Goal: Task Accomplishment & Management: Manage account settings

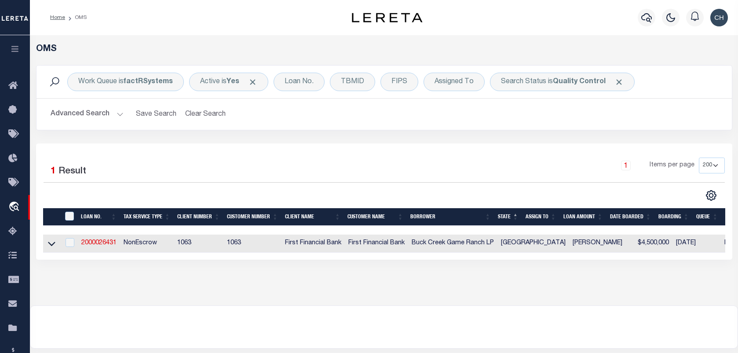
select select "200"
click at [84, 119] on button "Advanced Search" at bounding box center [87, 114] width 73 height 17
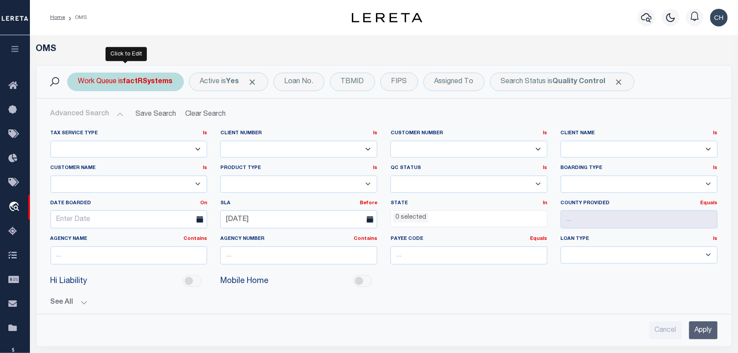
click at [147, 82] on b "factRSystems" at bounding box center [148, 81] width 49 height 7
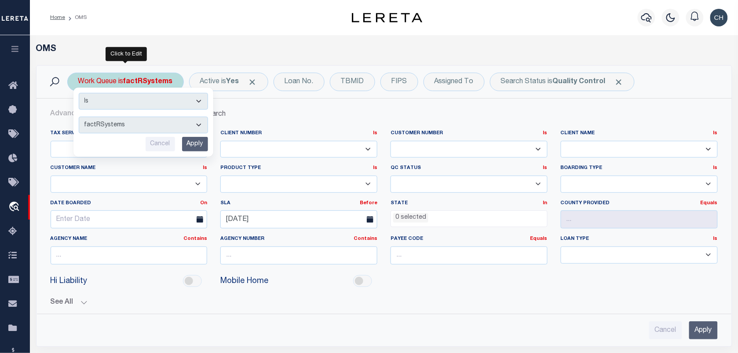
select select "THF"
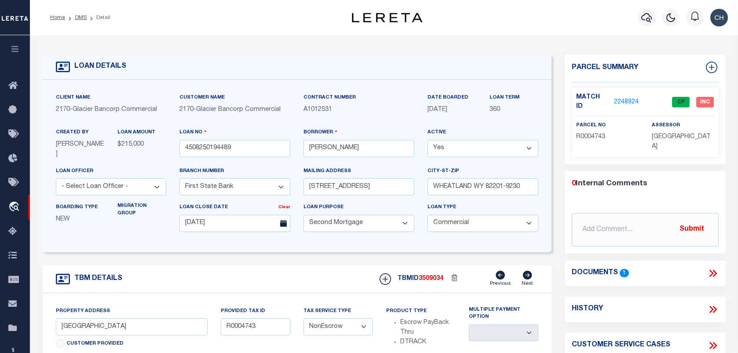
select select "4578"
select select "100"
select select "20"
select select "NonEscrow"
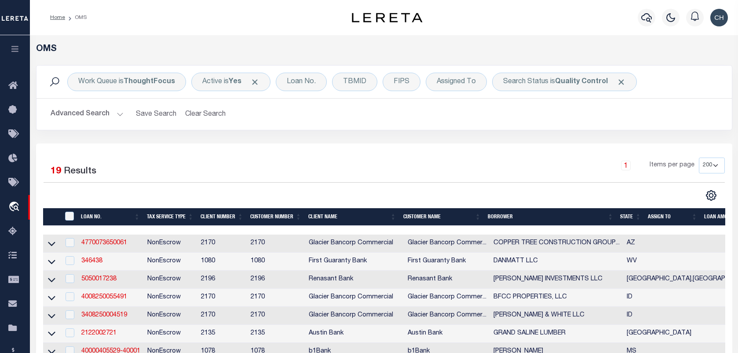
select select "200"
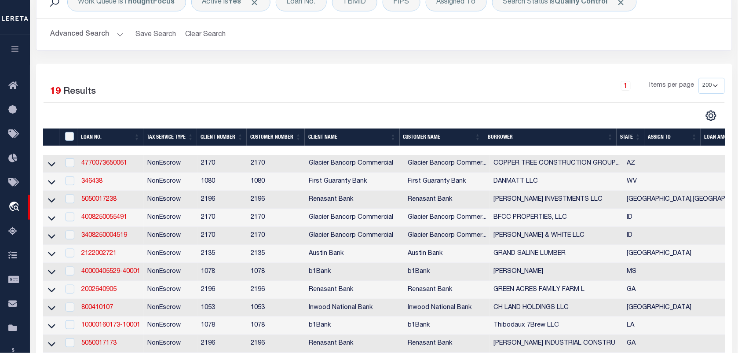
scroll to position [55, 0]
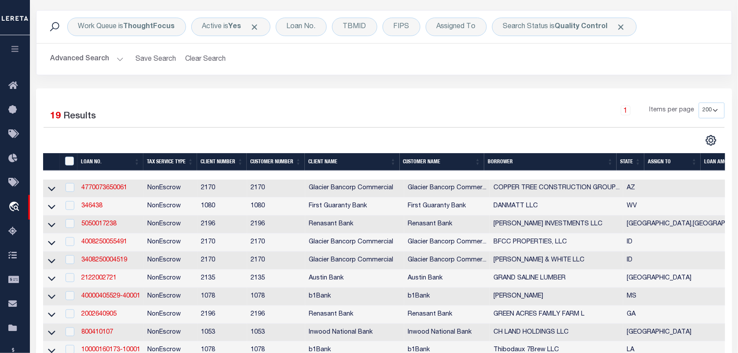
click at [92, 55] on button "Advanced Search" at bounding box center [87, 59] width 73 height 17
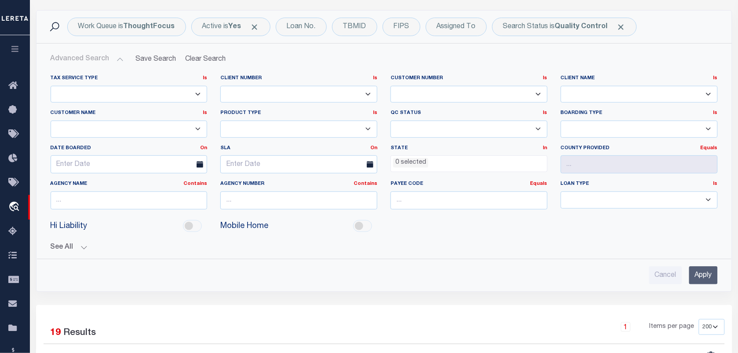
click at [705, 274] on input "Apply" at bounding box center [703, 275] width 29 height 18
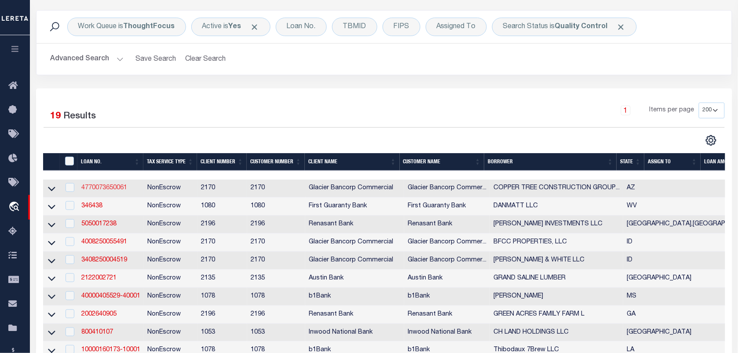
click at [116, 187] on link "4770073650061" at bounding box center [104, 188] width 46 height 6
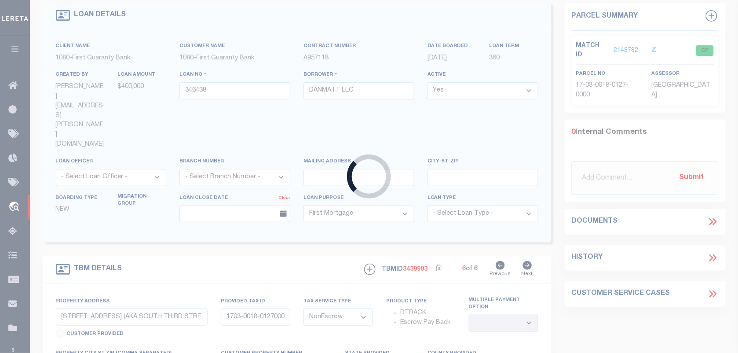
type input "4770073650061"
type input "COPPER TREE CONSTRUCTION GROUP LLC"
select select
type input "957 BLACK DR"
type input "PRESCOTT AZ 86305-1407"
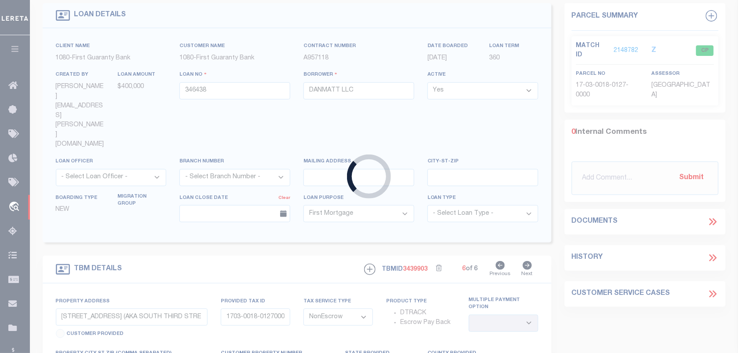
type input "[DATE]"
select select
select select "20"
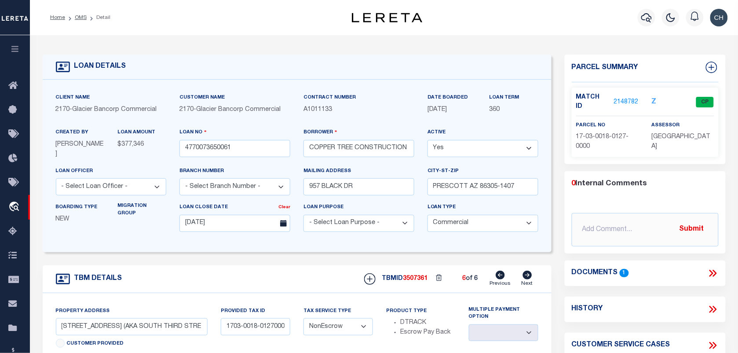
type input "5900 W VESTA CIR"
type input "306-50-30503"
select select
type input "PRESCOTT AZ 86305-0077"
type input "AZ"
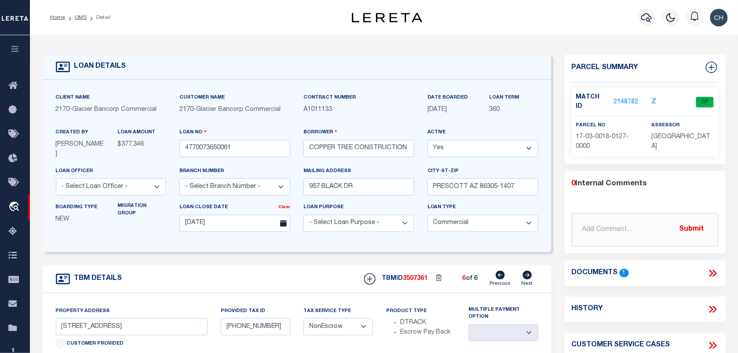
select select
type textarea "ONE PARCEL FROM MASTER CONSTRUCTION DOT DATED 10/2/2023. SEE ATTACHED RECORDED …"
select select "4582"
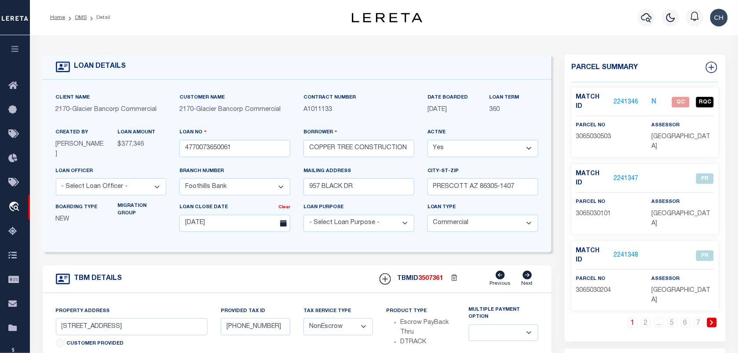
scroll to position [110, 0]
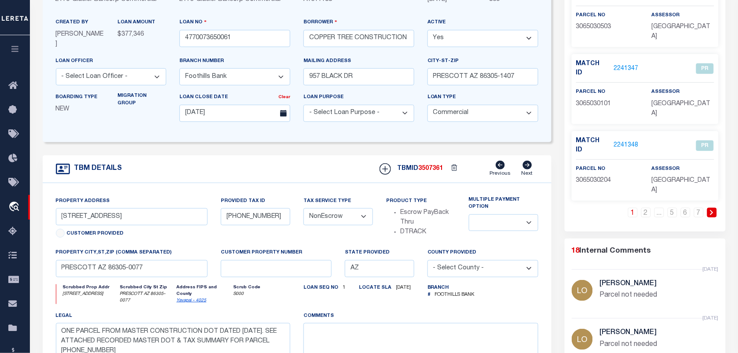
click at [711, 208] on link at bounding box center [712, 213] width 10 height 10
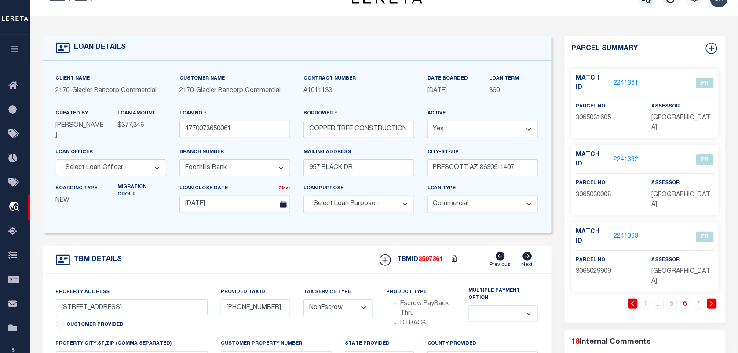
scroll to position [0, 0]
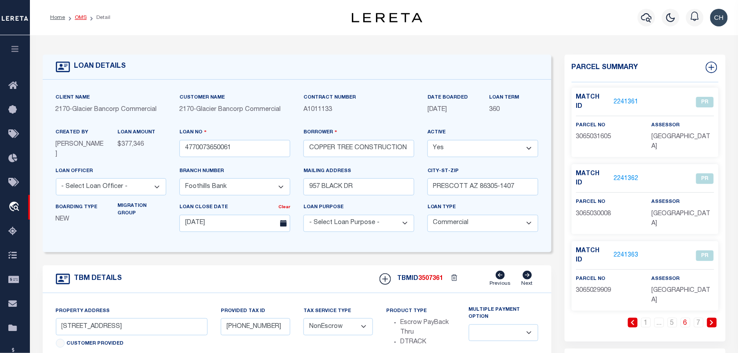
click at [82, 16] on link "OMS" at bounding box center [81, 17] width 12 height 5
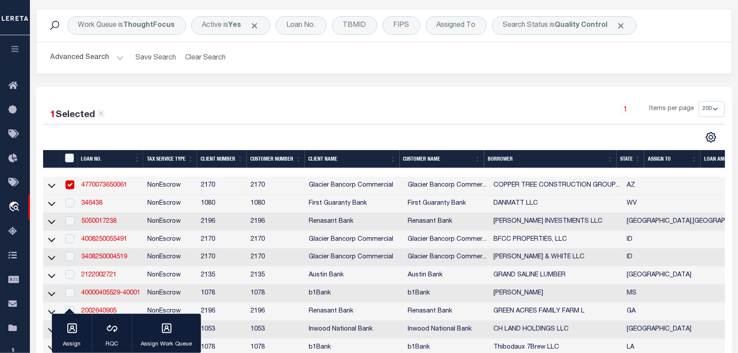
scroll to position [110, 0]
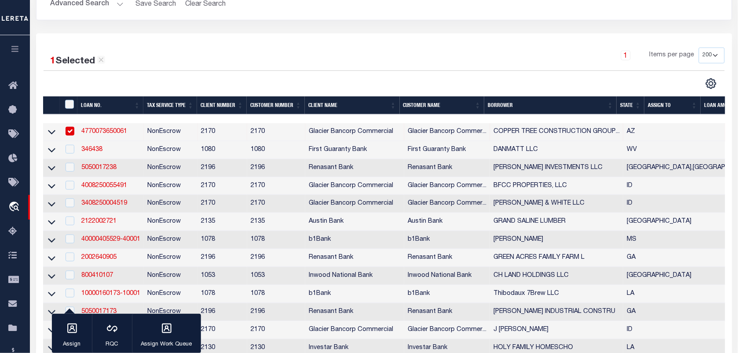
click at [71, 133] on input "checkbox" at bounding box center [70, 131] width 9 height 9
checkbox input "false"
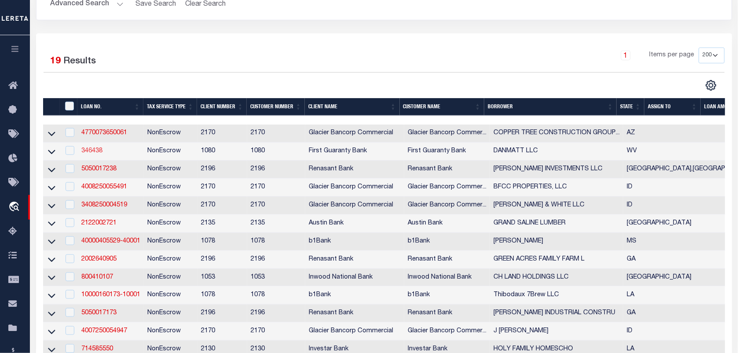
click at [94, 154] on link "346438" at bounding box center [91, 151] width 21 height 6
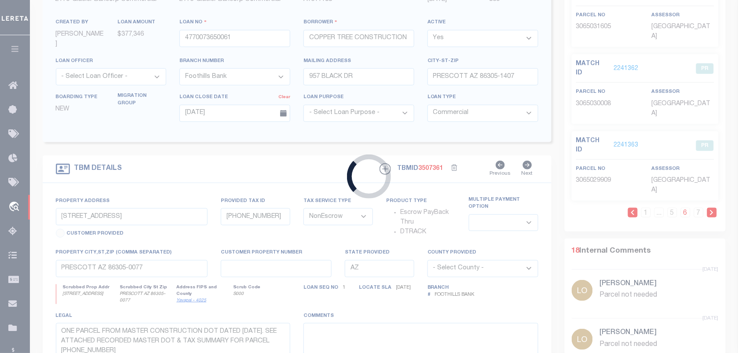
type input "346438"
type input "DANMATT LLC"
select select
select select "10"
select select
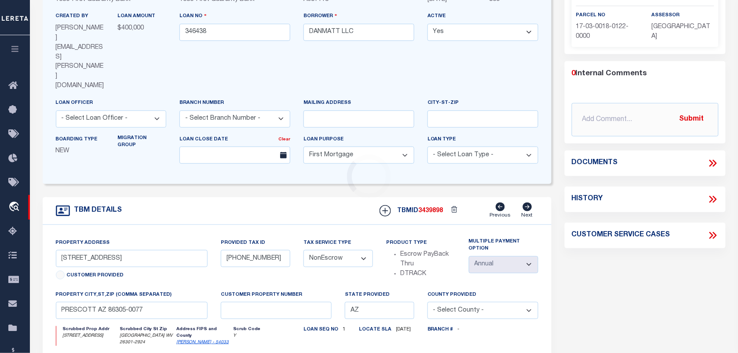
type input "134 S 3RD ST (AKA SOUTH THIRD STRE"
type input "1703-0018-01220000"
select select
type input "CLARKSBURG WV 26301"
type input "260455231"
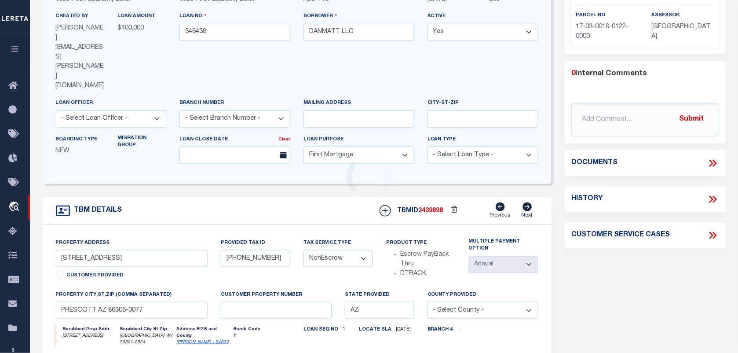
type input "WV"
select select
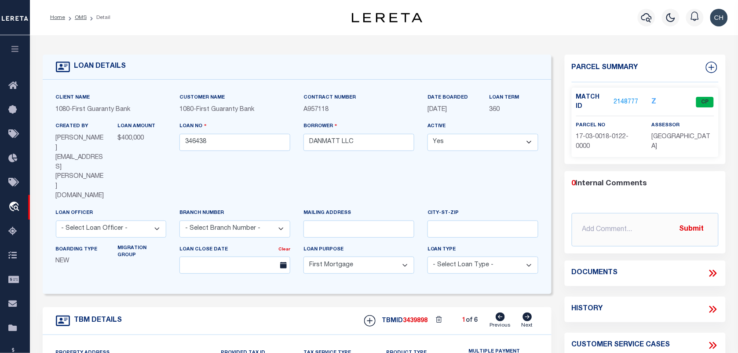
click at [523, 312] on icon at bounding box center [528, 316] width 10 height 9
type input "1703-0018-01230000"
select select
click at [523, 312] on icon at bounding box center [528, 316] width 10 height 9
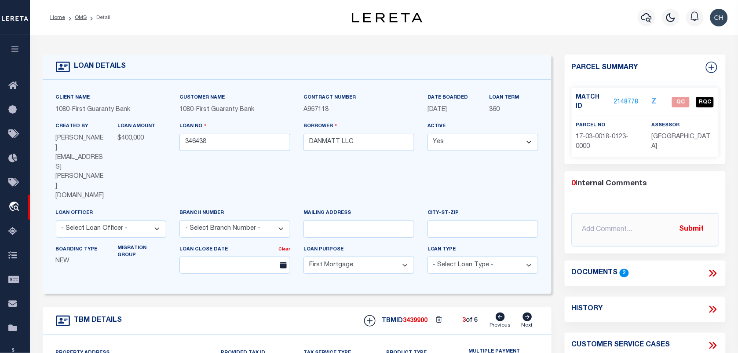
click at [523, 312] on icon at bounding box center [528, 316] width 10 height 9
type input "1703-0018-01240000"
select select
click at [523, 312] on icon at bounding box center [528, 316] width 10 height 9
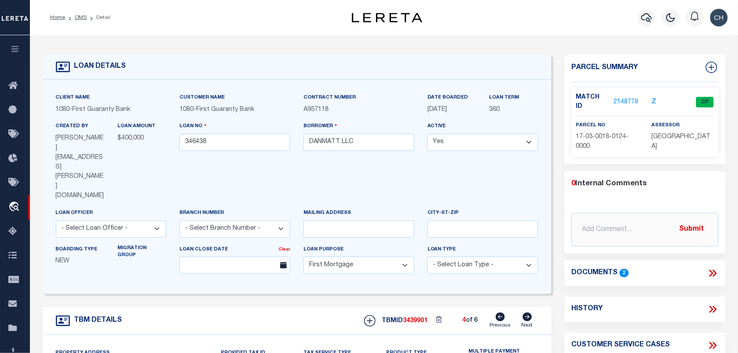
type input "1703-0018-01250000"
select select
click at [523, 312] on icon at bounding box center [528, 316] width 10 height 9
type input "1703-0018-01260000"
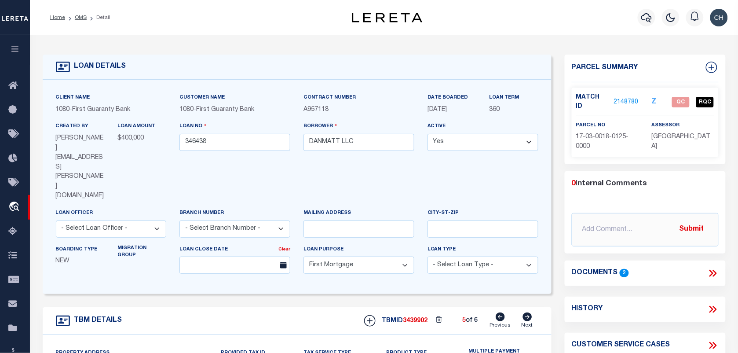
select select
type input "1703-0018-01270000"
select select
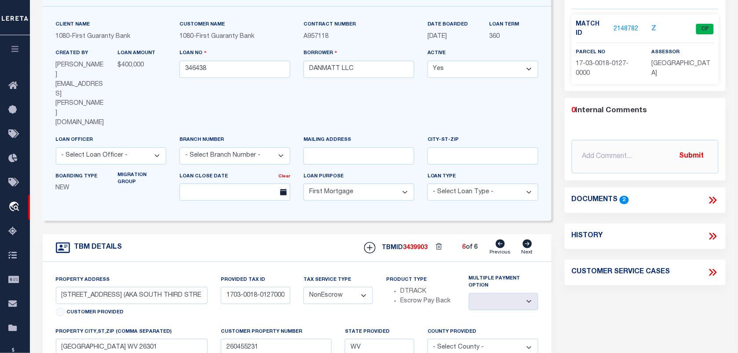
scroll to position [110, 0]
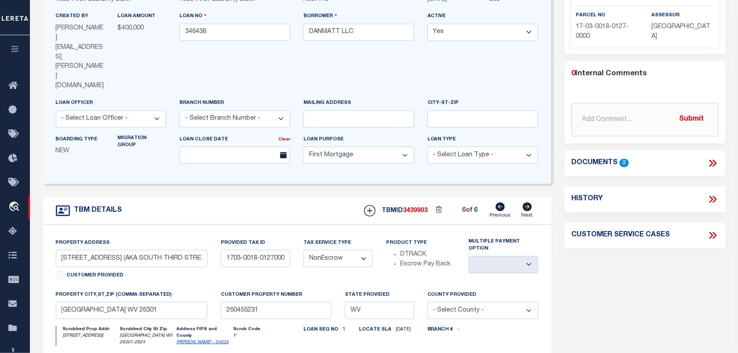
click at [711, 160] on icon at bounding box center [712, 163] width 4 height 7
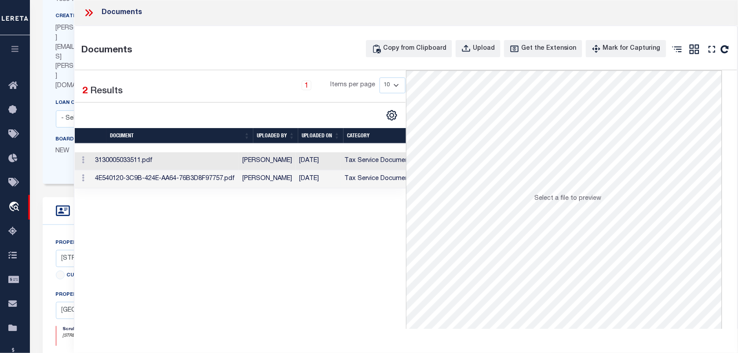
click at [285, 182] on td "Amy G. King" at bounding box center [267, 179] width 57 height 18
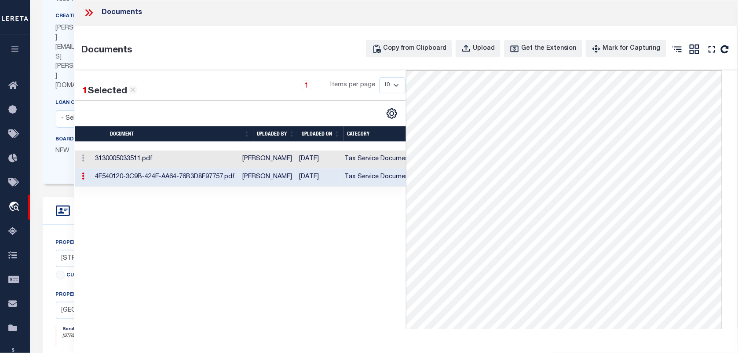
click at [353, 168] on td "Tax Service Documents" at bounding box center [380, 159] width 78 height 18
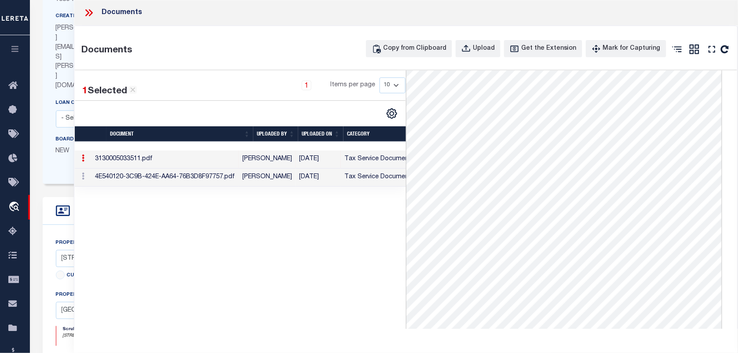
scroll to position [0, 0]
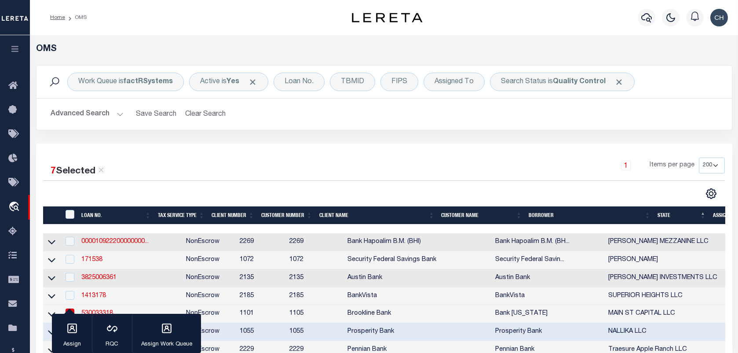
select select "200"
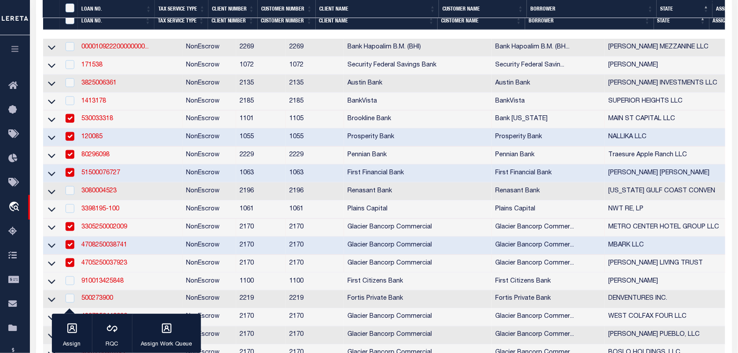
scroll to position [220, 0]
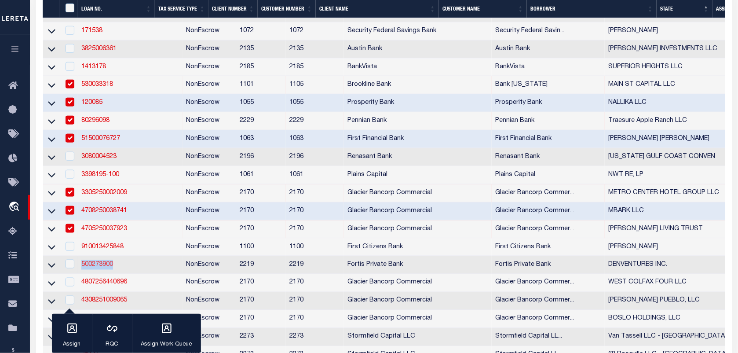
drag, startPoint x: 124, startPoint y: 276, endPoint x: 82, endPoint y: 278, distance: 41.4
click at [82, 274] on td "500273900" at bounding box center [130, 265] width 105 height 18
checkbox input "true"
copy link "500273900"
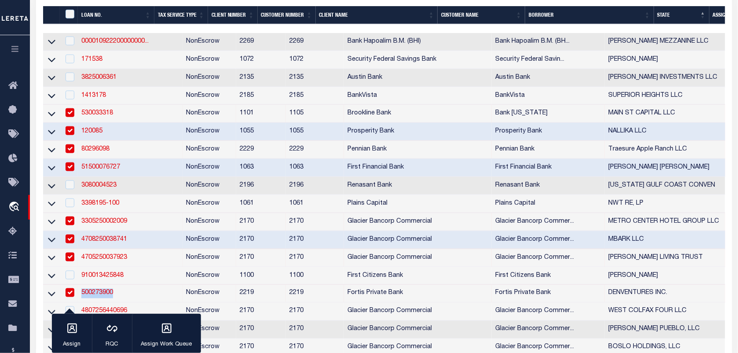
scroll to position [0, 0]
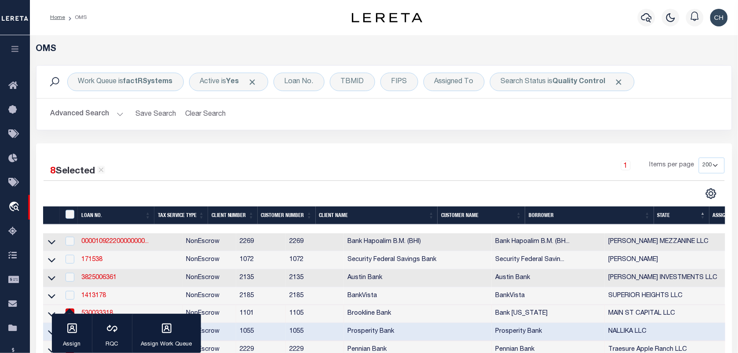
click at [95, 115] on button "Advanced Search" at bounding box center [87, 114] width 73 height 17
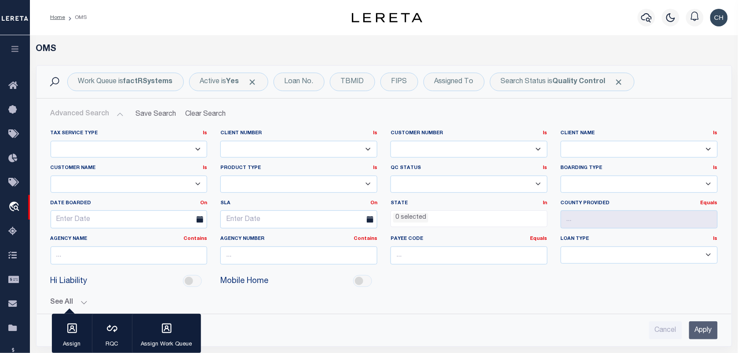
click at [703, 330] on input "Apply" at bounding box center [703, 330] width 29 height 18
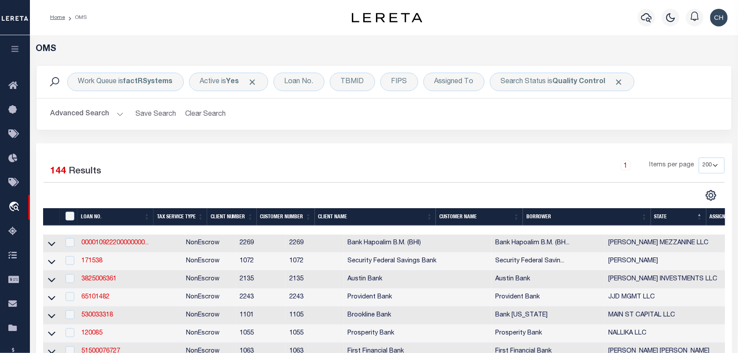
click at [403, 174] on div "1 Items per page 10 25 50 100 200" at bounding box center [471, 169] width 508 height 23
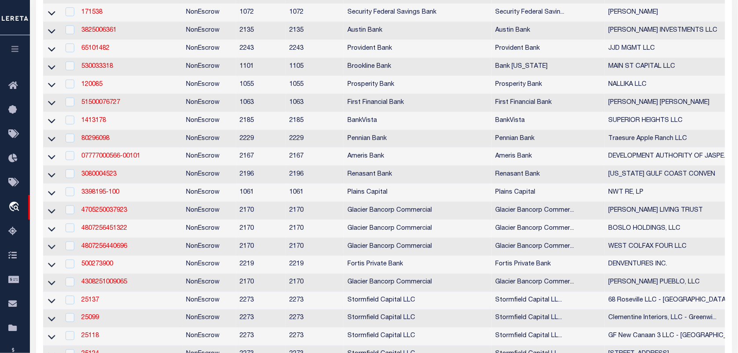
scroll to position [185, 0]
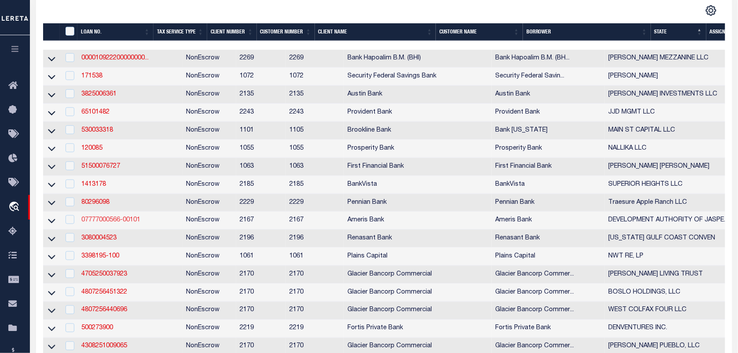
click at [137, 223] on link "07777000566-00101" at bounding box center [110, 220] width 59 height 6
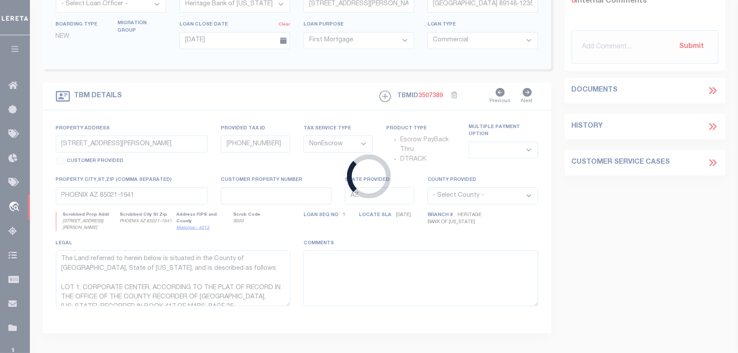
type input "07777000566-00101"
type input "DEVELOPMENT AUTHORITY OF JASPER COUNTY"
select select
type input "05/12/2025"
select select
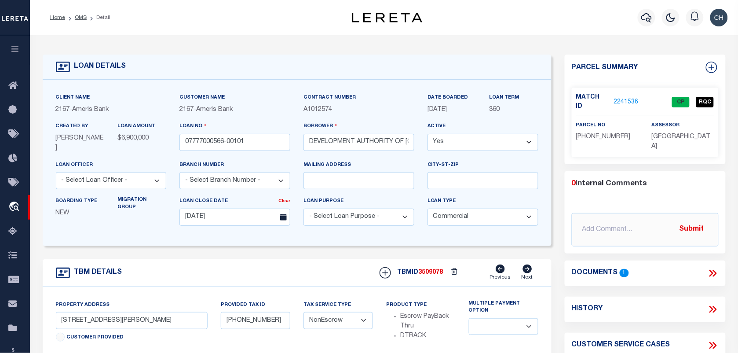
type input "199 PERIMETER RD"
type input "040 145"
select select
type input "MONTICELLO GA 31064-6869"
type textarea "SEE EXHIBIT A"
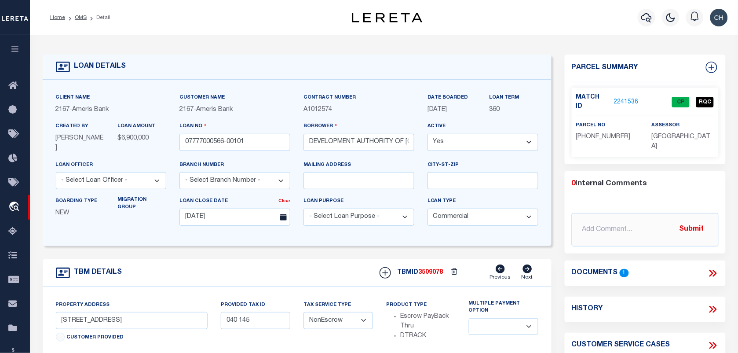
select select "4837"
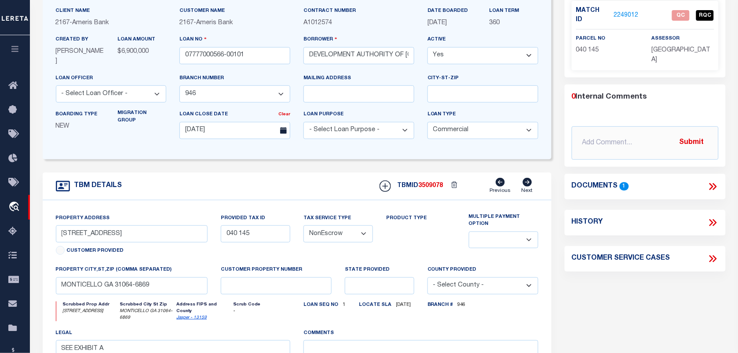
scroll to position [110, 0]
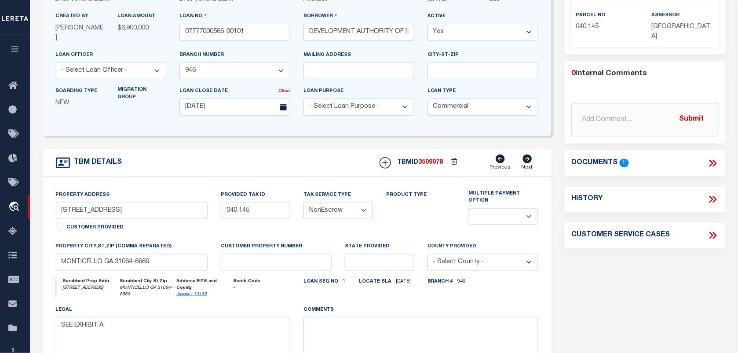
click at [707, 158] on div "Documents 1" at bounding box center [645, 163] width 147 height 11
click at [713, 158] on icon at bounding box center [712, 163] width 11 height 11
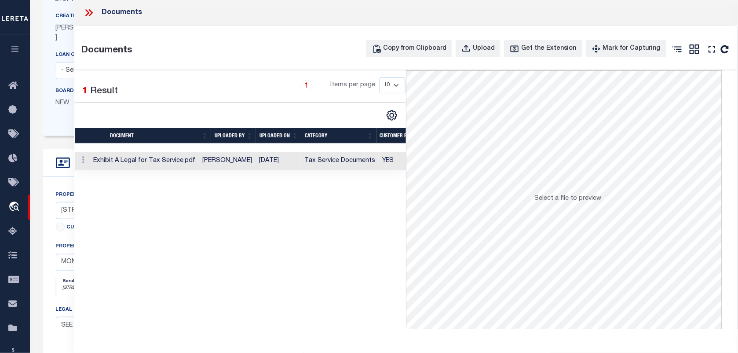
click at [199, 168] on td "Exhibit A Legal for Tax Service.pdf" at bounding box center [144, 161] width 109 height 18
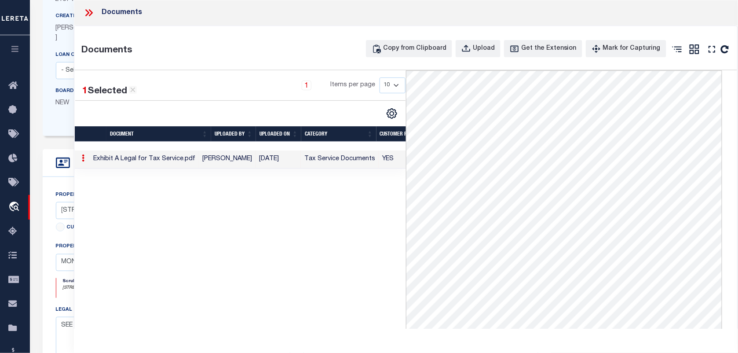
click at [91, 12] on icon at bounding box center [88, 12] width 11 height 11
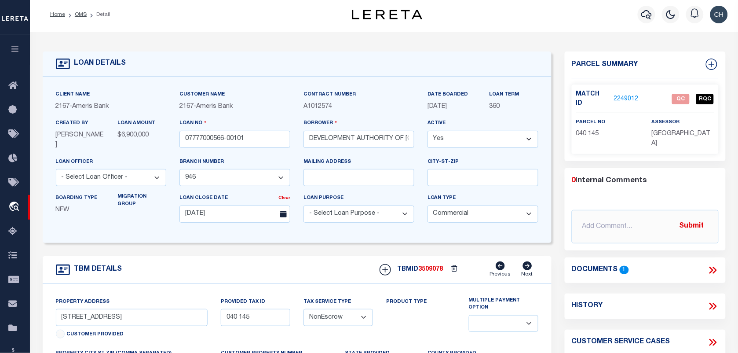
scroll to position [0, 0]
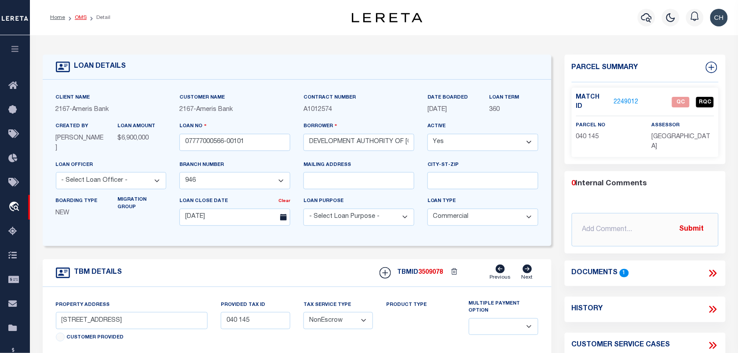
click at [84, 15] on link "OMS" at bounding box center [81, 17] width 12 height 5
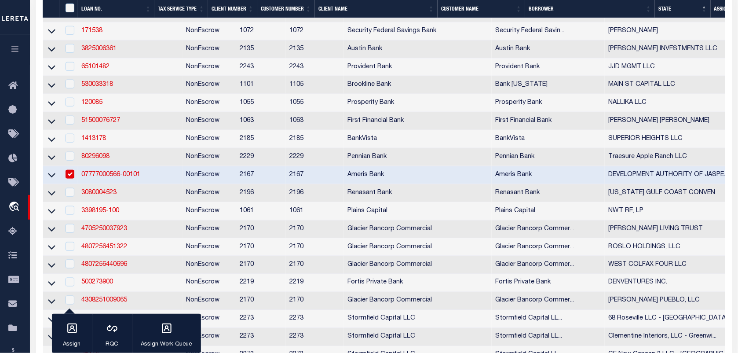
click at [75, 181] on td at bounding box center [69, 175] width 18 height 18
checkbox input "false"
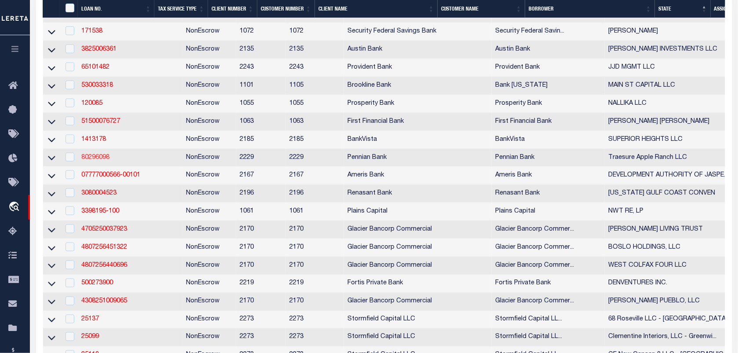
click at [96, 161] on link "80296098" at bounding box center [95, 157] width 28 height 6
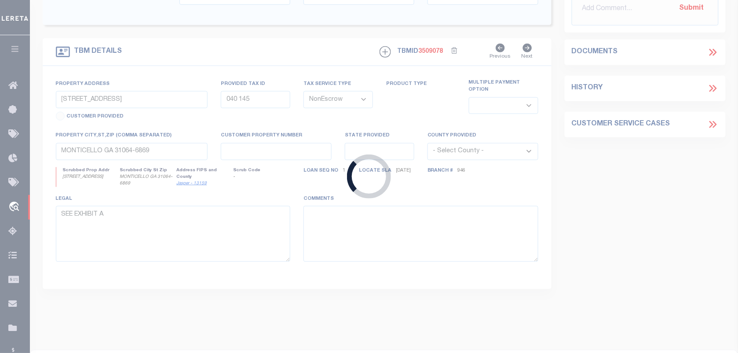
scroll to position [220, 0]
type input "80296098"
type input "Traesure Apple Ranch LLC"
select select
select select "100"
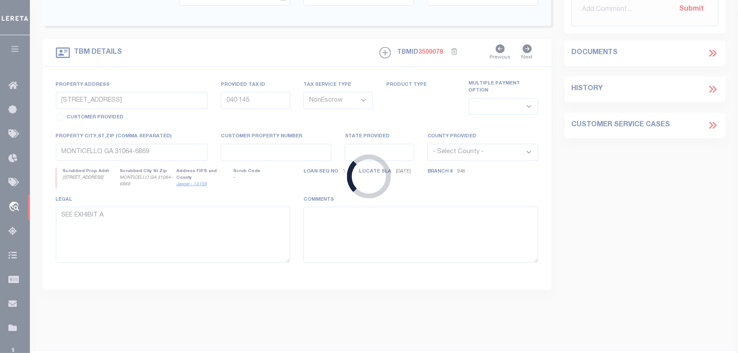
select select
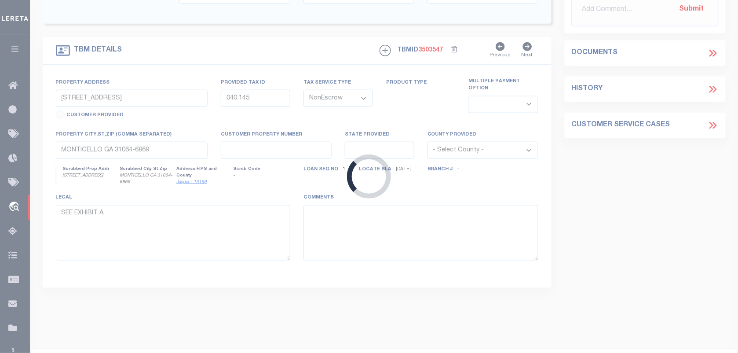
type input "Mentzer Gap Rd"
type input "19-0L13.-034E-000000"
select select
type input "Waynesboro PA 17268"
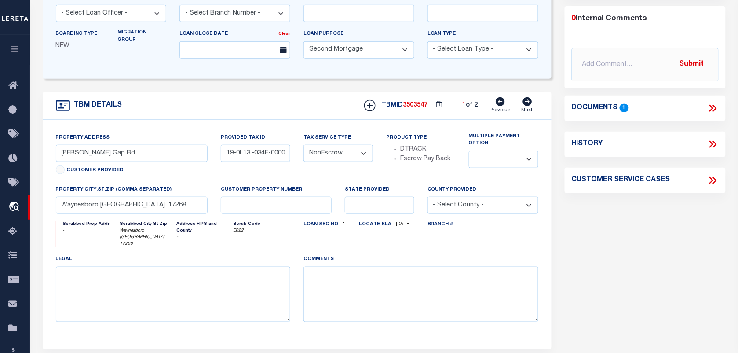
scroll to position [0, 0]
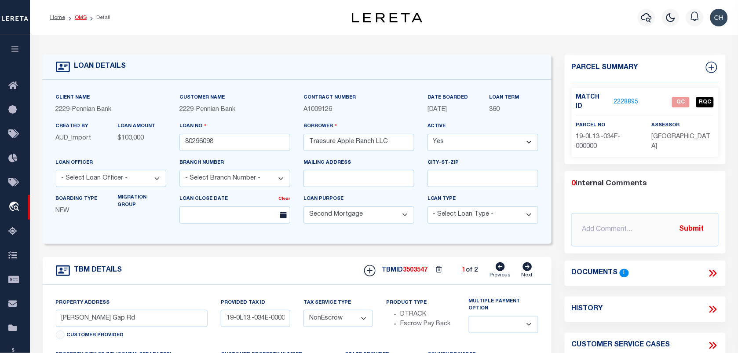
click at [81, 15] on link "OMS" at bounding box center [81, 17] width 12 height 5
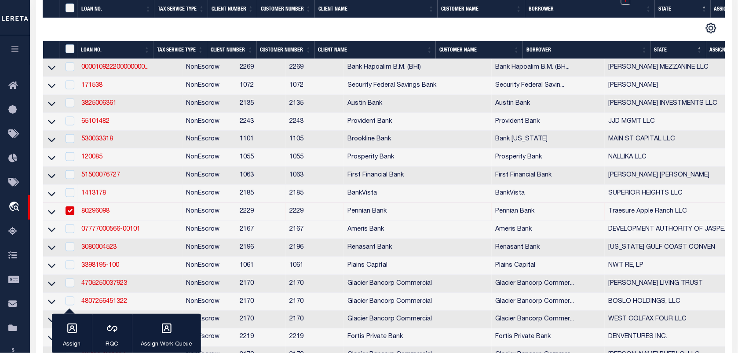
scroll to position [220, 0]
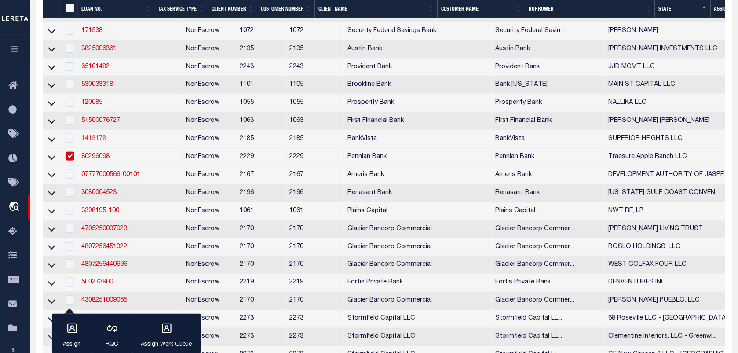
click at [103, 142] on link "1413178" at bounding box center [93, 139] width 25 height 6
checkbox input "true"
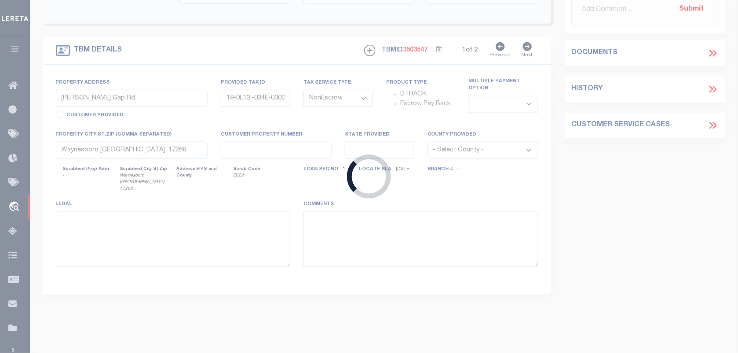
type input "1413178"
type input "SUPERIOR HEIGHTS LLC"
select select
type input "208 MAY ST"
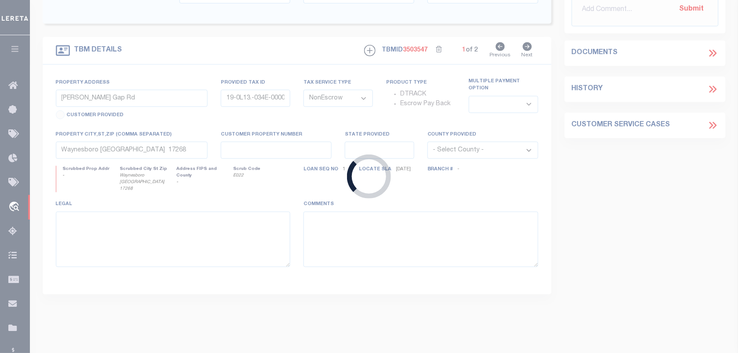
type input "MANKATO, MN 56001"
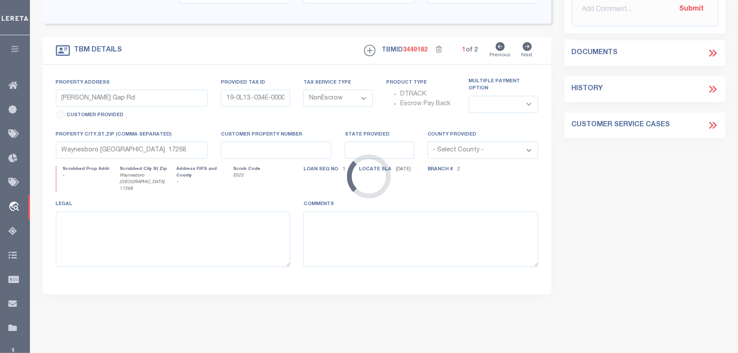
type input "XX W HIGHWAY 61"
type input "25-012-3132"
select select
type input "TOFTE MN 55615"
type input "18498"
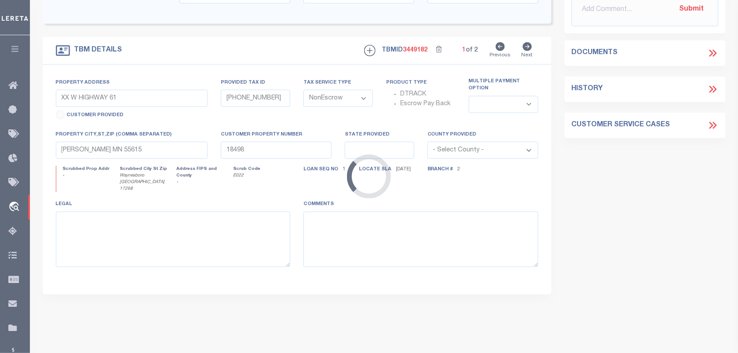
scroll to position [210, 0]
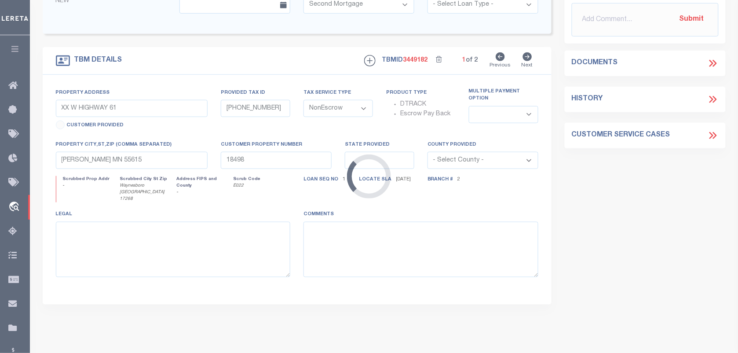
select select "12348"
select select "4781"
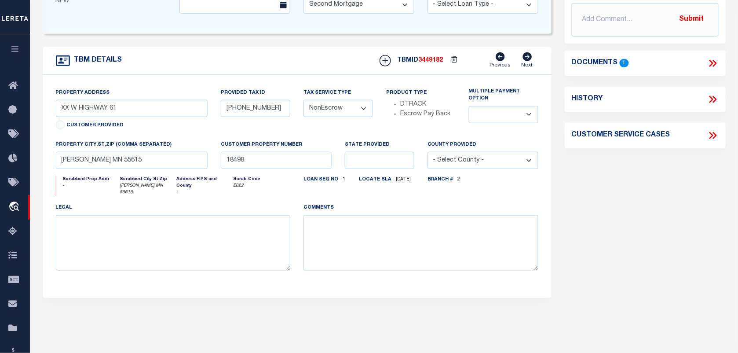
scroll to position [0, 0]
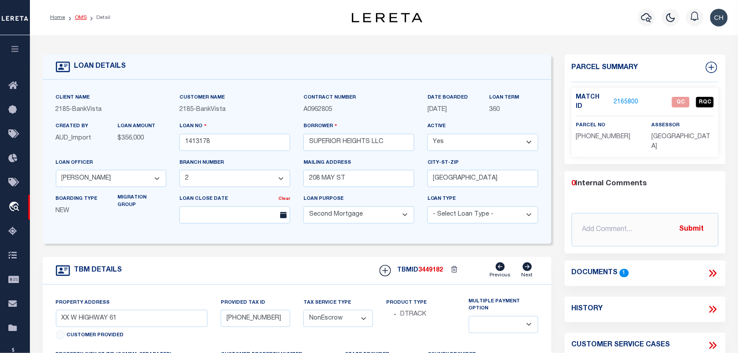
click at [84, 17] on link "OMS" at bounding box center [81, 17] width 12 height 5
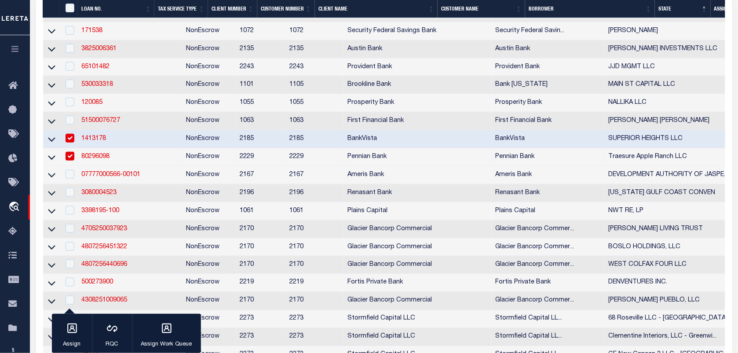
scroll to position [330, 0]
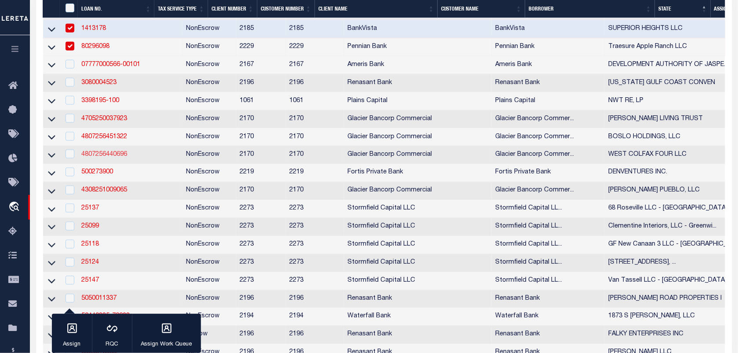
click at [112, 158] on link "4807256440696" at bounding box center [104, 154] width 46 height 6
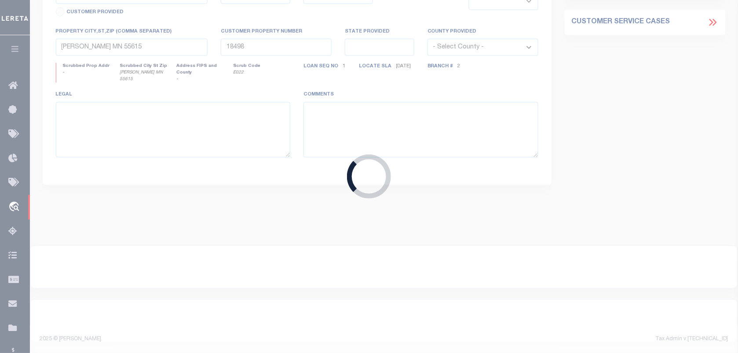
type input "4807256440696"
type input "WEST COLFAX FOUR LLC"
select select
type input "18 GLENMOOR CIR"
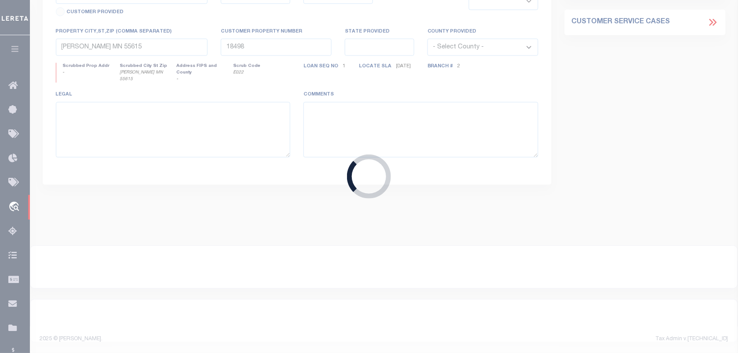
type input "ENGLEWOOD CO 80113-7121"
type input "08/14/2025"
select select
select select "20"
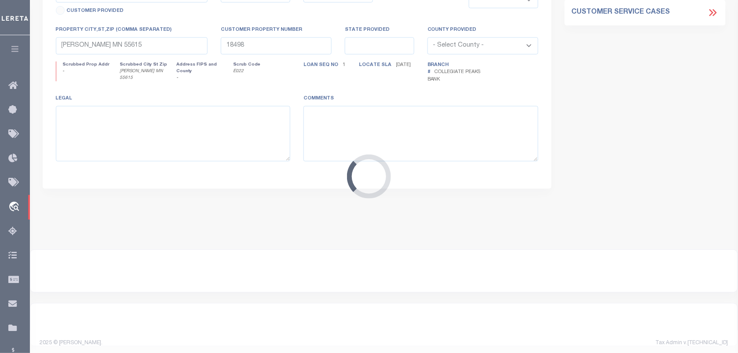
scroll to position [331, 0]
type input "1445 LAMAR STREET, 6400 W COLFAX AVE, 6540 W COLFAX, 6560 W COLFAX AVE"
type input "LAKEWOOD CO 80214"
type input "CO"
select select "4581"
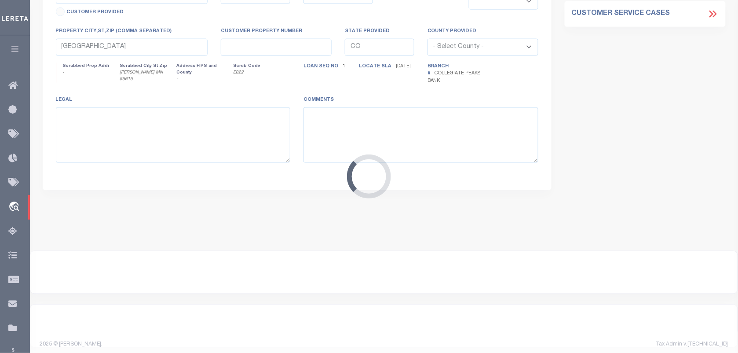
select select "2"
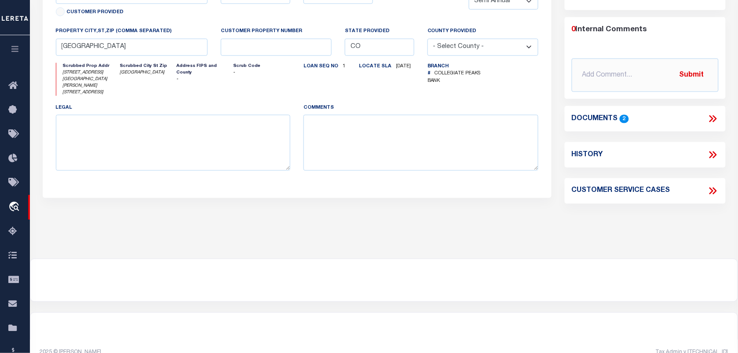
scroll to position [0, 0]
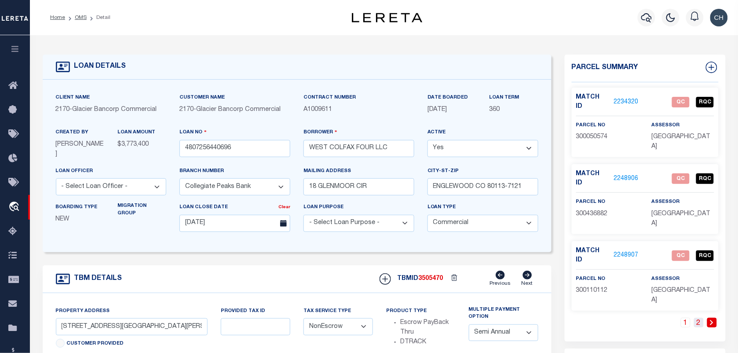
click at [698, 318] on link "2" at bounding box center [699, 323] width 10 height 10
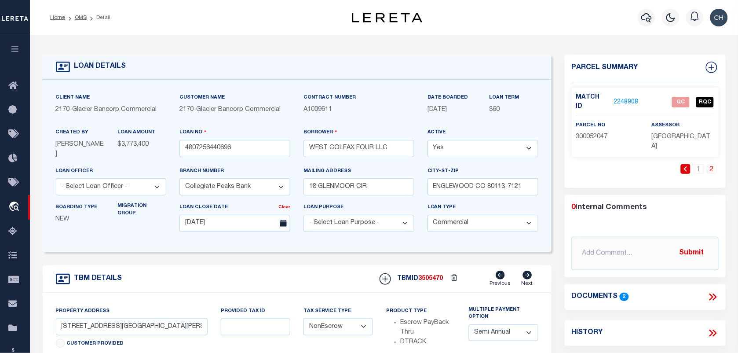
scroll to position [110, 0]
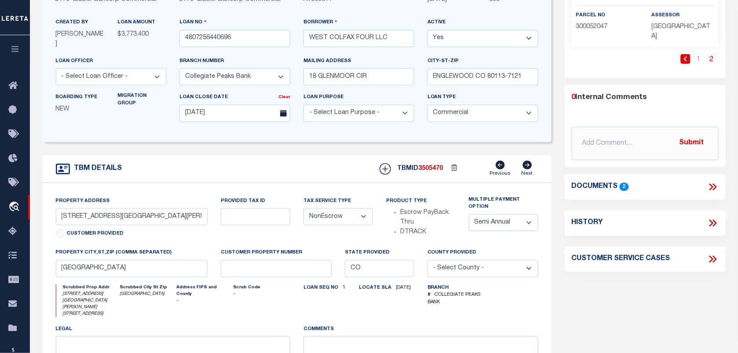
click at [714, 181] on icon at bounding box center [712, 186] width 11 height 11
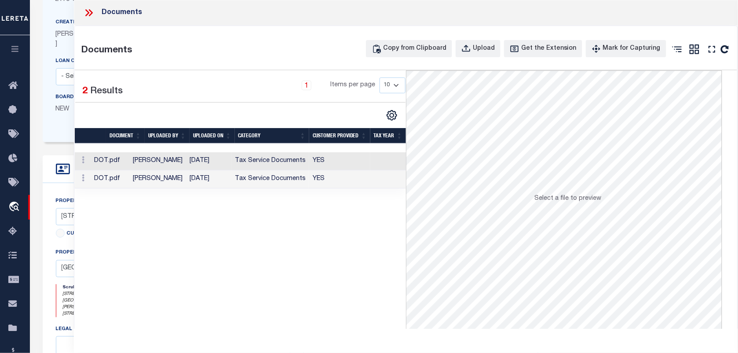
click at [276, 164] on td "Tax Service Documents" at bounding box center [270, 161] width 78 height 18
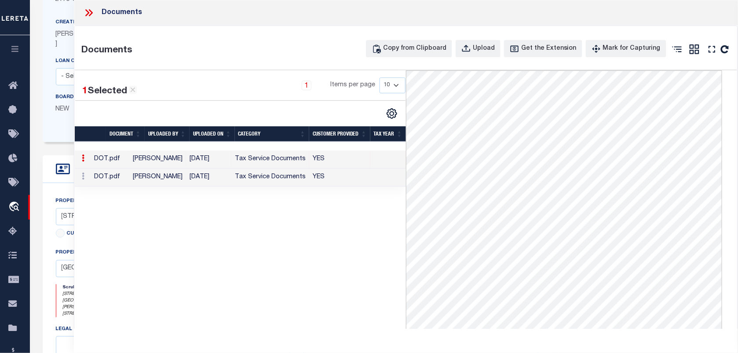
click at [296, 187] on td "Tax Service Documents" at bounding box center [270, 177] width 78 height 18
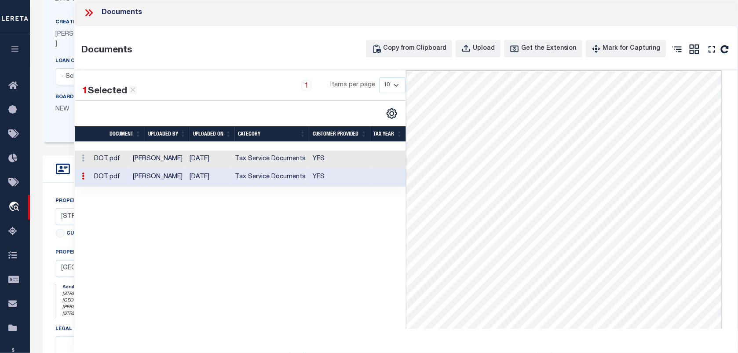
click at [285, 168] on td "Tax Service Documents" at bounding box center [270, 159] width 78 height 18
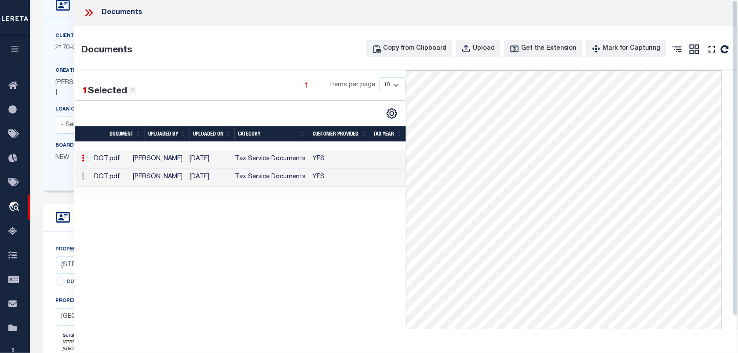
scroll to position [0, 0]
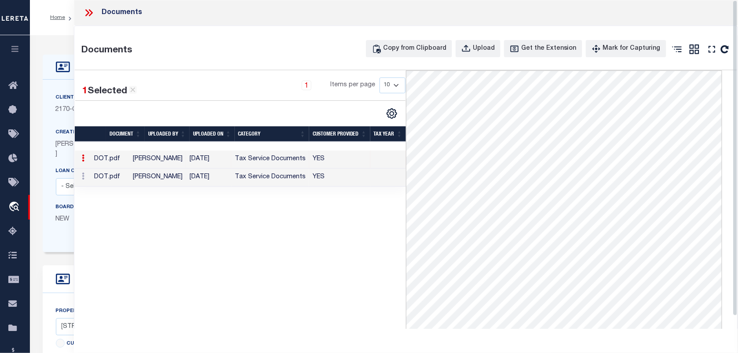
click at [85, 14] on icon at bounding box center [88, 12] width 11 height 11
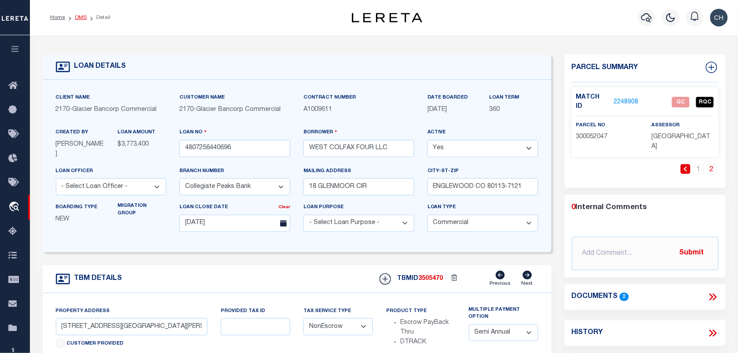
click at [76, 16] on link "OMS" at bounding box center [81, 17] width 12 height 5
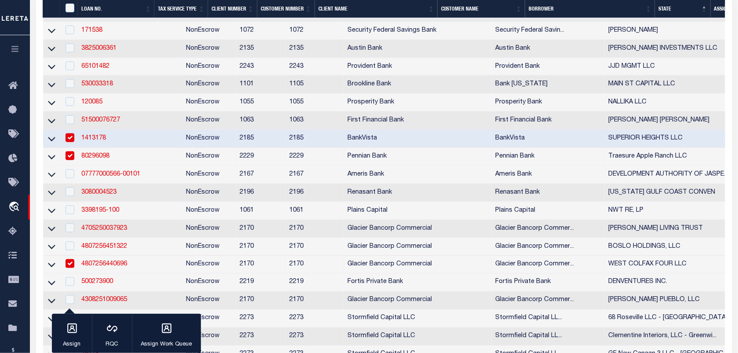
scroll to position [330, 0]
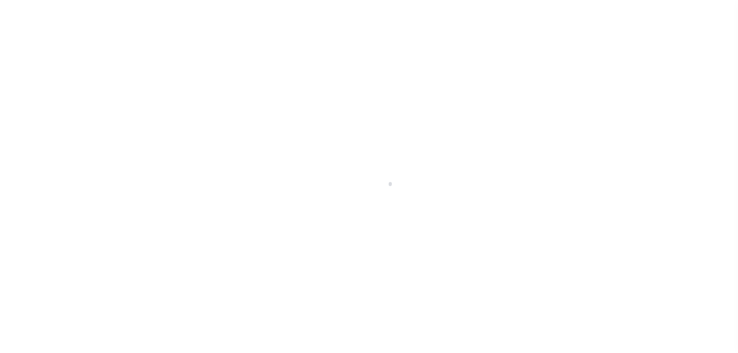
select select "10"
select select "NonEscrow"
select select
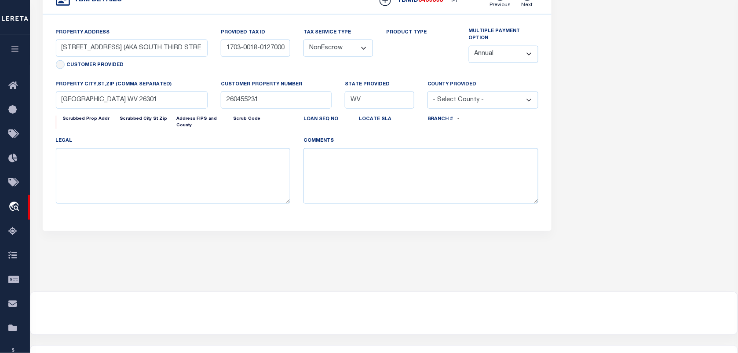
type input "1703-0018-01220000"
select select
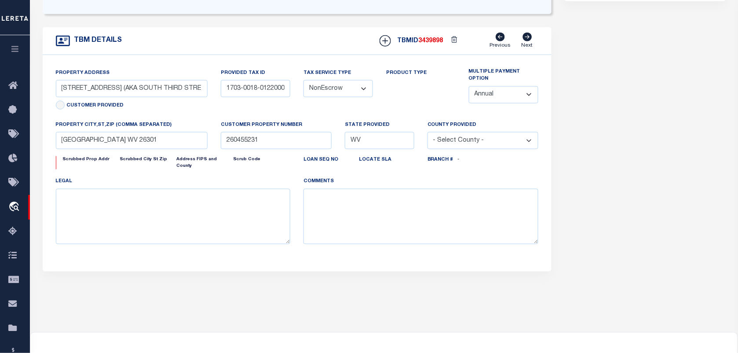
select select
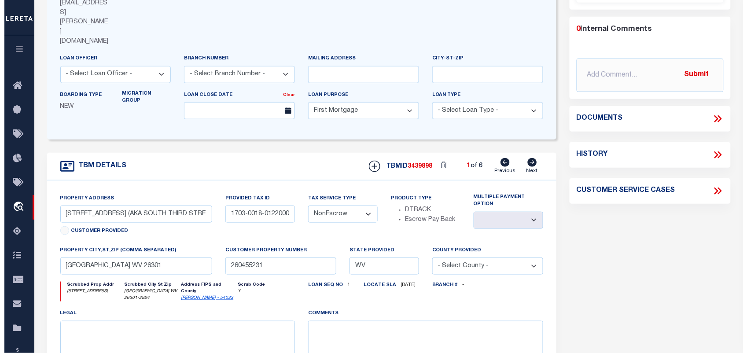
scroll to position [54, 0]
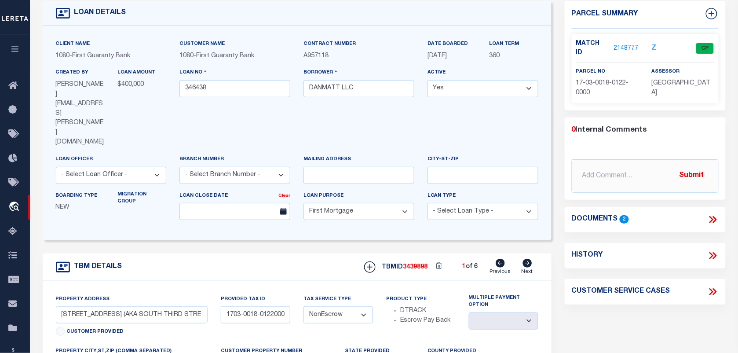
click at [528, 259] on icon at bounding box center [527, 263] width 9 height 9
type input "1703-0018-01230000"
select select
click at [622, 44] on link "2148778" at bounding box center [626, 48] width 25 height 9
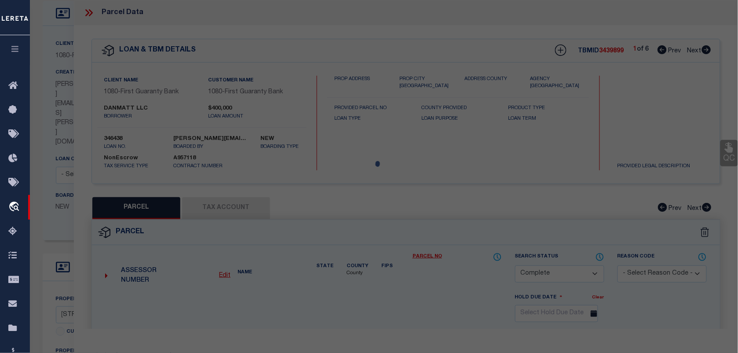
select select "AS"
select select
checkbox input "false"
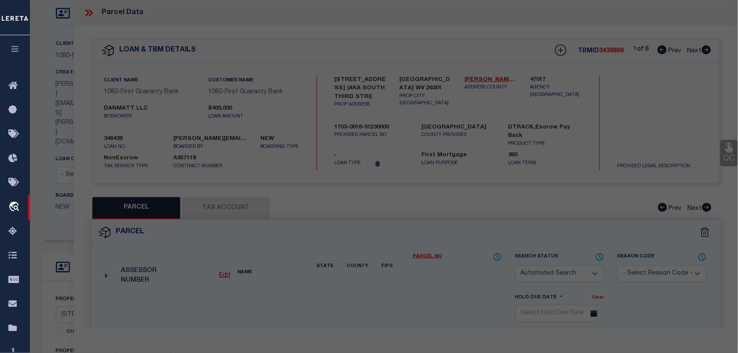
select select "QC"
type input "DANMATT LLC"
select select "AGW"
select select "LEG"
type input "S 3RD ST"
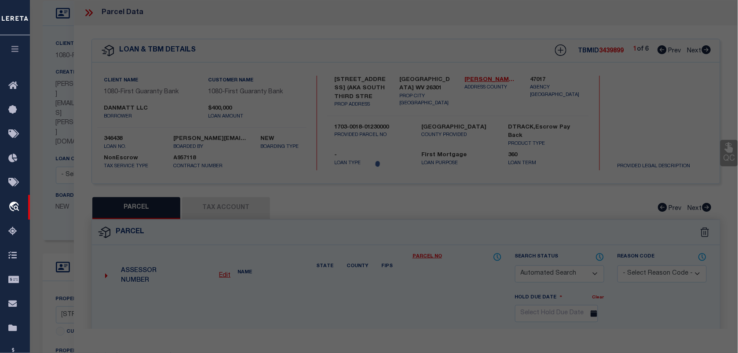
type input "CLARKSBURG 26301"
type textarea "1 LOT 7 THIRD & TRADERS"
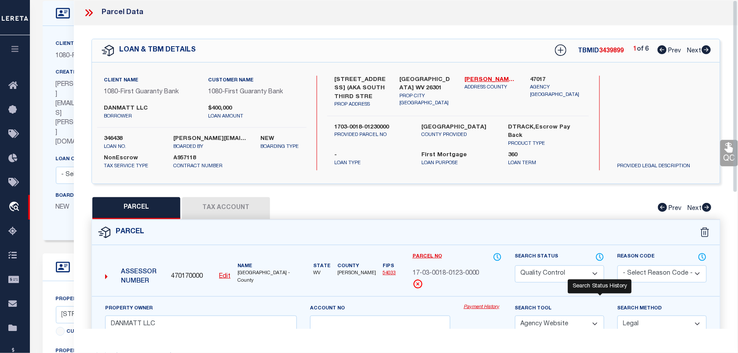
click at [601, 253] on icon at bounding box center [600, 257] width 9 height 10
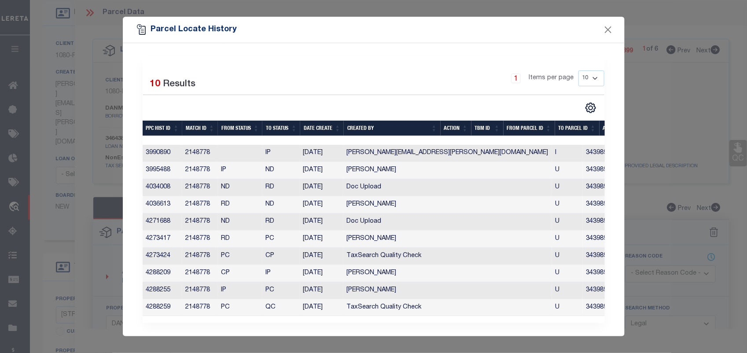
scroll to position [5, 0]
click at [216, 267] on td "2148778" at bounding box center [200, 273] width 36 height 17
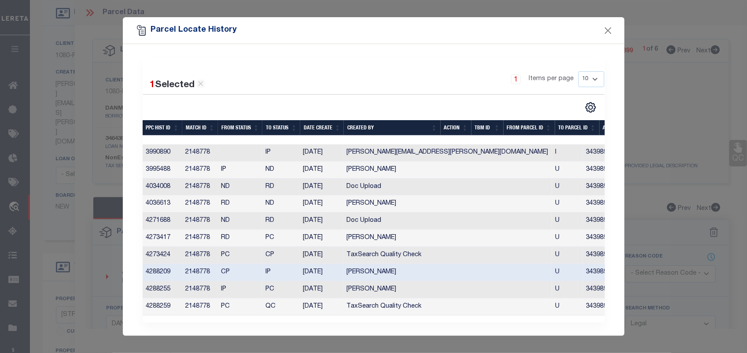
scroll to position [3, 0]
drag, startPoint x: 219, startPoint y: 268, endPoint x: 267, endPoint y: 274, distance: 48.3
click at [267, 274] on tr "4288209 2148778 CP IP 08/28/2025 Lokesh Vadde U 3439899 0 0 0 0 0 0 0 0" at bounding box center [615, 272] width 945 height 17
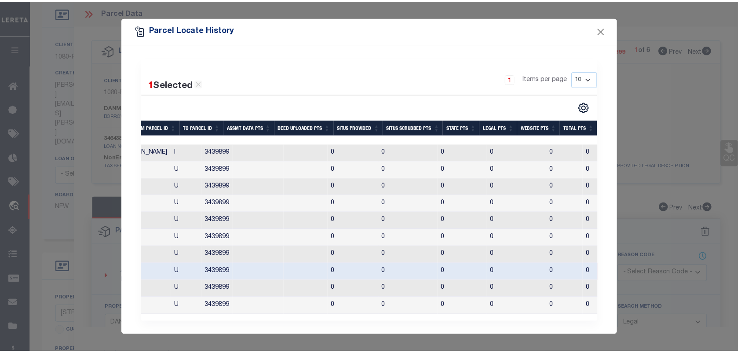
scroll to position [0, 0]
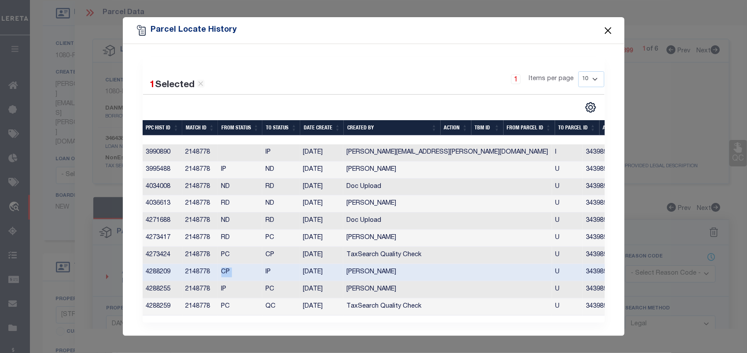
click at [607, 29] on button "Close" at bounding box center [607, 30] width 11 height 11
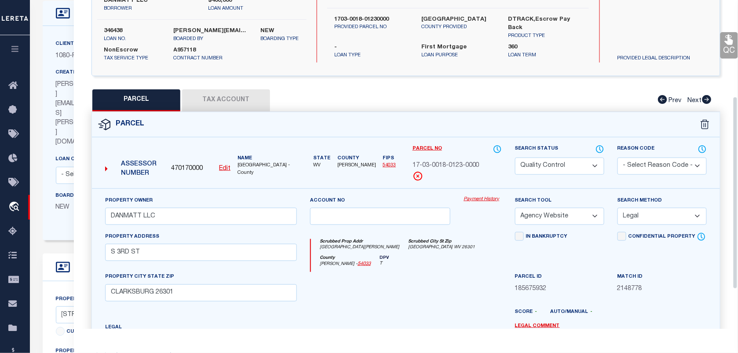
scroll to position [165, 0]
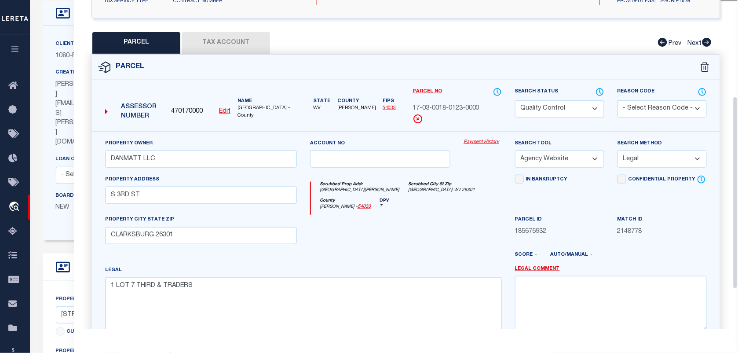
click at [535, 104] on select "Automated Search Bad Parcel Complete Duplicate Parcel High Dollar Reporting In …" at bounding box center [559, 108] width 89 height 17
select select "CP"
click at [515, 100] on select "Automated Search Bad Parcel Complete Duplicate Parcel High Dollar Reporting In …" at bounding box center [559, 108] width 89 height 17
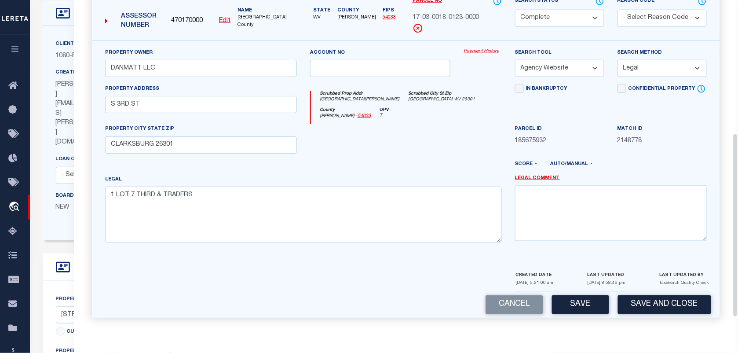
scroll to position [258, 0]
click at [173, 97] on input "S 3RD ST" at bounding box center [201, 104] width 192 height 17
click at [590, 302] on button "Save" at bounding box center [580, 304] width 57 height 19
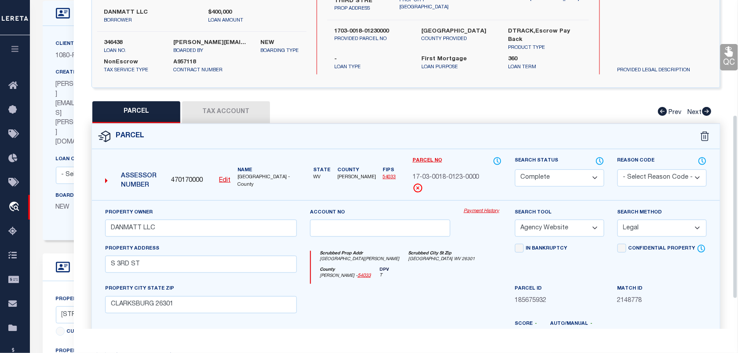
scroll to position [93, 0]
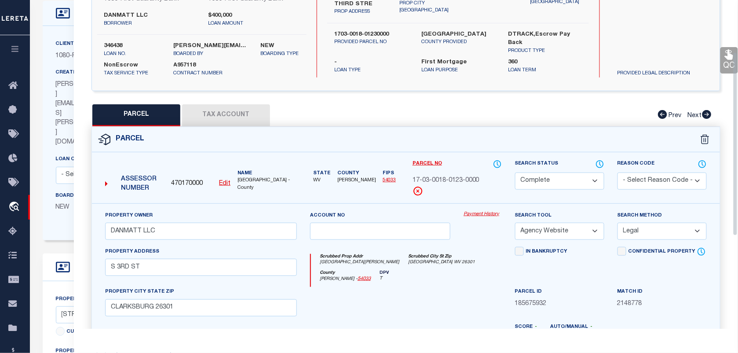
click at [263, 121] on button "Tax Account" at bounding box center [226, 115] width 88 height 22
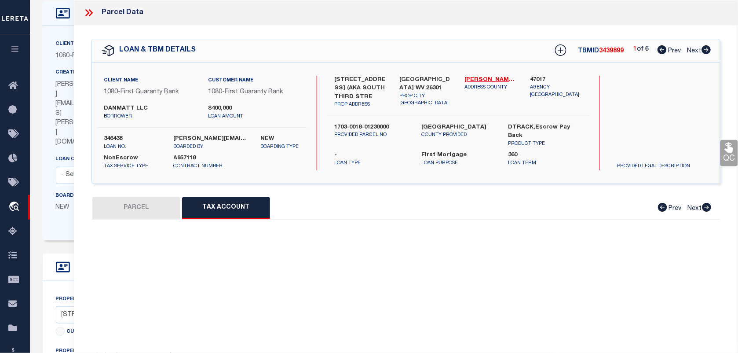
scroll to position [0, 0]
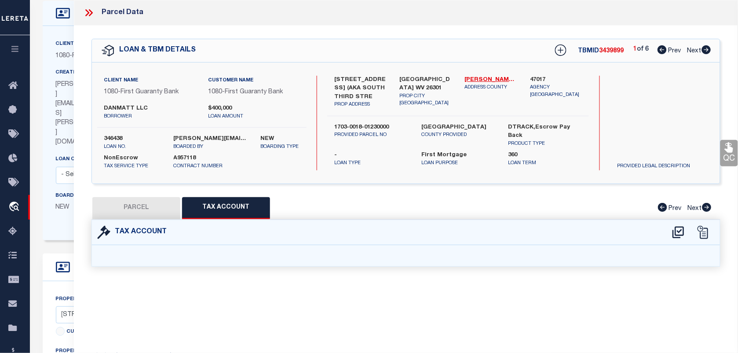
select select "100"
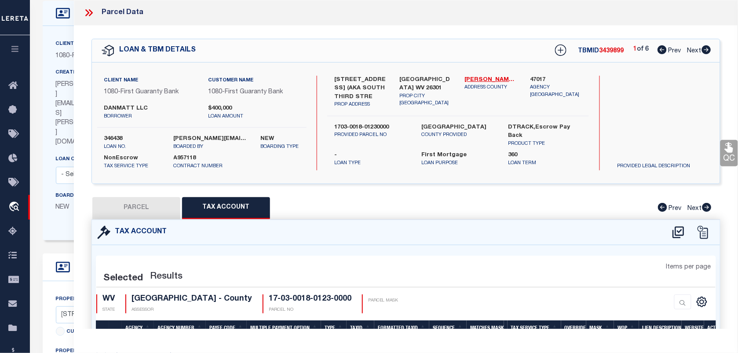
scroll to position [219, 0]
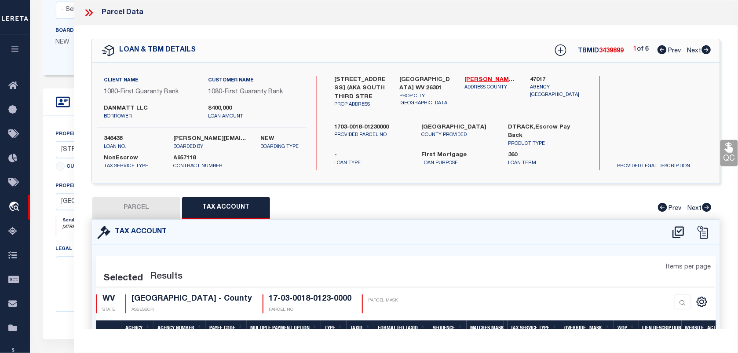
select select "100"
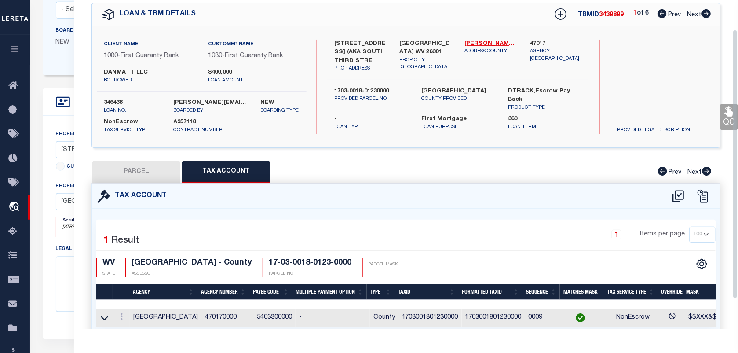
scroll to position [73, 0]
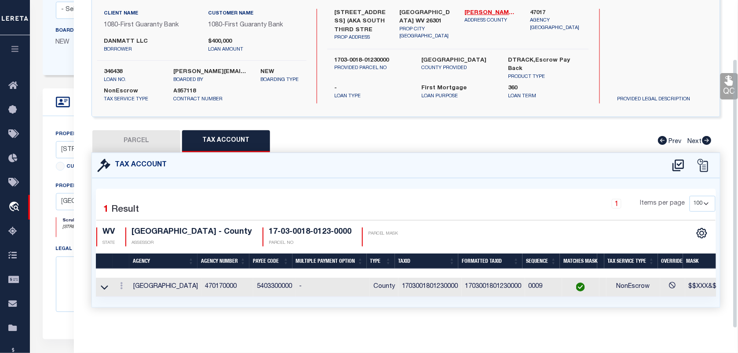
click at [113, 68] on label "346438" at bounding box center [132, 72] width 56 height 9
copy label "346438"
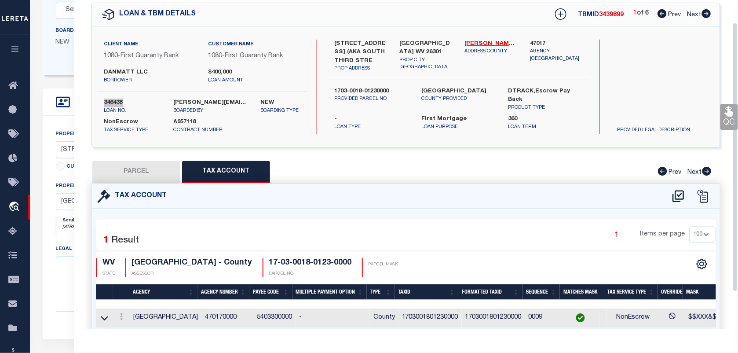
scroll to position [0, 0]
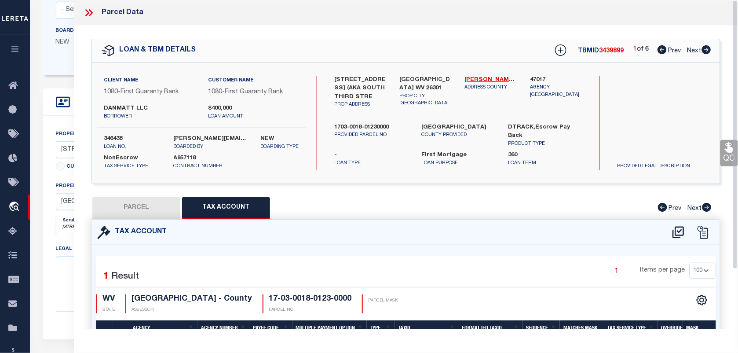
click at [618, 49] on span "3439899" at bounding box center [612, 51] width 25 height 6
copy span "3439899"
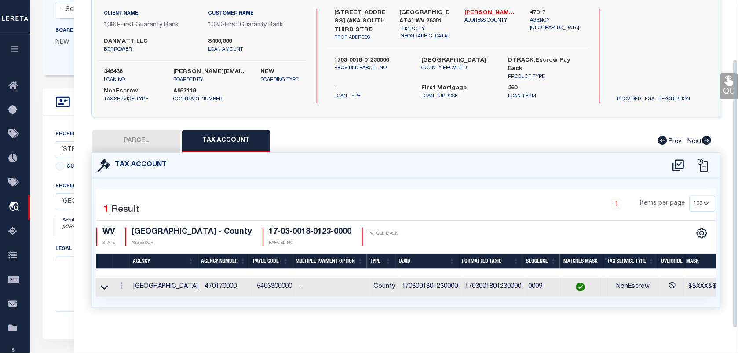
click at [295, 227] on h4 "17-03-0018-0123-0000" at bounding box center [310, 232] width 83 height 10
copy div "17-03-0018-0123-0000"
drag, startPoint x: 210, startPoint y: 223, endPoint x: 130, endPoint y: 227, distance: 80.2
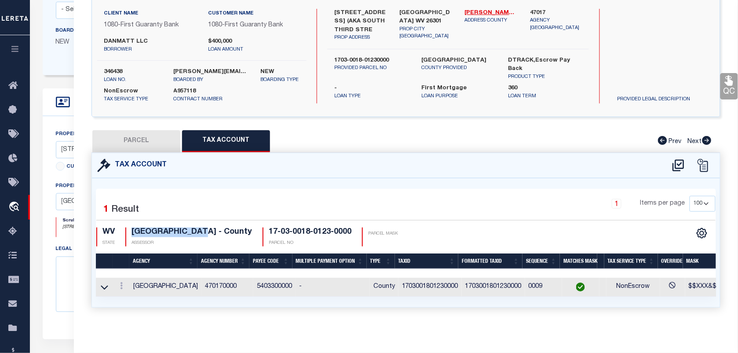
click at [130, 227] on div "HARRISON COUNTY - County ASSESSOR" at bounding box center [188, 236] width 127 height 19
copy h4 "HARRISON COUNTY"
click at [726, 75] on icon at bounding box center [729, 80] width 11 height 11
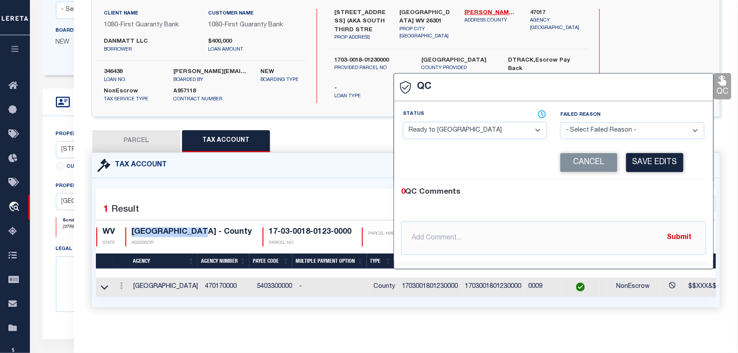
click at [458, 131] on select "- Select Status - Ready to QC Correct Incorrect" at bounding box center [475, 130] width 144 height 17
select select "COR"
click at [403, 122] on select "- Select Status - Ready to QC Correct Incorrect" at bounding box center [475, 130] width 144 height 17
click at [663, 172] on div "Corrected Search Value Cancel Save Edits" at bounding box center [554, 162] width 302 height 33
click at [661, 161] on button "Save Edits" at bounding box center [654, 162] width 57 height 19
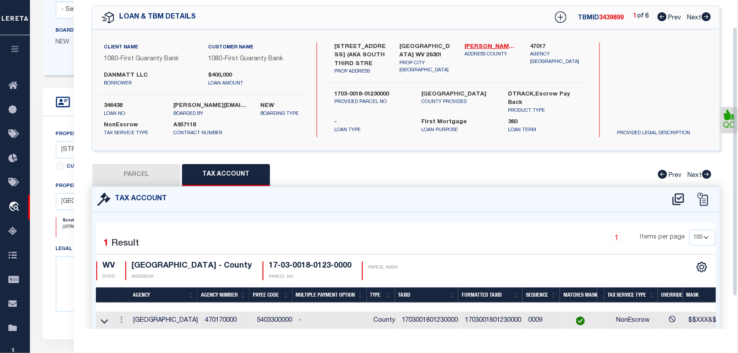
scroll to position [0, 0]
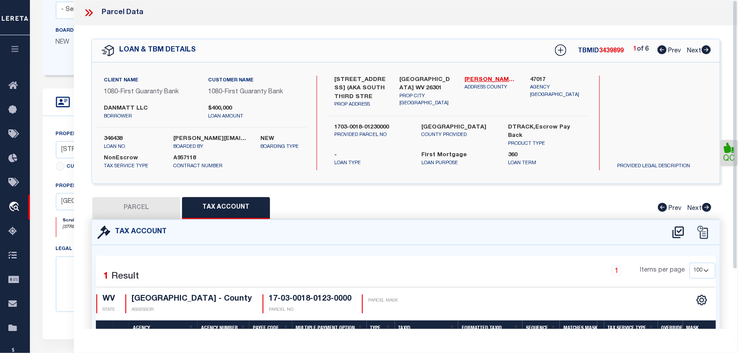
click at [92, 11] on icon at bounding box center [91, 12] width 4 height 7
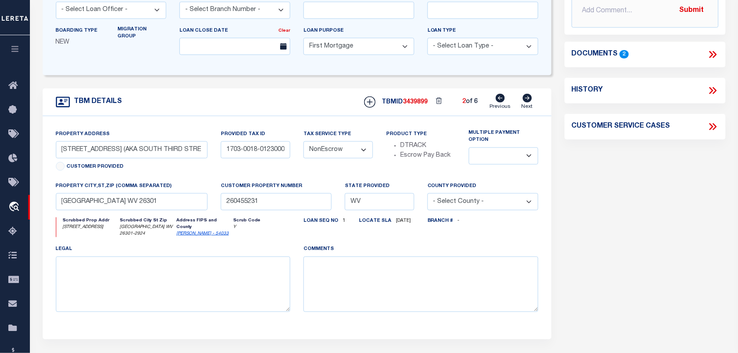
scroll to position [54, 0]
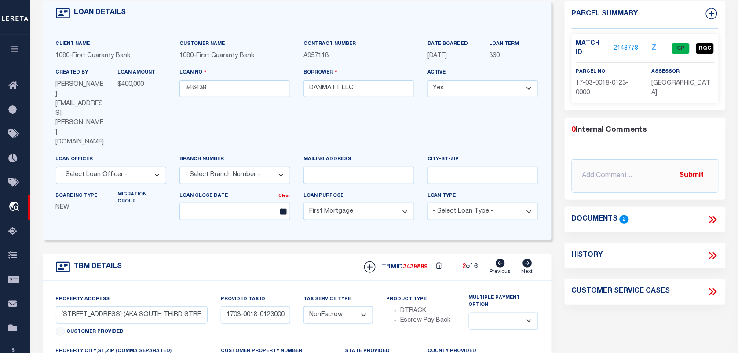
click at [500, 259] on icon at bounding box center [500, 263] width 9 height 9
select select
click at [520, 259] on div "TBMID 3439899 1 of 6 Previous Next" at bounding box center [448, 267] width 181 height 17
click at [527, 259] on icon at bounding box center [527, 263] width 9 height 9
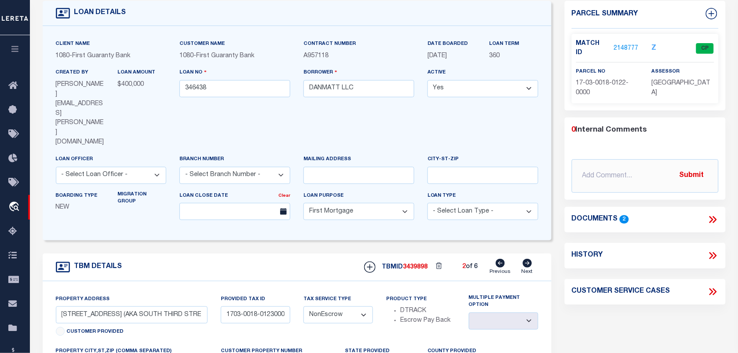
type input "1703-0018-01220000"
select select
click at [527, 259] on icon at bounding box center [527, 263] width 9 height 9
type input "1703-0018-01240000"
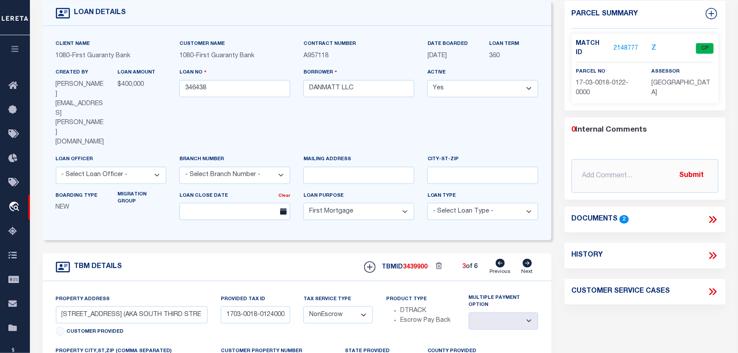
select select
click at [527, 259] on icon at bounding box center [527, 263] width 9 height 9
type input "1703-0018-01250000"
select select
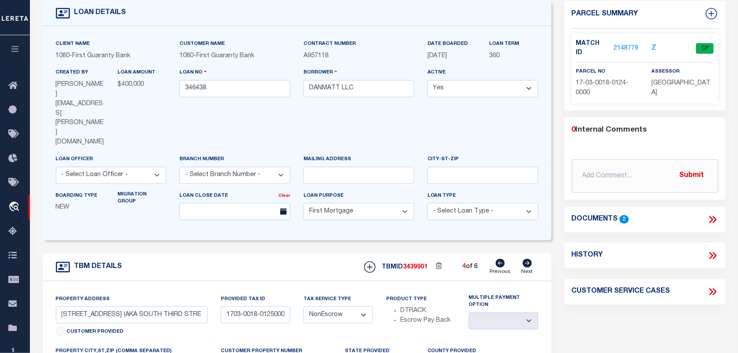
select select
click at [581, 80] on span "17-03-0018-0125-0000" at bounding box center [602, 88] width 53 height 16
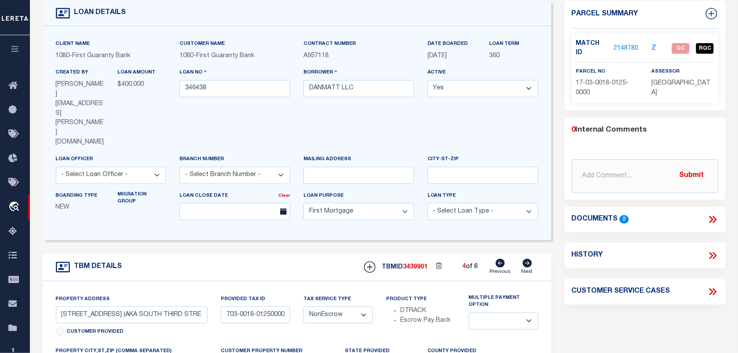
drag, startPoint x: 225, startPoint y: 258, endPoint x: 296, endPoint y: 265, distance: 70.8
click at [296, 294] on div "Provided Tax ID 1703-0018-01250000" at bounding box center [255, 320] width 83 height 52
click at [260, 306] on input "1703-0018-01250000" at bounding box center [256, 314] width 70 height 17
drag, startPoint x: 227, startPoint y: 270, endPoint x: 430, endPoint y: 295, distance: 204.8
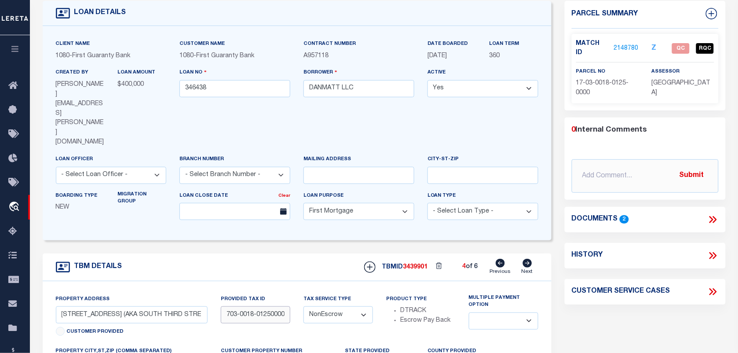
scroll to position [0, 0]
click at [623, 44] on link "2148780" at bounding box center [626, 48] width 25 height 9
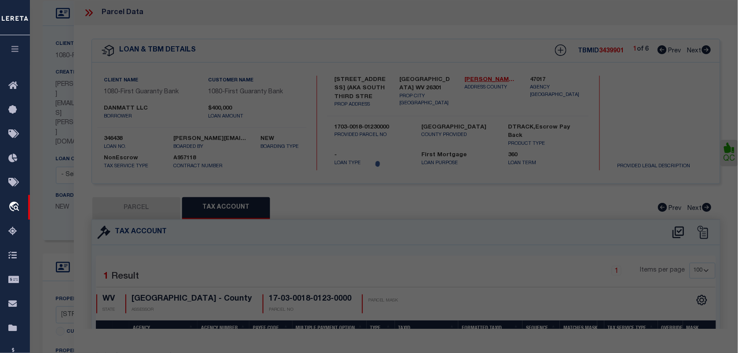
select select "AS"
select select
checkbox input "false"
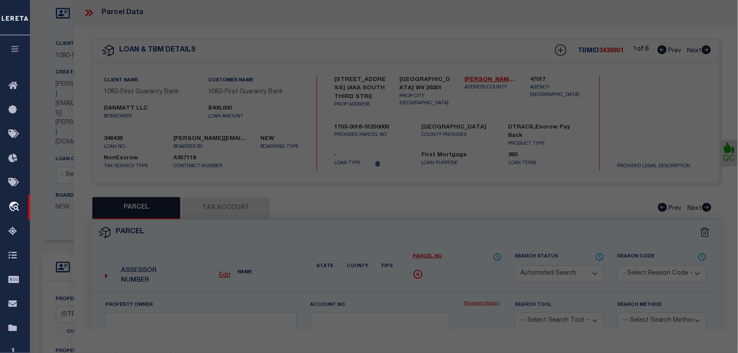
select select "QC"
type input "DANMATT LLC"
select select "AGW"
select select "LEG"
type input "[STREET_ADDRESS]"
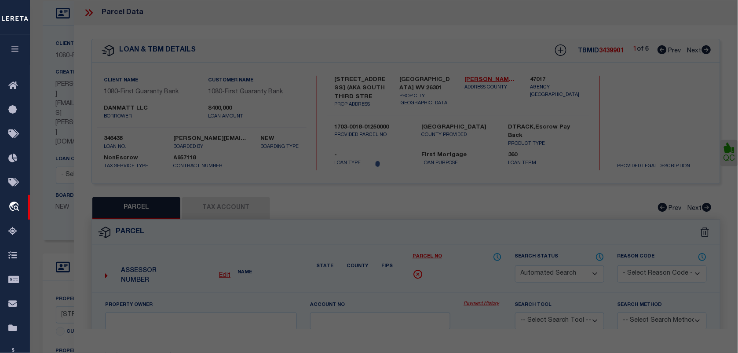
type input "CLARKSBURG 26301"
type textarea "[STREET_ADDRESS]"
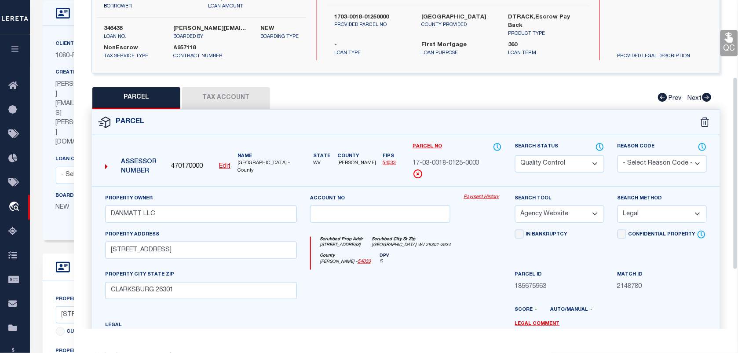
scroll to position [165, 0]
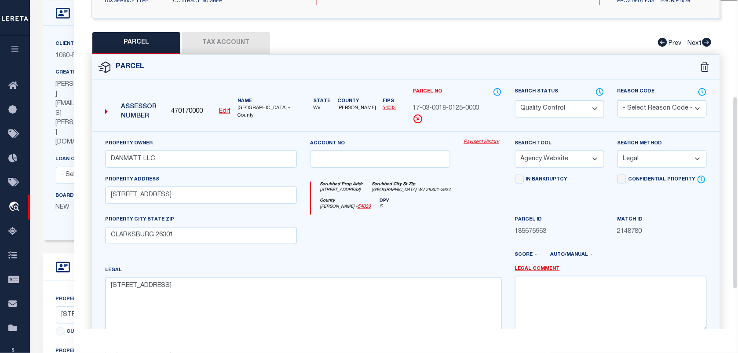
click at [264, 206] on div "Property Address 128 S 3RD ST" at bounding box center [201, 195] width 205 height 40
click at [533, 108] on select "Automated Search Bad Parcel Complete Duplicate Parcel High Dollar Reporting In …" at bounding box center [559, 108] width 89 height 17
select select "CP"
click at [515, 100] on select "Automated Search Bad Parcel Complete Duplicate Parcel High Dollar Reporting In …" at bounding box center [559, 108] width 89 height 17
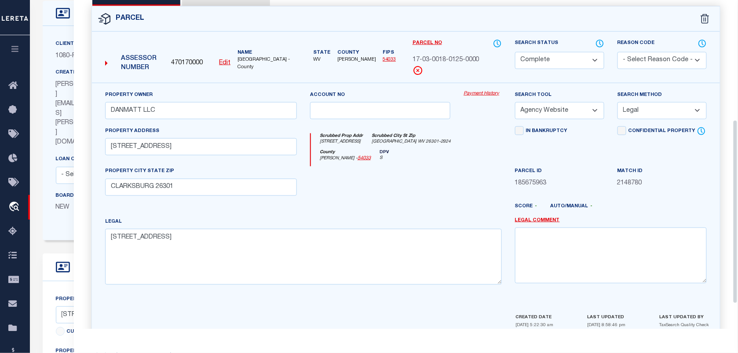
scroll to position [258, 0]
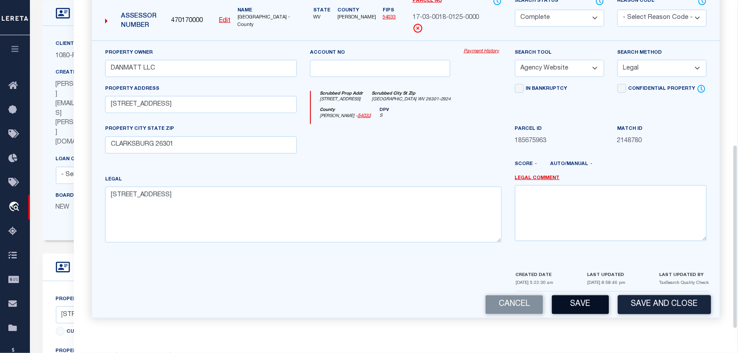
click at [579, 299] on button "Save" at bounding box center [580, 304] width 57 height 19
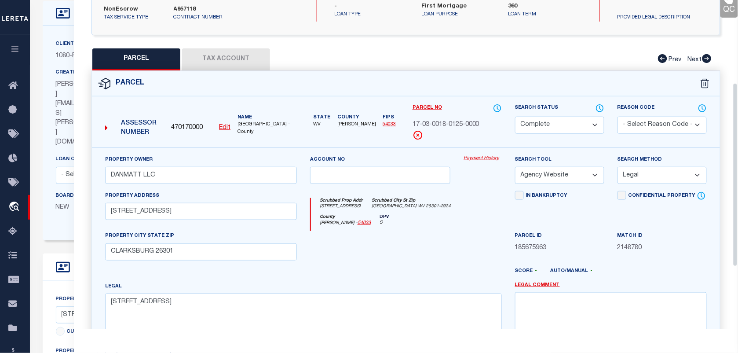
scroll to position [148, 0]
click at [242, 68] on button "Tax Account" at bounding box center [226, 60] width 88 height 22
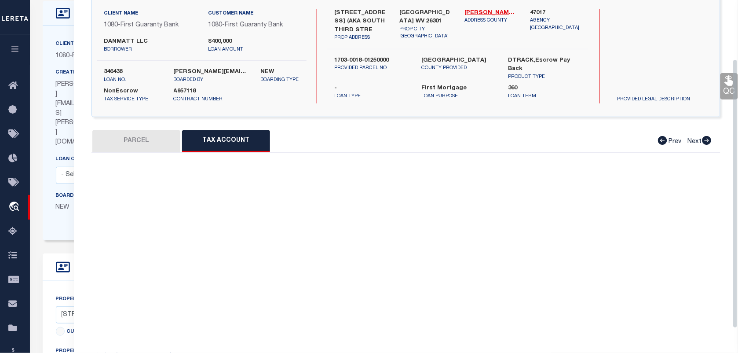
select select "100"
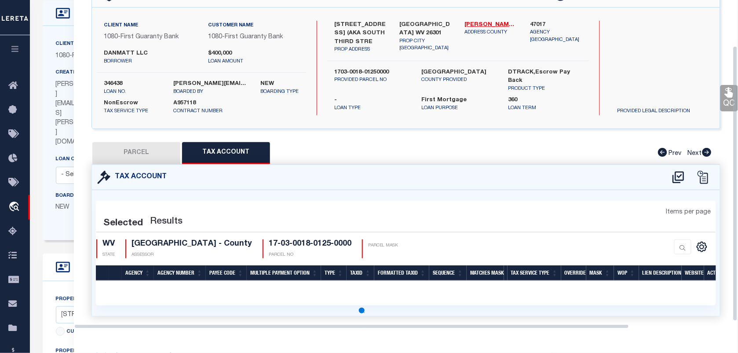
select select "100"
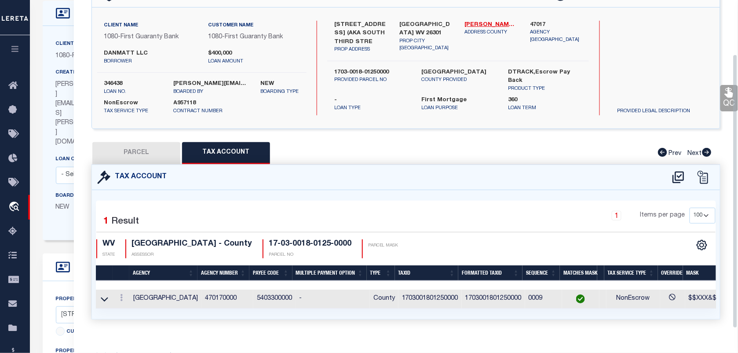
scroll to position [73, 0]
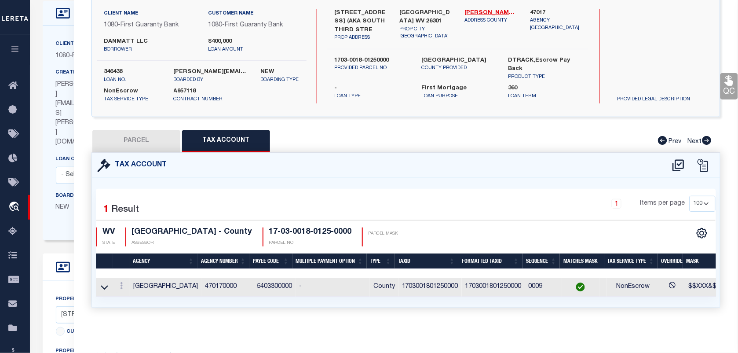
click at [723, 78] on link "QC" at bounding box center [730, 86] width 18 height 26
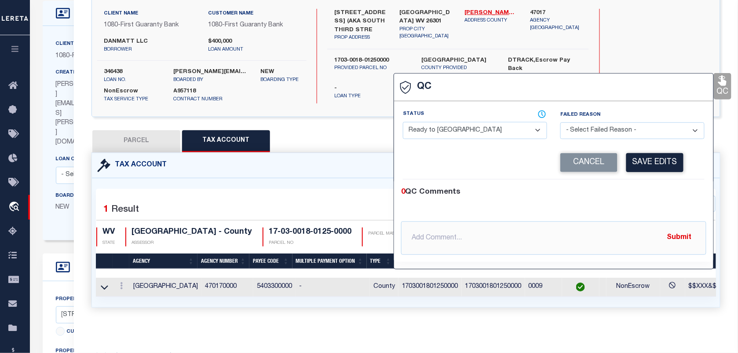
click at [489, 125] on select "- Select Status - Ready to QC Correct Incorrect" at bounding box center [475, 130] width 144 height 17
click at [403, 122] on select "- Select Status - Ready to QC Correct Incorrect" at bounding box center [475, 130] width 144 height 17
click at [640, 157] on button "Save Edits" at bounding box center [654, 162] width 57 height 19
click at [103, 68] on div "346438 loan no." at bounding box center [133, 76] width 70 height 16
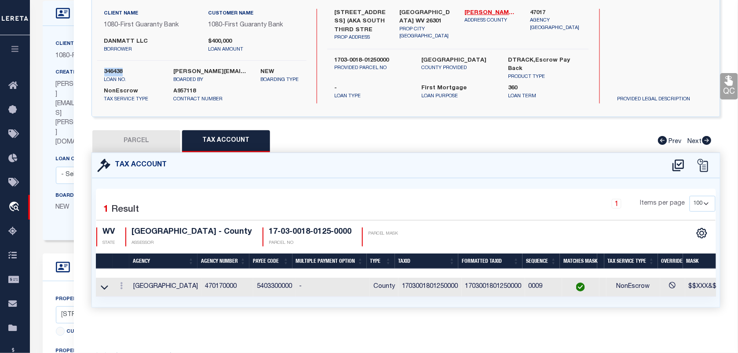
click at [103, 68] on div "346438 loan no." at bounding box center [133, 76] width 70 height 16
copy label "346438"
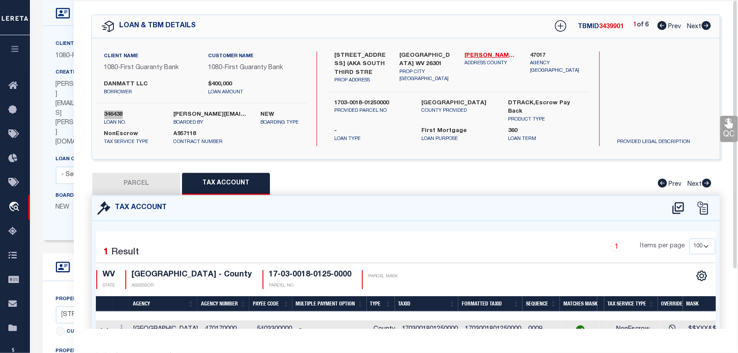
scroll to position [0, 0]
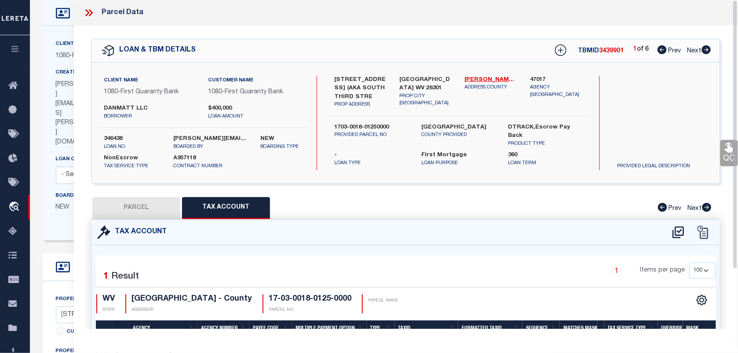
click at [609, 53] on span "3439901" at bounding box center [612, 51] width 25 height 6
copy span "3439901"
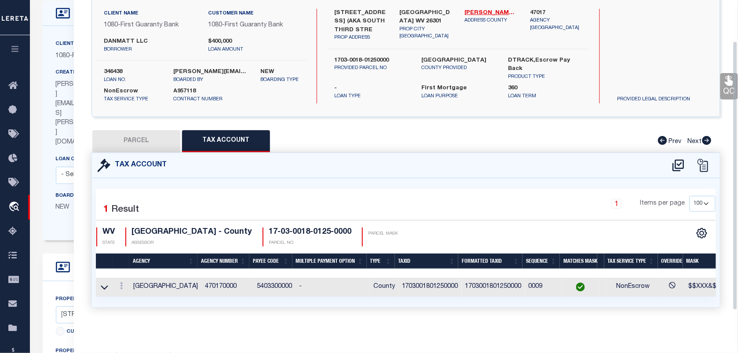
scroll to position [73, 0]
click at [298, 227] on h4 "17-03-0018-0125-0000" at bounding box center [310, 232] width 83 height 10
copy div "17-03-0018-0125-0000"
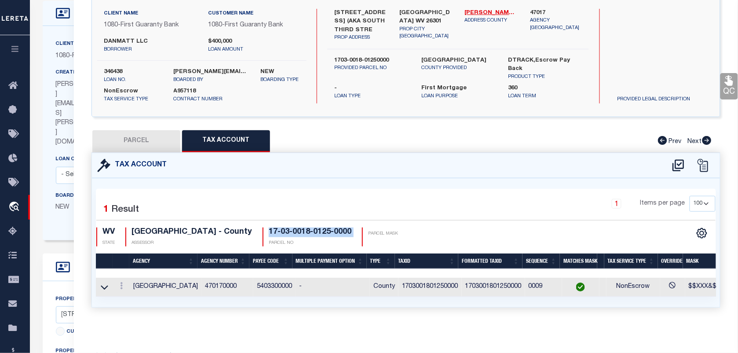
drag, startPoint x: 724, startPoint y: 76, endPoint x: 718, endPoint y: 78, distance: 6.7
click at [724, 76] on icon at bounding box center [729, 80] width 11 height 11
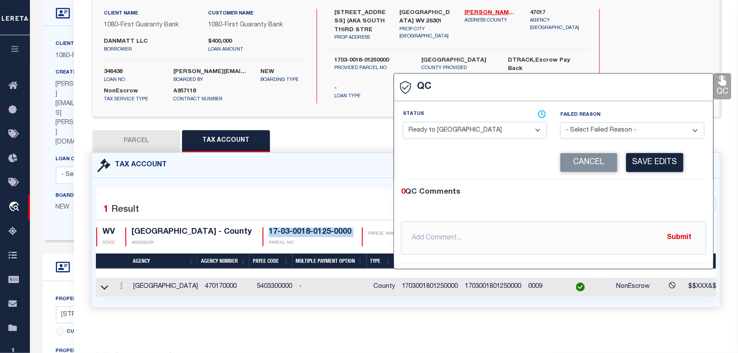
select select "COR"
click at [480, 130] on select "- Select Status - Ready to QC Correct Incorrect" at bounding box center [475, 130] width 144 height 17
click at [403, 122] on select "- Select Status - Ready to QC Correct Incorrect" at bounding box center [475, 130] width 144 height 17
click at [646, 153] on button "Save Edits" at bounding box center [654, 162] width 57 height 19
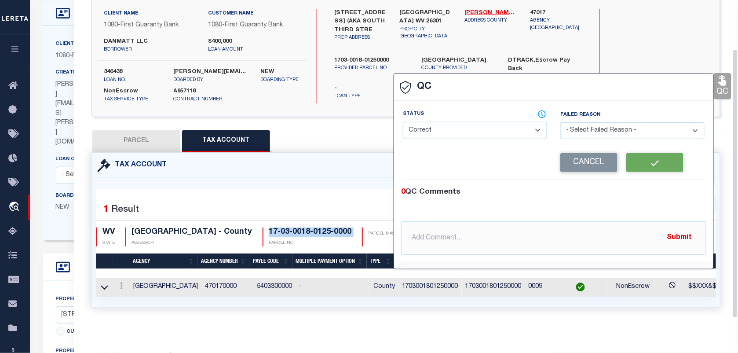
scroll to position [0, 0]
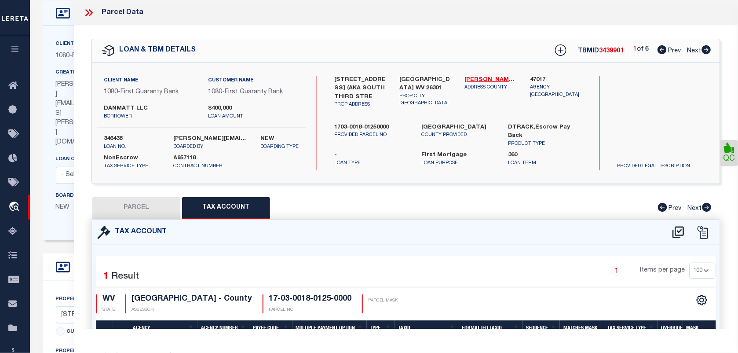
click at [91, 9] on icon at bounding box center [88, 12] width 11 height 11
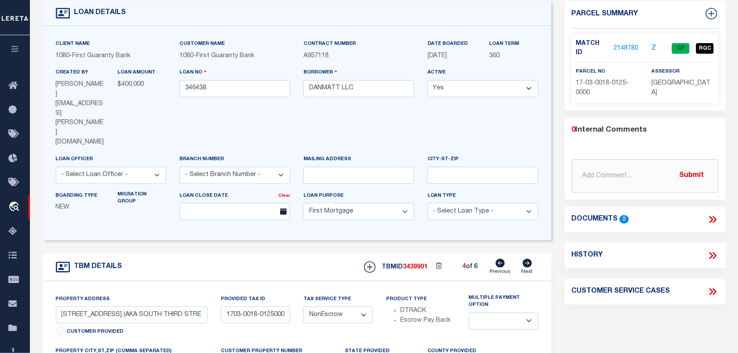
click at [531, 259] on icon at bounding box center [528, 263] width 10 height 9
type input "1703-0018-01260000"
select select
click at [531, 259] on icon at bounding box center [528, 263] width 10 height 9
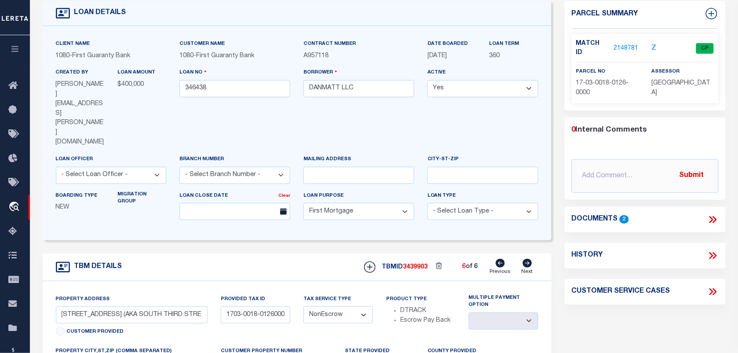
type input "1703-0018-01270000"
select select
click at [504, 259] on icon at bounding box center [500, 263] width 9 height 9
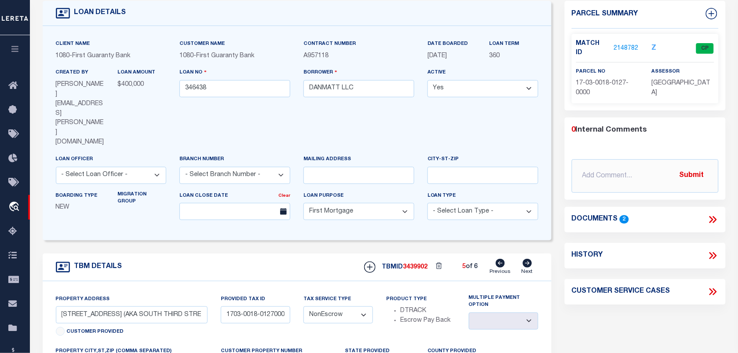
type input "1703-0018-01260000"
select select
click at [504, 259] on icon at bounding box center [500, 263] width 9 height 9
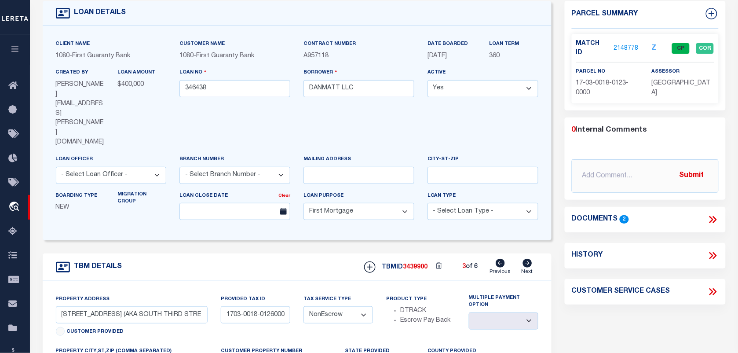
type input "1703-0018-01230000"
select select
click at [504, 259] on icon at bounding box center [500, 263] width 9 height 9
type input "1703-0018-01240000"
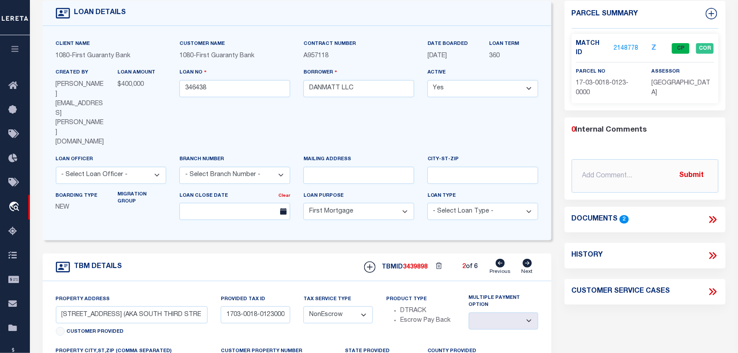
select select
click at [504, 259] on icon at bounding box center [500, 263] width 9 height 9
type input "1703-0018-01220000"
select select
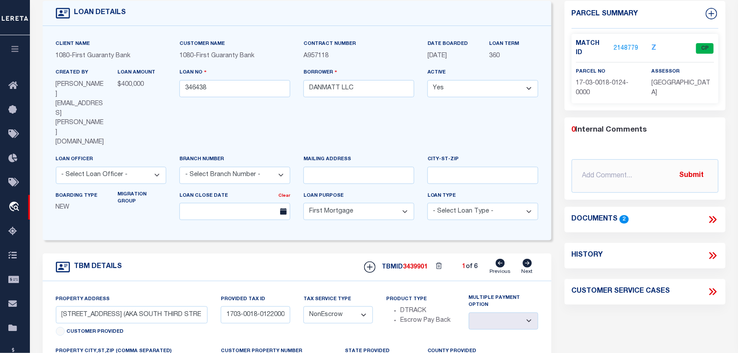
type input "1703-0018-01250000"
select select
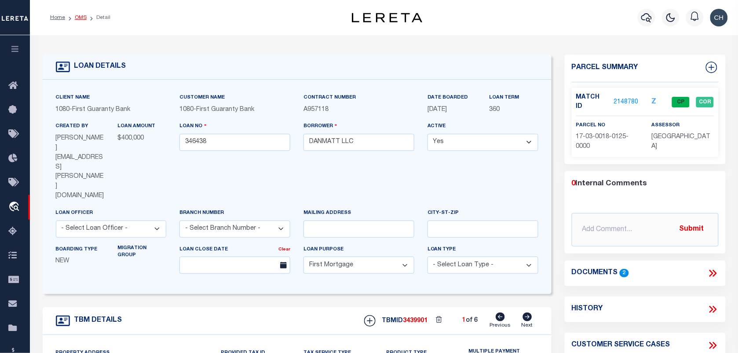
click at [82, 18] on link "OMS" at bounding box center [81, 17] width 12 height 5
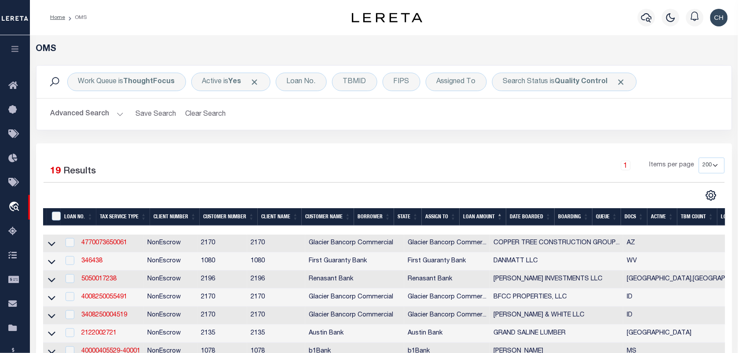
click at [87, 113] on button "Advanced Search" at bounding box center [87, 114] width 73 height 17
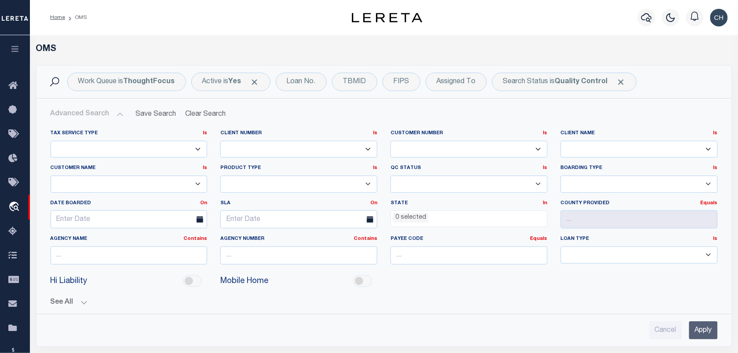
click at [715, 335] on input "Apply" at bounding box center [703, 330] width 29 height 18
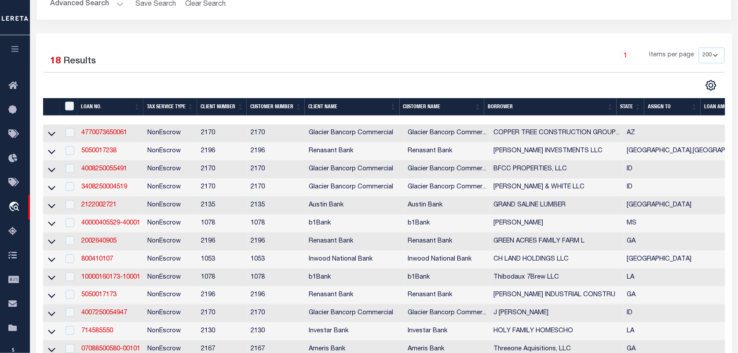
scroll to position [165, 0]
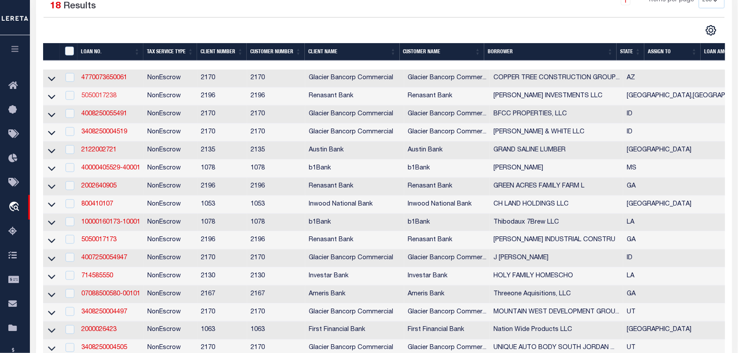
click at [113, 99] on link "5050017238" at bounding box center [98, 96] width 35 height 6
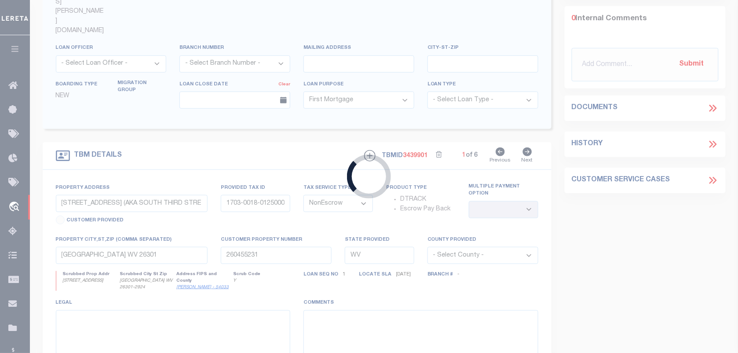
type input "5050017238"
type input "FREEMAN INVESTMENTS LLC"
select select
select select "10"
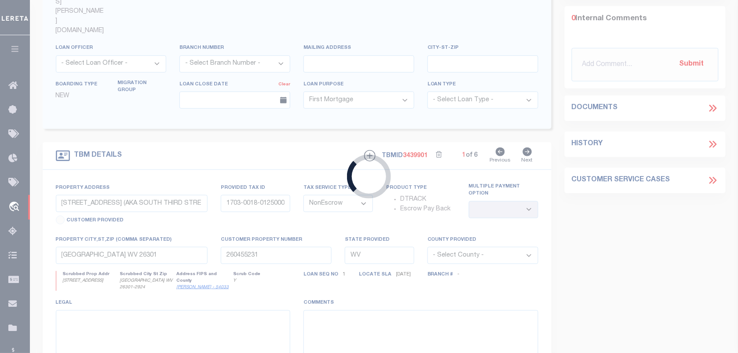
select select
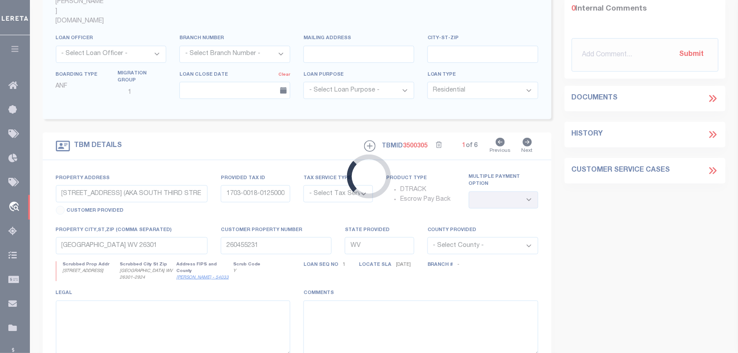
type input "3886 BEMISS RD"
radio input "true"
select select "NonEscrow"
select select
type input "VALDOSTA GA 31605"
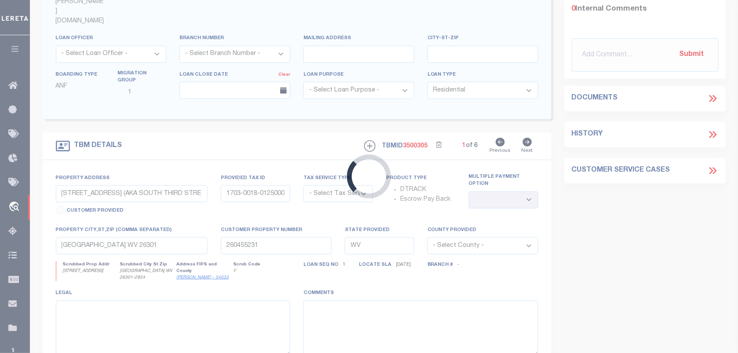
type input "5050017238"
type input "GA"
type textarea "PARCEL: 0146C 610B 0146C 610B1"
select select "4983"
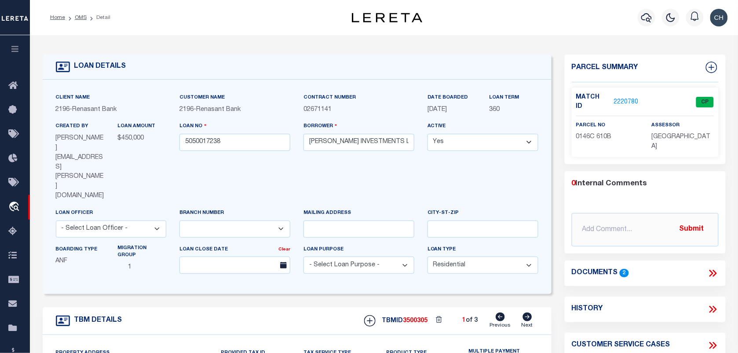
scroll to position [55, 0]
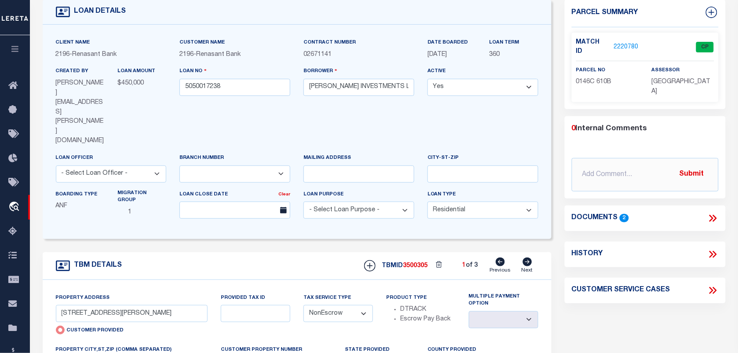
click at [528, 257] on icon at bounding box center [528, 261] width 10 height 9
type input "4129 HUNTLEY DR AND ADDITIONA"
radio input "false"
select select
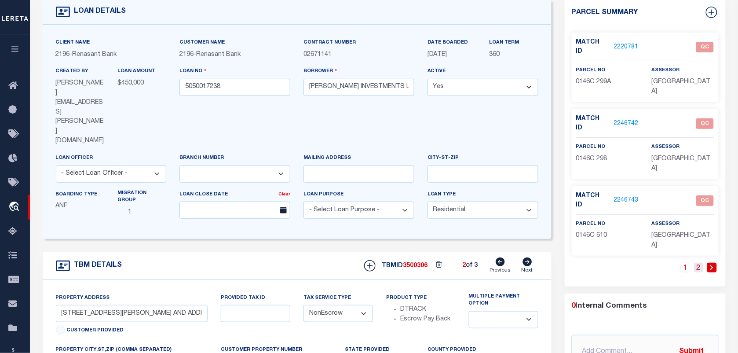
click at [696, 263] on link "2" at bounding box center [699, 268] width 10 height 10
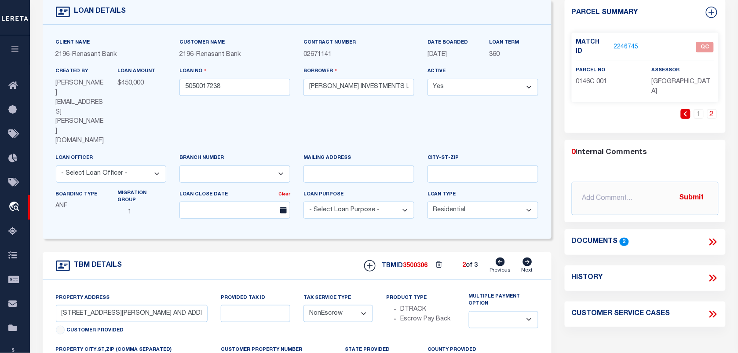
click at [528, 257] on icon at bounding box center [528, 261] width 10 height 9
type input "150 OCEAN VIEW DR"
select select
type input "CRAWFORDVILLE FL 32327"
type input "FL"
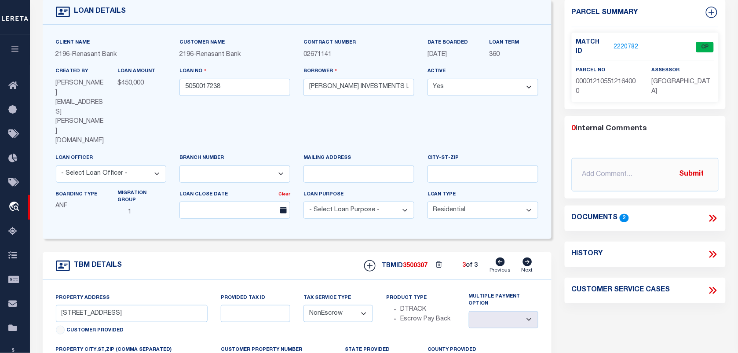
click at [501, 257] on icon at bounding box center [500, 261] width 9 height 9
type input "4129 HUNTLEY DR AND ADDITIONA"
select select
type input "VALDOSTA GA 31605"
type input "GA"
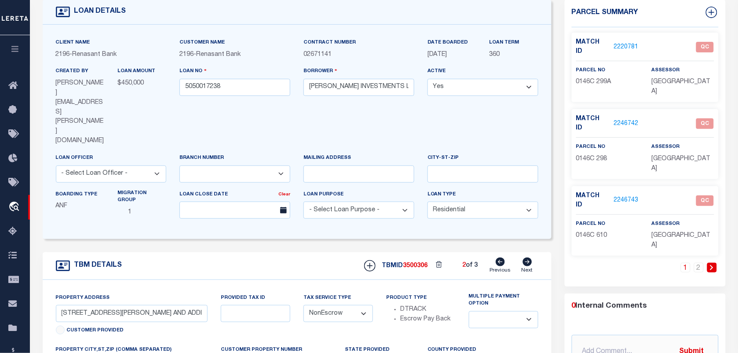
click at [500, 257] on icon at bounding box center [500, 261] width 9 height 9
type input "3886 BEMISS RD"
radio input "true"
select select
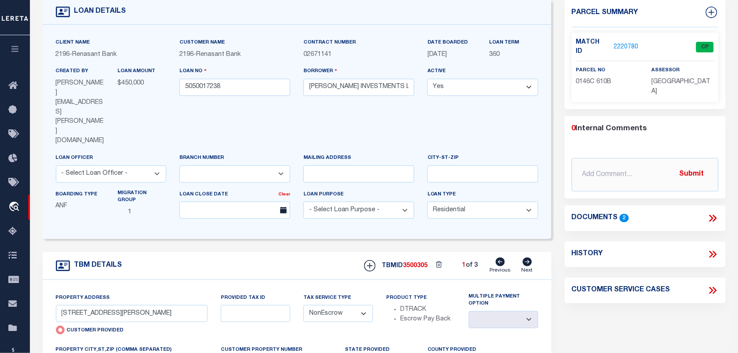
click at [520, 257] on div "TBMID 3500305 1 of 3 Previous Next" at bounding box center [448, 265] width 181 height 17
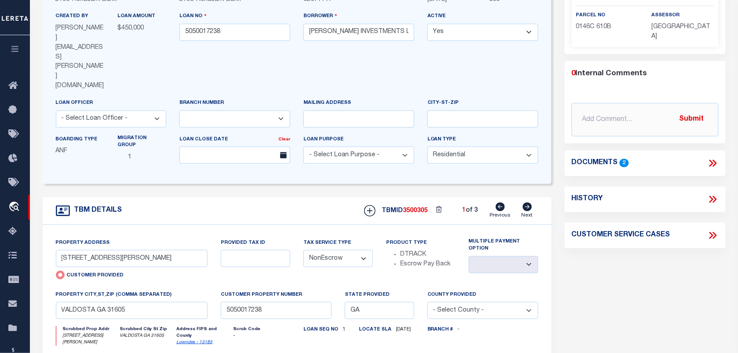
click at [529, 202] on icon at bounding box center [528, 206] width 10 height 9
type input "4129 HUNTLEY DR AND ADDITIONA"
radio input "false"
select select
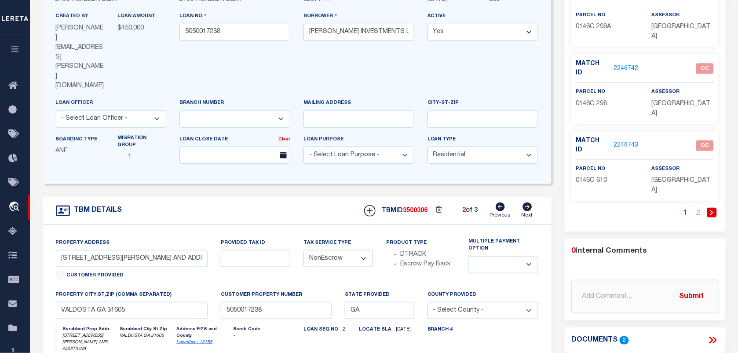
click at [707, 334] on icon at bounding box center [712, 339] width 11 height 11
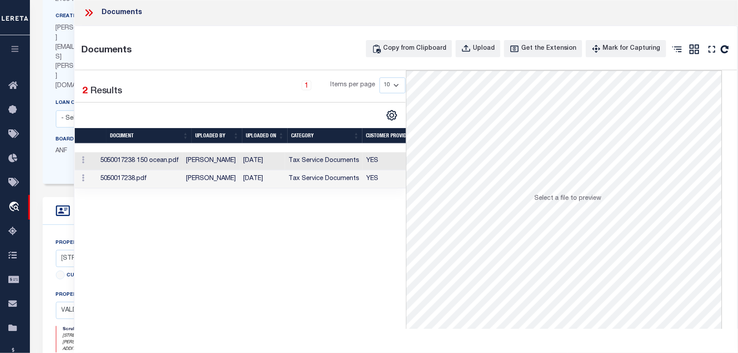
click at [262, 184] on td "08/29/2025" at bounding box center [262, 179] width 45 height 18
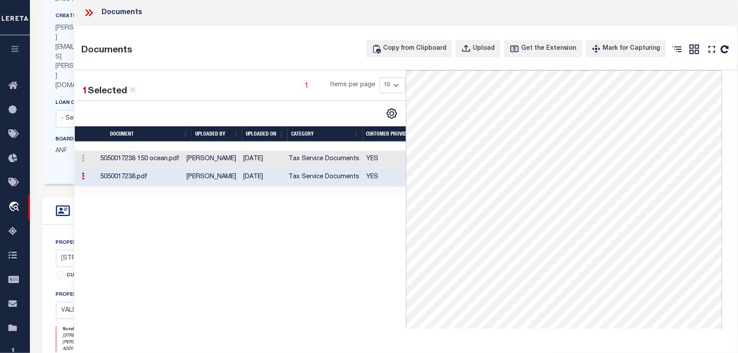
click at [324, 168] on td "Tax Service Documents" at bounding box center [324, 159] width 78 height 18
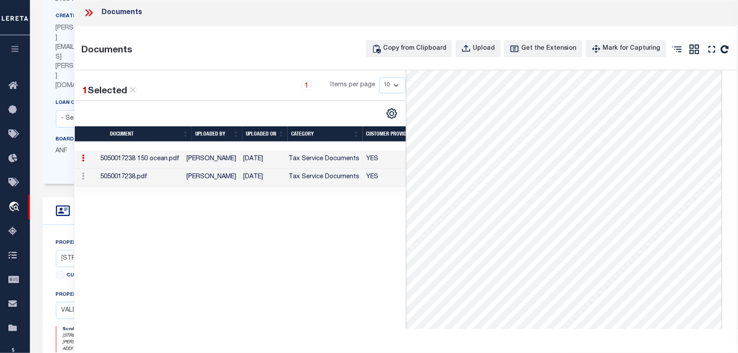
scroll to position [0, 0]
click at [298, 187] on td "Tax Service Documents" at bounding box center [324, 177] width 78 height 18
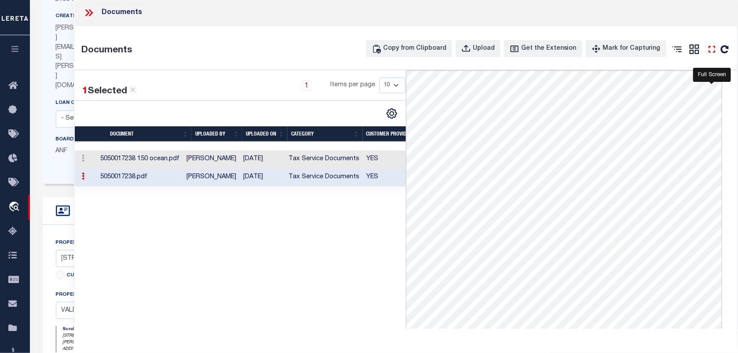
click at [711, 53] on icon "" at bounding box center [712, 49] width 11 height 11
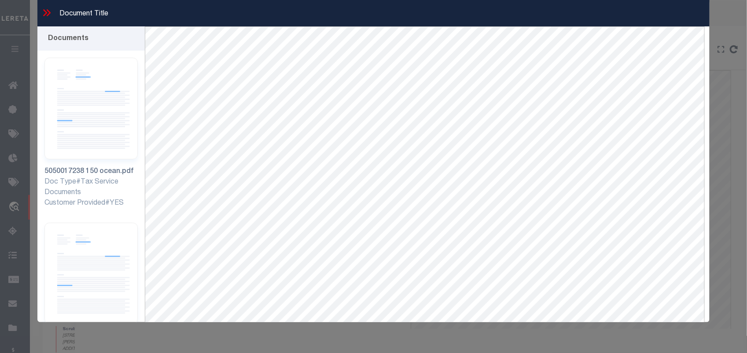
click at [46, 7] on icon at bounding box center [46, 12] width 11 height 11
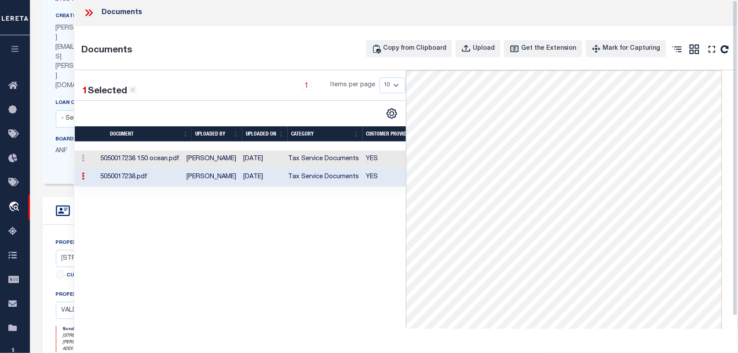
click at [82, 11] on div "Documents" at bounding box center [406, 13] width 664 height 26
click at [91, 12] on icon at bounding box center [88, 12] width 11 height 11
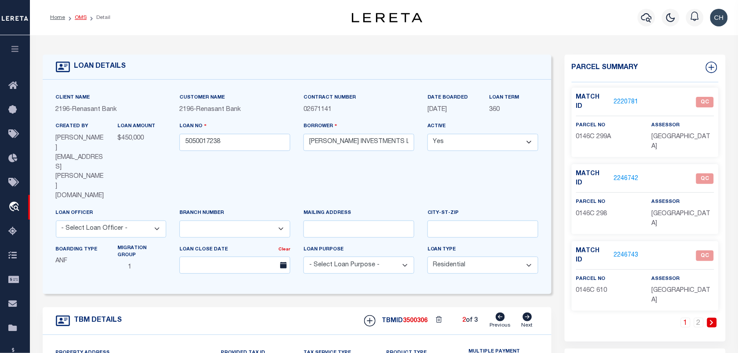
click at [80, 16] on link "OMS" at bounding box center [81, 17] width 12 height 5
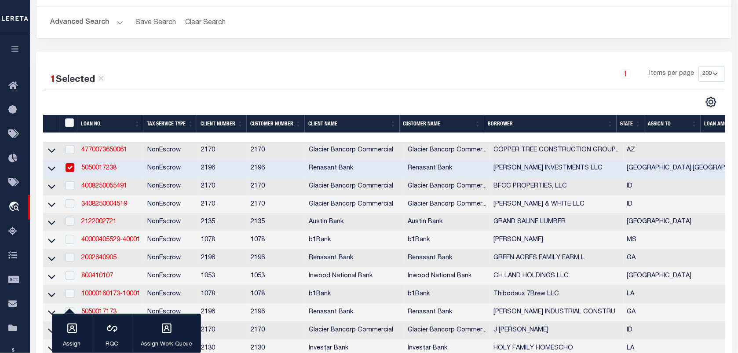
scroll to position [165, 0]
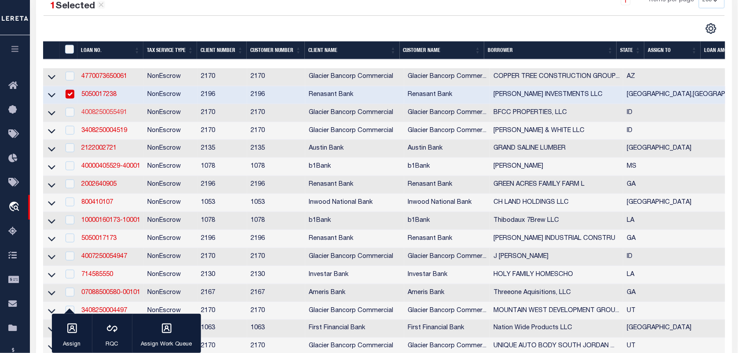
click at [106, 116] on link "4008250055491" at bounding box center [104, 113] width 46 height 6
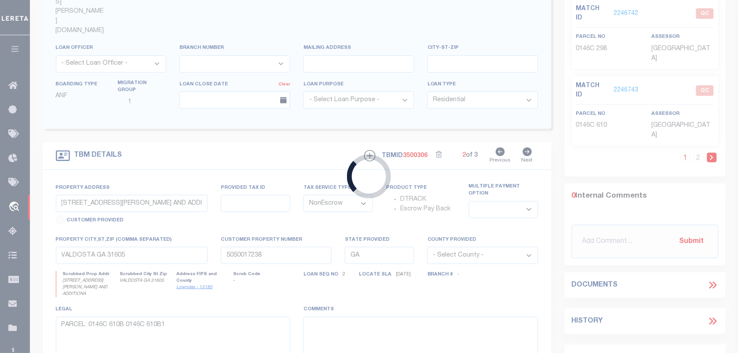
type input "4008250055491"
type input "BFCC PROPERTIES, LLC"
select select
type input "456 S STATE ST"
type input "SHELLEY ID 83274-1262"
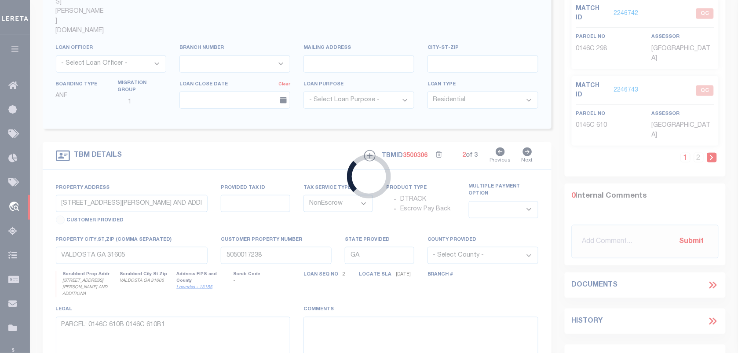
type input "[DATE]"
select select "20"
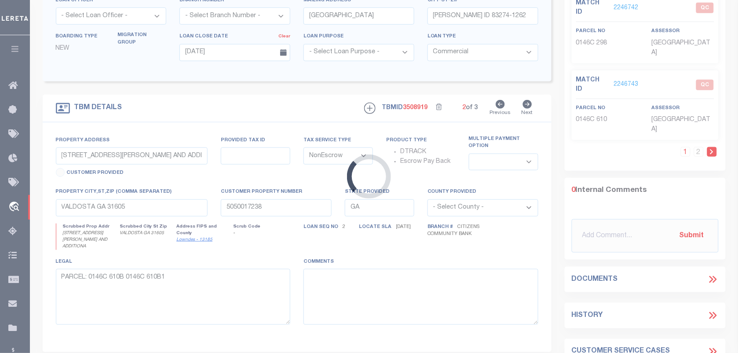
type input "1477 N 1000 E"
type input "RP0461405"
select select
type input "SHELLEY ID 83274-5110"
type input "ID"
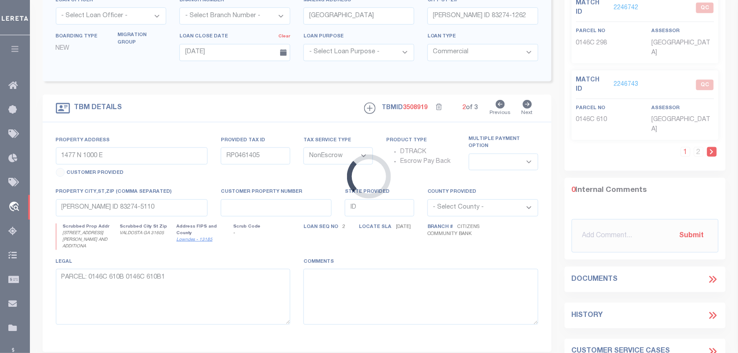
select select
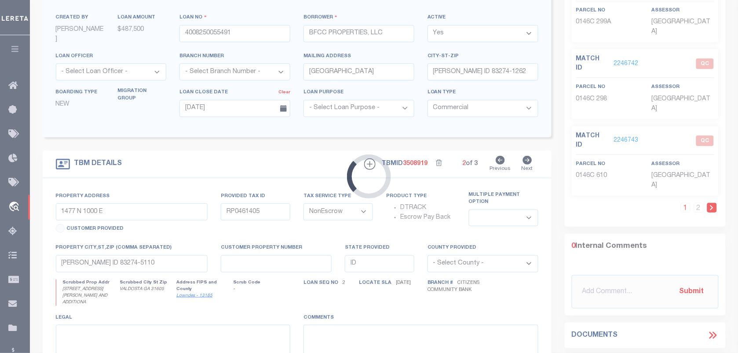
select select "4576"
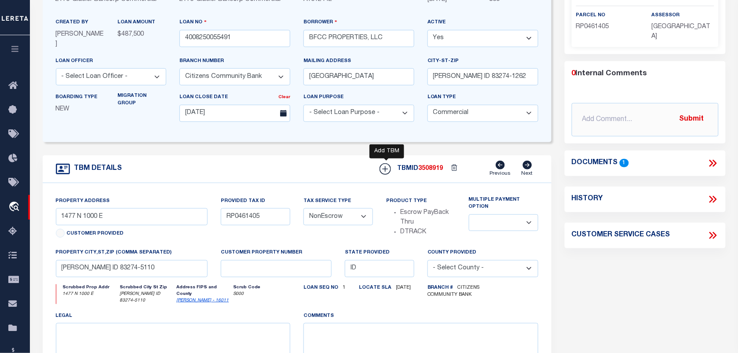
scroll to position [165, 0]
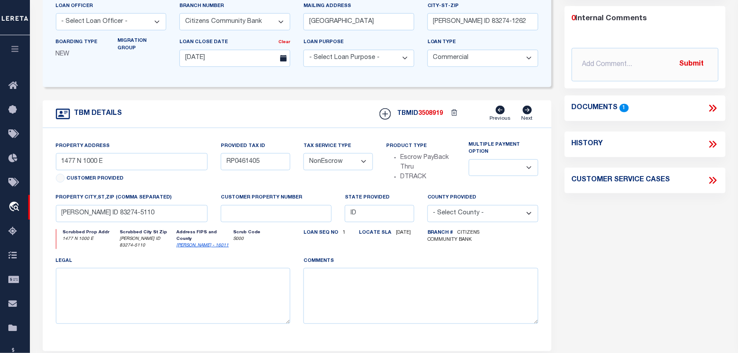
click at [714, 105] on icon at bounding box center [715, 108] width 4 height 7
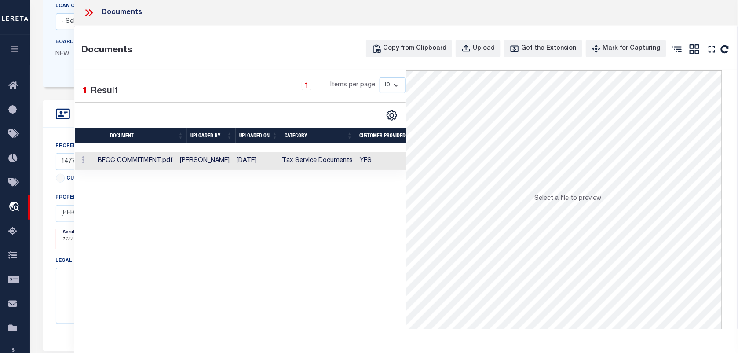
click at [210, 159] on td "MaLea Averett" at bounding box center [204, 161] width 57 height 18
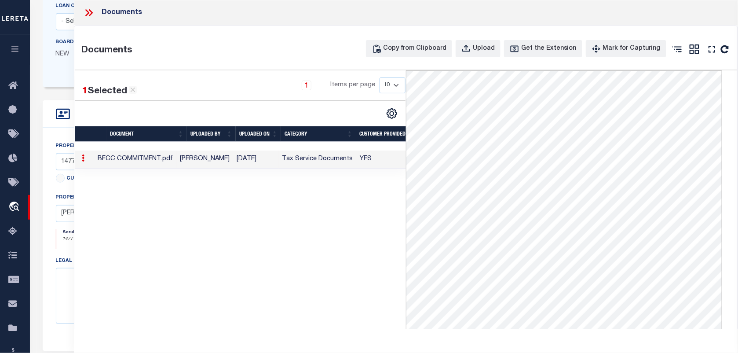
click at [84, 9] on icon at bounding box center [88, 12] width 11 height 11
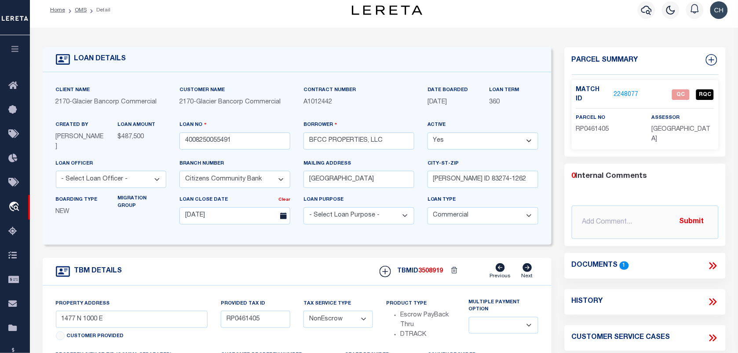
scroll to position [0, 0]
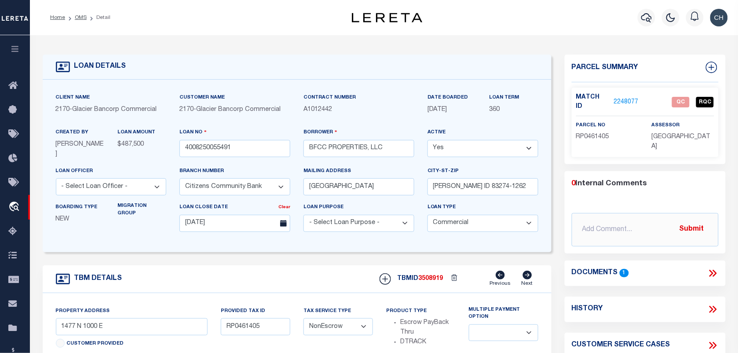
click at [711, 267] on icon at bounding box center [712, 272] width 11 height 11
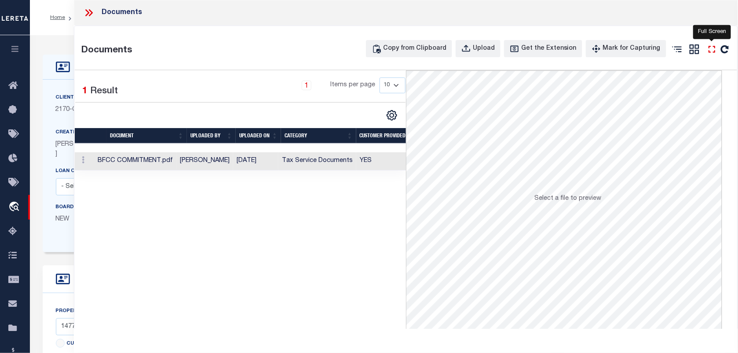
click at [709, 51] on icon "" at bounding box center [712, 49] width 7 height 7
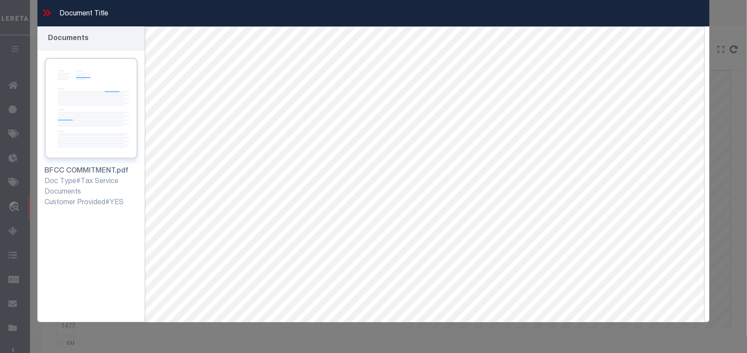
click at [78, 104] on img at bounding box center [91, 108] width 94 height 101
click at [45, 10] on icon at bounding box center [46, 12] width 11 height 11
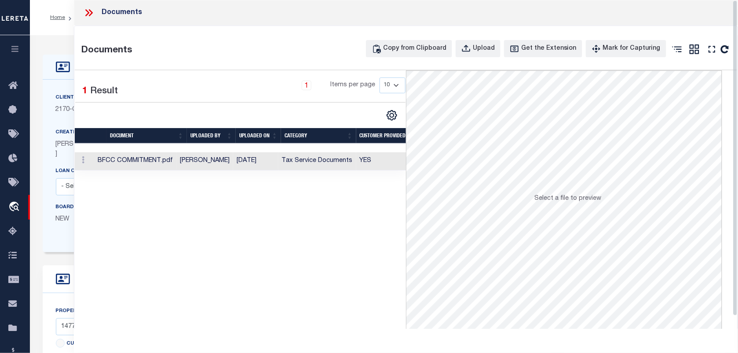
click at [86, 13] on icon at bounding box center [88, 12] width 11 height 11
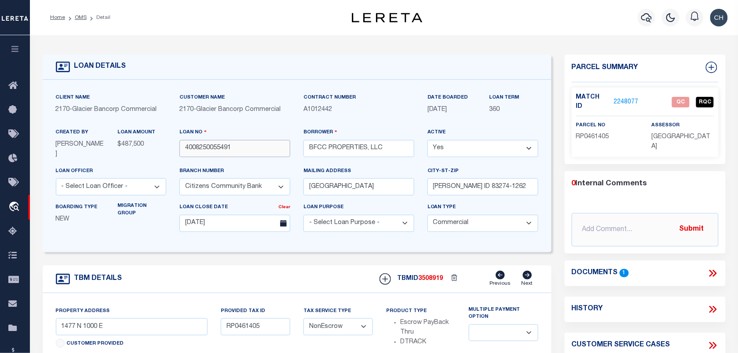
click at [205, 148] on input "4008250055491" at bounding box center [234, 148] width 111 height 17
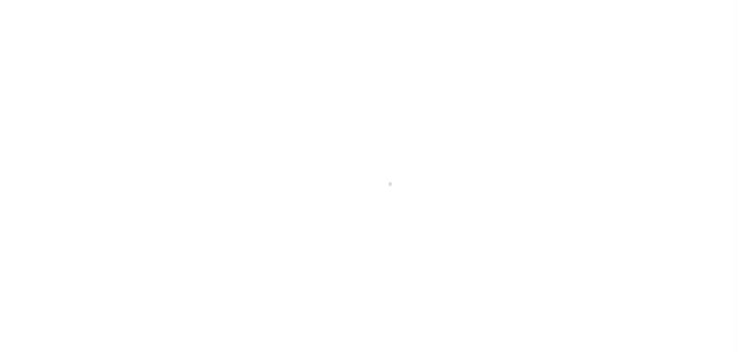
select select "10"
type input "[STREET_ADDRESS][PERSON_NAME]"
radio input "true"
select select "NonEscrow"
select select
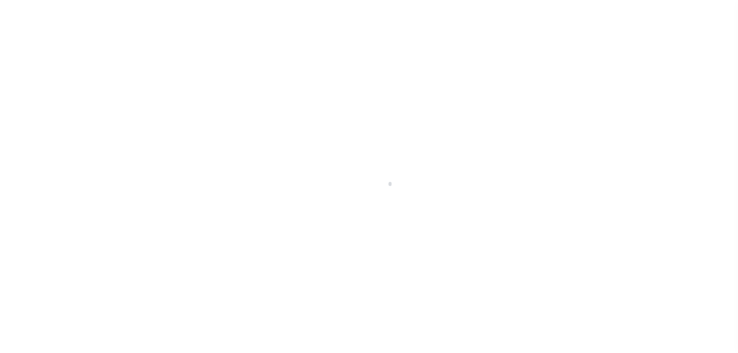
scroll to position [337, 0]
select select "4983"
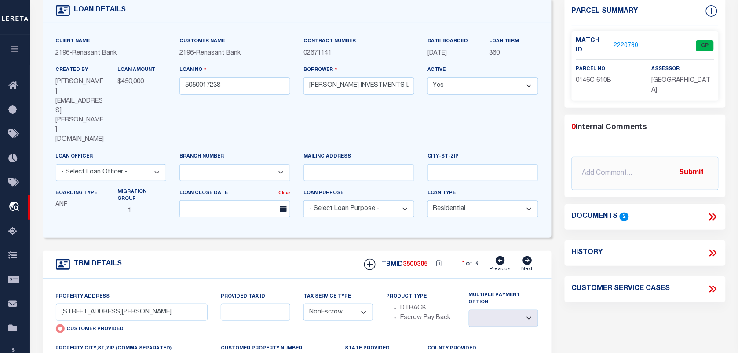
scroll to position [117, 0]
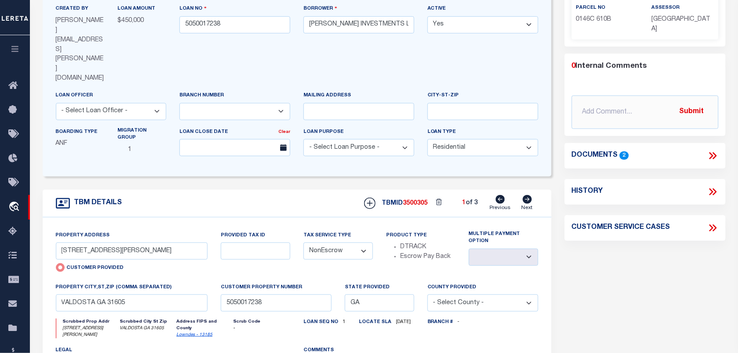
click at [527, 195] on icon at bounding box center [527, 199] width 9 height 9
type input "[STREET_ADDRESS][PERSON_NAME] AND ADDITIONA"
radio input "false"
select select
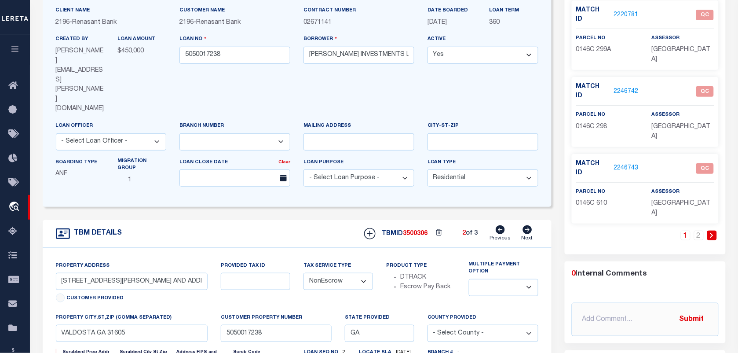
scroll to position [62, 0]
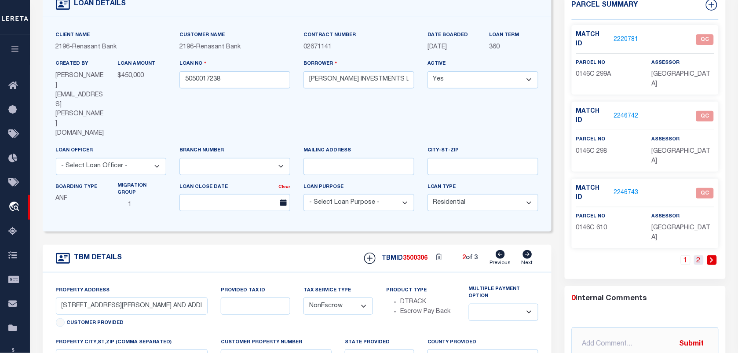
click at [701, 255] on link "2" at bounding box center [699, 260] width 10 height 10
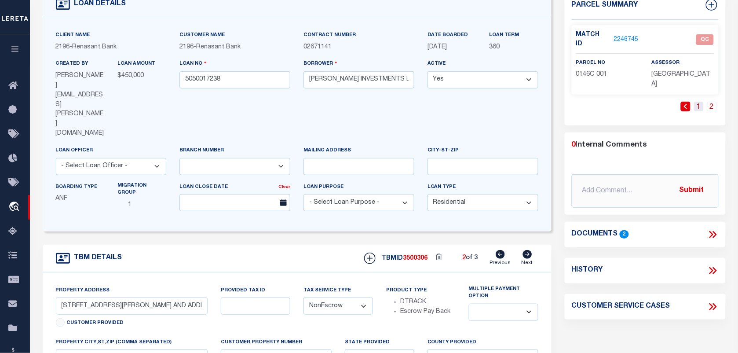
click at [696, 102] on link "1" at bounding box center [699, 107] width 10 height 10
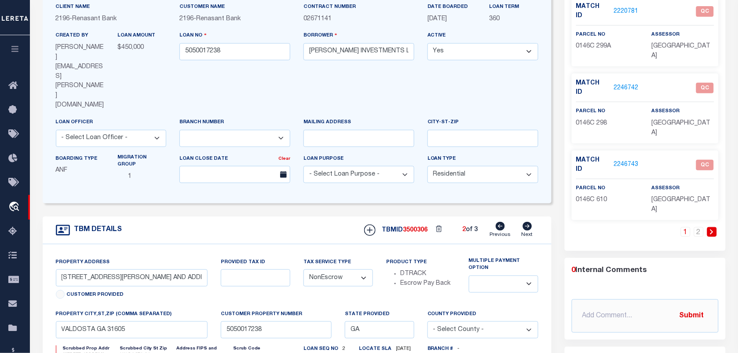
scroll to position [117, 0]
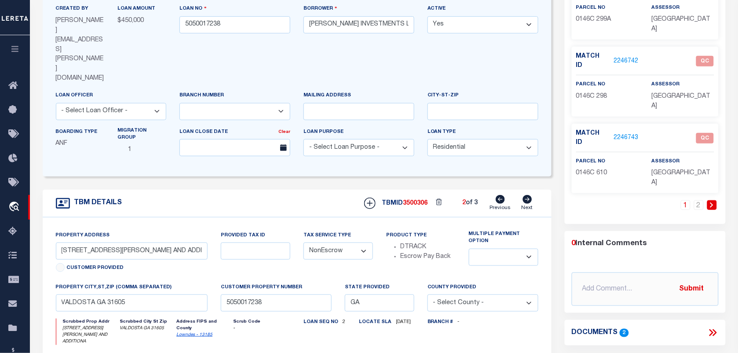
click at [585, 16] on span "0146C 299A" at bounding box center [593, 19] width 35 height 6
copy div "0146C 299A"
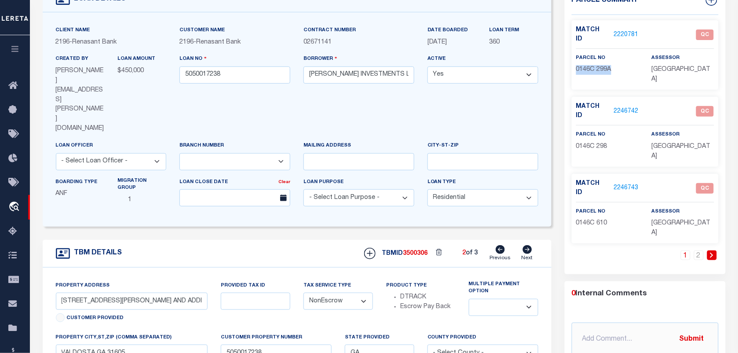
scroll to position [7, 0]
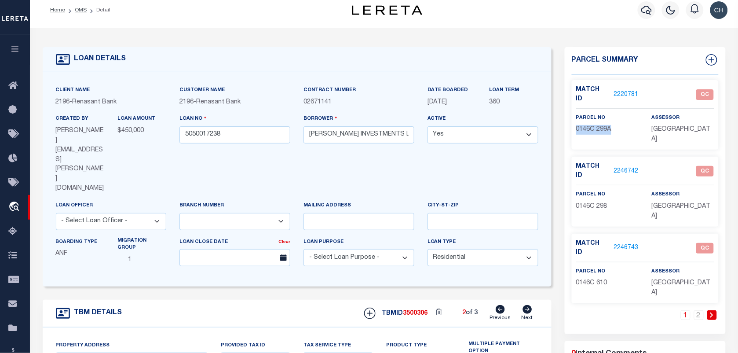
click at [624, 90] on link "2220781" at bounding box center [626, 94] width 25 height 9
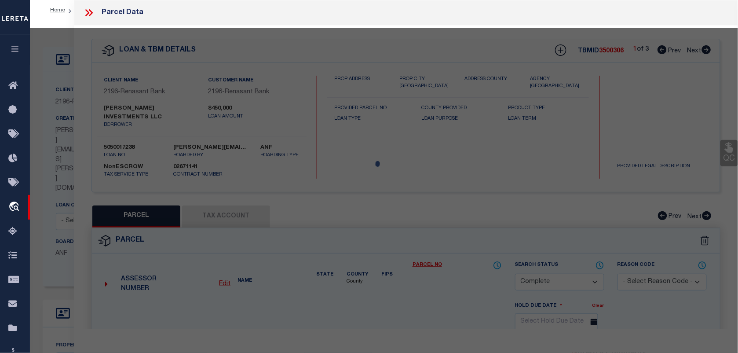
select select "AS"
select select
checkbox input "false"
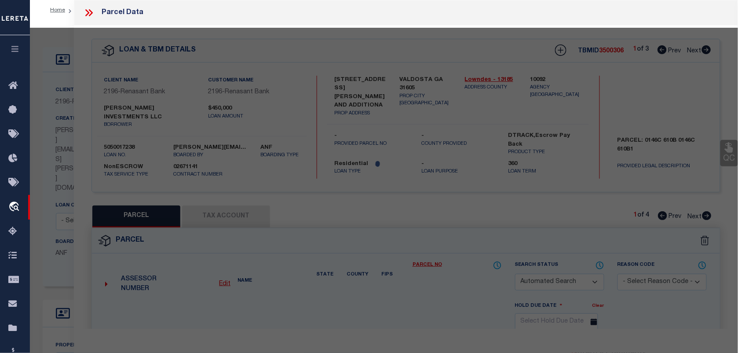
select select "QC"
type input "[PERSON_NAME] INVESTMENTS LLC"
select select "AGW"
select select "LEG"
type input "[STREET_ADDRESS][PERSON_NAME]"
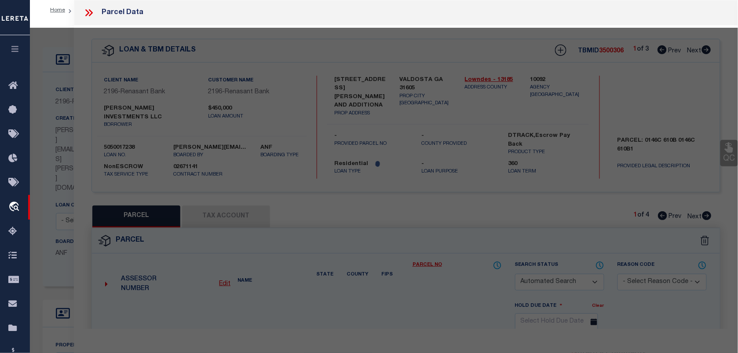
type textarea "TRACT 1-A .841 AC HIGHLANDS SD Acres 0.78"
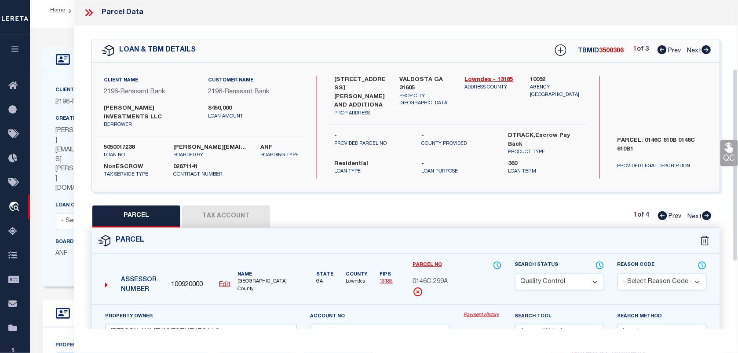
scroll to position [220, 0]
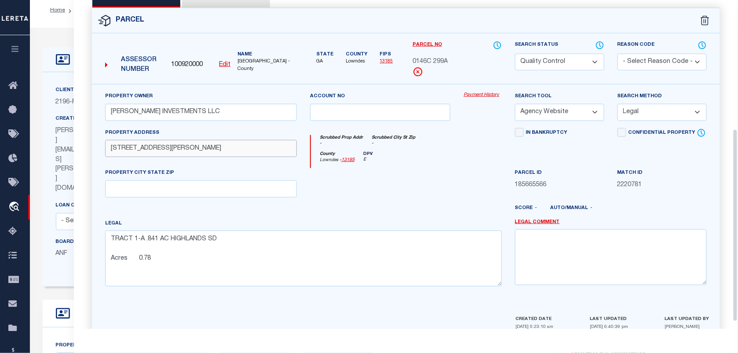
click at [187, 140] on input "[STREET_ADDRESS][PERSON_NAME]" at bounding box center [201, 148] width 192 height 17
click at [230, 184] on input "text" at bounding box center [201, 188] width 192 height 17
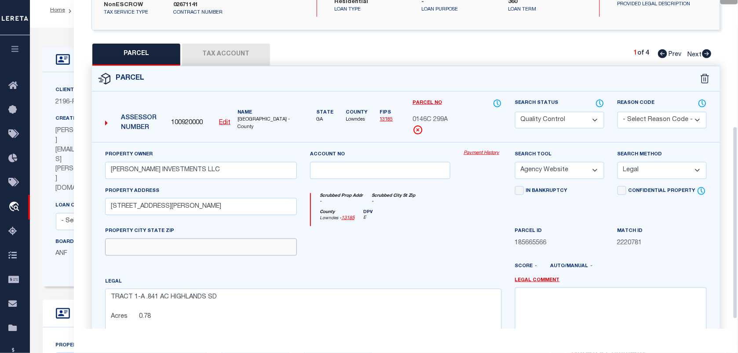
scroll to position [0, 0]
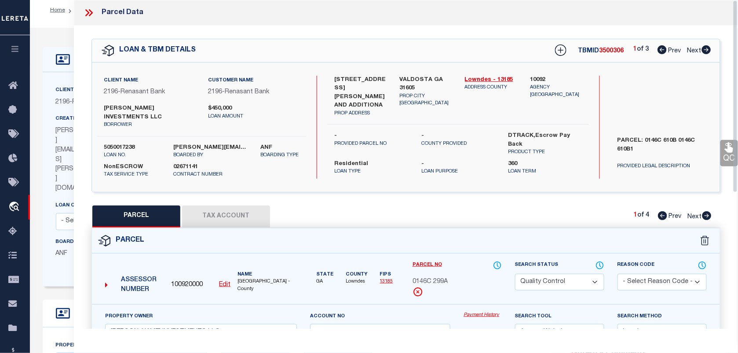
click at [409, 80] on label "VALDOSTA GA 31605" at bounding box center [426, 84] width 52 height 17
copy label "VALDOSTA"
click at [425, 76] on label "VALDOSTA GA 31605" at bounding box center [426, 84] width 52 height 17
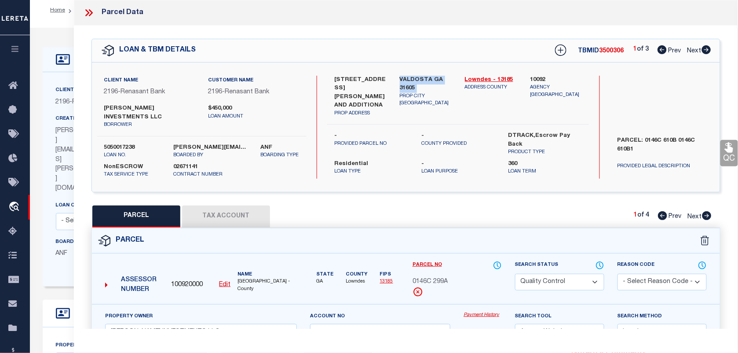
click at [425, 76] on label "VALDOSTA GA 31605" at bounding box center [426, 84] width 52 height 17
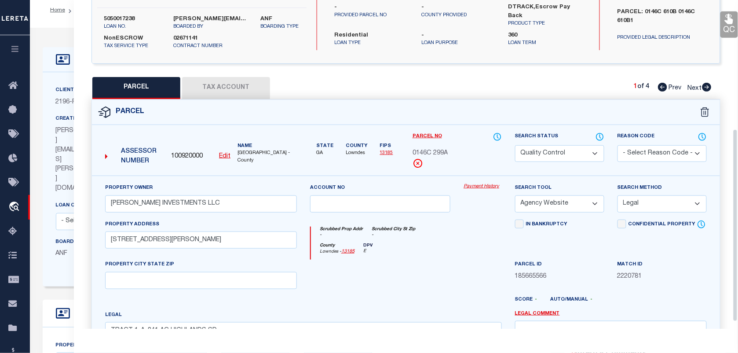
scroll to position [220, 0]
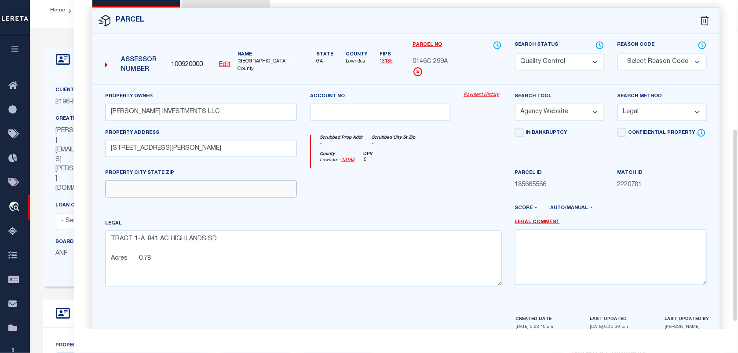
click at [222, 184] on input "text" at bounding box center [201, 188] width 192 height 17
paste input "VALDOSTA GA 31605"
type input "VALDOSTA GA 31605"
click at [443, 231] on textarea "TRACT 1-A .841 AC HIGHLANDS SD Acres 0.78" at bounding box center [303, 258] width 397 height 55
click at [564, 56] on select "Automated Search Bad Parcel Complete Duplicate Parcel High Dollar Reporting In …" at bounding box center [559, 62] width 89 height 17
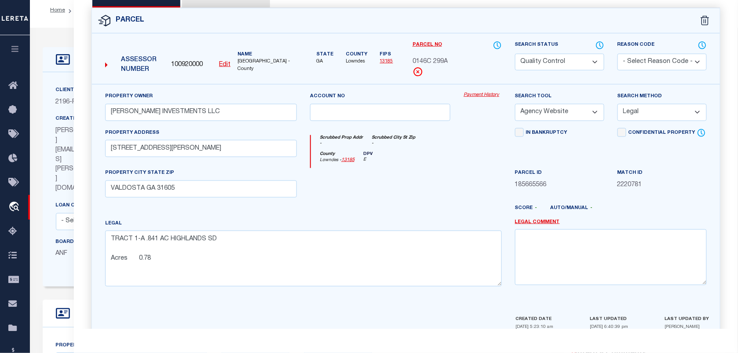
select select "CP"
click at [515, 54] on select "Automated Search Bad Parcel Complete Duplicate Parcel High Dollar Reporting In …" at bounding box center [559, 62] width 89 height 17
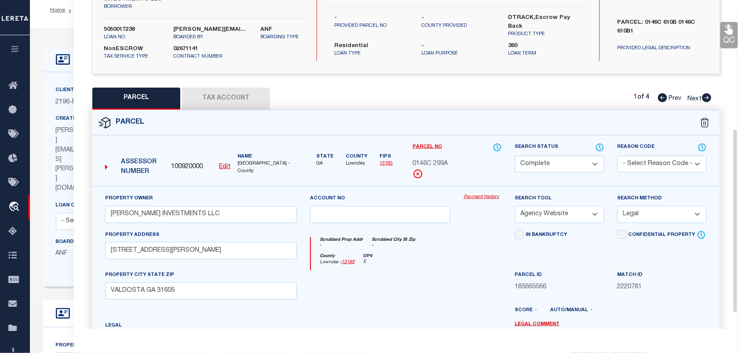
scroll to position [38, 0]
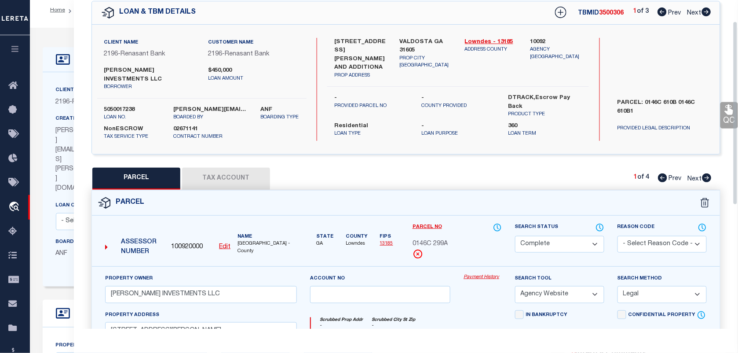
click at [220, 168] on button "Tax Account" at bounding box center [226, 179] width 88 height 22
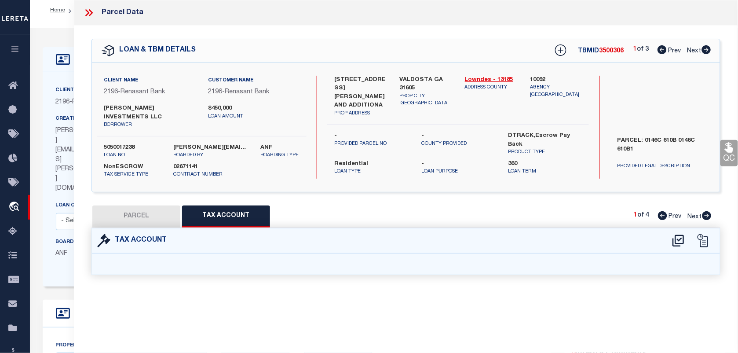
select select "100"
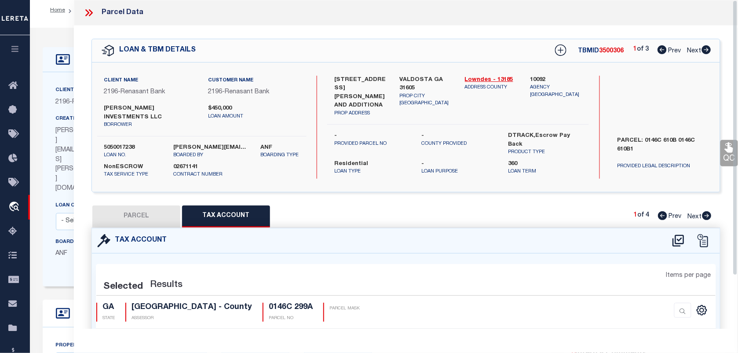
select select "100"
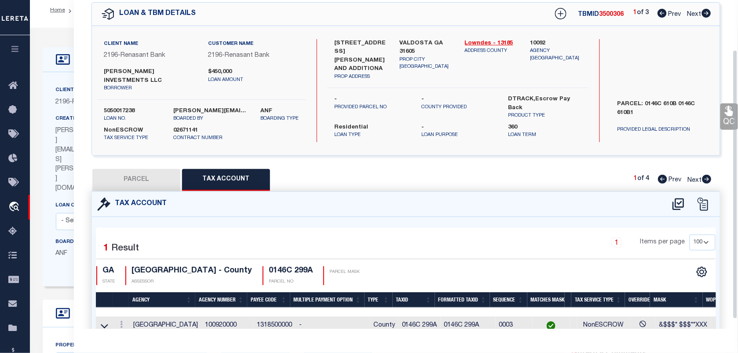
scroll to position [73, 0]
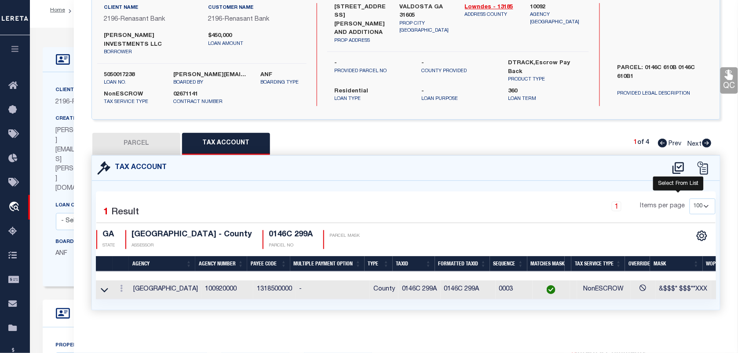
click at [677, 162] on icon at bounding box center [678, 168] width 11 height 12
select select "100"
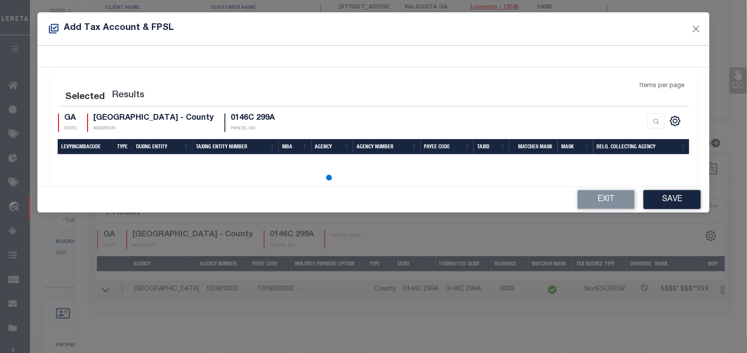
select select "100"
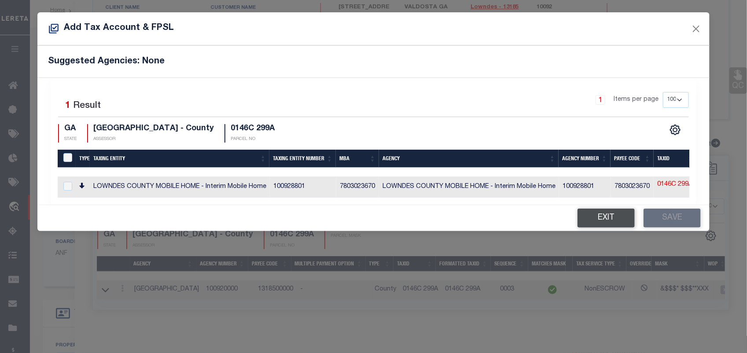
click at [591, 221] on button "Exit" at bounding box center [605, 218] width 57 height 19
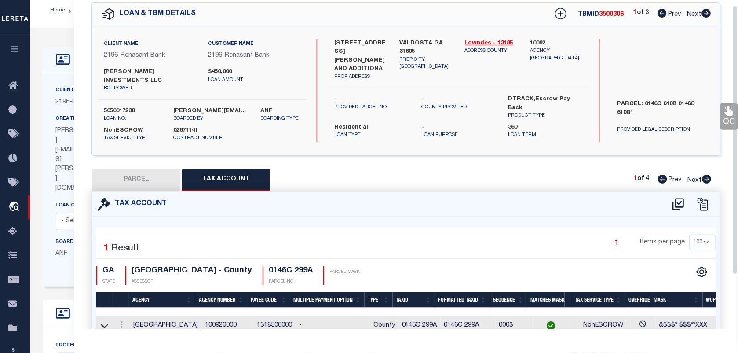
scroll to position [0, 0]
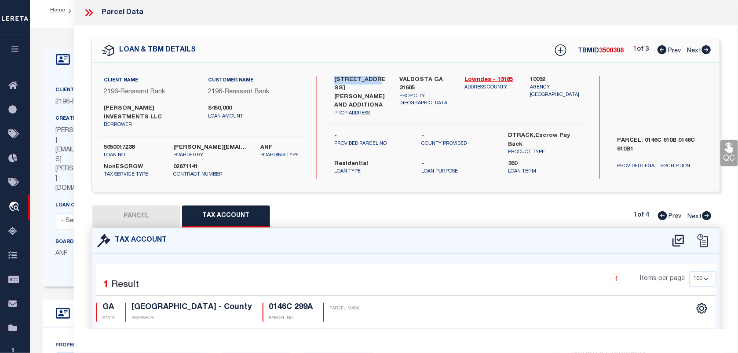
drag, startPoint x: 335, startPoint y: 77, endPoint x: 376, endPoint y: 80, distance: 41.5
click at [376, 80] on label "4129 HUNTLEY DR AND ADDITIONA" at bounding box center [360, 93] width 52 height 34
copy label "4129 HUNTLEY"
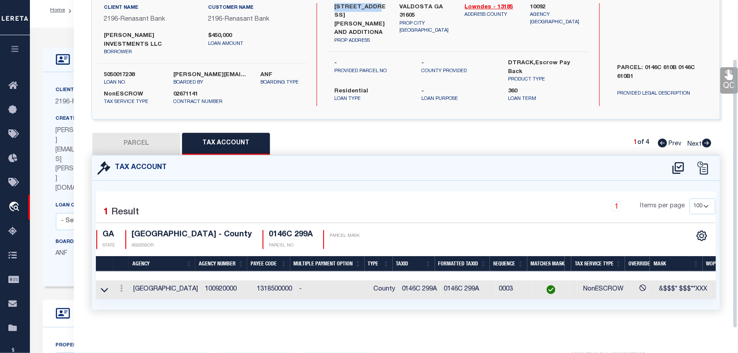
drag, startPoint x: 725, startPoint y: 77, endPoint x: 711, endPoint y: 80, distance: 13.4
click at [725, 77] on icon at bounding box center [729, 74] width 11 height 11
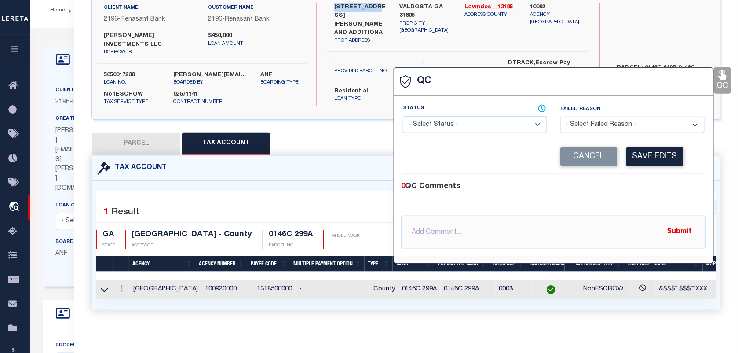
click at [447, 117] on select "- Select Status - Ready to QC Correct Incorrect" at bounding box center [475, 124] width 144 height 17
click at [403, 117] on select "- Select Status - Ready to QC Correct Incorrect" at bounding box center [475, 124] width 144 height 17
click at [634, 147] on div "Corrected Search Value Cancel Save Edits" at bounding box center [554, 156] width 302 height 33
click at [638, 158] on button "Save Edits" at bounding box center [654, 156] width 57 height 19
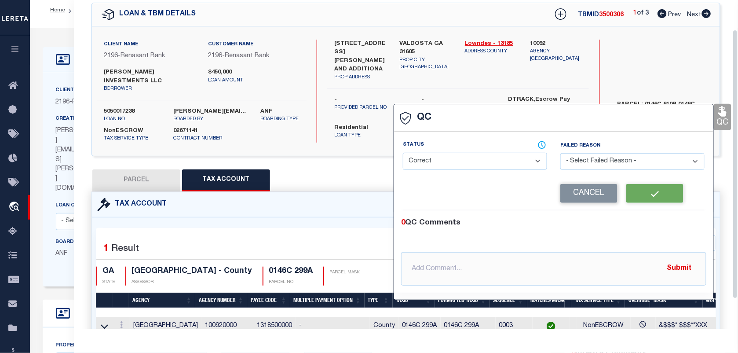
scroll to position [18, 0]
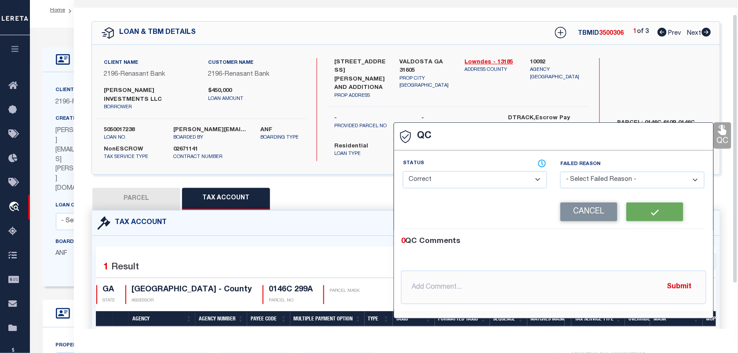
click at [121, 126] on label "5050017238" at bounding box center [132, 130] width 56 height 9
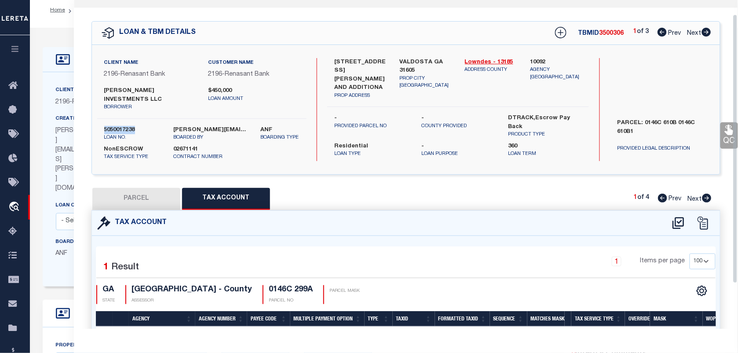
click at [121, 126] on label "5050017238" at bounding box center [132, 130] width 56 height 9
copy label "5050017238"
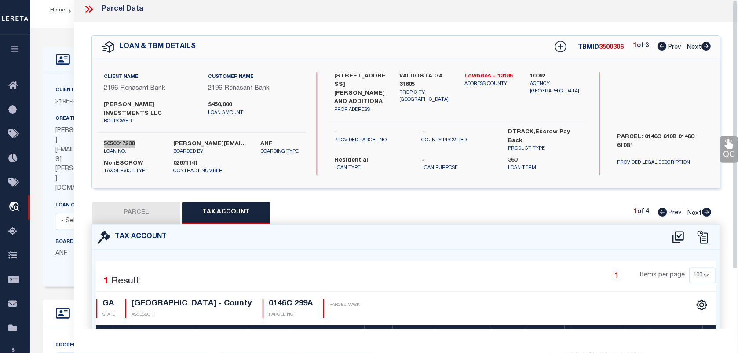
scroll to position [0, 0]
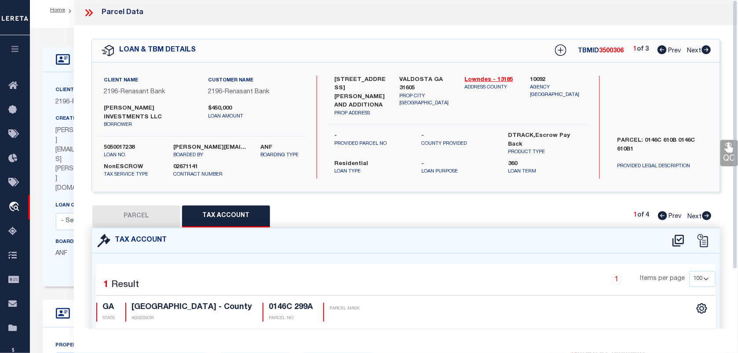
click at [608, 51] on span "3500306" at bounding box center [612, 51] width 25 height 6
copy span "3500306"
click at [608, 51] on span "3500306" at bounding box center [612, 51] width 25 height 6
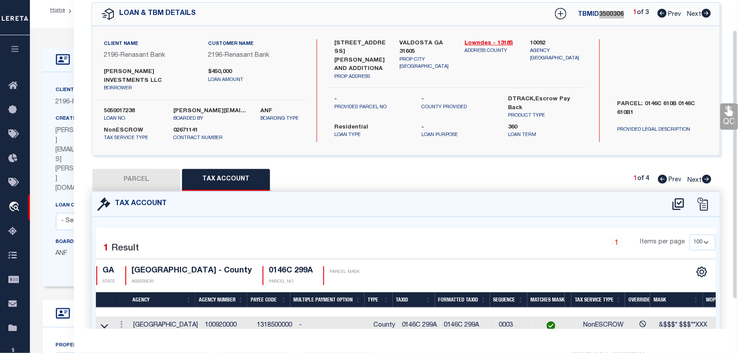
scroll to position [73, 0]
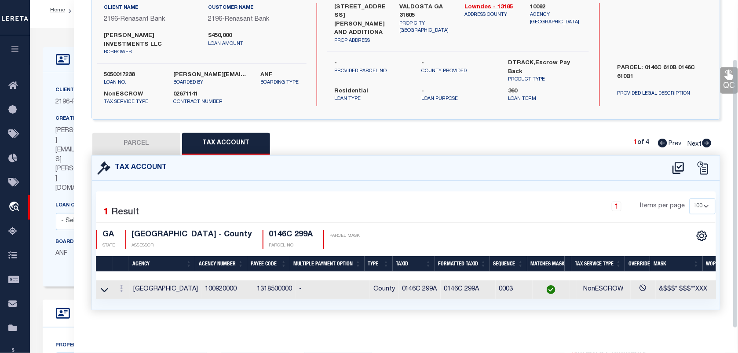
click at [291, 230] on h4 "0146C 299A" at bounding box center [291, 235] width 44 height 10
copy div "0146C 299A"
drag, startPoint x: 207, startPoint y: 225, endPoint x: 131, endPoint y: 223, distance: 76.1
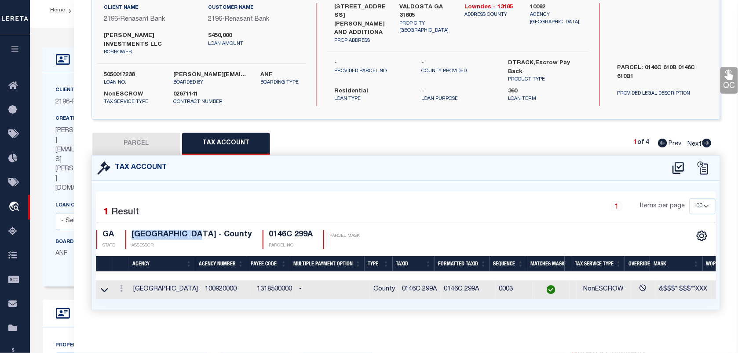
click at [131, 230] on div "LOWNDES COUNTY - County ASSESSOR" at bounding box center [188, 239] width 127 height 19
copy h4 "LOWNDES COUNTY"
click at [720, 80] on div "PARCEL: 0146C 610B 0146C 610B1 PROVIDED LEGAL DESCRIPTION" at bounding box center [663, 78] width 118 height 37
drag, startPoint x: 723, startPoint y: 80, endPoint x: 639, endPoint y: 102, distance: 86.4
click at [724, 80] on link "QC" at bounding box center [730, 80] width 18 height 26
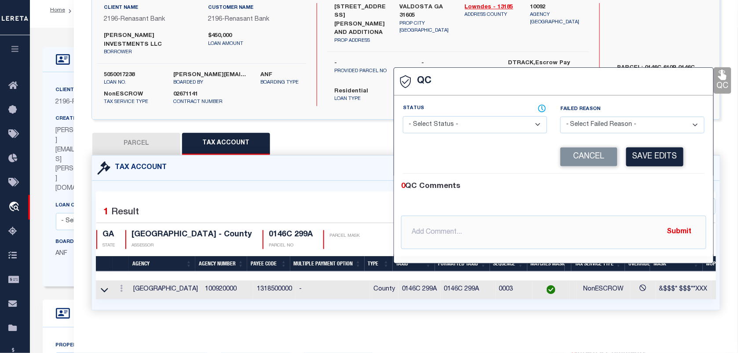
select select "COR"
click at [461, 124] on select "- Select Status - Ready to QC Correct Incorrect" at bounding box center [475, 124] width 144 height 17
click at [403, 117] on select "- Select Status - Ready to QC Correct Incorrect" at bounding box center [475, 124] width 144 height 17
click at [672, 155] on button "Save Edits" at bounding box center [654, 156] width 57 height 19
click at [146, 135] on button "PARCEL" at bounding box center [136, 144] width 88 height 22
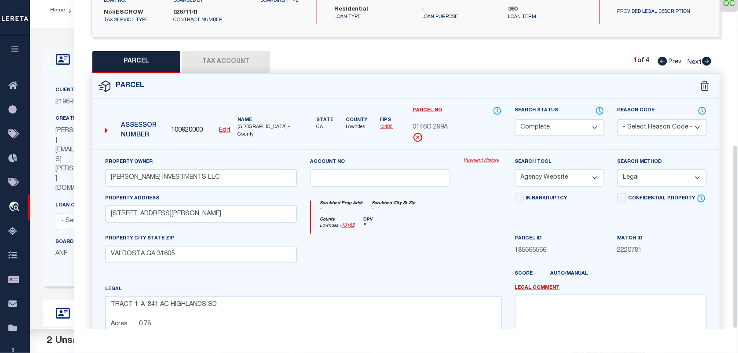
scroll to position [258, 0]
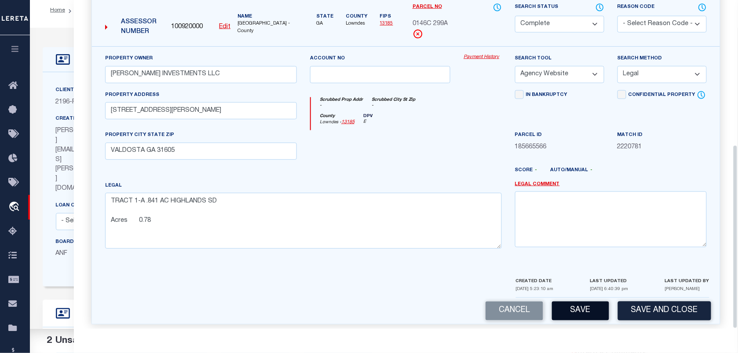
click at [588, 312] on button "Save" at bounding box center [580, 310] width 57 height 19
select select "AS"
select select
checkbox input "false"
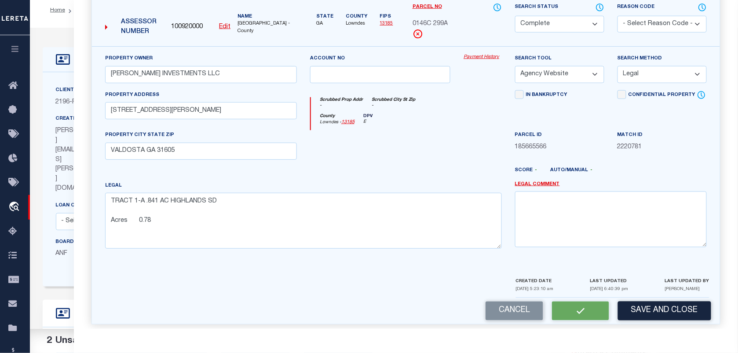
checkbox input "false"
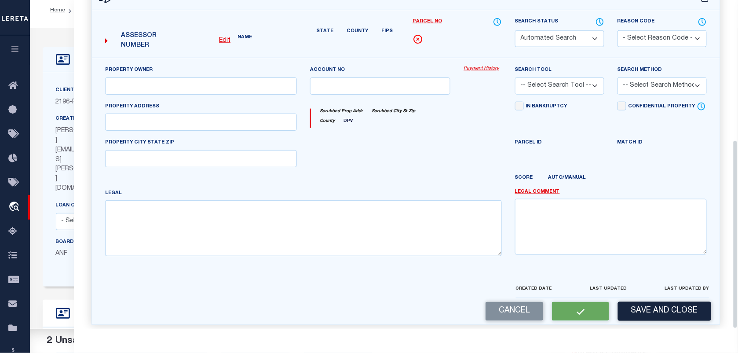
select select "CP"
type input "FREEMAN INVESTMENTS LLC"
select select "AGW"
select select "LEG"
type input "4129 HUNTLEY DR"
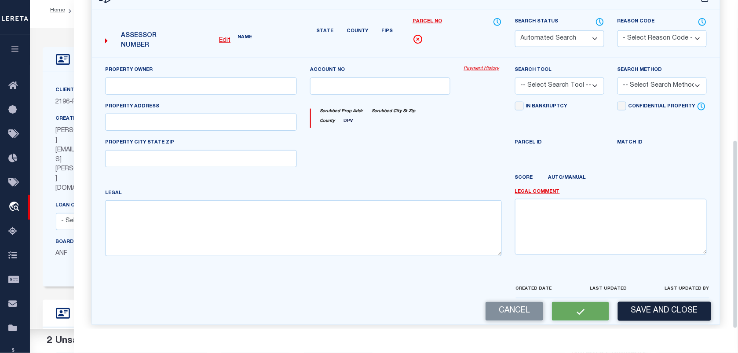
type input "VALDOSTA GA 31605"
type textarea "TRACT 1-A .841 AC HIGHLANDS SD Acres 0.78"
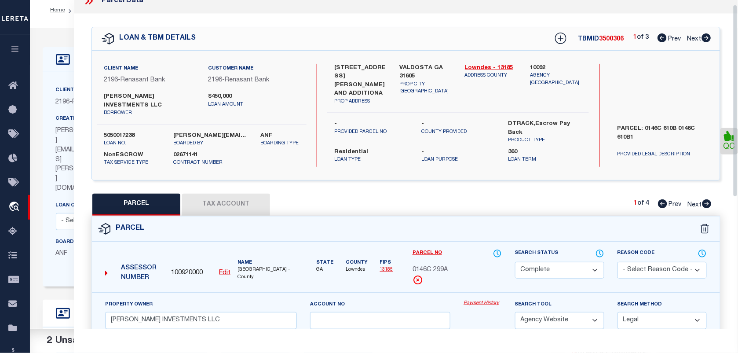
scroll to position [0, 0]
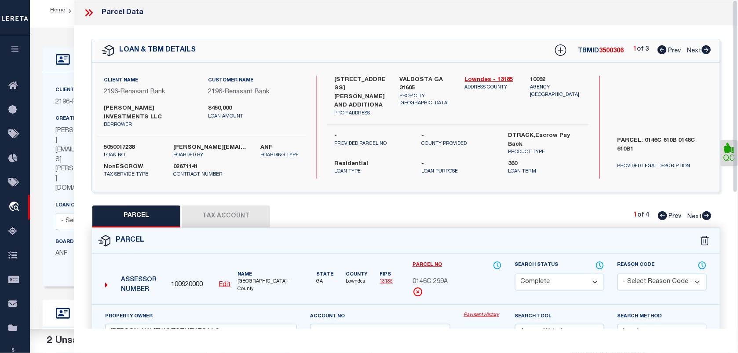
click at [85, 5] on div "Parcel Data" at bounding box center [406, 13] width 664 height 26
click at [88, 9] on icon at bounding box center [88, 12] width 11 height 11
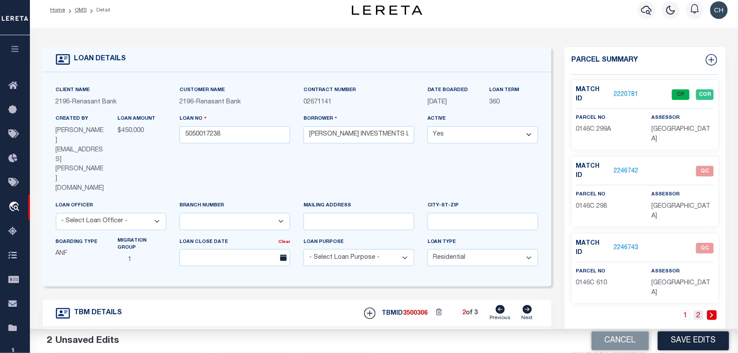
click at [697, 310] on link "2" at bounding box center [699, 315] width 10 height 10
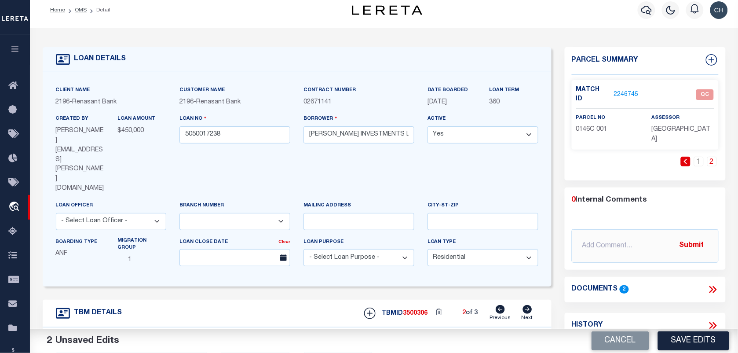
click at [618, 91] on link "2246745" at bounding box center [626, 94] width 25 height 9
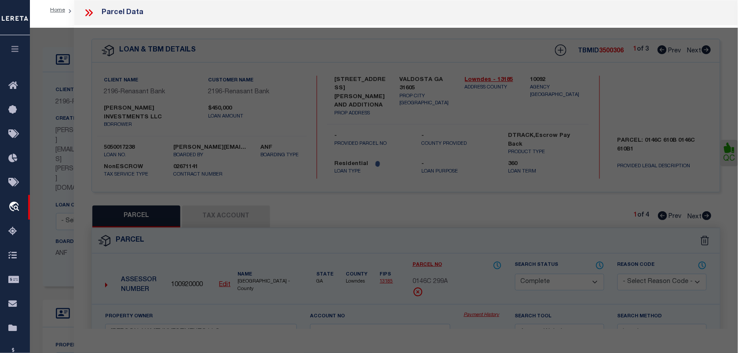
select select "AS"
select select
checkbox input "false"
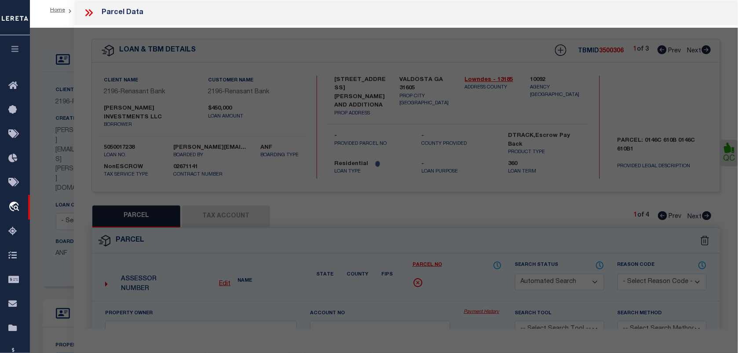
select select "QC"
type input "FREEMAN INVESTMENTS LLC"
select select "AGW"
select select "LEG"
type input "BEMISS -MACEY-TORY"
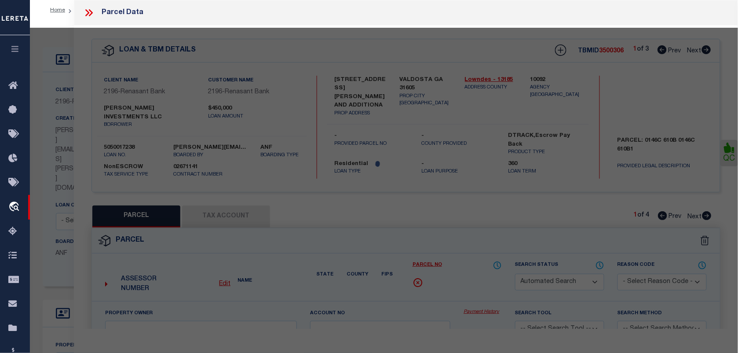
type textarea "STORM DETENTION POND Acres 0.45"
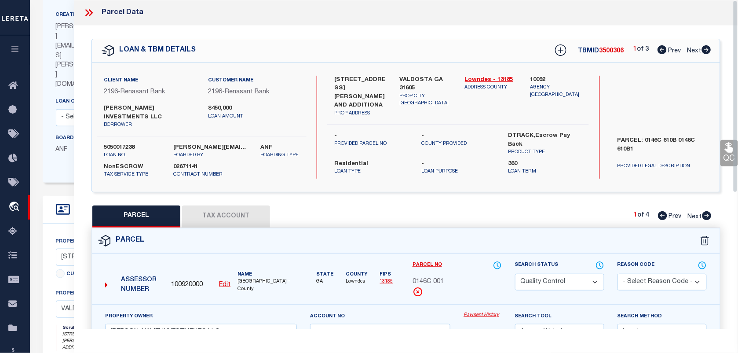
scroll to position [227, 0]
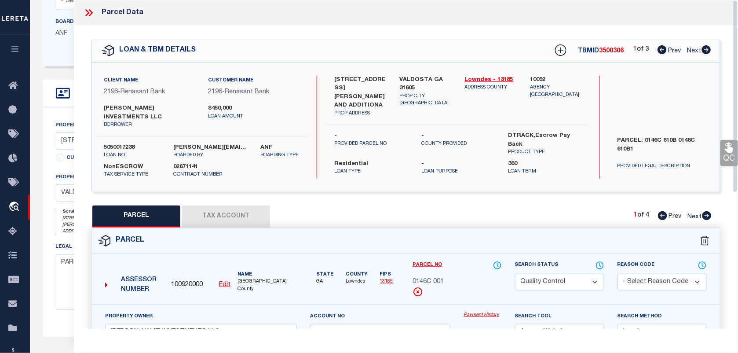
click at [544, 274] on select "Automated Search Bad Parcel Complete Duplicate Parcel High Dollar Reporting In …" at bounding box center [559, 282] width 89 height 17
select select "CP"
click at [515, 274] on select "Automated Search Bad Parcel Complete Duplicate Parcel High Dollar Reporting In …" at bounding box center [559, 282] width 89 height 17
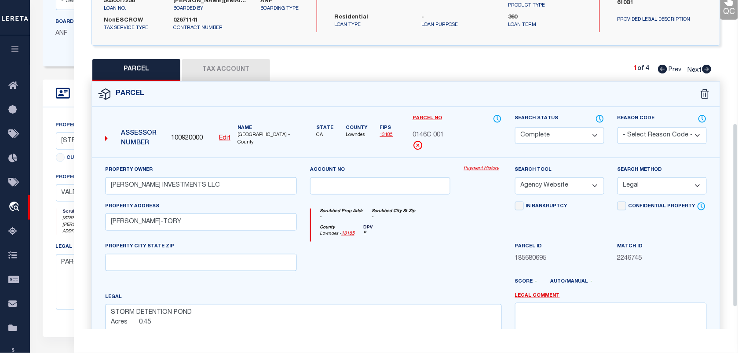
scroll to position [220, 0]
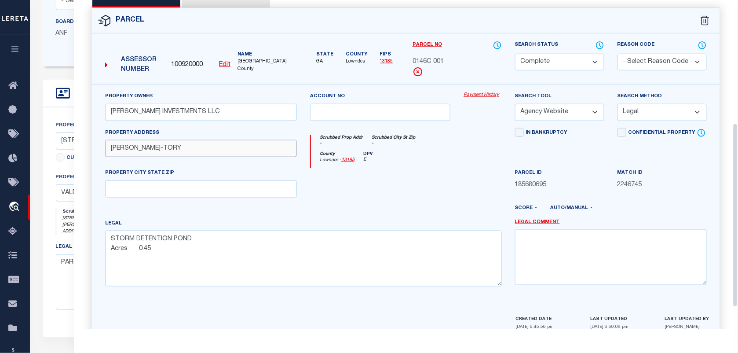
click at [219, 143] on input "BEMISS -MACEY-TORY" at bounding box center [201, 148] width 192 height 17
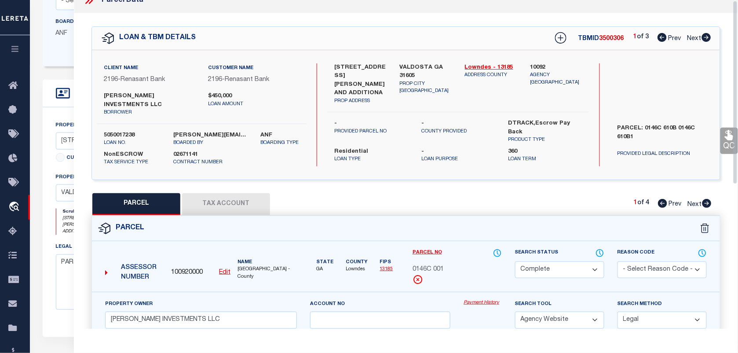
scroll to position [0, 0]
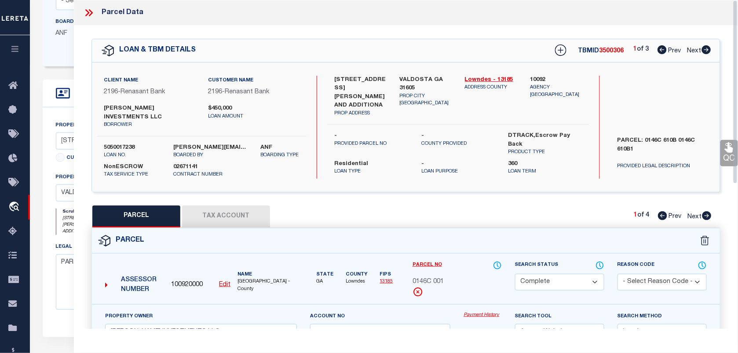
click at [403, 73] on div "Client Name 2196 - Renasant Bank Customer Name 2196 - Renasant Bank FREEMAN INV…" at bounding box center [406, 126] width 628 height 129
copy label "VALDOSTA"
click at [403, 73] on div "Client Name 2196 - Renasant Bank Customer Name 2196 - Renasant Bank FREEMAN INV…" at bounding box center [406, 126] width 628 height 129
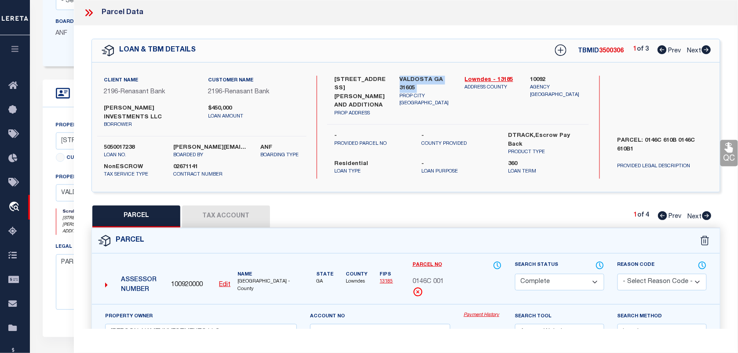
click at [403, 73] on div "Client Name 2196 - Renasant Bank Customer Name 2196 - Renasant Bank FREEMAN INV…" at bounding box center [406, 126] width 628 height 129
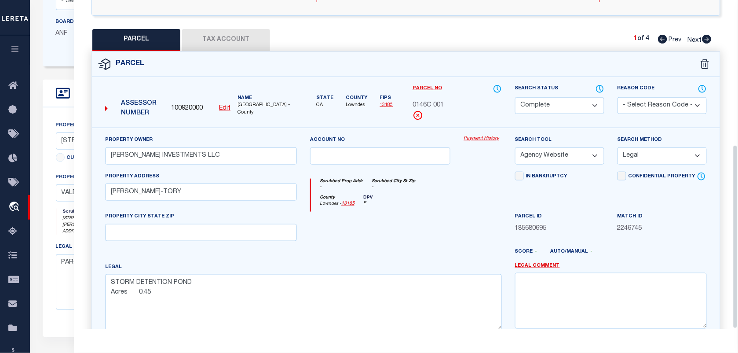
scroll to position [258, 0]
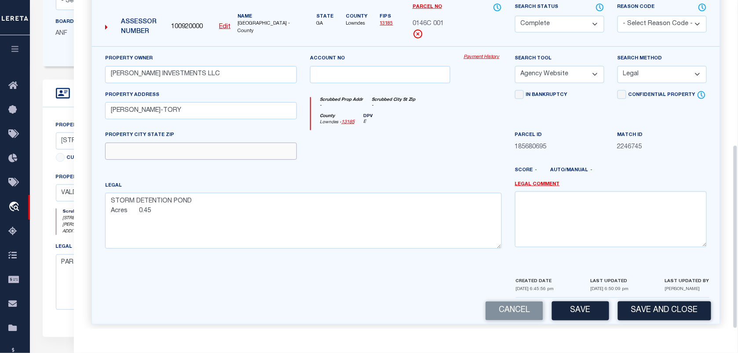
click at [205, 144] on input "text" at bounding box center [201, 151] width 192 height 17
paste input "VALDOSTA GA 31605"
type input "VALDOSTA GA 31605"
click at [589, 308] on button "Save" at bounding box center [580, 310] width 57 height 19
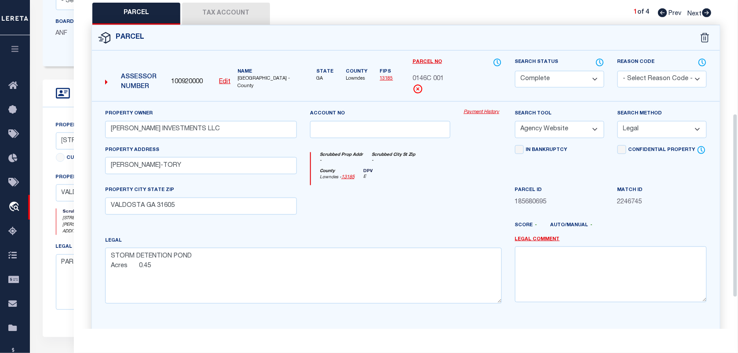
select select "AS"
select select
checkbox input "false"
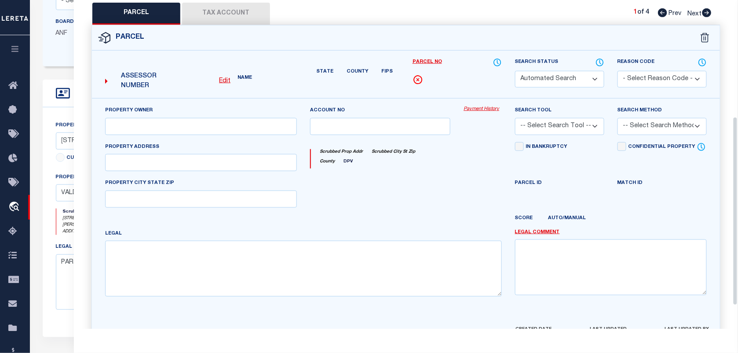
click at [221, 9] on button "Tax Account" at bounding box center [226, 14] width 88 height 22
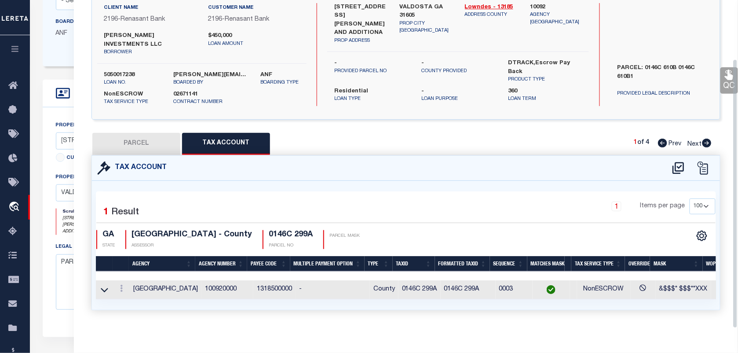
select select "100"
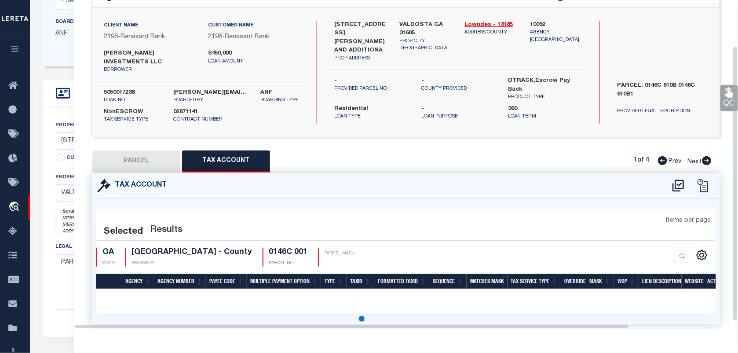
scroll to position [73, 0]
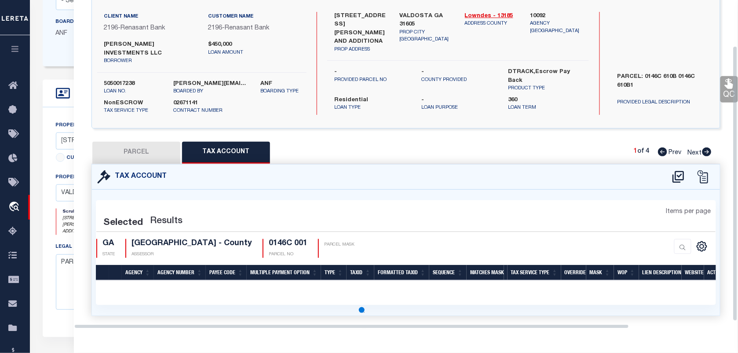
select select "100"
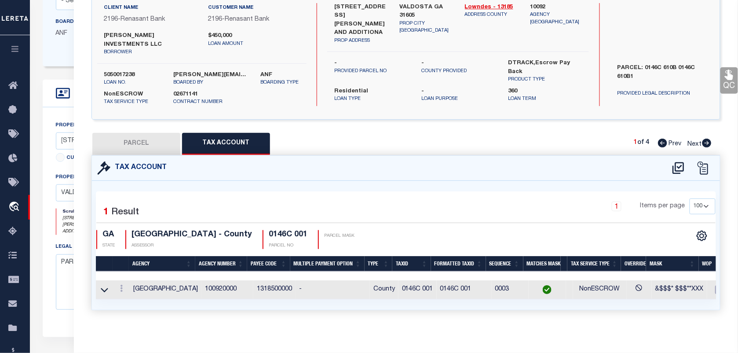
click at [726, 78] on icon at bounding box center [729, 75] width 8 height 10
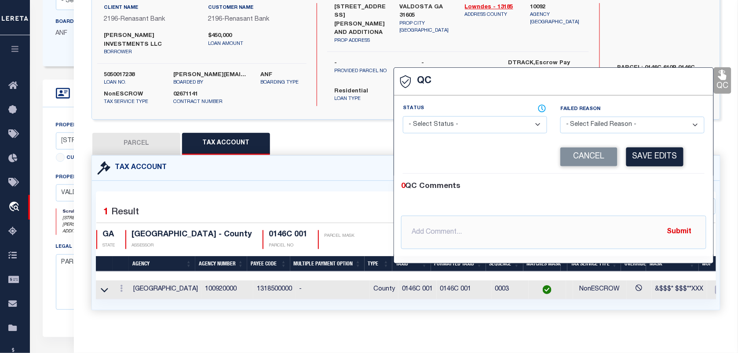
click at [468, 125] on select "- Select Status - Ready to QC Correct Incorrect" at bounding box center [475, 124] width 144 height 17
click at [403, 117] on select "- Select Status - Ready to QC Correct Incorrect" at bounding box center [475, 124] width 144 height 17
click at [667, 155] on button "Save Edits" at bounding box center [654, 156] width 57 height 19
click at [128, 71] on label "5050017238" at bounding box center [132, 75] width 56 height 9
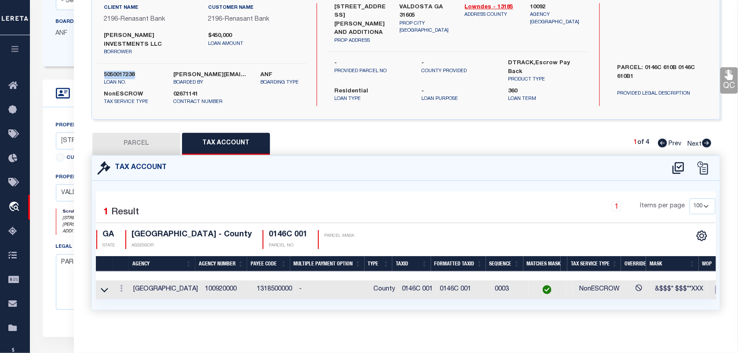
copy label "5050017238"
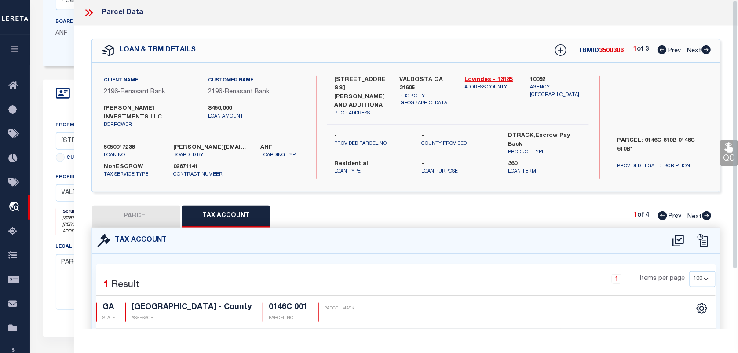
click at [607, 51] on span "3500306" at bounding box center [612, 51] width 25 height 6
copy span "3500306"
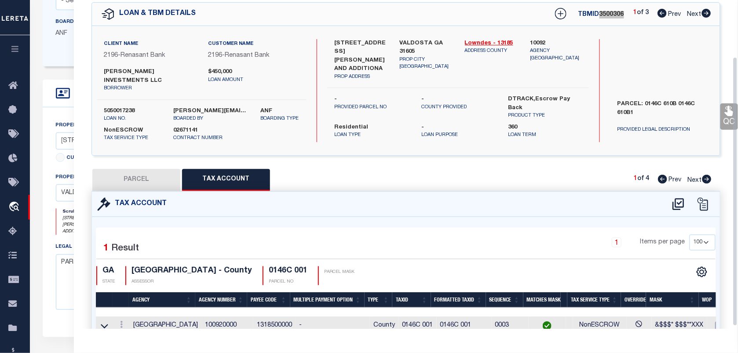
scroll to position [73, 0]
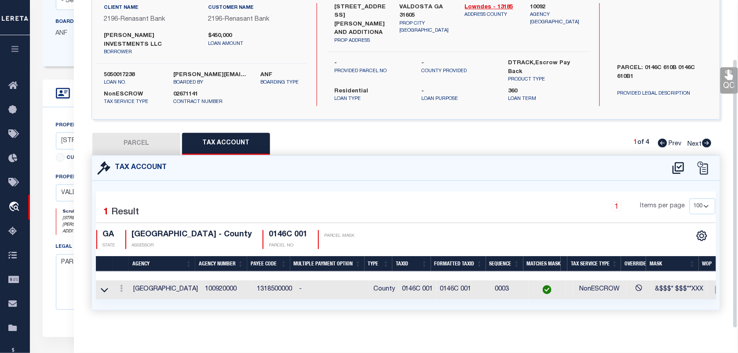
drag, startPoint x: 299, startPoint y: 223, endPoint x: 291, endPoint y: 224, distance: 8.0
click at [299, 230] on div "GA STATE LOWNDES COUNTY - County ASSESSOR 0146C 001 PARCEL NO PARCEL MASK" at bounding box center [226, 239] width 260 height 19
click at [291, 230] on h4 "0146C 001" at bounding box center [288, 235] width 39 height 10
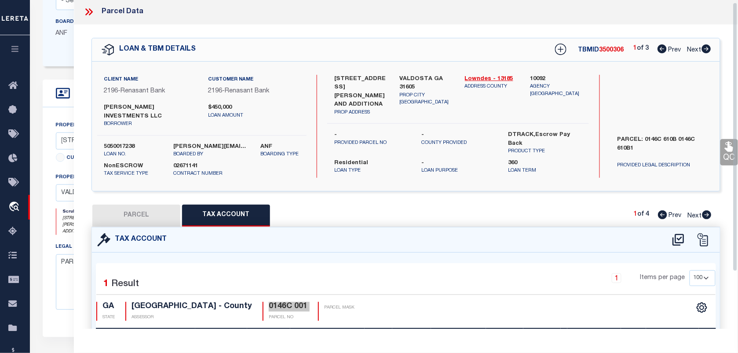
scroll to position [0, 0]
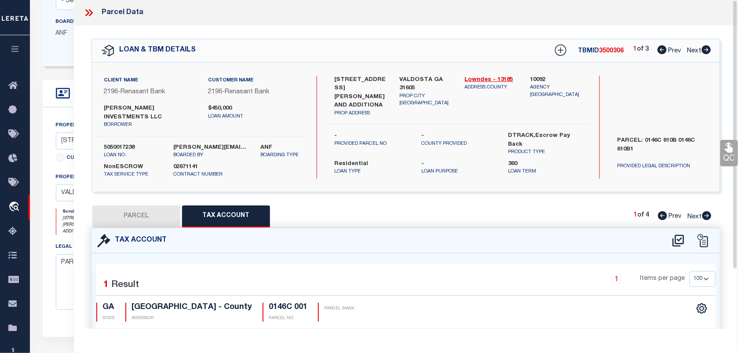
click at [115, 143] on label "5050017238" at bounding box center [132, 147] width 56 height 9
click at [614, 52] on span "3500306" at bounding box center [612, 51] width 25 height 6
click at [729, 154] on link "QC" at bounding box center [730, 153] width 18 height 26
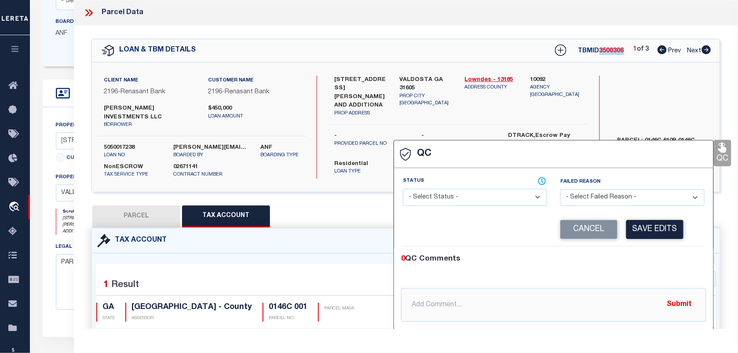
select select "COR"
click at [630, 231] on button "Save Edits" at bounding box center [654, 229] width 57 height 19
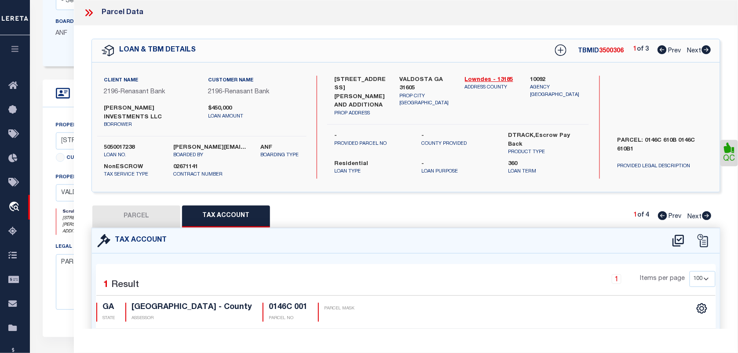
click at [88, 7] on icon at bounding box center [88, 12] width 11 height 11
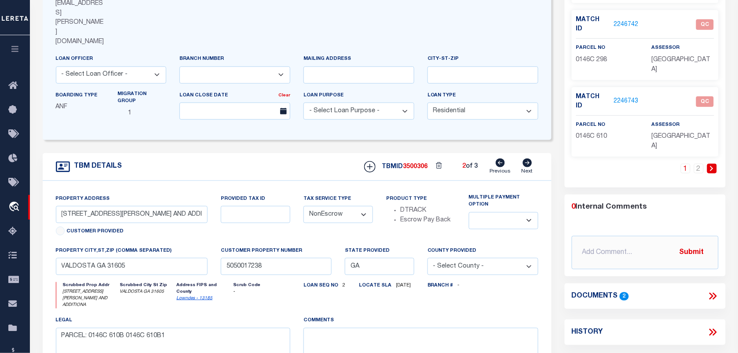
scroll to position [62, 0]
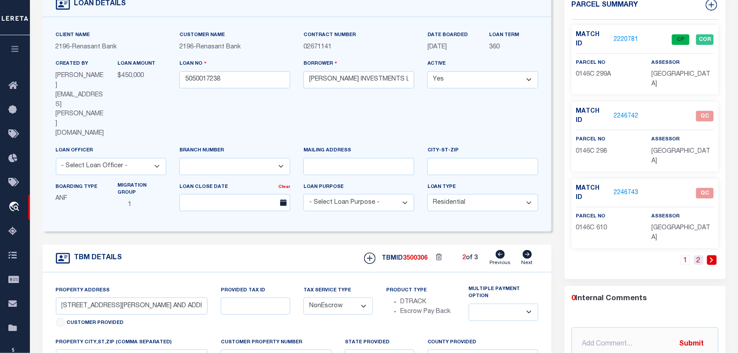
click at [696, 255] on link "2" at bounding box center [699, 260] width 10 height 10
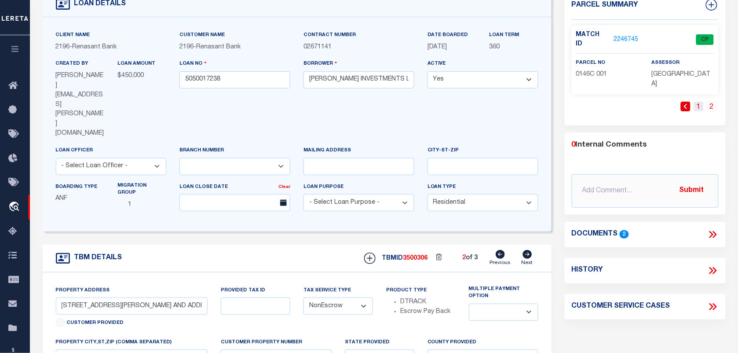
click at [696, 102] on link "1" at bounding box center [699, 107] width 10 height 10
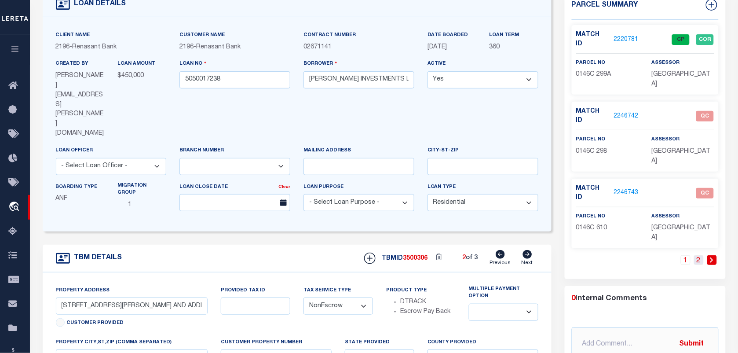
click at [696, 255] on link "2" at bounding box center [699, 260] width 10 height 10
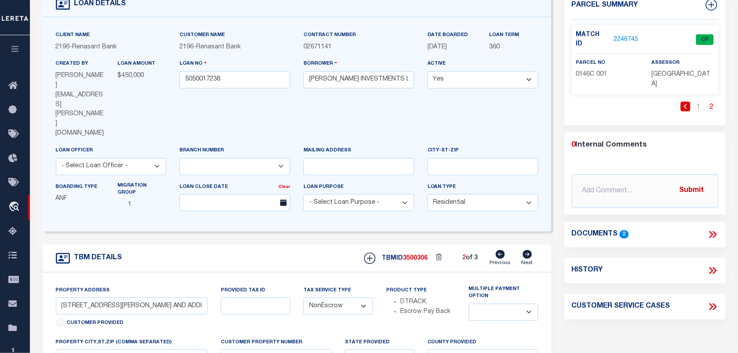
click at [633, 38] on link "2246745" at bounding box center [626, 39] width 25 height 9
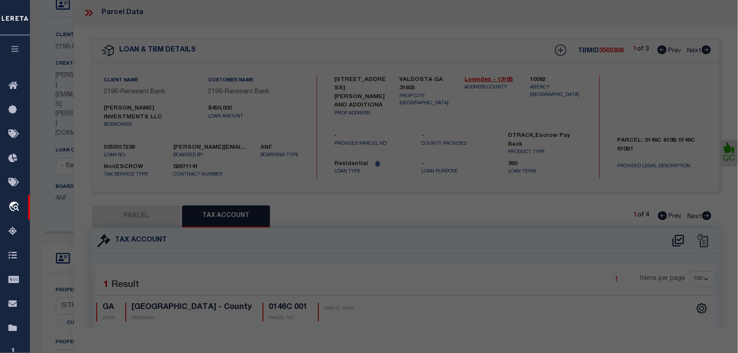
select select "AS"
select select
checkbox input "false"
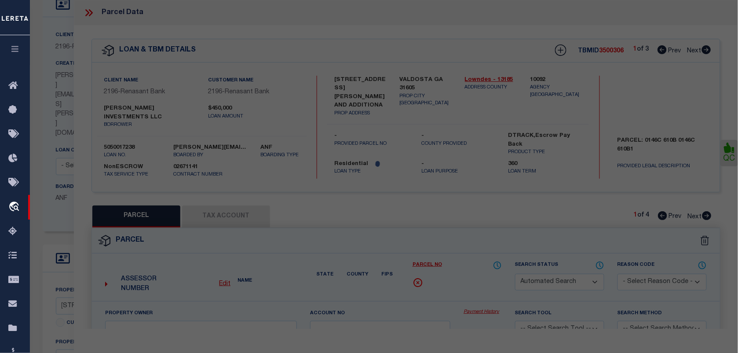
select select "CP"
type input "FREEMAN INVESTMENTS LLC"
select select "AGW"
select select "LEG"
type input "BEMISS -MACEY-TORY"
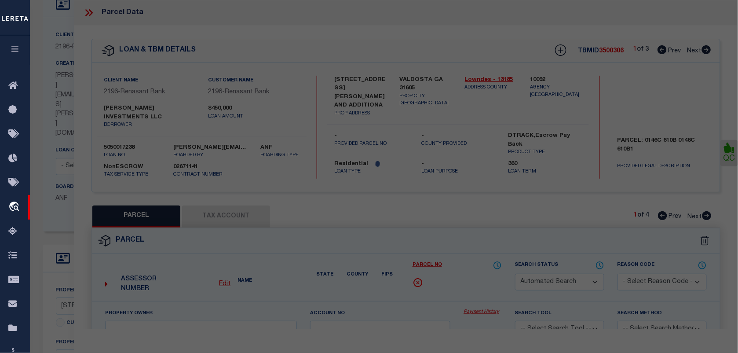
type input "VALDOSTA GA 31605"
type textarea "STORM DETENTION POND Acres 0.45"
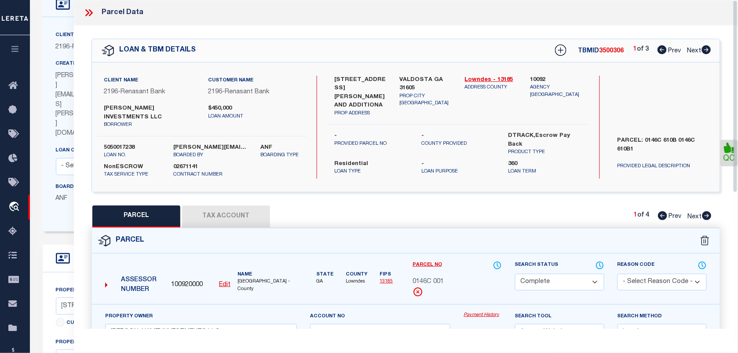
click at [86, 11] on icon at bounding box center [88, 12] width 11 height 11
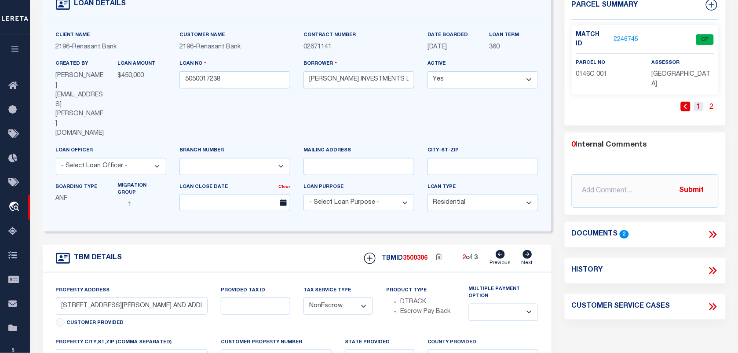
click at [696, 102] on link "1" at bounding box center [699, 107] width 10 height 10
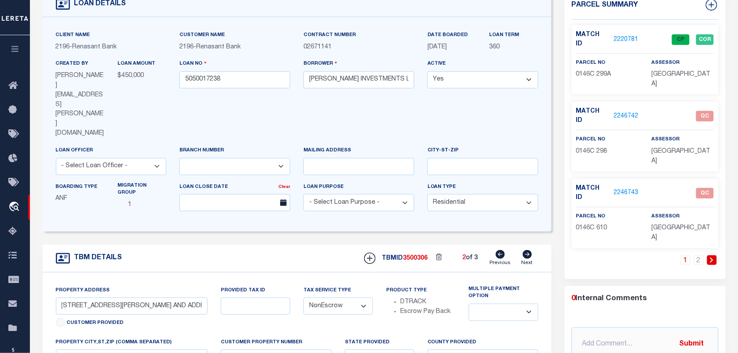
click at [623, 188] on link "2246743" at bounding box center [626, 192] width 25 height 9
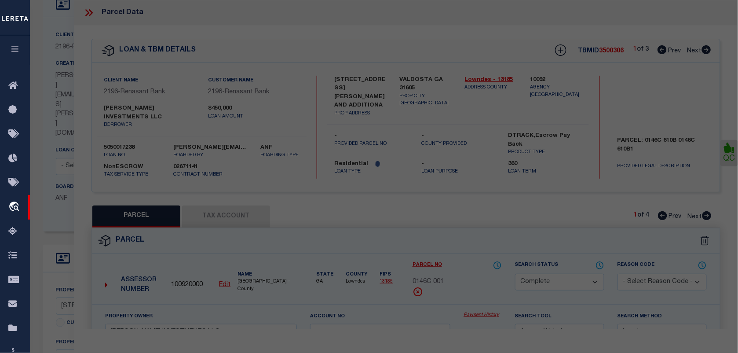
select select "AS"
select select
checkbox input "false"
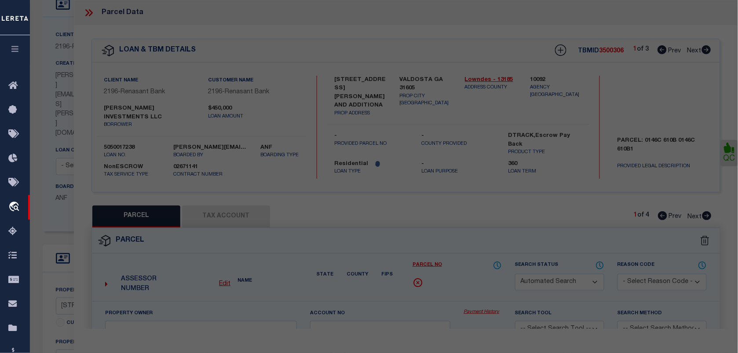
select select "QC"
type input "FREEMAN INVESTMENTS LLC"
select select "AGW"
select select "LEG"
type input "BEMISS RD"
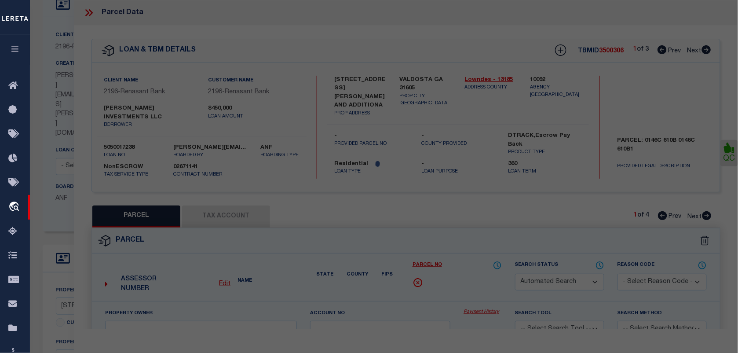
type textarea "PART OF LOT 2 Acres 4.74"
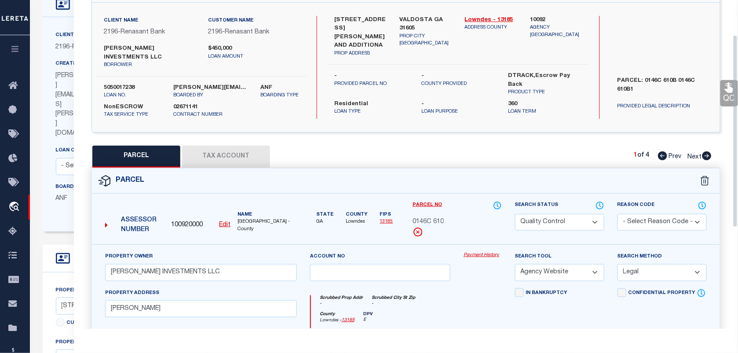
scroll to position [110, 0]
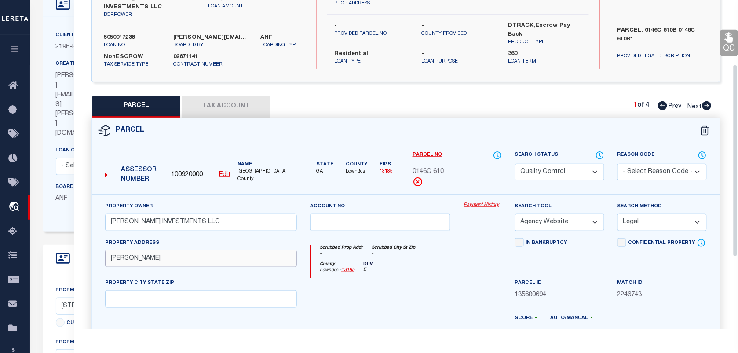
click at [157, 250] on input "BEMISS RD" at bounding box center [201, 258] width 192 height 17
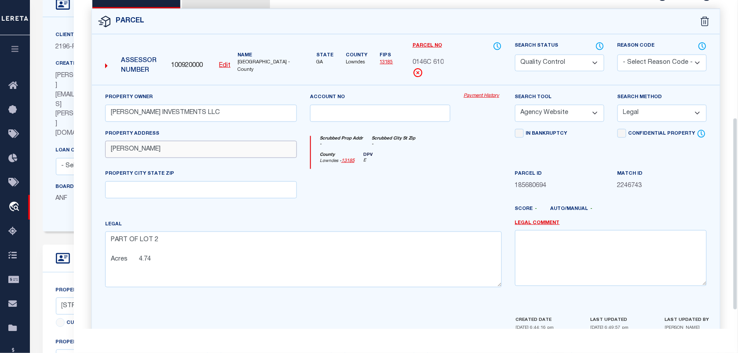
scroll to position [220, 0]
click at [593, 60] on select "Automated Search Bad Parcel Complete Duplicate Parcel High Dollar Reporting In …" at bounding box center [559, 62] width 89 height 17
select select "CP"
click at [515, 54] on select "Automated Search Bad Parcel Complete Duplicate Parcel High Dollar Reporting In …" at bounding box center [559, 62] width 89 height 17
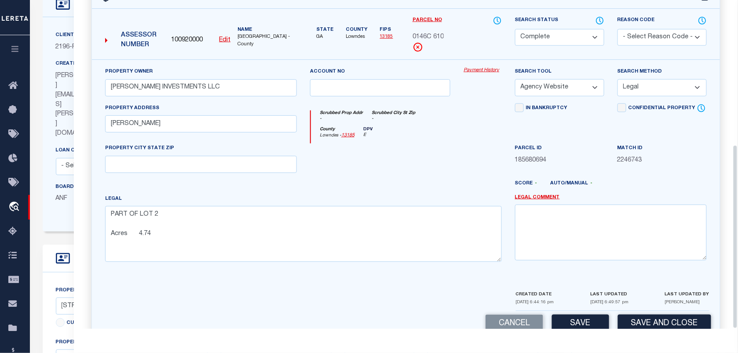
scroll to position [258, 0]
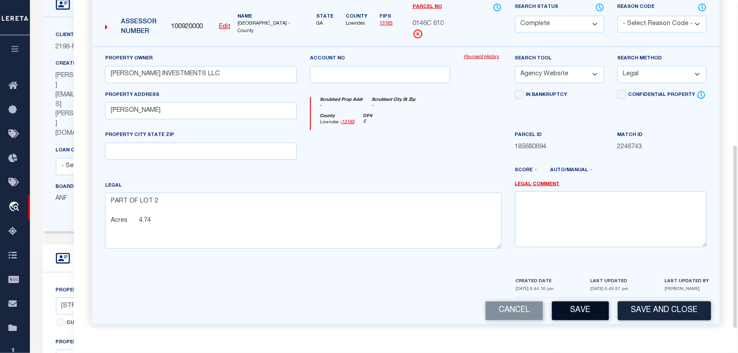
click at [590, 301] on button "Save" at bounding box center [580, 310] width 57 height 19
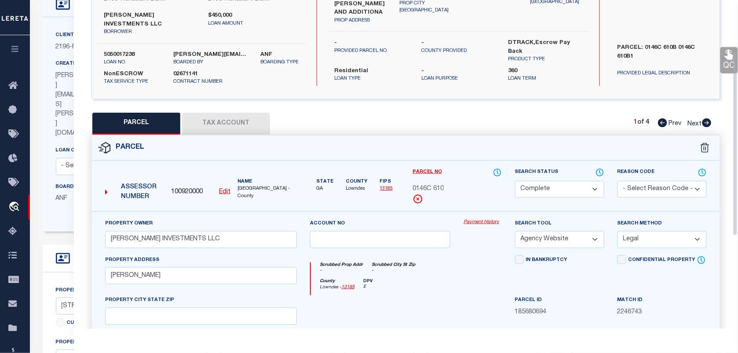
click at [244, 113] on button "Tax Account" at bounding box center [226, 124] width 88 height 22
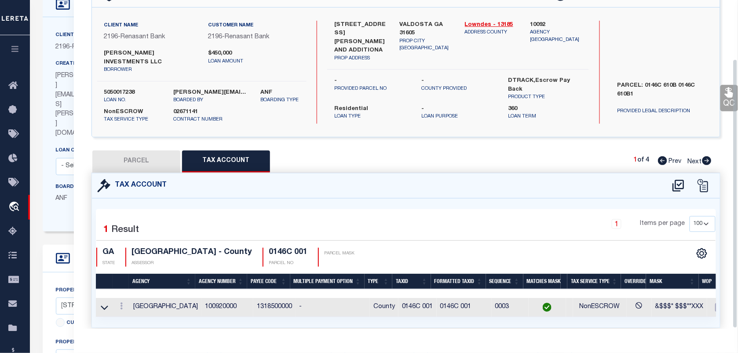
select select "100"
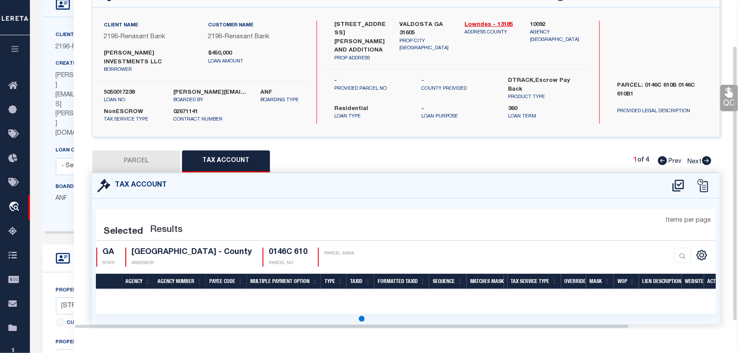
select select "100"
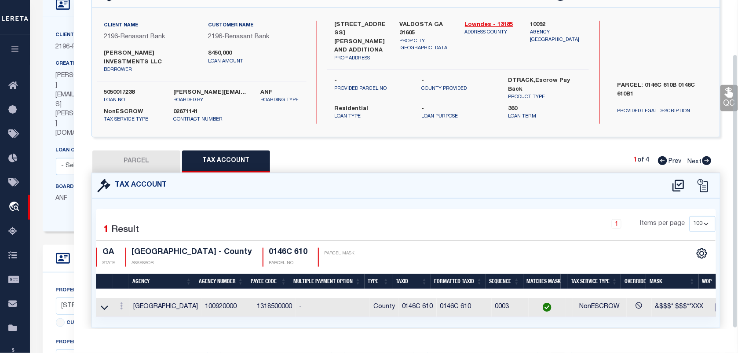
scroll to position [73, 0]
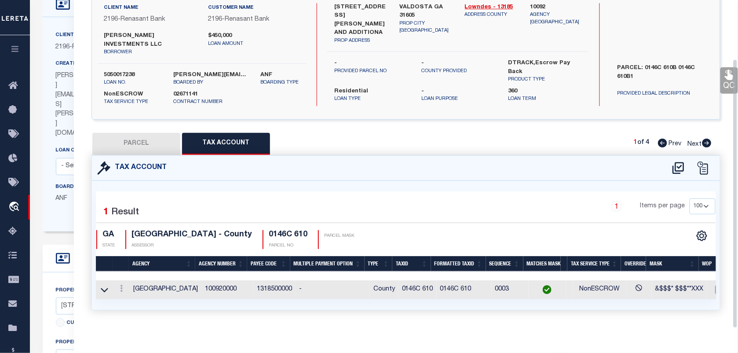
click at [423, 9] on label "VALDOSTA GA 31605" at bounding box center [426, 11] width 52 height 17
click at [139, 133] on button "PARCEL" at bounding box center [136, 144] width 88 height 22
select select "AS"
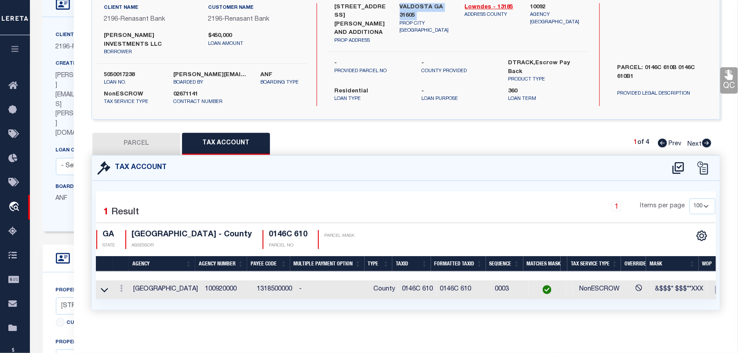
select select
checkbox input "false"
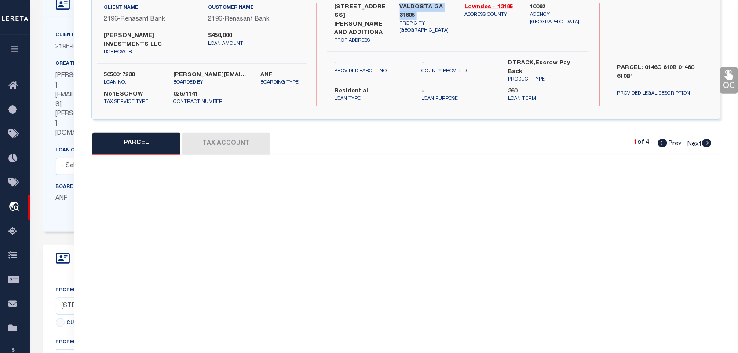
select select "CP"
type input "FREEMAN INVESTMENTS LLC"
select select "AGW"
select select "LEG"
type input "BEMISS RD"
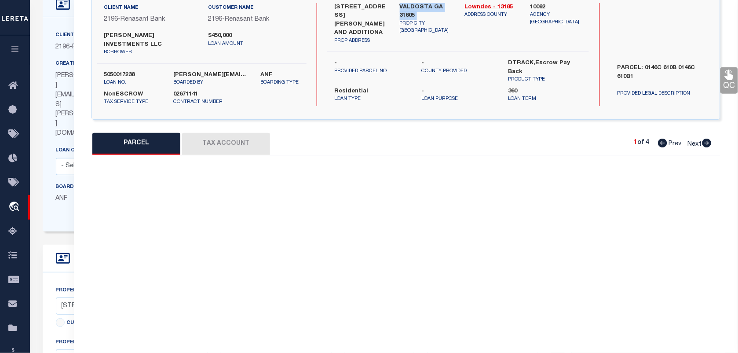
type textarea "PART OF LOT 2 Acres 4.74"
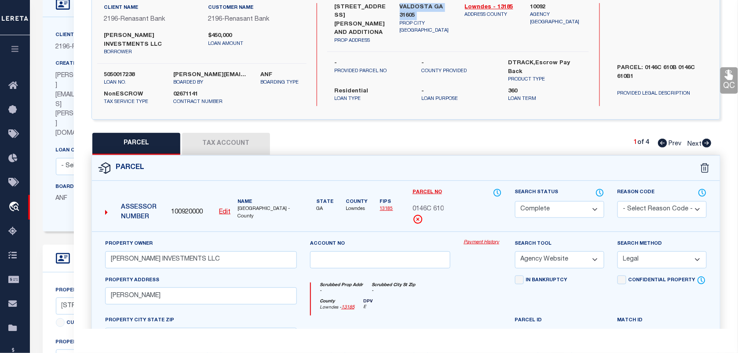
scroll to position [232, 0]
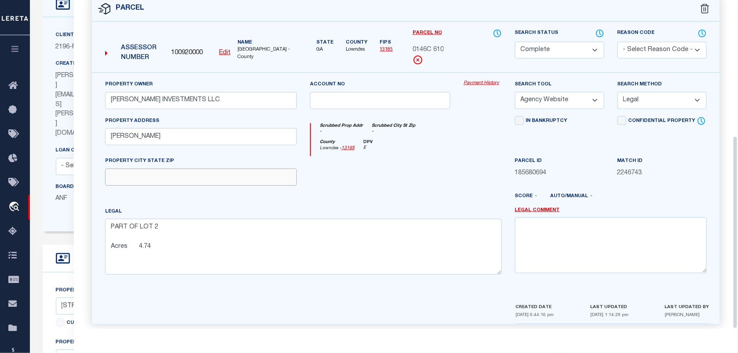
click at [190, 168] on input "text" at bounding box center [201, 176] width 192 height 17
paste input "VALDOSTA GA 31605"
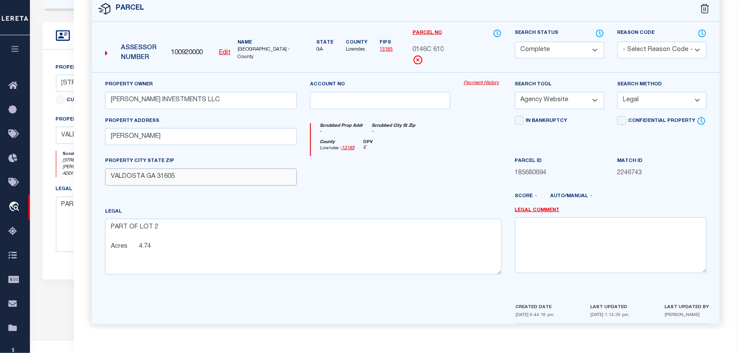
scroll to position [337, 0]
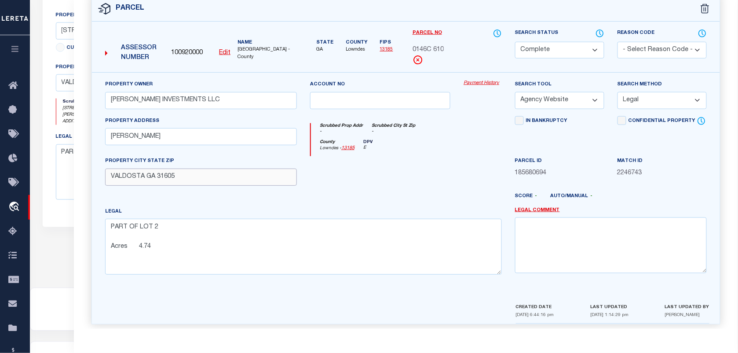
type input "VALDOSTA GA 31605"
click at [557, 268] on div "Legal Comment" at bounding box center [611, 244] width 205 height 75
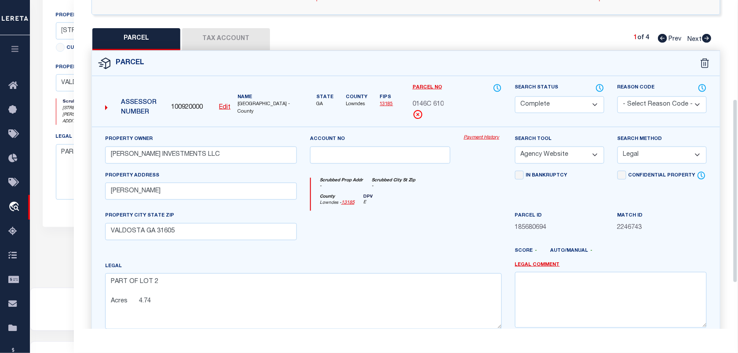
scroll to position [177, 0]
click at [243, 29] on button "Tax Account" at bounding box center [226, 40] width 88 height 22
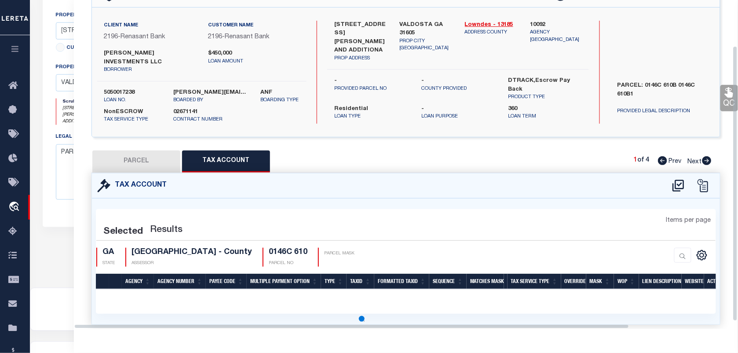
scroll to position [73, 0]
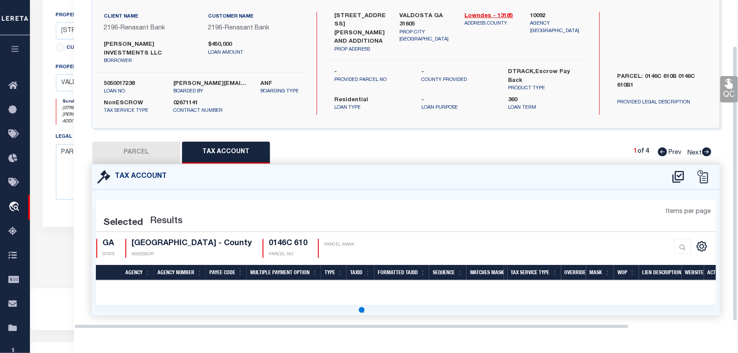
select select "100"
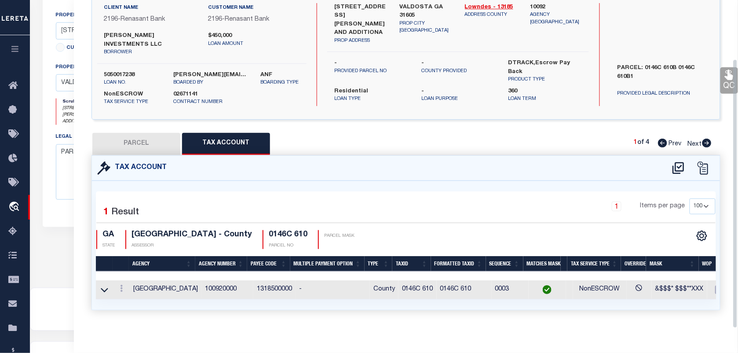
click at [731, 85] on link "QC" at bounding box center [730, 80] width 18 height 26
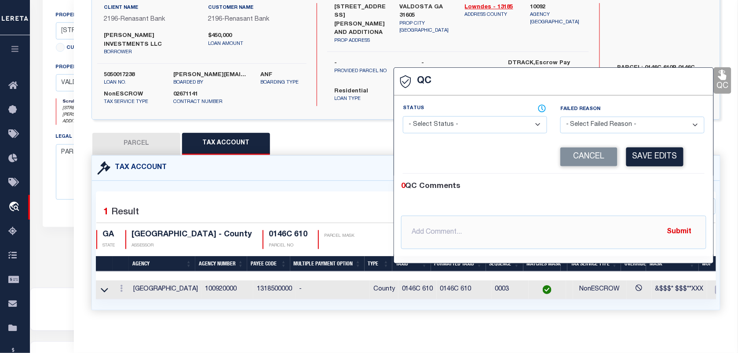
click at [498, 126] on select "- Select Status - Ready to QC Correct Incorrect" at bounding box center [475, 124] width 144 height 17
select select "COR"
click at [403, 117] on select "- Select Status - Ready to QC Correct Incorrect" at bounding box center [475, 124] width 144 height 17
click at [645, 161] on button "Save Edits" at bounding box center [654, 156] width 57 height 19
click at [148, 133] on button "PARCEL" at bounding box center [136, 144] width 88 height 22
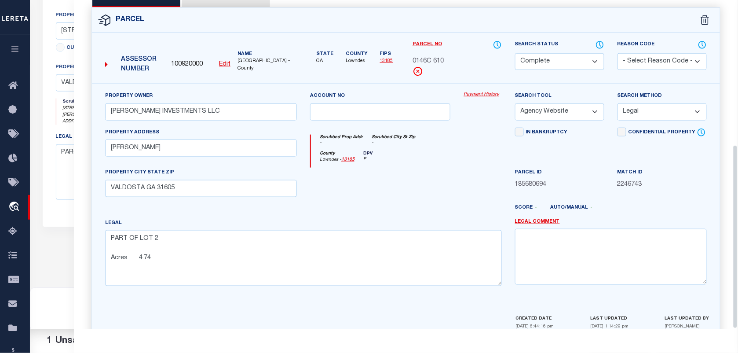
scroll to position [258, 0]
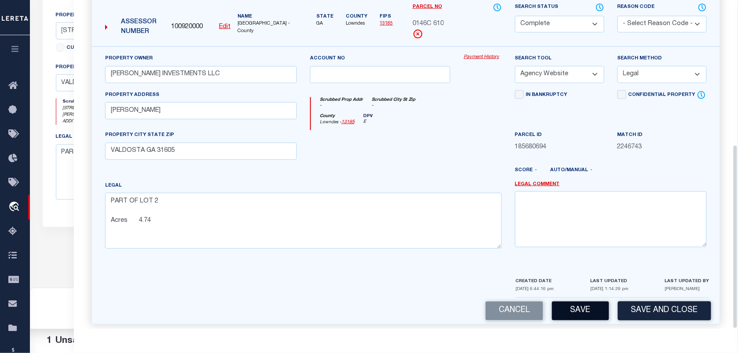
click at [579, 301] on button "Save" at bounding box center [580, 310] width 57 height 19
select select "AS"
select select
checkbox input "false"
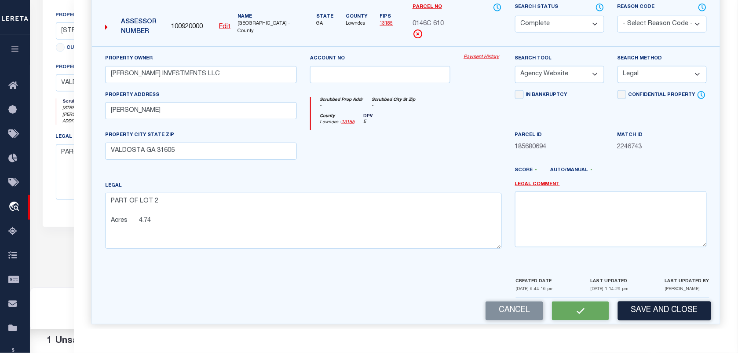
checkbox input "false"
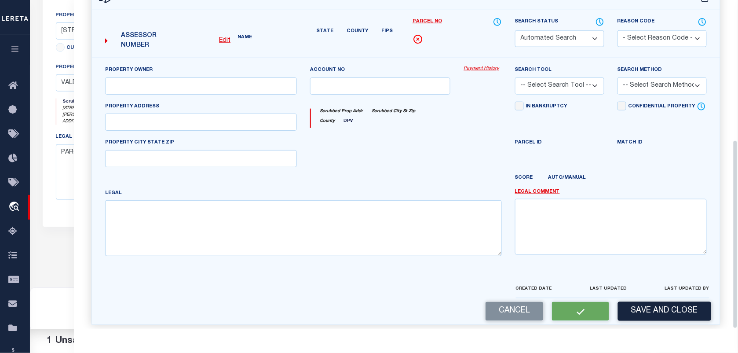
select select "CP"
type input "FREEMAN INVESTMENTS LLC"
select select "AGW"
select select "LEG"
type input "BEMISS RD"
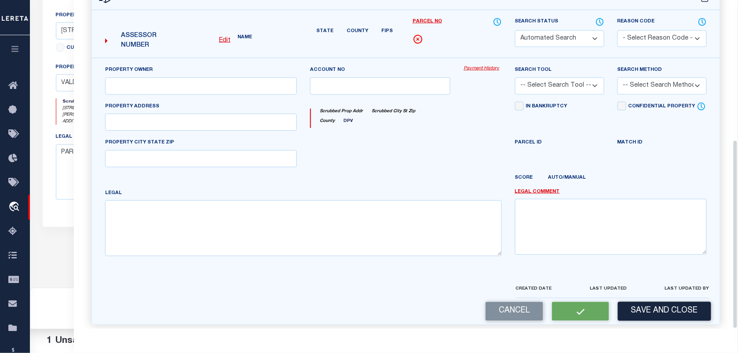
type input "VALDOSTA GA 31605"
type textarea "PART OF LOT 2 Acres 4.74"
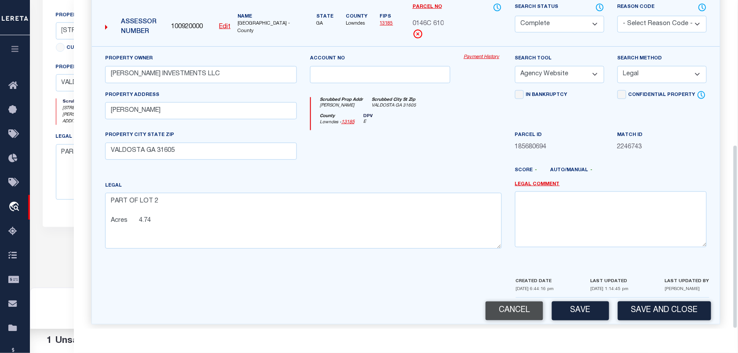
click at [523, 310] on button "Cancel" at bounding box center [515, 310] width 58 height 19
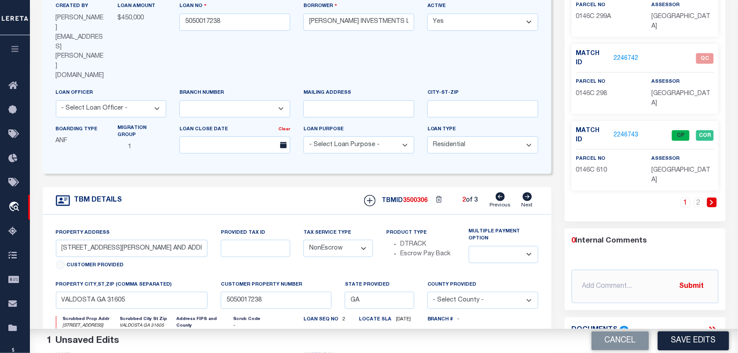
scroll to position [62, 0]
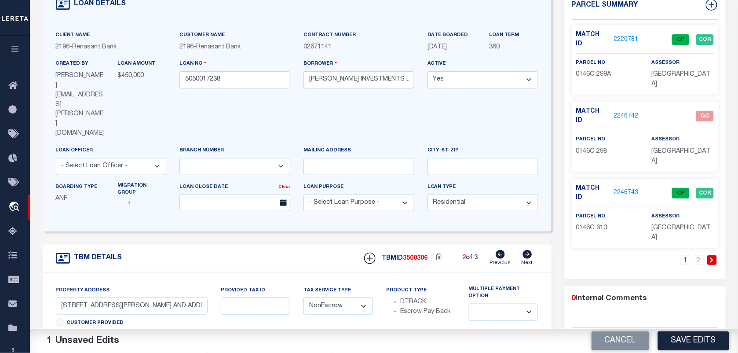
click at [621, 112] on link "2246742" at bounding box center [626, 116] width 25 height 9
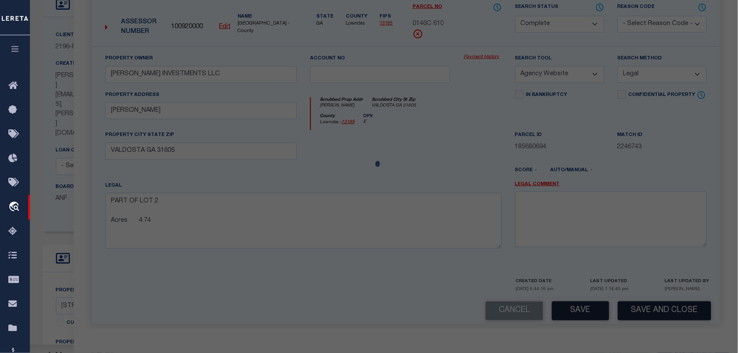
select select "AS"
select select
checkbox input "false"
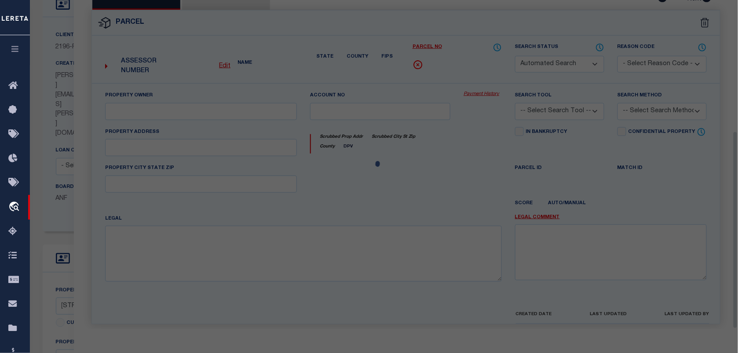
select select "QC"
type input "FREEMAN INVESTMENTS LLC"
select select "AGW"
select select "LEG"
type input "OFF EDINBURG/BEMISS FROM"
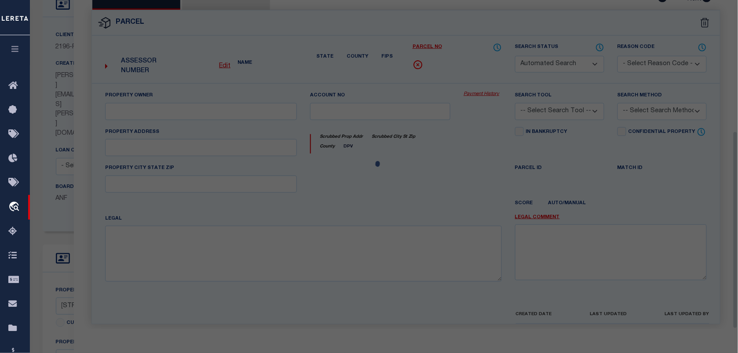
type textarea "REMAINDER LAND FROM HIGHLANDS Acres 1.84"
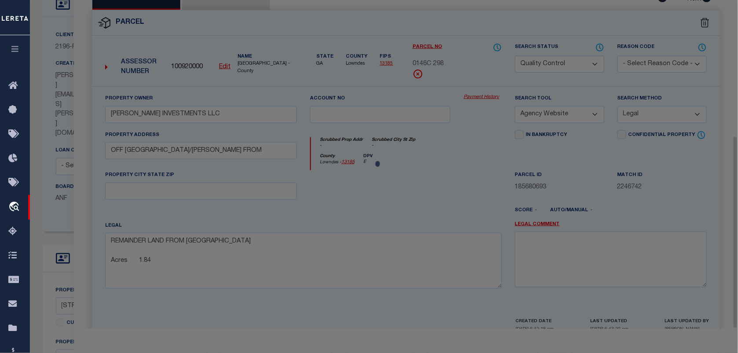
scroll to position [232, 0]
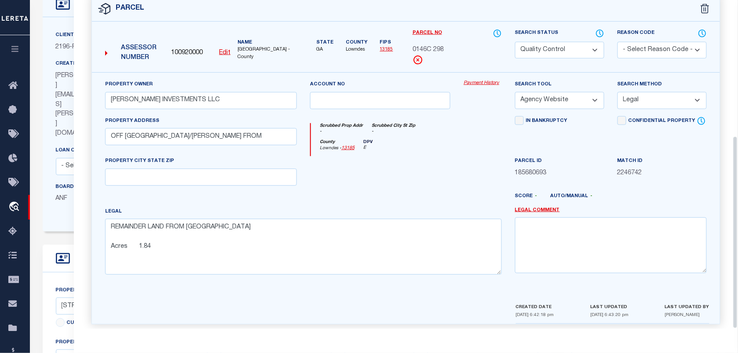
click at [538, 42] on select "Automated Search Bad Parcel Complete Duplicate Parcel High Dollar Reporting In …" at bounding box center [559, 50] width 89 height 17
select select "CP"
click at [515, 42] on select "Automated Search Bad Parcel Complete Duplicate Parcel High Dollar Reporting In …" at bounding box center [559, 50] width 89 height 17
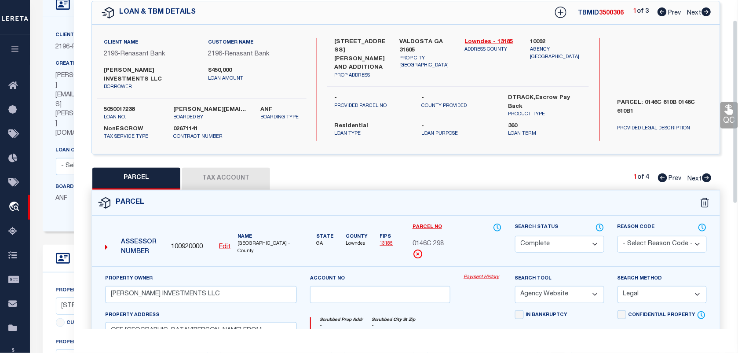
scroll to position [0, 0]
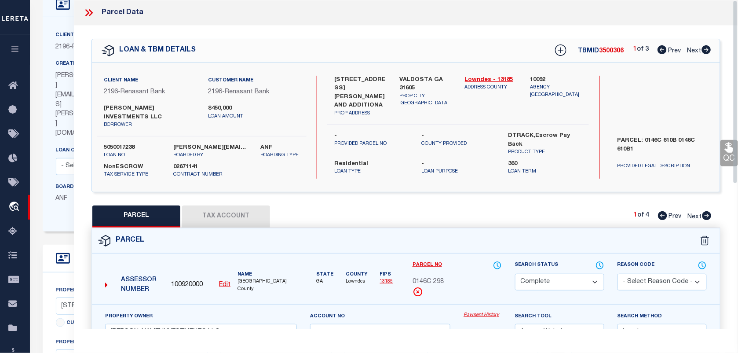
click at [414, 78] on label "VALDOSTA GA 31605" at bounding box center [426, 84] width 52 height 17
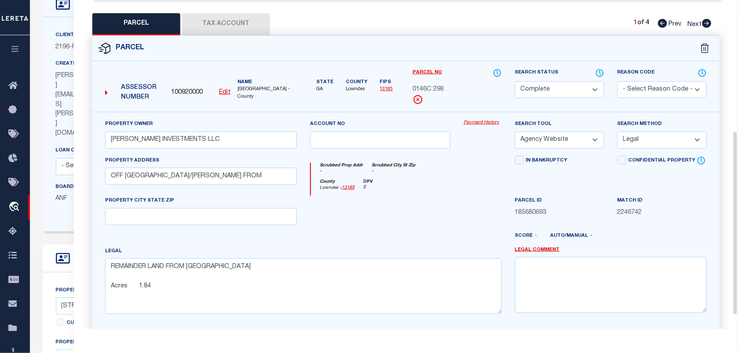
scroll to position [258, 0]
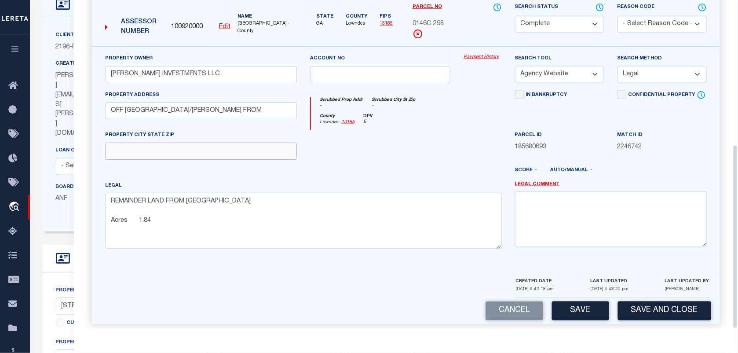
click at [141, 143] on input "text" at bounding box center [201, 151] width 192 height 17
paste input "VALDOSTA GA 31605"
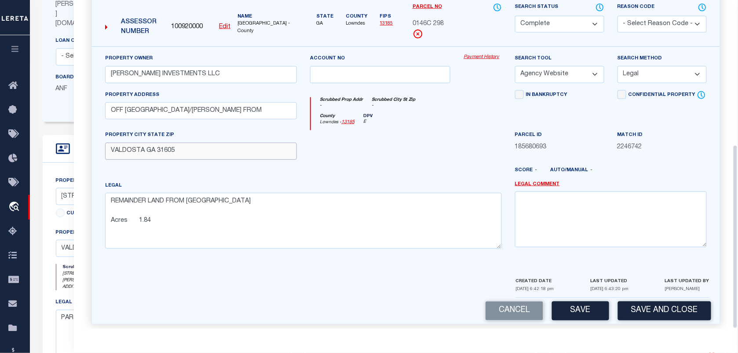
scroll to position [172, 0]
type input "VALDOSTA GA 31605"
click at [591, 305] on button "Save" at bounding box center [580, 310] width 57 height 19
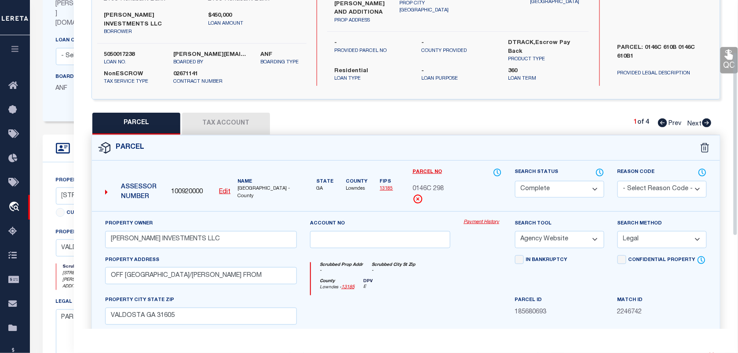
click at [203, 113] on button "Tax Account" at bounding box center [226, 124] width 88 height 22
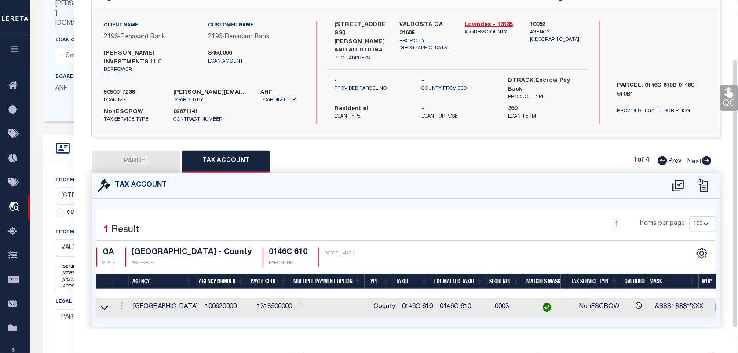
select select "100"
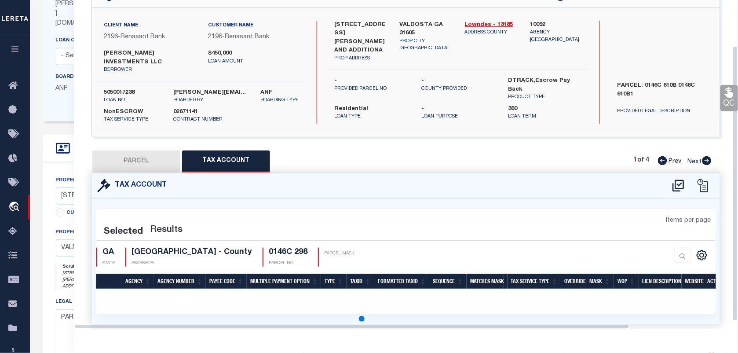
select select "100"
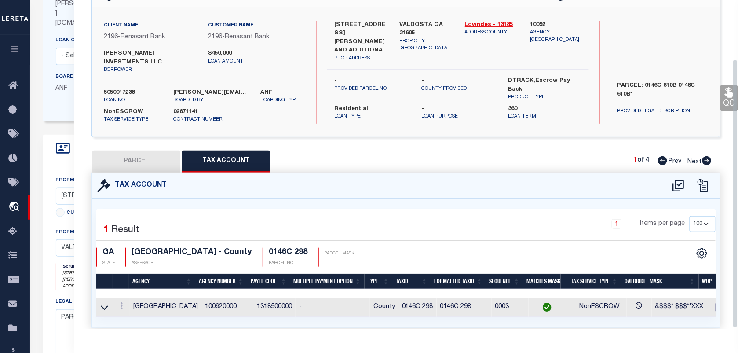
scroll to position [73, 0]
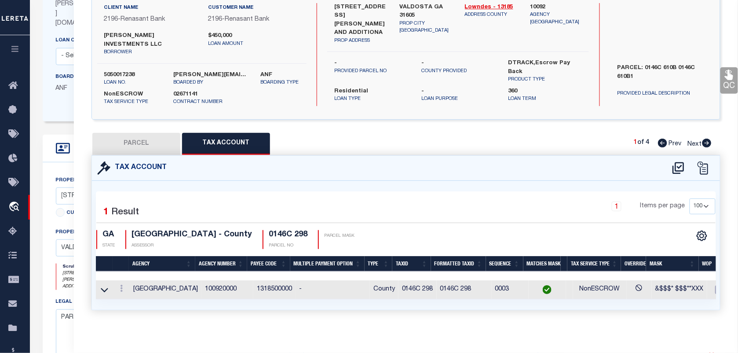
drag, startPoint x: 726, startPoint y: 77, endPoint x: 716, endPoint y: 82, distance: 11.4
click at [726, 77] on icon at bounding box center [729, 75] width 8 height 10
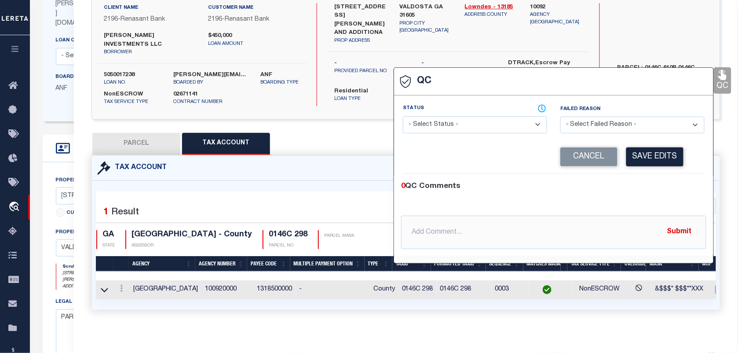
click at [517, 121] on select "- Select Status - Ready to QC Correct Incorrect" at bounding box center [475, 124] width 144 height 17
select select "COR"
click at [403, 117] on select "- Select Status - Ready to QC Correct Incorrect" at bounding box center [475, 124] width 144 height 17
click at [636, 161] on button "Save Edits" at bounding box center [654, 156] width 57 height 19
click at [135, 71] on label "5050017238" at bounding box center [132, 75] width 56 height 9
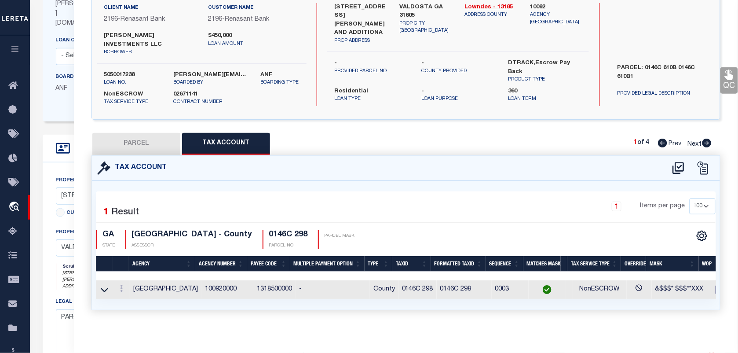
click at [135, 71] on label "5050017238" at bounding box center [132, 75] width 56 height 9
click at [122, 71] on label "5050017238" at bounding box center [132, 75] width 56 height 9
click at [272, 230] on h4 "0146C 298" at bounding box center [288, 235] width 39 height 10
click at [271, 230] on h4 "0146C 298" at bounding box center [288, 235] width 39 height 10
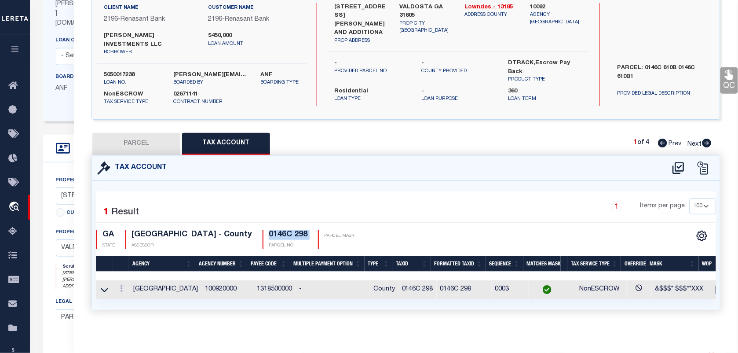
click at [271, 230] on h4 "0146C 298" at bounding box center [288, 235] width 39 height 10
click at [133, 71] on label "5050017238" at bounding box center [132, 75] width 56 height 9
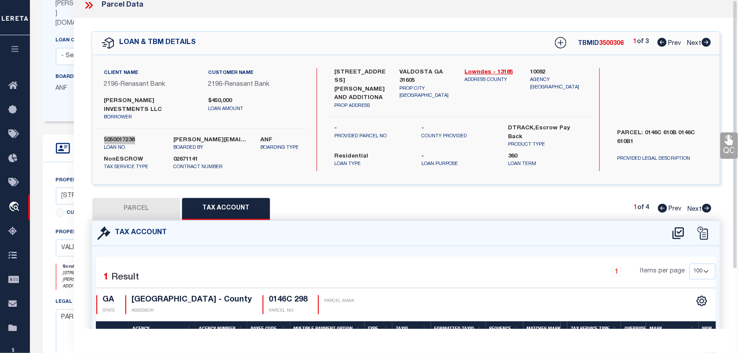
scroll to position [0, 0]
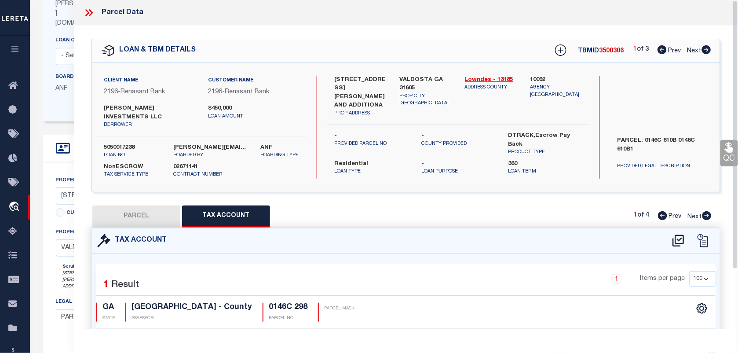
click at [607, 51] on span "3500306" at bounding box center [612, 51] width 25 height 6
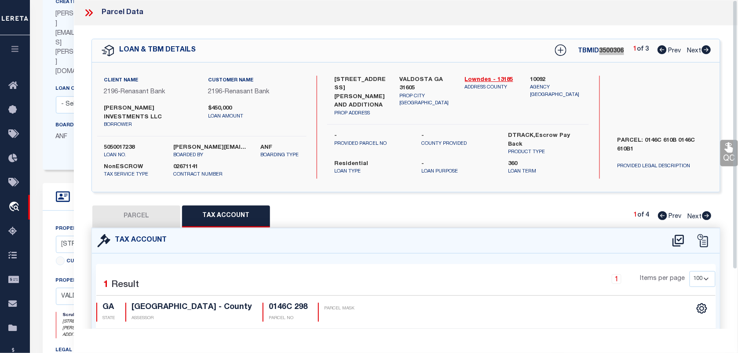
scroll to position [62, 0]
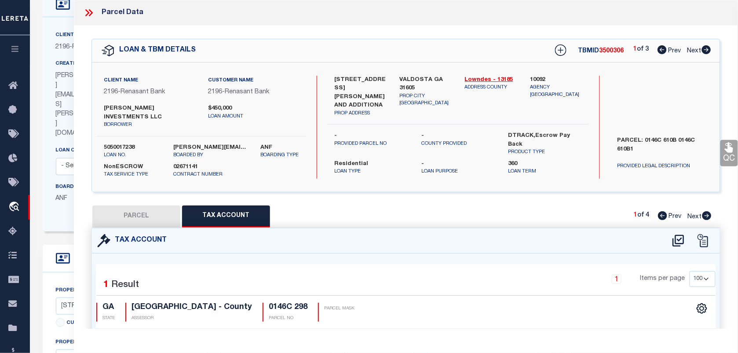
click at [88, 12] on icon at bounding box center [87, 12] width 4 height 7
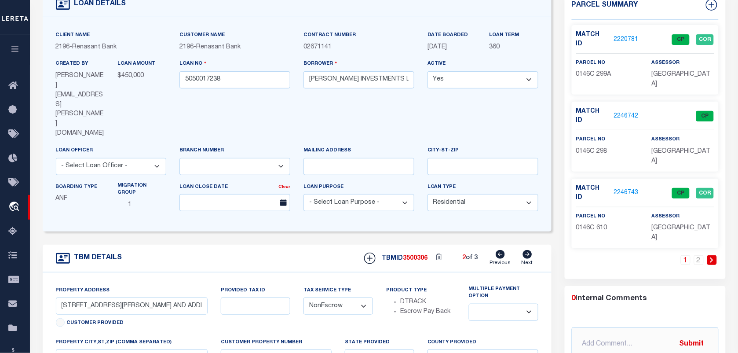
click at [606, 225] on span "0146C 610" at bounding box center [591, 228] width 31 height 6
click at [699, 255] on link "2" at bounding box center [699, 260] width 10 height 10
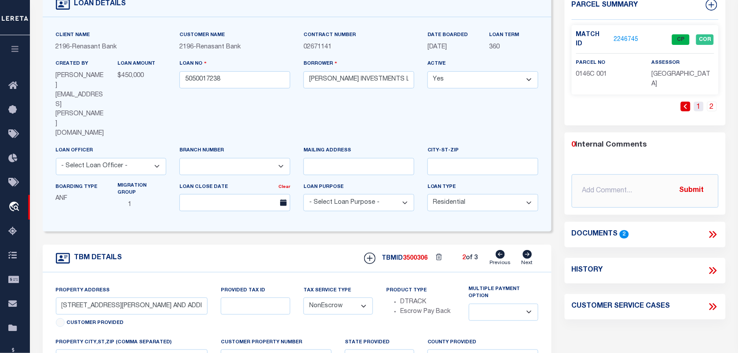
click at [696, 102] on link "1" at bounding box center [699, 107] width 10 height 10
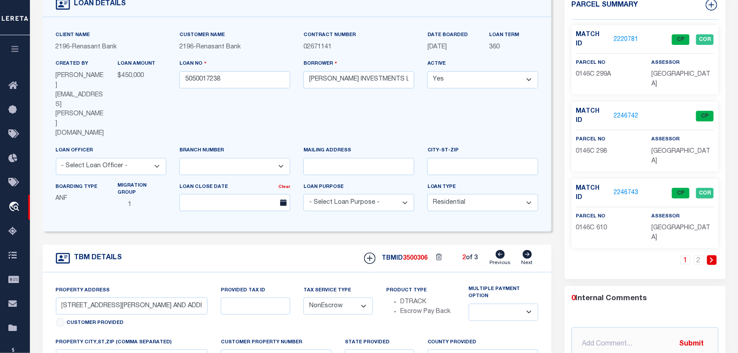
click at [500, 250] on icon at bounding box center [500, 254] width 9 height 9
select select
click at [522, 250] on link "Next" at bounding box center [527, 258] width 11 height 17
type input "3886 BEMISS RD"
radio input "true"
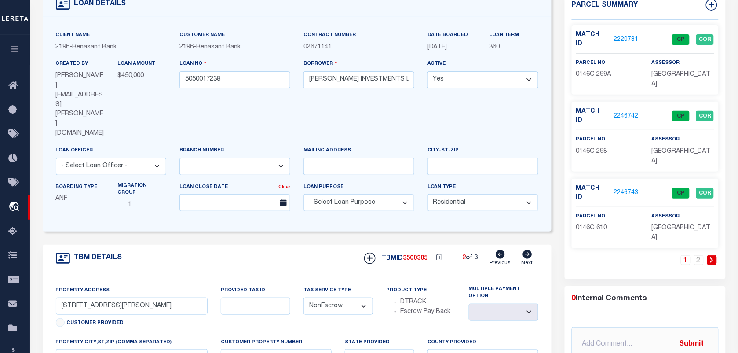
select select
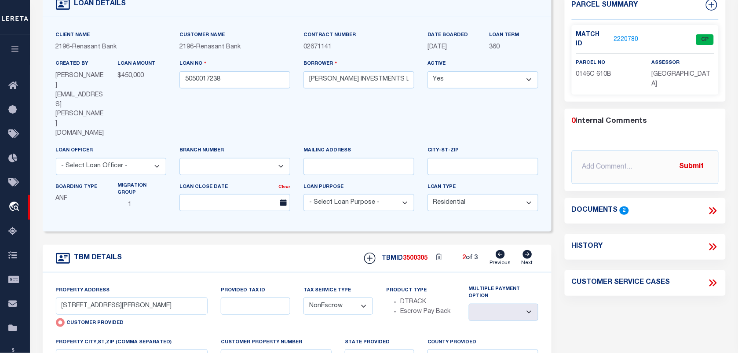
click at [522, 250] on link "Next" at bounding box center [527, 258] width 11 height 17
type input "150 OCEAN VIEW DR"
radio input "false"
select select
type input "CRAWFORDVILLE FL 32327"
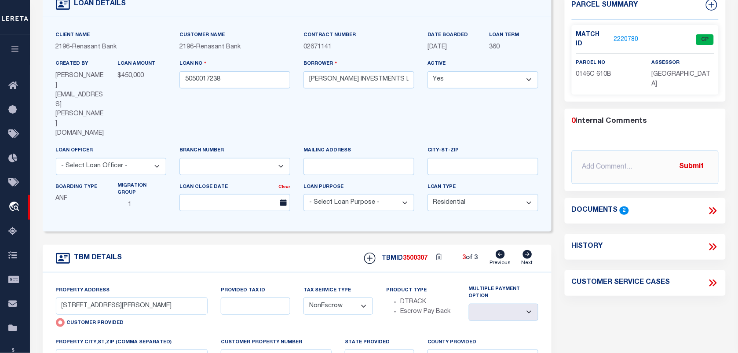
type input "FL"
click at [503, 250] on icon at bounding box center [500, 254] width 9 height 9
type input "3886 BEMISS RD"
radio input "true"
select select
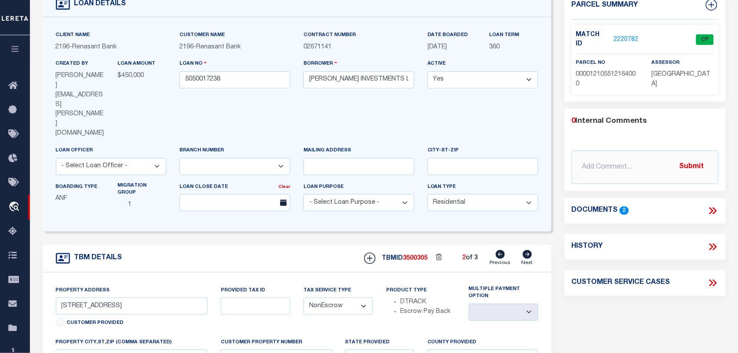
type input "VALDOSTA GA 31605"
type input "GA"
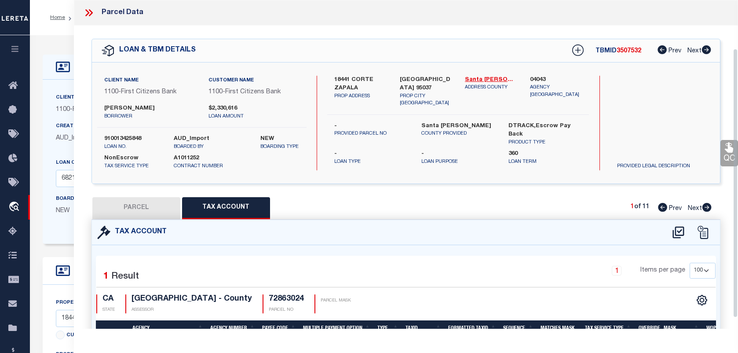
select select "100"
select select "92720"
select select "24363"
select select "NonEscrow"
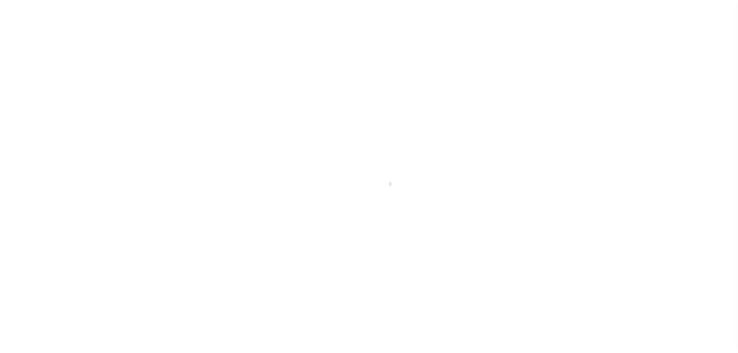
select select "20"
select select "NonEscrow"
select select
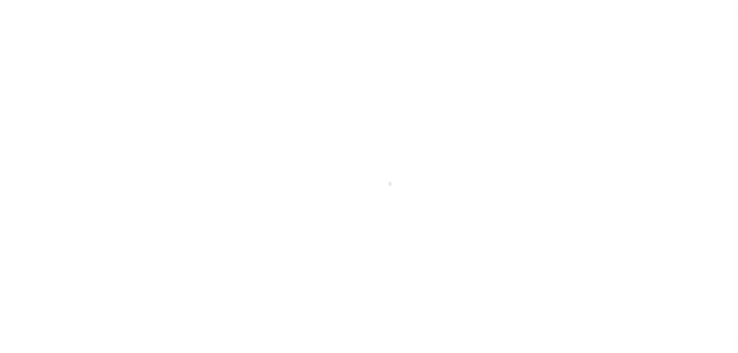
select select "4576"
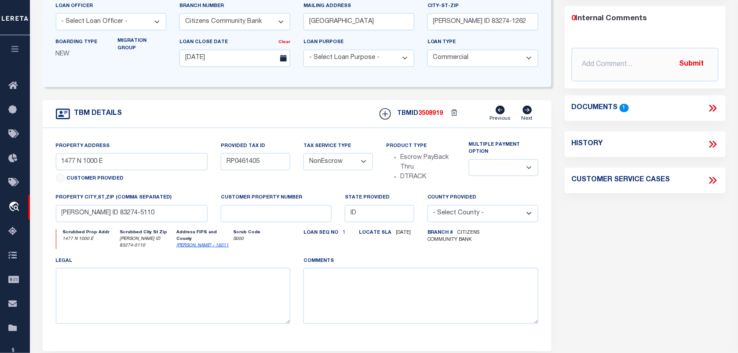
scroll to position [0, 0]
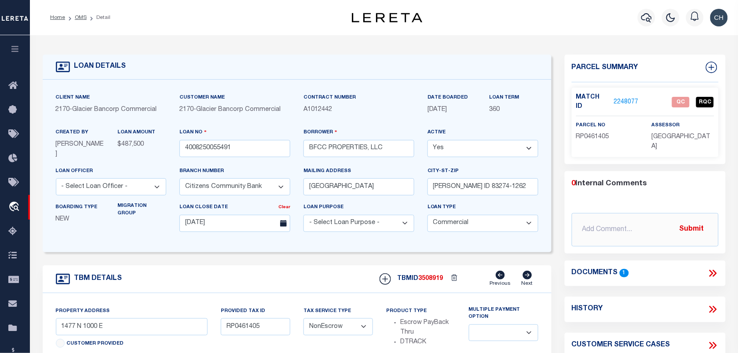
click at [601, 134] on span "RP0461405" at bounding box center [592, 137] width 33 height 6
copy span "RP0461405"
click at [631, 98] on link "2248077" at bounding box center [626, 102] width 25 height 9
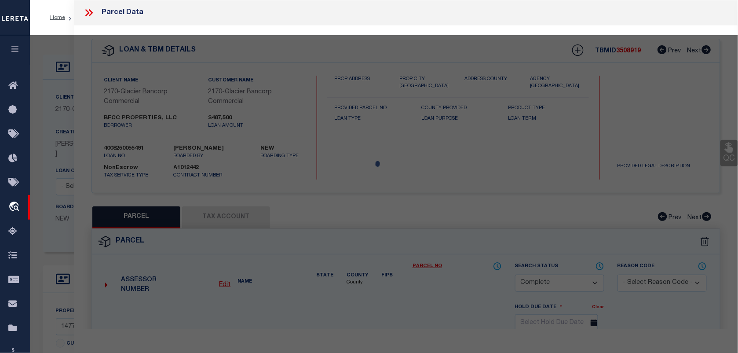
select select "AS"
select select
checkbox input "false"
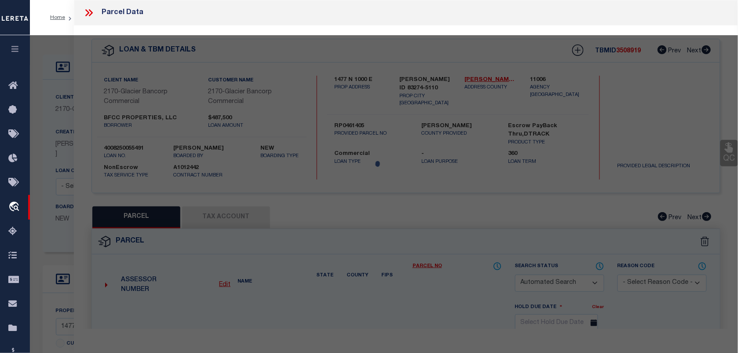
select select "QC"
type input "[PERSON_NAME] E [PERSON_NAME] FAMILY TRUST"
select select "AGW"
select select "LEG"
type input "1477 N 1000 E"
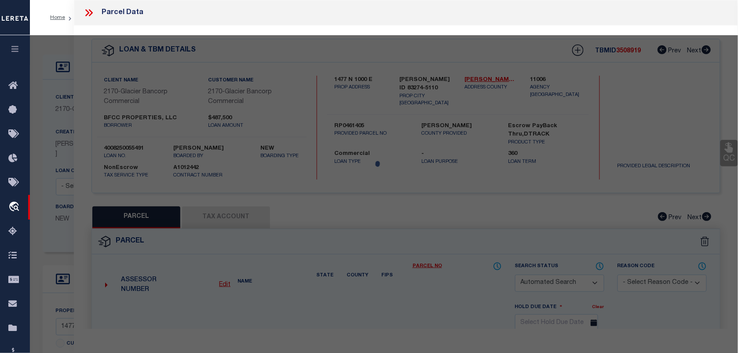
type input "[PERSON_NAME] ID 83274-0000"
type textarea "T1N R37E SEC 23 T-11821"
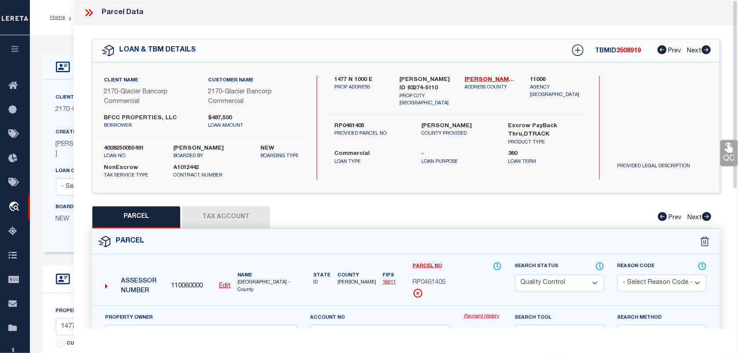
click at [420, 280] on span "RP0461405" at bounding box center [429, 283] width 33 height 10
copy span "RP0461405"
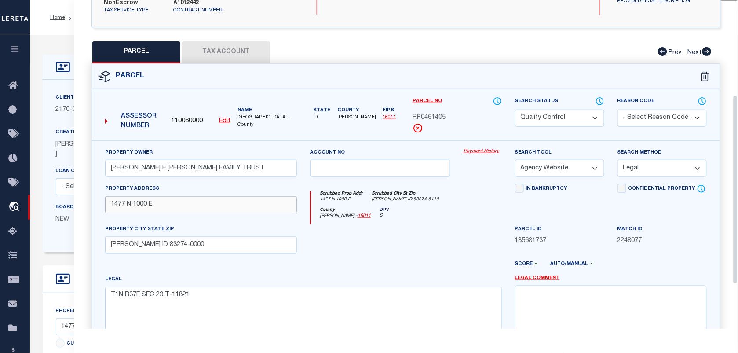
click at [181, 210] on input "1477 N 1000 E" at bounding box center [201, 204] width 192 height 17
click at [110, 207] on input "1477 N 1000 E" at bounding box center [201, 204] width 192 height 17
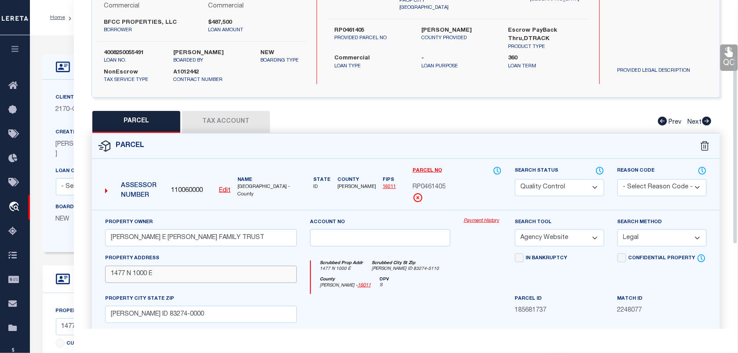
scroll to position [0, 0]
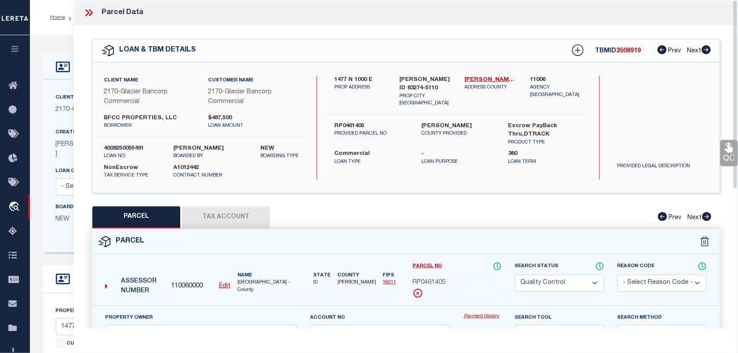
type input "1477 N 1000 E"
click at [121, 148] on label "4008250055491" at bounding box center [132, 148] width 56 height 9
copy label "4008250055491"
click at [621, 51] on span "3508919" at bounding box center [629, 51] width 25 height 6
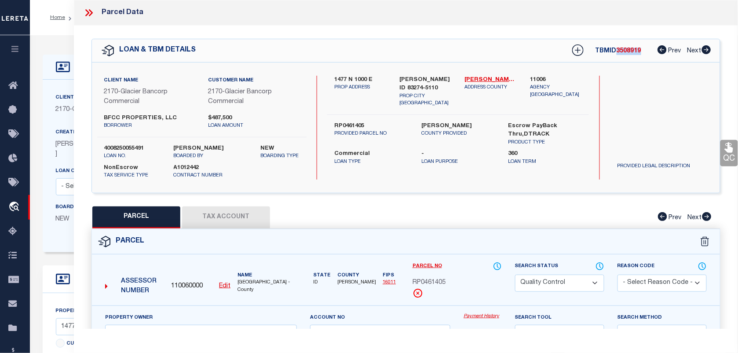
click at [621, 51] on span "3508919" at bounding box center [629, 51] width 25 height 6
copy span "3508919"
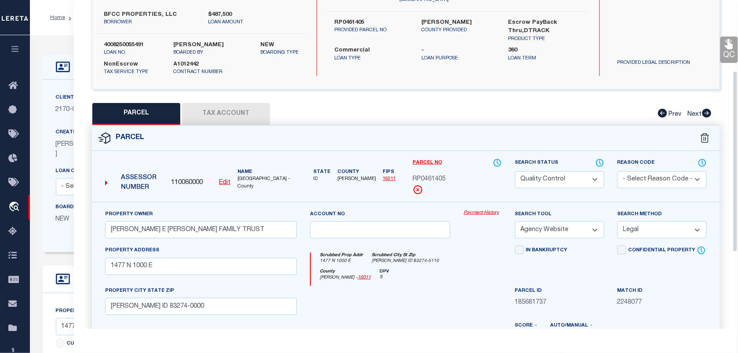
scroll to position [165, 0]
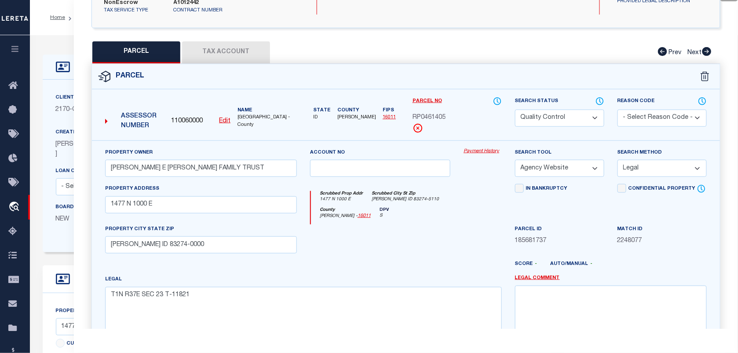
click at [254, 115] on span "[GEOGRAPHIC_DATA] -County" at bounding box center [267, 121] width 59 height 15
drag, startPoint x: 254, startPoint y: 115, endPoint x: 279, endPoint y: 118, distance: 25.7
click at [279, 118] on span "[GEOGRAPHIC_DATA] -County" at bounding box center [267, 121] width 59 height 15
copy span "[GEOGRAPHIC_DATA]"
click at [425, 119] on span "RP0461405" at bounding box center [429, 118] width 33 height 10
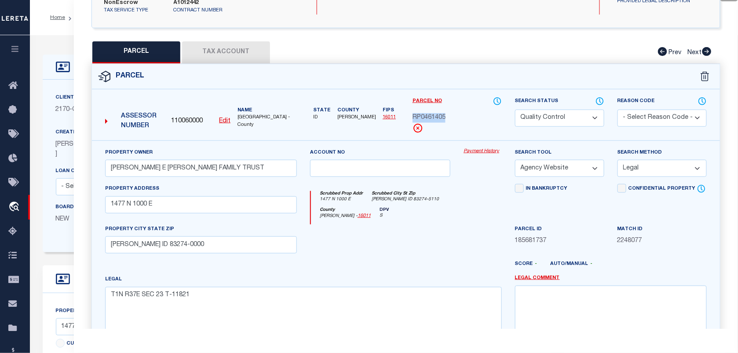
click at [425, 119] on span "RP0461405" at bounding box center [429, 118] width 33 height 10
copy span "RP0461405"
click at [429, 120] on span "RP0461405" at bounding box center [429, 118] width 33 height 10
click at [228, 166] on input "[PERSON_NAME] E [PERSON_NAME] FAMILY TRUST" at bounding box center [201, 168] width 192 height 17
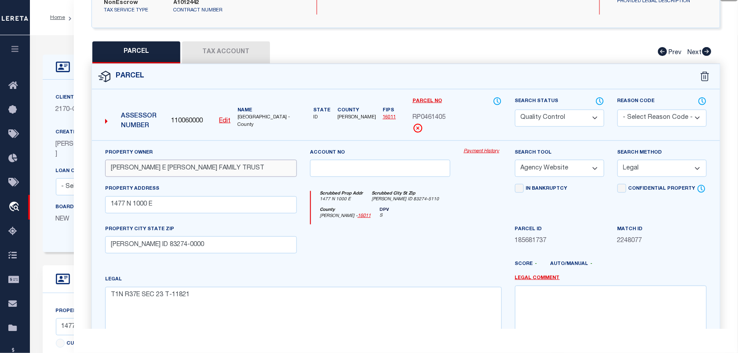
paste input "FCC PROPERTIES LLC"
click at [216, 207] on input "1477 N 1000 E" at bounding box center [201, 204] width 192 height 17
click at [219, 172] on input "BFCC PROPERTIES LLC" at bounding box center [201, 168] width 192 height 17
type input "BFCC PROPERTIES LLC"
click at [219, 206] on input "1477 N 1000 E" at bounding box center [201, 204] width 192 height 17
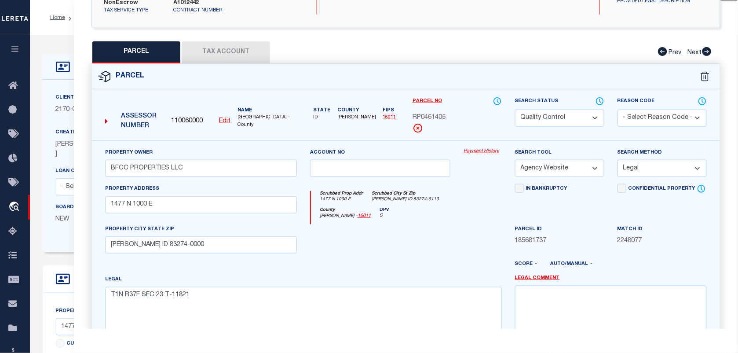
click at [298, 257] on div "Property Owner BFCC PROPERTIES LLC Account no Payment History Search Tool -- Se…" at bounding box center [406, 248] width 615 height 201
click at [361, 316] on textarea "T1N R37E SEC 23 T-11821" at bounding box center [303, 314] width 397 height 55
click at [522, 114] on select "Automated Search Bad Parcel Complete Duplicate Parcel High Dollar Reporting In …" at bounding box center [559, 118] width 89 height 17
select select "CP"
click at [515, 110] on select "Automated Search Bad Parcel Complete Duplicate Parcel High Dollar Reporting In …" at bounding box center [559, 118] width 89 height 17
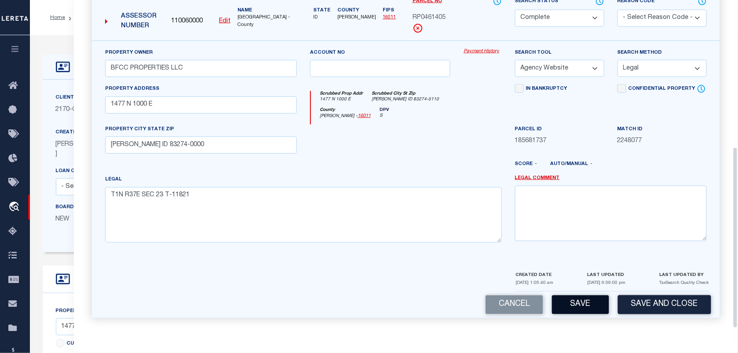
click at [583, 298] on button "Save" at bounding box center [580, 304] width 57 height 19
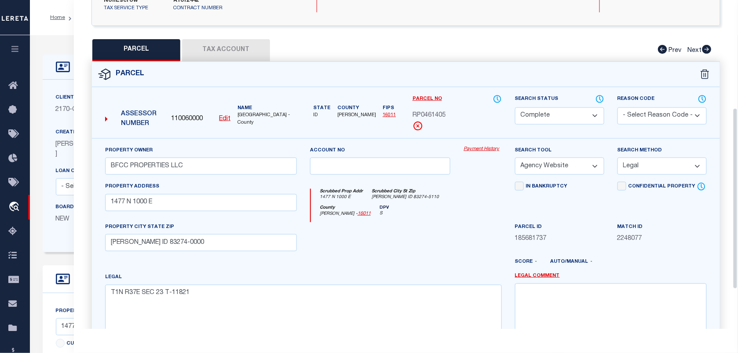
scroll to position [157, 0]
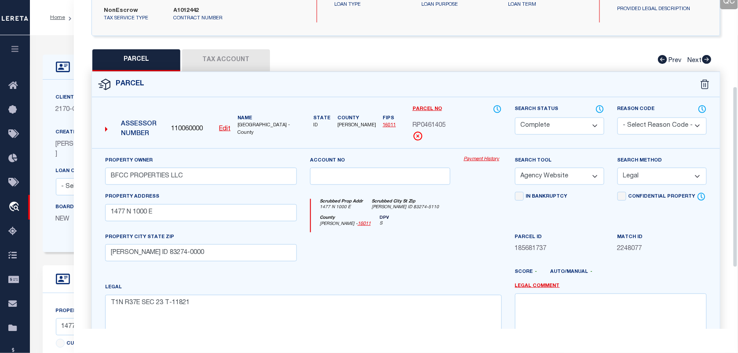
click at [242, 64] on button "Tax Account" at bounding box center [226, 60] width 88 height 22
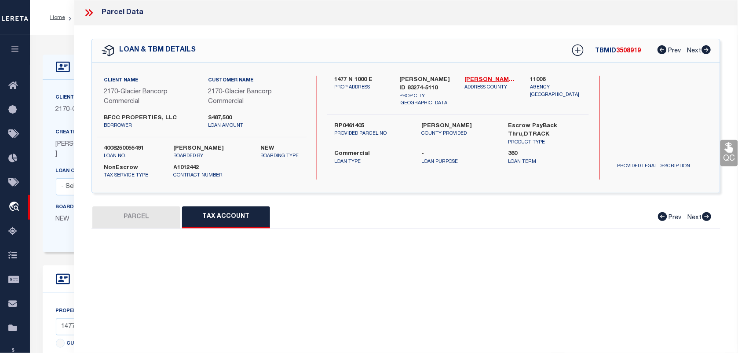
scroll to position [0, 0]
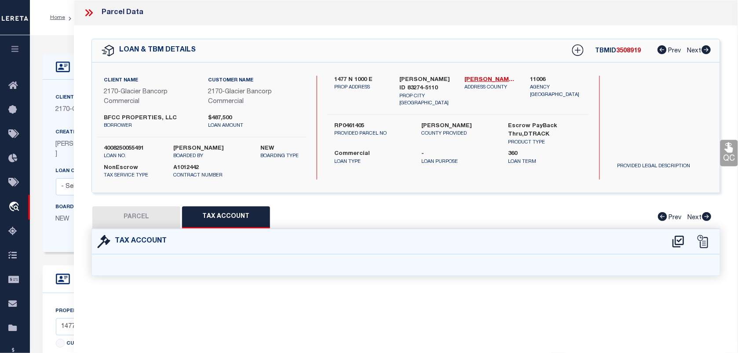
select select "100"
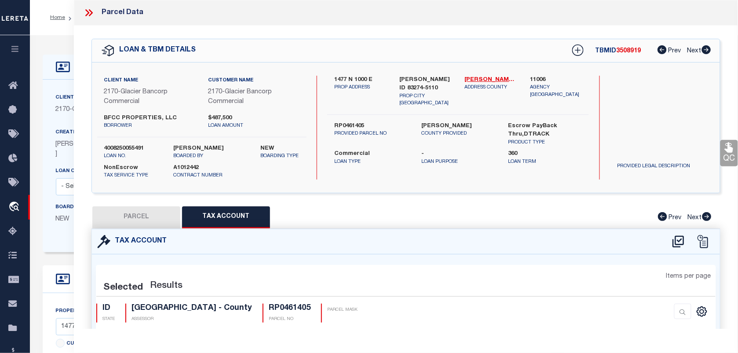
select select "100"
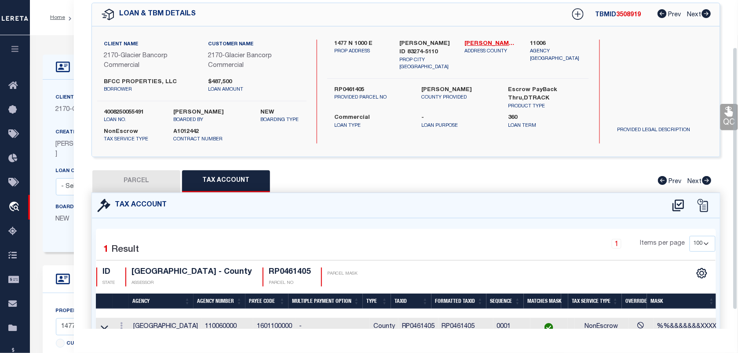
scroll to position [82, 0]
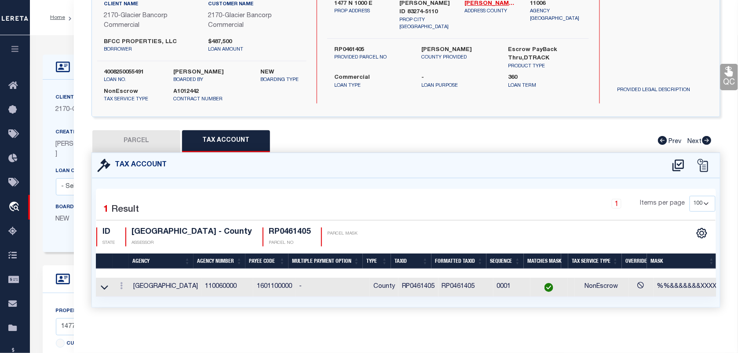
click at [724, 68] on icon at bounding box center [729, 71] width 11 height 11
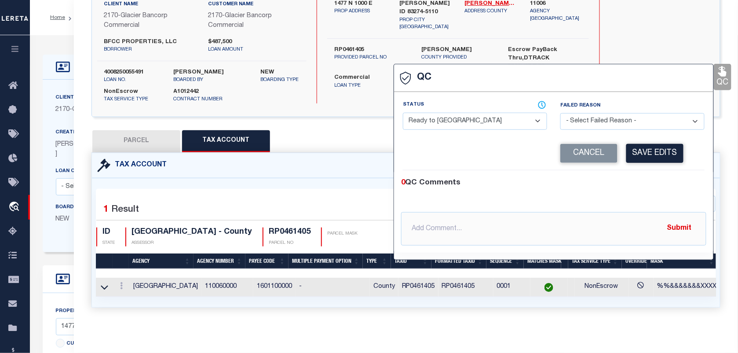
click at [467, 118] on select "- Select Status - Ready to QC Correct Incorrect" at bounding box center [475, 121] width 144 height 17
select select "COR"
click at [403, 113] on select "- Select Status - Ready to QC Correct Incorrect" at bounding box center [475, 121] width 144 height 17
click at [645, 147] on button "Save Edits" at bounding box center [654, 153] width 57 height 19
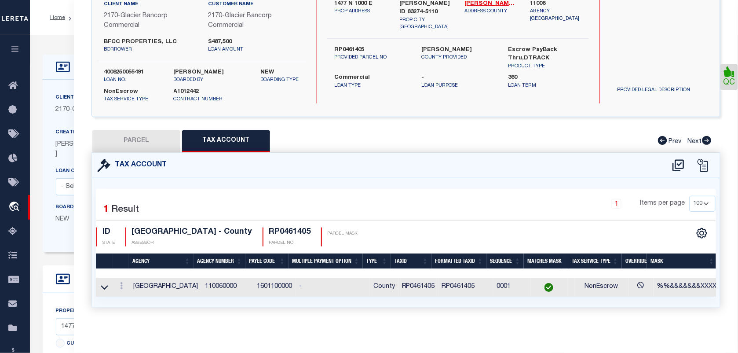
click at [132, 135] on button "PARCEL" at bounding box center [136, 141] width 88 height 22
select select "AS"
select select
checkbox input "false"
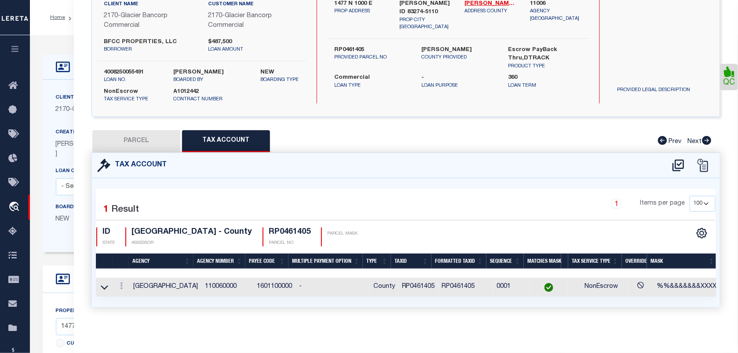
checkbox input "false"
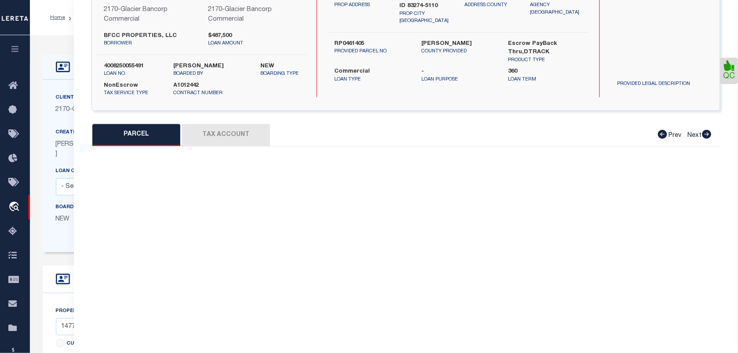
select select "CP"
type input "BFCC PROPERTIES LLC"
select select "AGW"
select select "LEG"
type input "1477 N 1000 E"
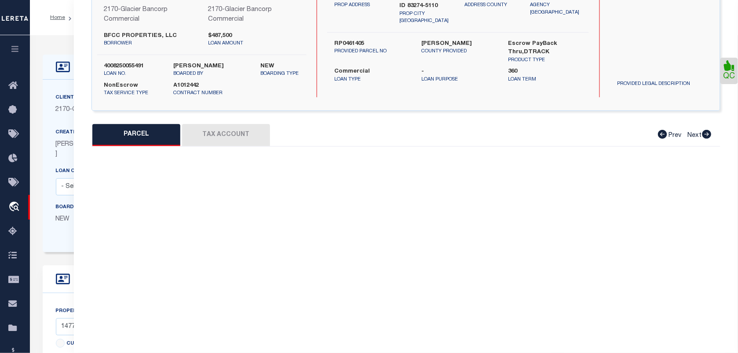
type input "[PERSON_NAME] ID 83274-0000"
type textarea "T1N R37E SEC 23 T-11821"
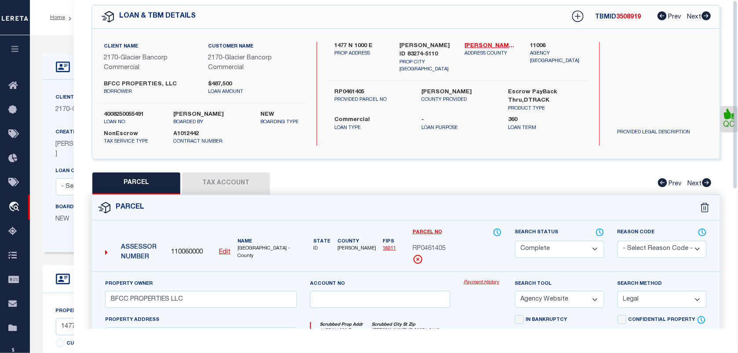
scroll to position [0, 0]
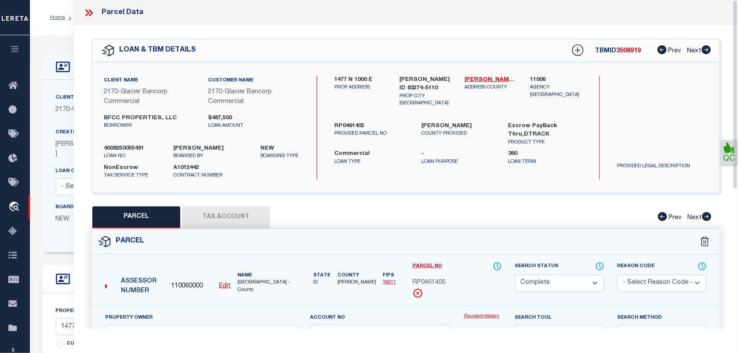
click at [91, 12] on icon at bounding box center [88, 12] width 11 height 11
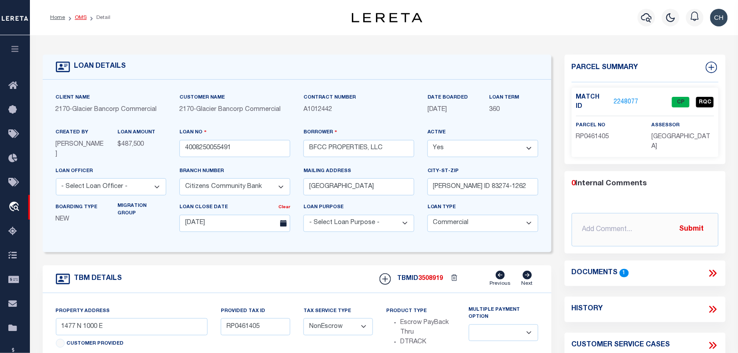
click at [84, 17] on link "OMS" at bounding box center [81, 17] width 12 height 5
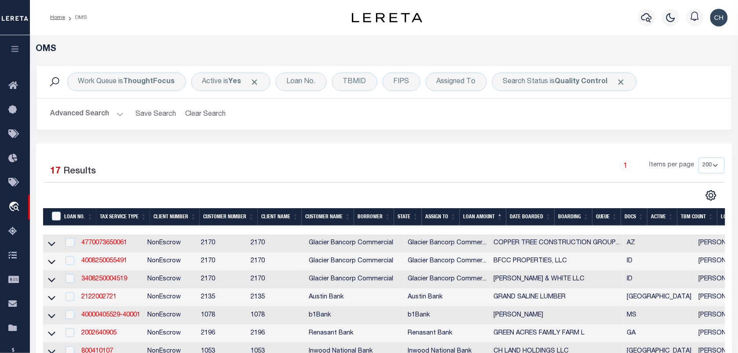
click at [91, 114] on button "Advanced Search" at bounding box center [87, 114] width 73 height 17
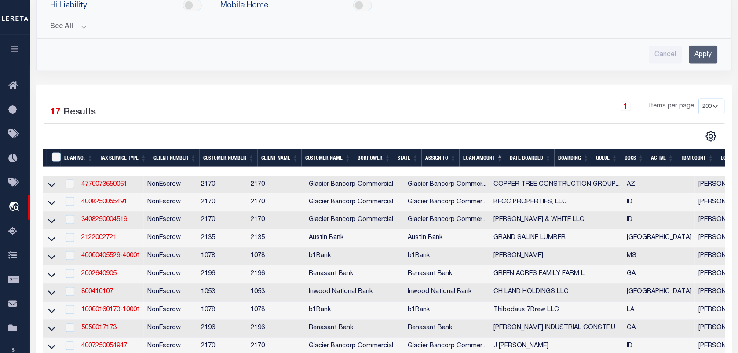
scroll to position [275, 0]
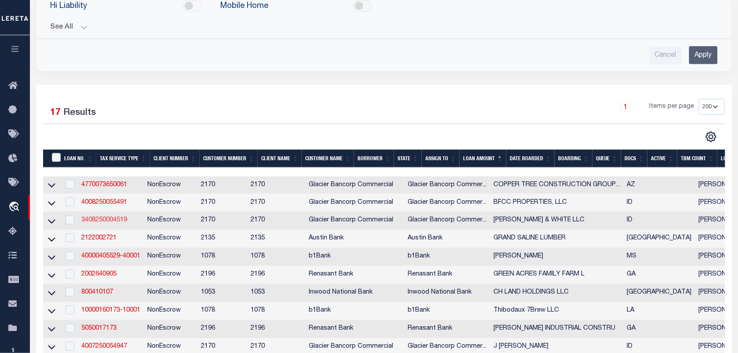
click at [108, 223] on link "3408250004519" at bounding box center [104, 220] width 46 height 6
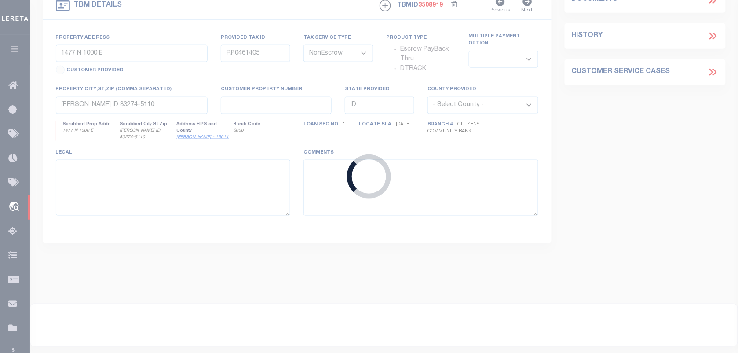
type input "3408250004519"
type input "[PERSON_NAME] & WHITE LLC"
select select "5655"
type input "[STREET_ADDRESS]"
type input "PRESTON ID 83263-1236"
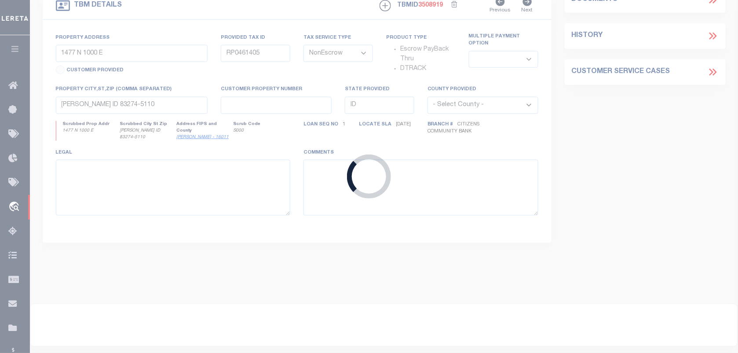
type input "[DATE]"
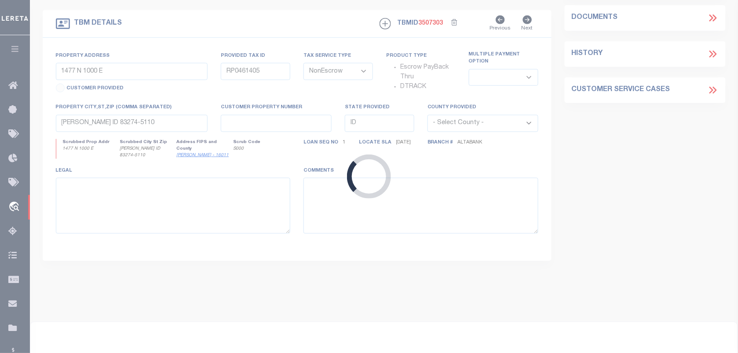
type input "1383 S 600 W"
type input "01968.03"
select select
type input "PRESTON ID 83263-5572"
type textarea "LARGE LEGAL"
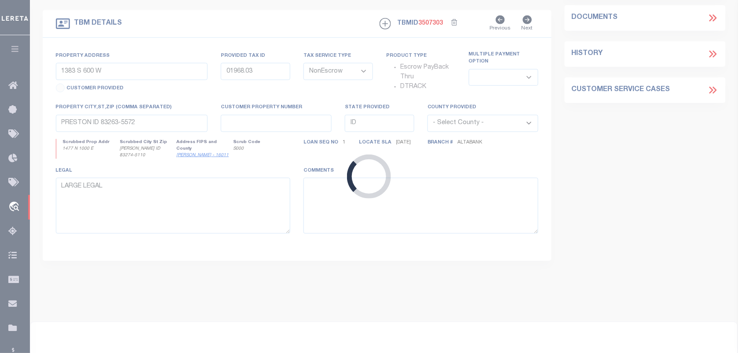
select select "5655"
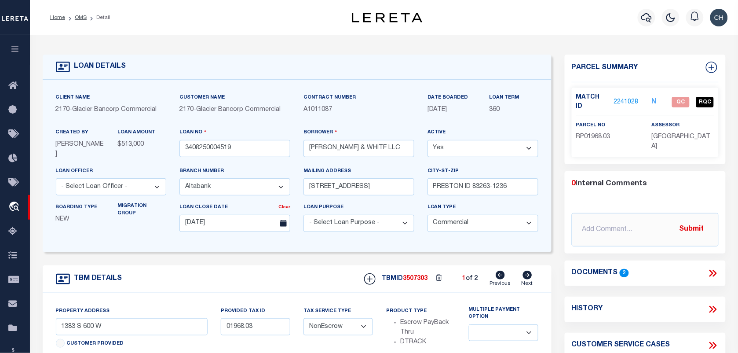
click at [529, 277] on icon at bounding box center [528, 275] width 10 height 9
type input "1616 W 5300 S"
type input "03675.03"
select select
type input "PRESTON ID 83263-5705"
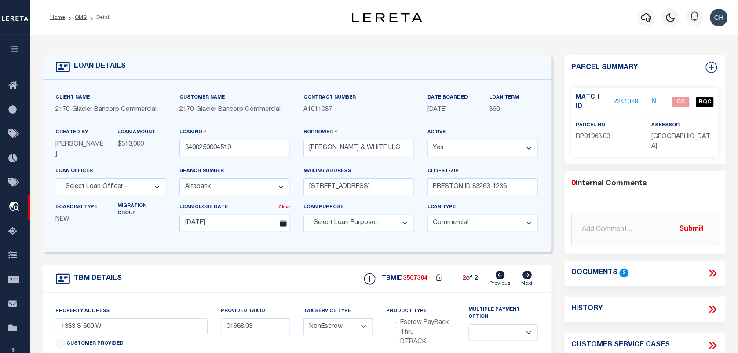
select select
click at [499, 277] on icon at bounding box center [500, 275] width 9 height 9
type input "1383 S 600 W"
type input "01968.03"
select select
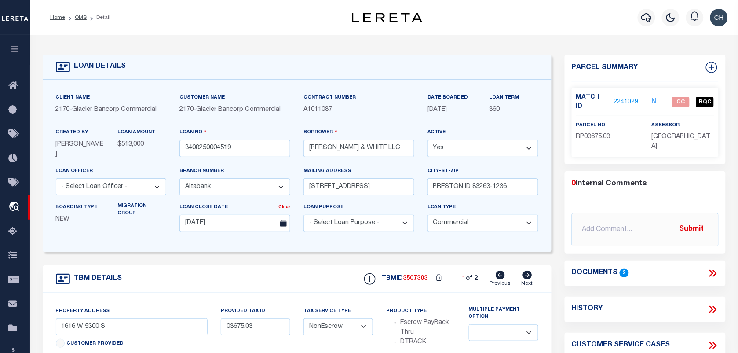
type input "PRESTON ID 83263-5572"
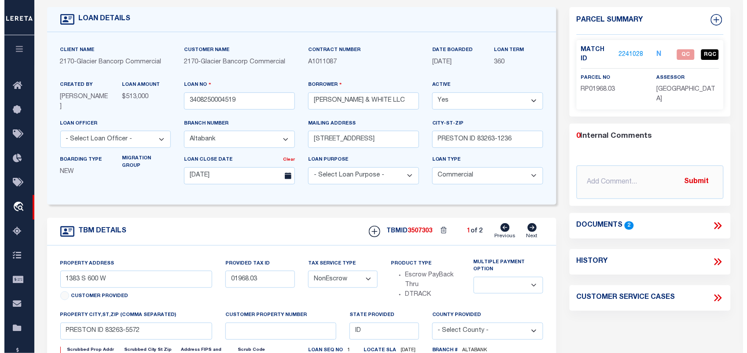
scroll to position [110, 0]
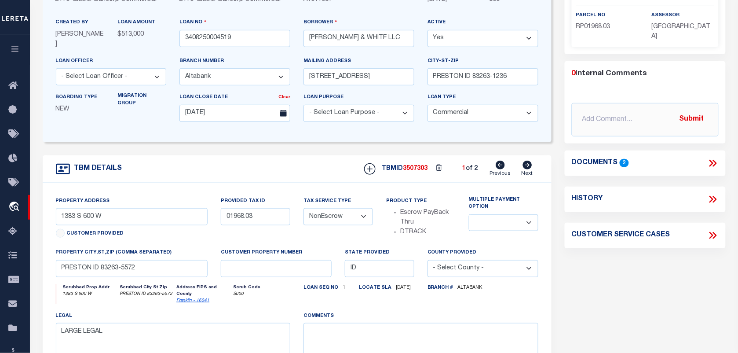
click at [713, 158] on icon at bounding box center [712, 163] width 11 height 11
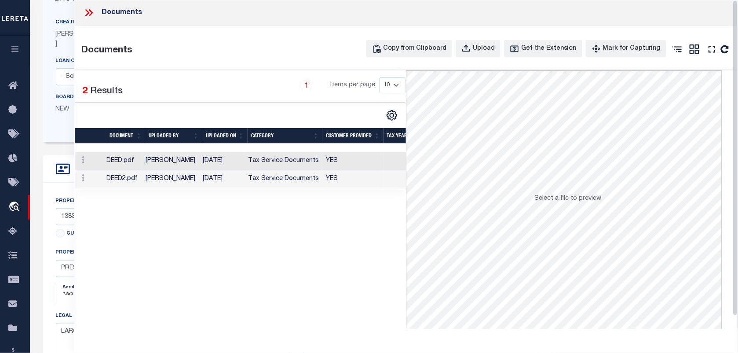
click at [348, 166] on td "YES" at bounding box center [352, 161] width 61 height 18
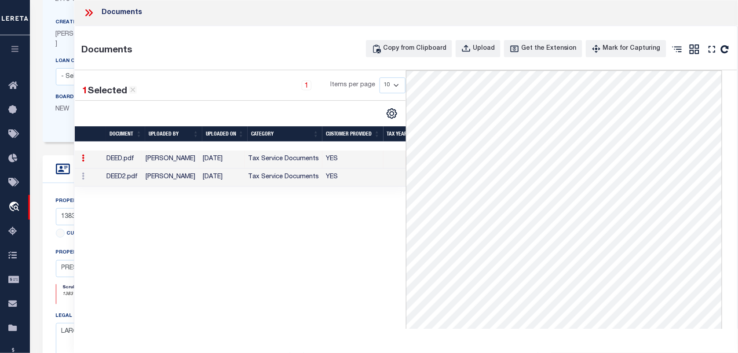
click at [326, 187] on td "YES" at bounding box center [352, 177] width 61 height 18
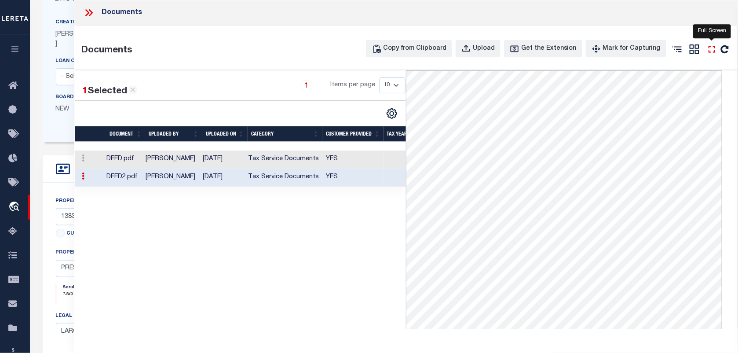
click at [714, 49] on icon "" at bounding box center [712, 49] width 11 height 11
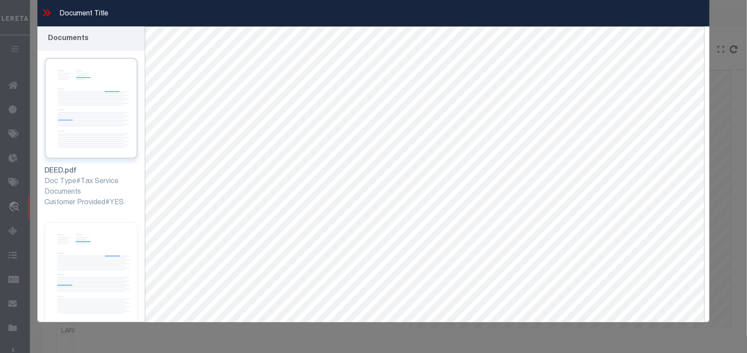
click at [104, 111] on img at bounding box center [91, 108] width 94 height 101
click at [95, 227] on img at bounding box center [91, 272] width 94 height 101
click at [89, 115] on img at bounding box center [91, 108] width 94 height 101
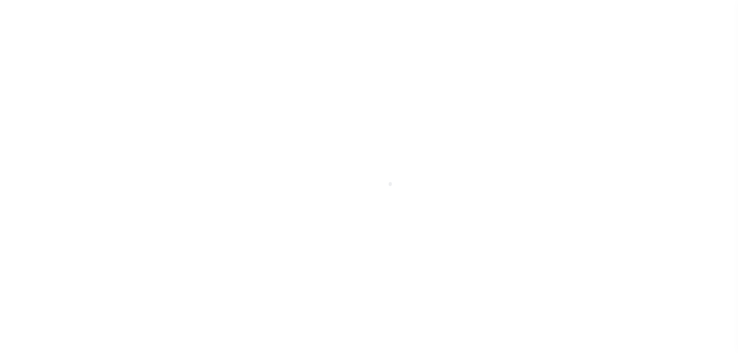
select select "20"
select select "NonEscrow"
select select
select select "5655"
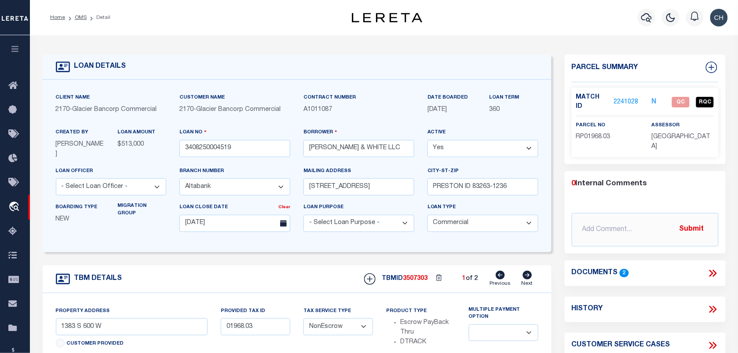
click at [531, 276] on icon at bounding box center [527, 275] width 9 height 9
type input "1616 W 5300 S"
type input "03675.03"
select select
type input "PRESTON ID 83263-5705"
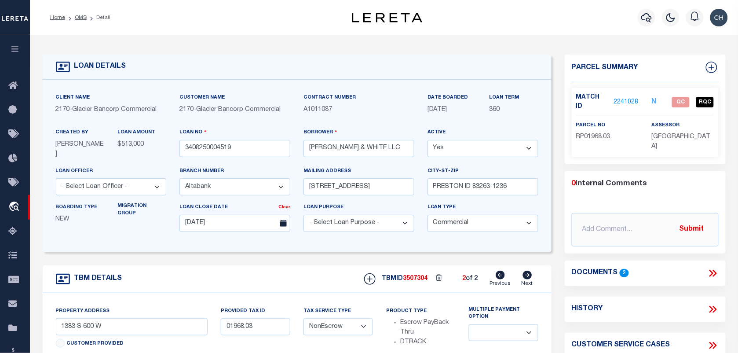
select select
click at [498, 274] on icon at bounding box center [500, 275] width 9 height 9
type input "1383 S 600 W"
type input "01968.03"
select select
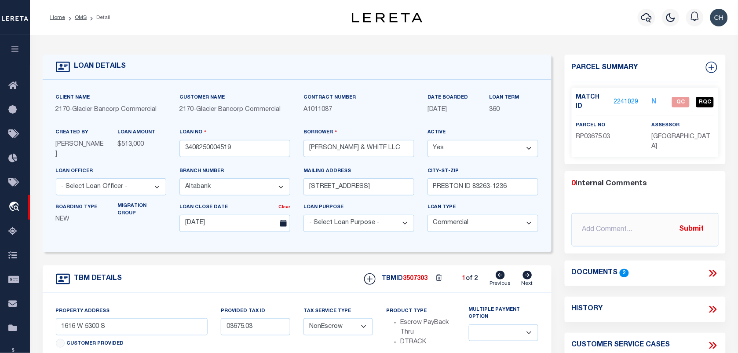
type input "PRESTON ID 83263-5572"
click at [527, 276] on icon at bounding box center [528, 275] width 10 height 9
type input "1616 W 5300 S"
type input "03675.03"
select select
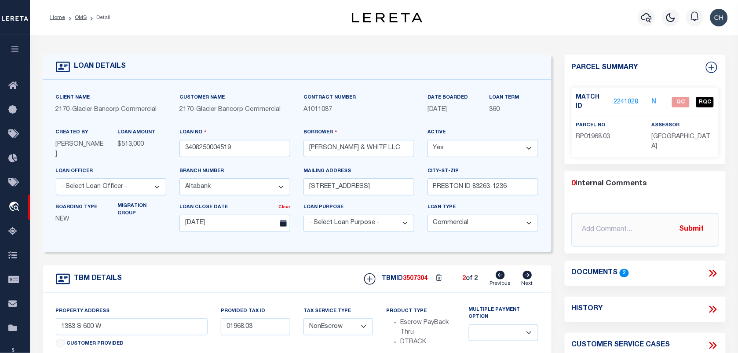
type input "PRESTON ID 83263-5705"
select select
click at [501, 275] on icon at bounding box center [500, 275] width 9 height 9
type input "1383 S 600 W"
type input "01968.03"
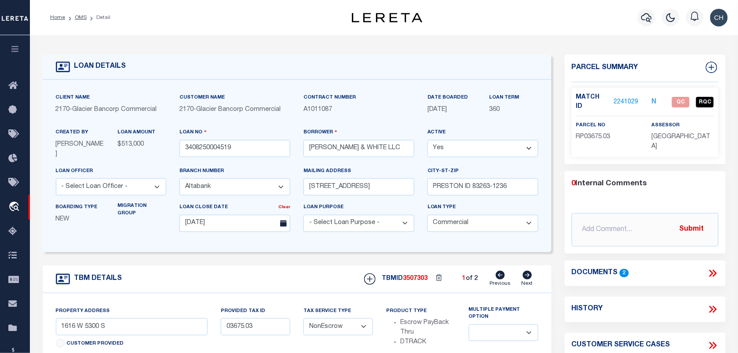
select select
type input "PRESTON ID 83263-5572"
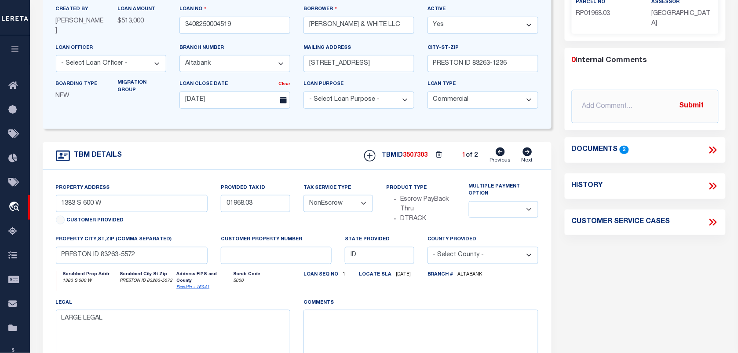
scroll to position [55, 0]
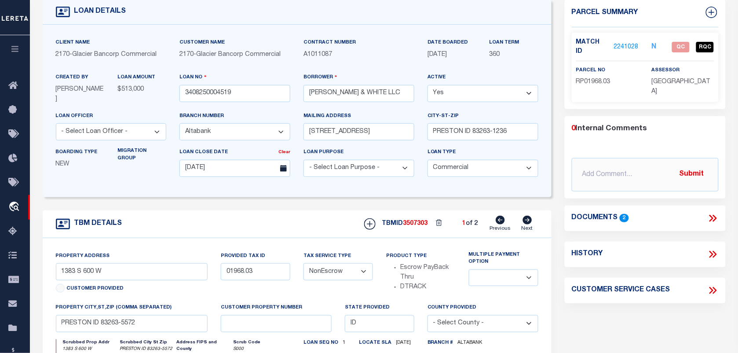
click at [573, 78] on div "parcel no RP01968.03" at bounding box center [608, 81] width 76 height 31
copy span "RP01968.03"
click at [610, 79] on span "RP01968.03" at bounding box center [593, 82] width 34 height 6
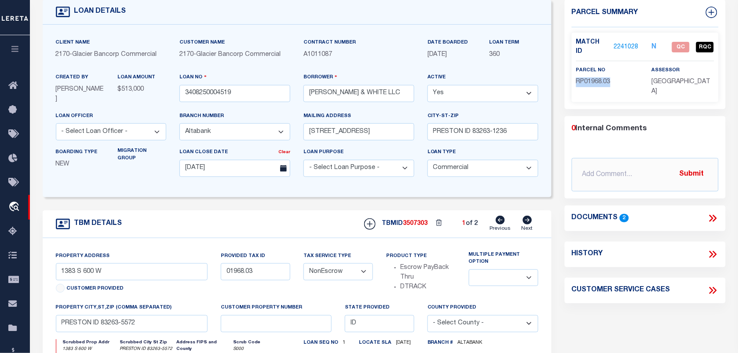
click at [623, 43] on link "2241028" at bounding box center [626, 47] width 25 height 9
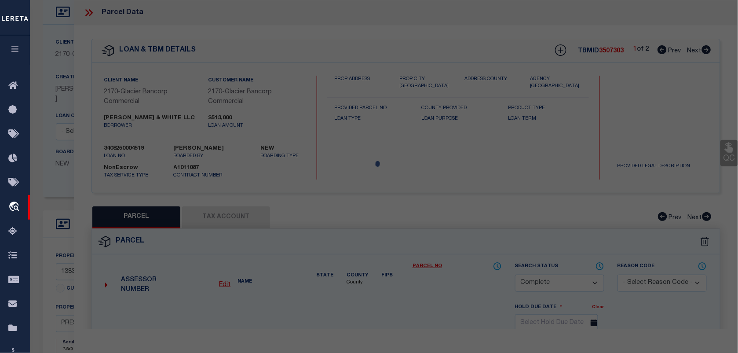
select select "AS"
select select
checkbox input "false"
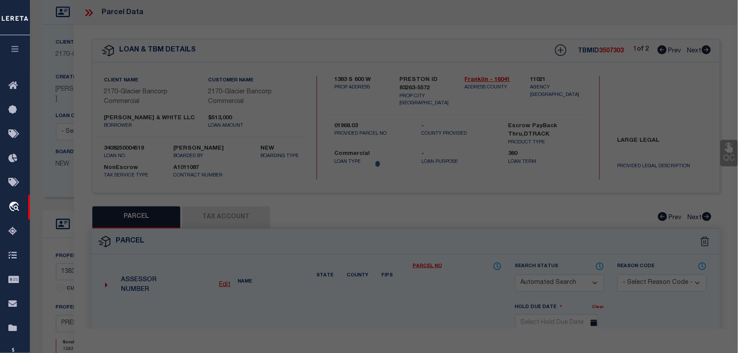
select select "QC"
type input "SEAMONS TYLER J"
select select "AGW"
select select "LEG"
type input "1383 S 600 W"
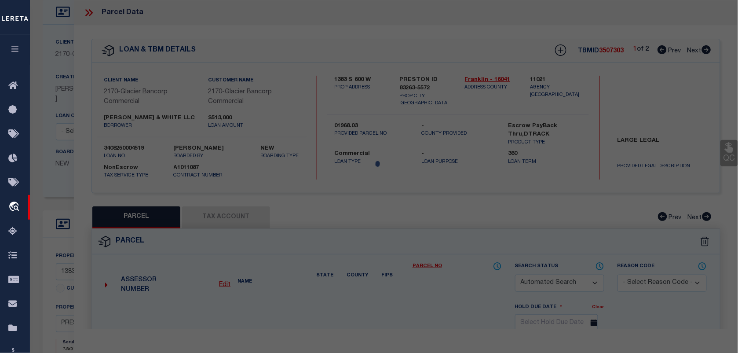
type input "PRESTON ID 832630000"
type textarea "Acres: 2.19 34-15-39; PLAT 30 & 112; AERIAL 53; INST #268705"
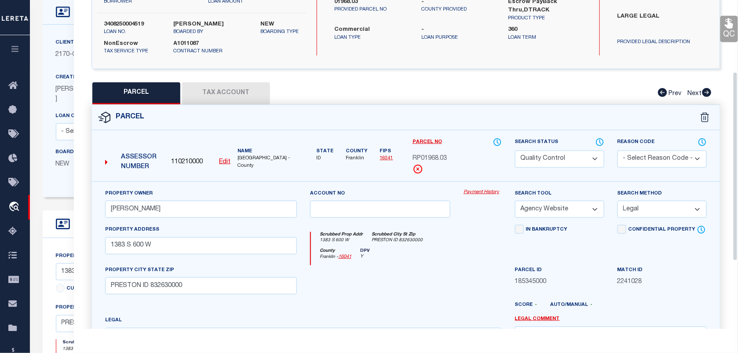
scroll to position [220, 0]
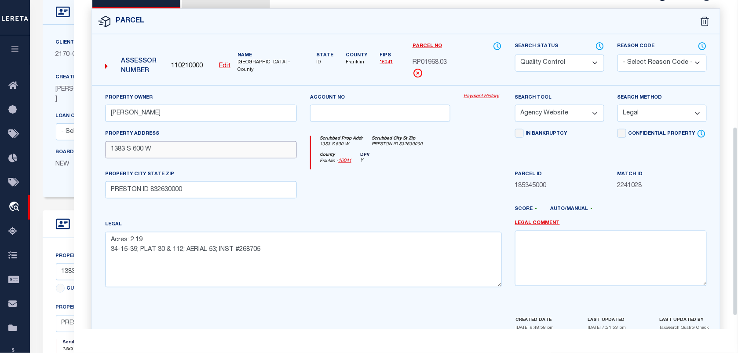
click at [203, 155] on input "1383 S 600 W" at bounding box center [201, 149] width 192 height 17
click at [109, 152] on input "1383 S 600 W" at bounding box center [201, 149] width 192 height 17
click at [584, 65] on select "Automated Search Bad Parcel Complete Duplicate Parcel High Dollar Reporting In …" at bounding box center [559, 63] width 89 height 17
click at [515, 55] on select "Automated Search Bad Parcel Complete Duplicate Parcel High Dollar Reporting In …" at bounding box center [559, 63] width 89 height 17
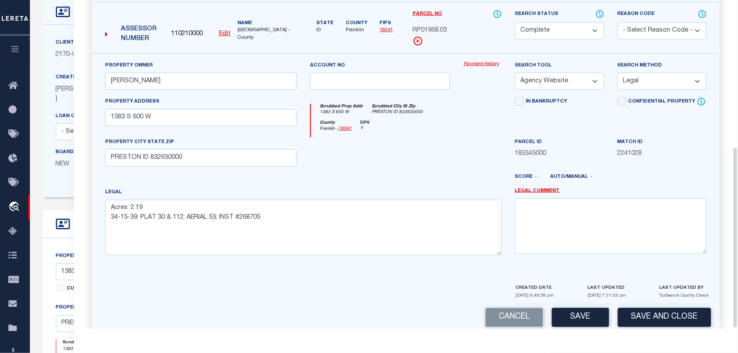
scroll to position [267, 0]
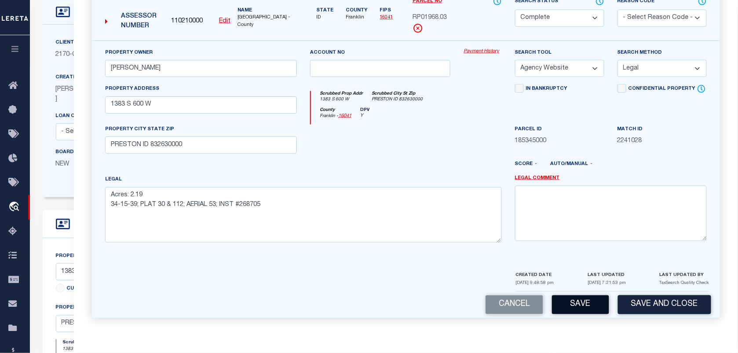
click at [583, 298] on button "Save" at bounding box center [580, 304] width 57 height 19
select select "AS"
select select
checkbox input "false"
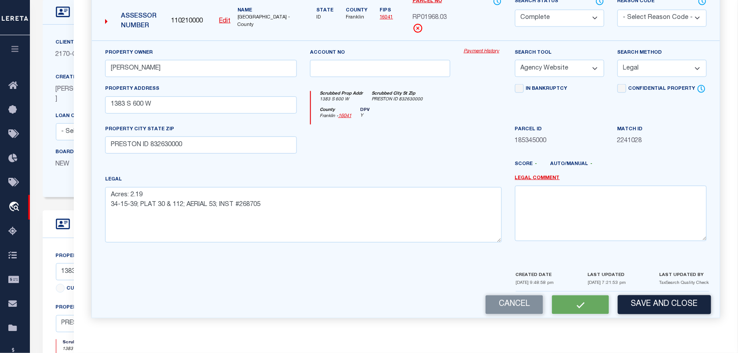
checkbox input "false"
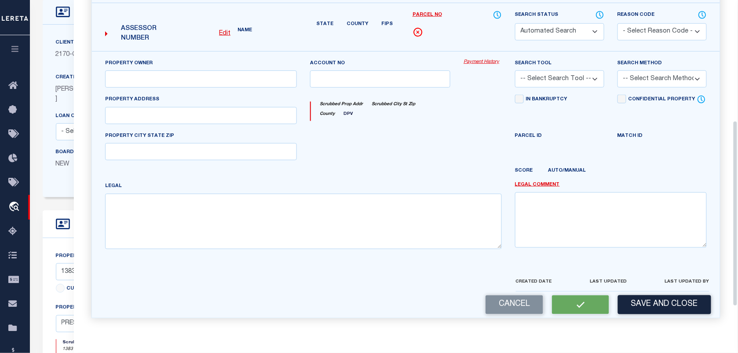
scroll to position [143, 0]
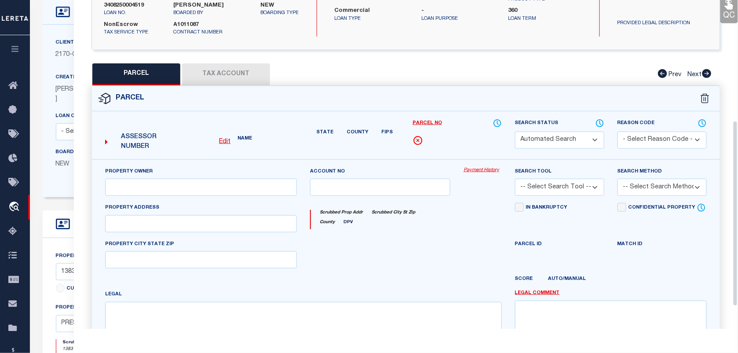
select select "CP"
type input "SEAMONS TYLER J"
select select "AGW"
select select "LEG"
type input "1383 S 600 W"
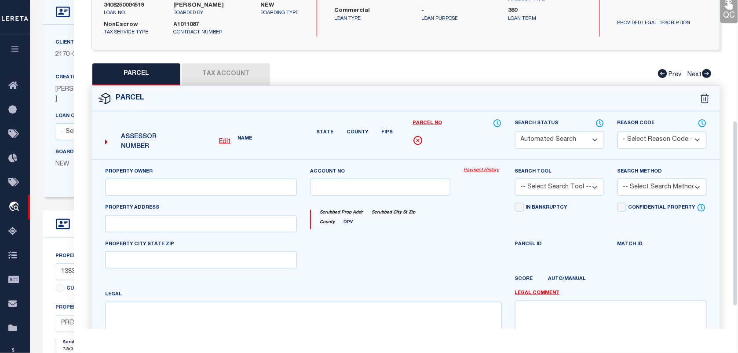
type input "PRESTON ID 832630000"
type textarea "Acres: 2.19 34-15-39; PLAT 30 & 112; AERIAL 53; INST #268705"
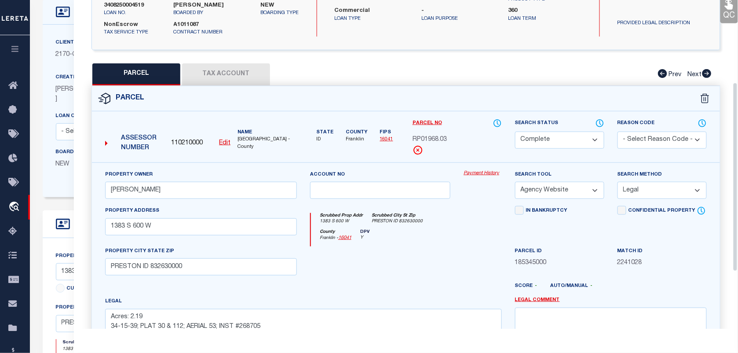
click at [235, 73] on button "Tax Account" at bounding box center [226, 74] width 88 height 22
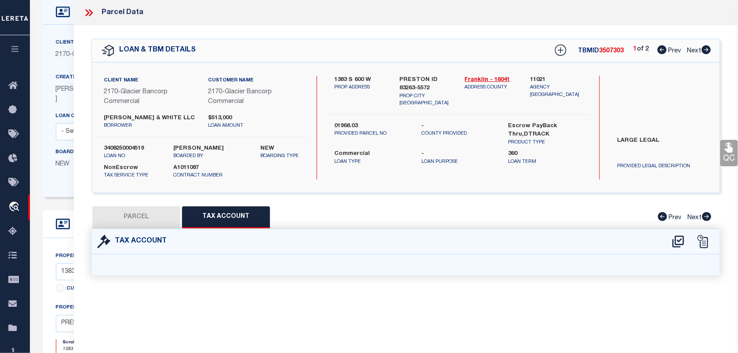
select select "100"
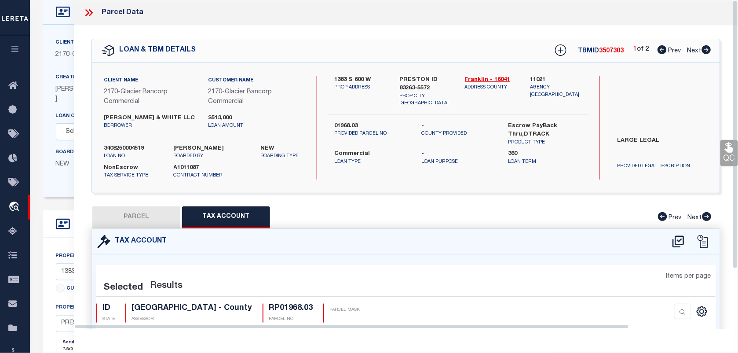
select select "100"
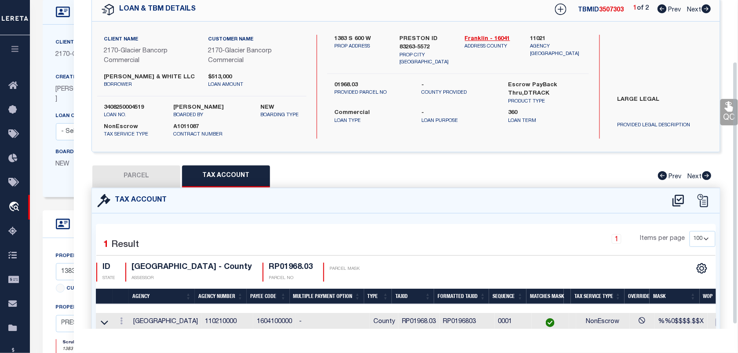
scroll to position [82, 0]
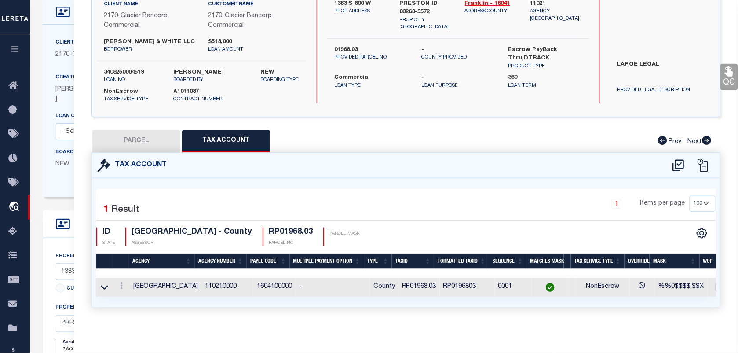
click at [137, 68] on label "3408250004519" at bounding box center [132, 72] width 56 height 9
copy label "3408250004519"
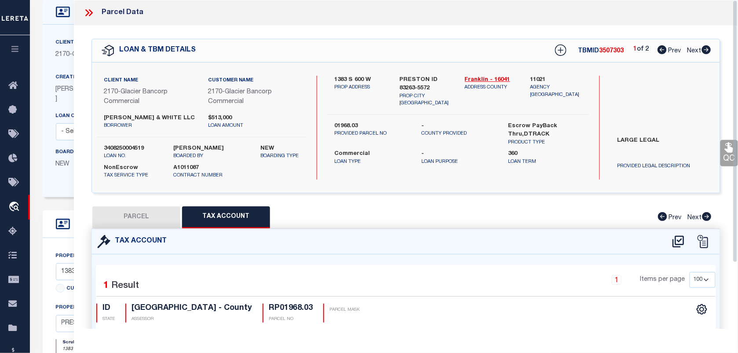
click at [608, 51] on span "3507303" at bounding box center [612, 51] width 25 height 6
copy span "3507303"
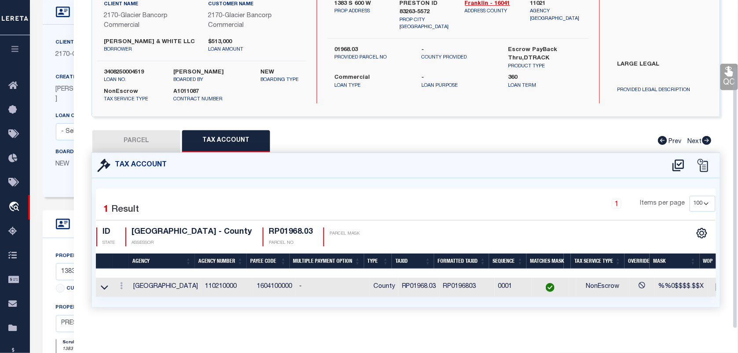
click at [269, 227] on h4 "RP01968.03" at bounding box center [291, 232] width 44 height 10
copy div "RP01968.03"
drag, startPoint x: 207, startPoint y: 225, endPoint x: 133, endPoint y: 227, distance: 73.9
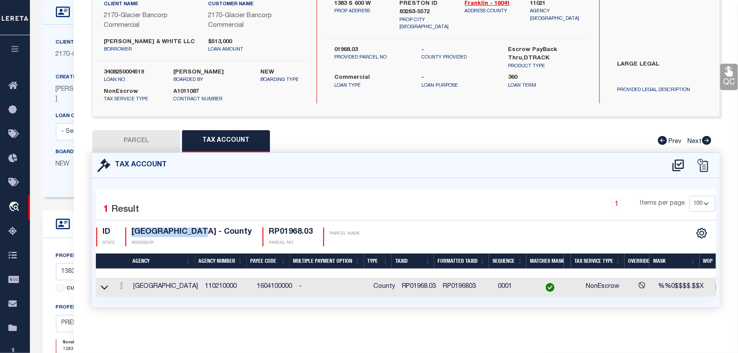
click at [133, 227] on h4 "FRANKLIN COUNTY - County" at bounding box center [192, 232] width 121 height 10
copy h4 "FRANKLIN COUNTY"
click at [731, 73] on link "QC" at bounding box center [730, 77] width 18 height 26
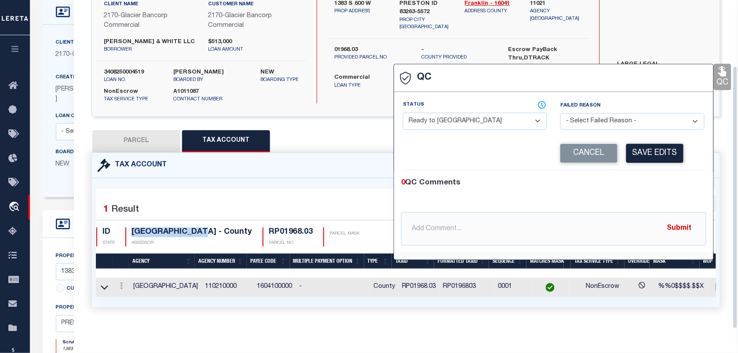
click at [478, 119] on select "- Select Status - Ready to QC Correct Incorrect" at bounding box center [475, 121] width 144 height 17
click at [403, 113] on select "- Select Status - Ready to QC Correct Incorrect" at bounding box center [475, 121] width 144 height 17
click at [467, 117] on select "- Select Status - Ready to QC Correct Incorrect" at bounding box center [475, 121] width 144 height 17
select select "COR"
click at [403, 113] on select "- Select Status - Ready to QC Correct Incorrect" at bounding box center [475, 121] width 144 height 17
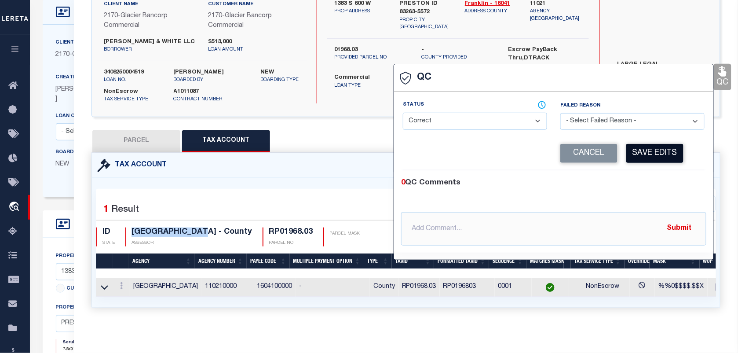
click at [647, 154] on button "Save Edits" at bounding box center [654, 153] width 57 height 19
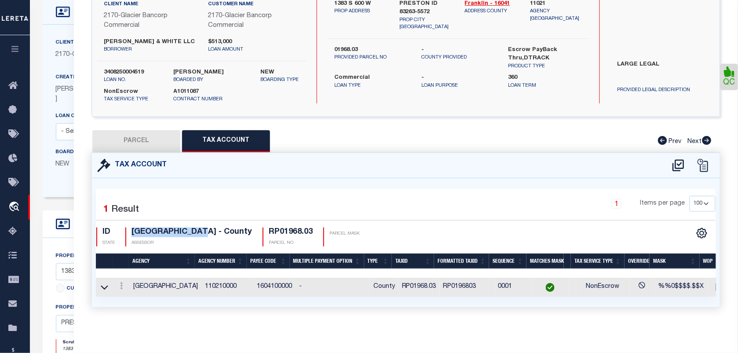
scroll to position [0, 0]
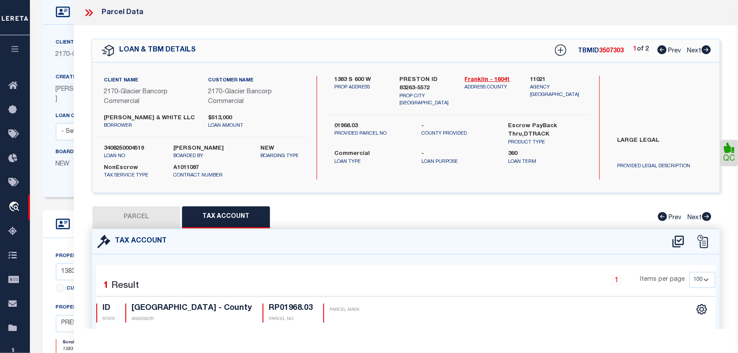
click at [89, 12] on icon at bounding box center [88, 12] width 11 height 11
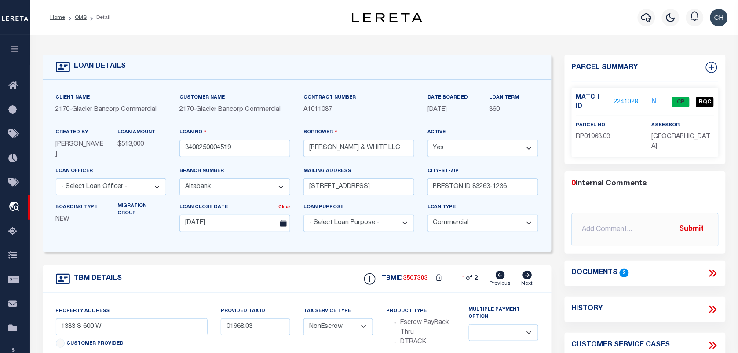
click at [529, 274] on icon at bounding box center [527, 275] width 9 height 9
type input "1616 W 5300 S"
type input "03675.03"
select select
type input "PRESTON ID 83263-5705"
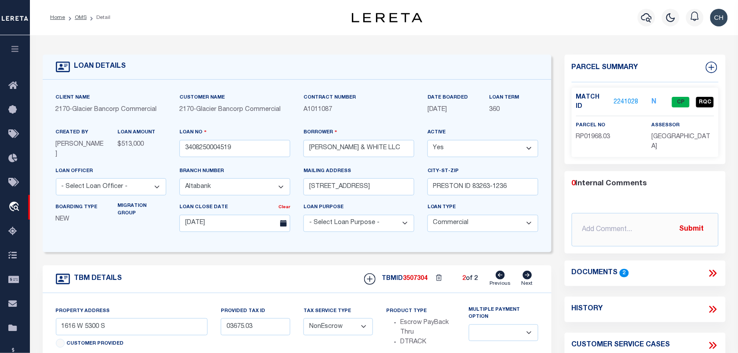
select select
drag, startPoint x: 612, startPoint y: 131, endPoint x: 574, endPoint y: 130, distance: 37.8
click at [574, 130] on div "parcel no RP03675.03" at bounding box center [608, 136] width 76 height 31
copy span "RP03675.03"
click at [614, 98] on link "2241029" at bounding box center [626, 102] width 25 height 9
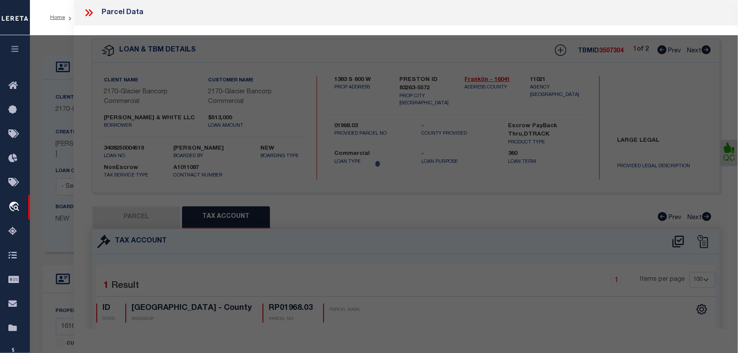
select select "AS"
select select
checkbox input "false"
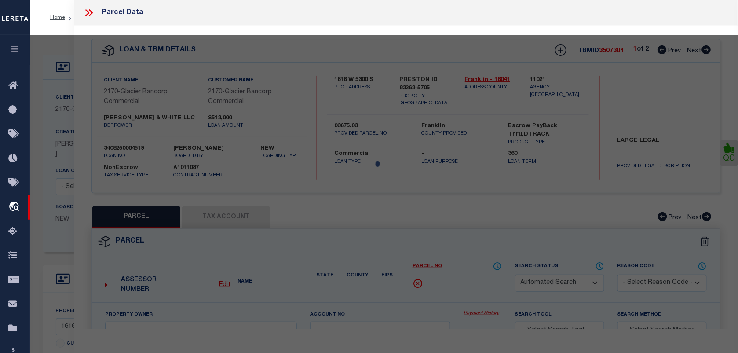
select select "QC"
type input "WHITE,NICHOLAS STEVEN"
select select "AGW"
select select "LEG"
type input "1616 W 5300 S"
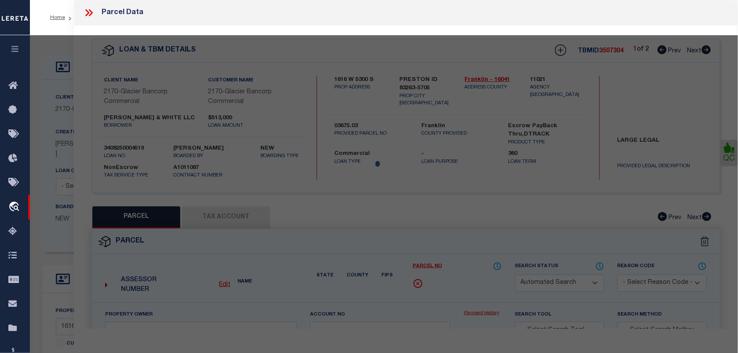
type input "PRESTON, ID 83263"
type textarea "29-16-39; PLAT 102; AERIAL 43; INST #273822"
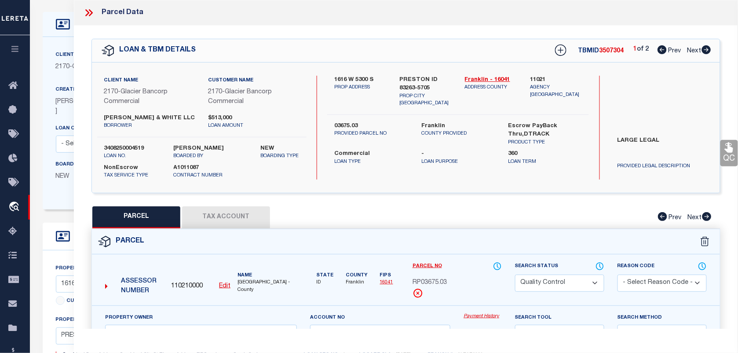
scroll to position [55, 0]
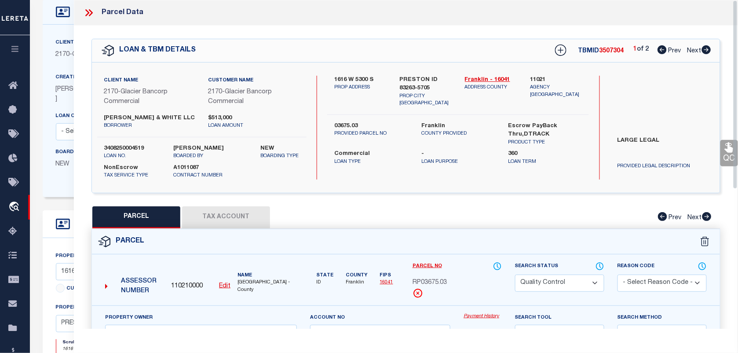
click at [531, 280] on select "Automated Search Bad Parcel Complete Duplicate Parcel High Dollar Reporting In …" at bounding box center [559, 283] width 89 height 17
select select "CP"
click at [515, 275] on select "Automated Search Bad Parcel Complete Duplicate Parcel High Dollar Reporting In …" at bounding box center [559, 283] width 89 height 17
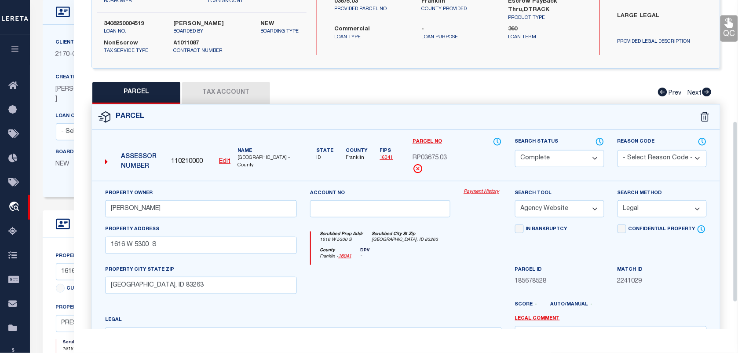
scroll to position [220, 0]
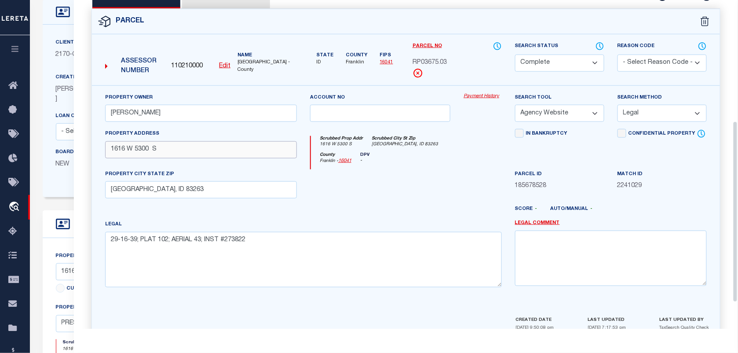
click at [212, 158] on input "1616 W 5300 S" at bounding box center [201, 149] width 192 height 17
type input "1616 W 5300 S"
click at [325, 241] on textarea "29-16-39; PLAT 102; AERIAL 43; INST #273822" at bounding box center [303, 259] width 397 height 55
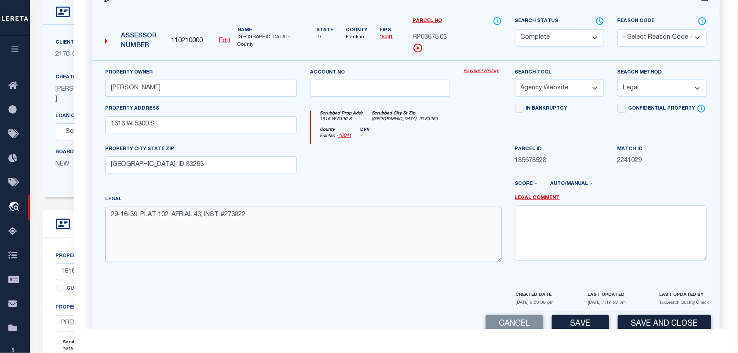
scroll to position [267, 0]
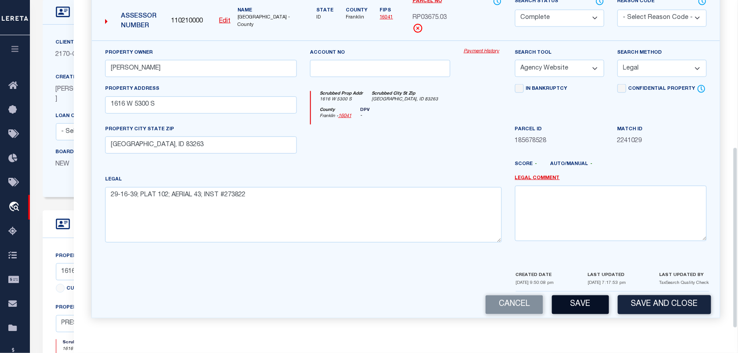
click at [587, 305] on button "Save" at bounding box center [580, 304] width 57 height 19
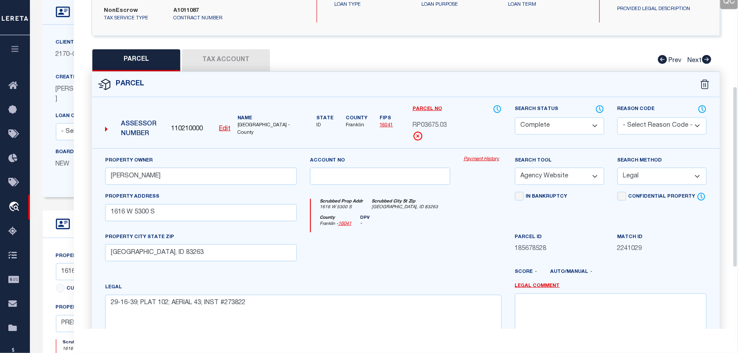
click at [225, 64] on button "Tax Account" at bounding box center [226, 60] width 88 height 22
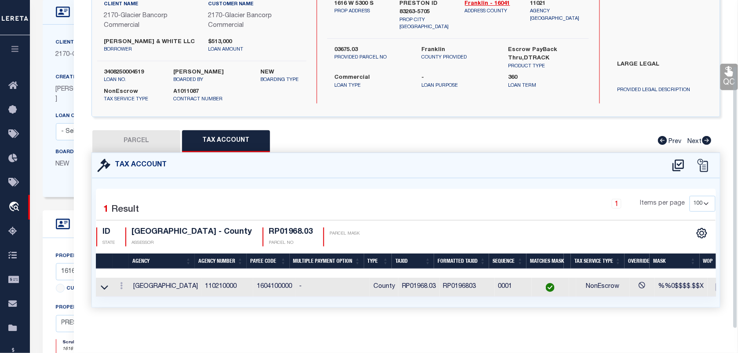
select select "100"
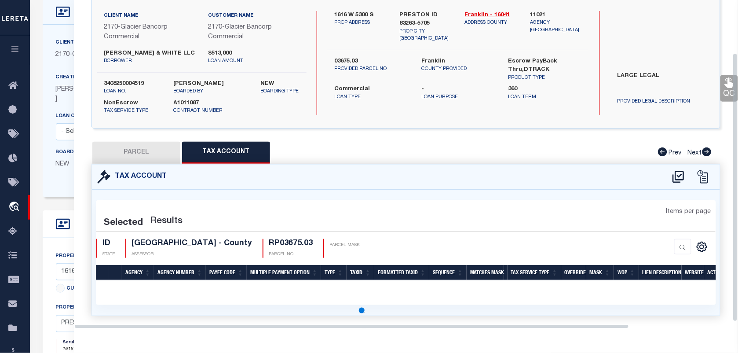
select select "100"
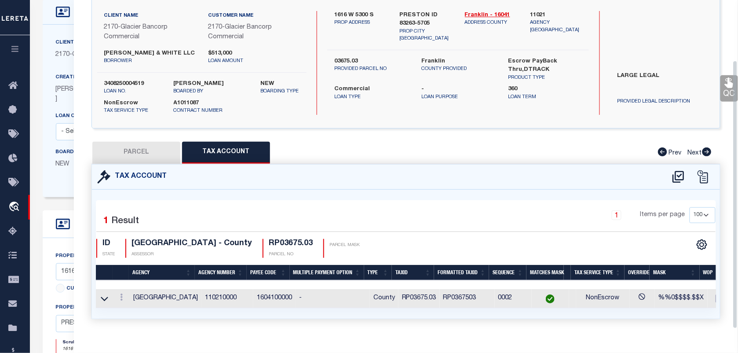
scroll to position [82, 0]
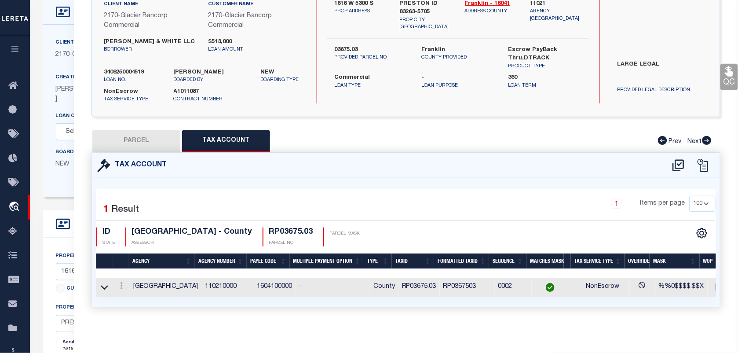
click at [723, 72] on link "QC" at bounding box center [730, 77] width 18 height 26
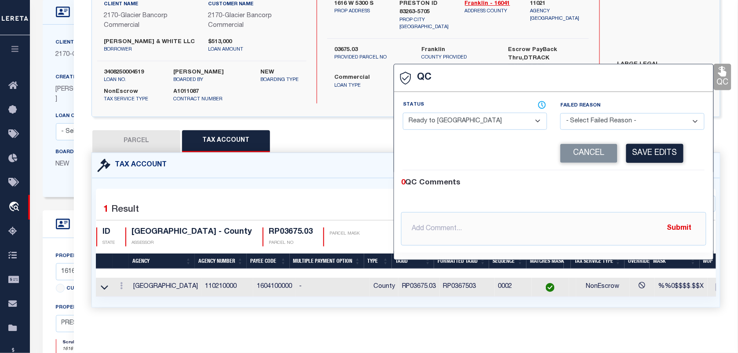
click at [463, 120] on select "- Select Status - Ready to QC Correct Incorrect" at bounding box center [475, 121] width 144 height 17
select select "COR"
click at [403, 113] on select "- Select Status - Ready to QC Correct Incorrect" at bounding box center [475, 121] width 144 height 17
click at [672, 149] on button "Save Edits" at bounding box center [654, 153] width 57 height 19
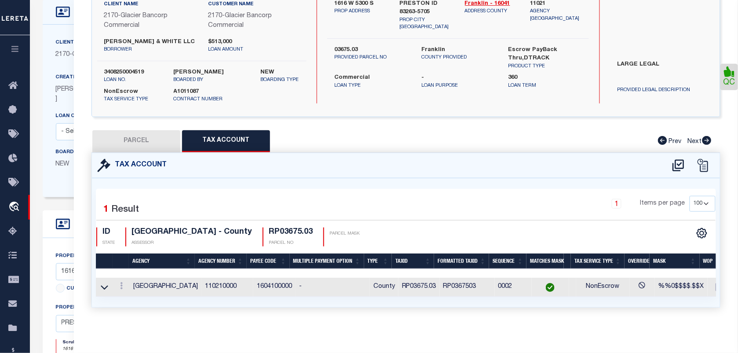
click at [125, 60] on div "Client Name 2170 - Glacier Bancorp Commercial Customer Name 2170 - Glacier Banc…" at bounding box center [201, 52] width 209 height 104
copy label "3408250004519"
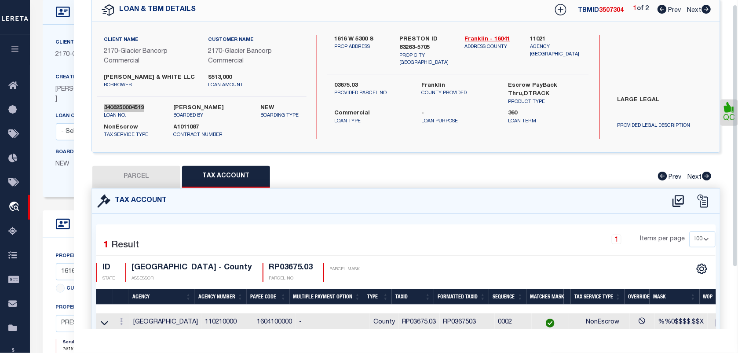
scroll to position [0, 0]
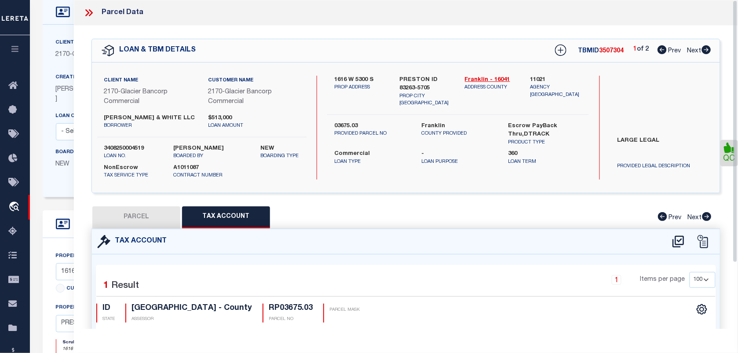
click at [612, 54] on span "3507304" at bounding box center [612, 51] width 25 height 6
copy span "3507304"
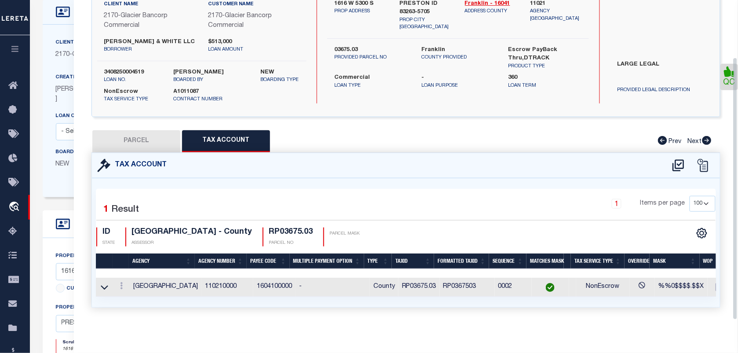
scroll to position [82, 0]
click at [269, 227] on h4 "RP03675.03" at bounding box center [291, 232] width 44 height 10
copy h4 "RP03675.03"
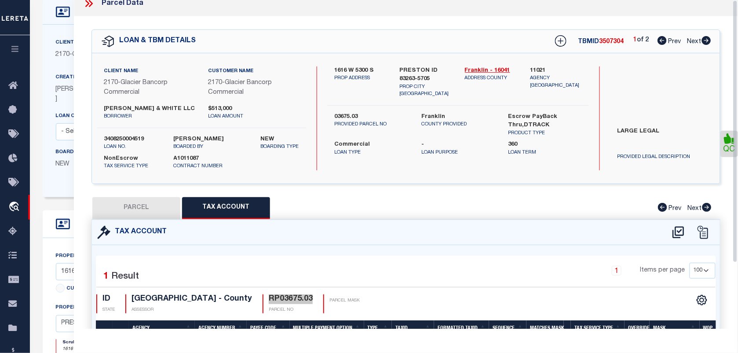
scroll to position [0, 0]
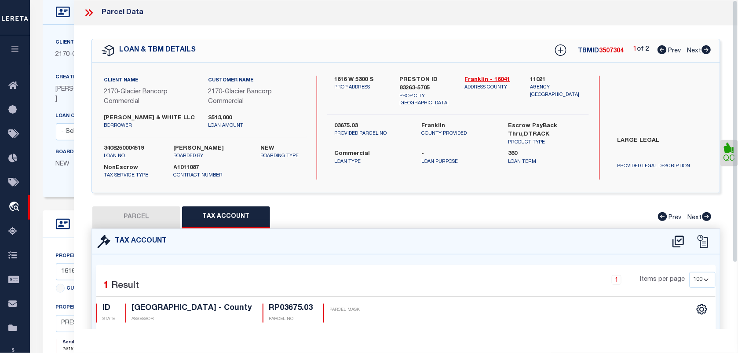
click at [87, 12] on icon at bounding box center [88, 12] width 11 height 11
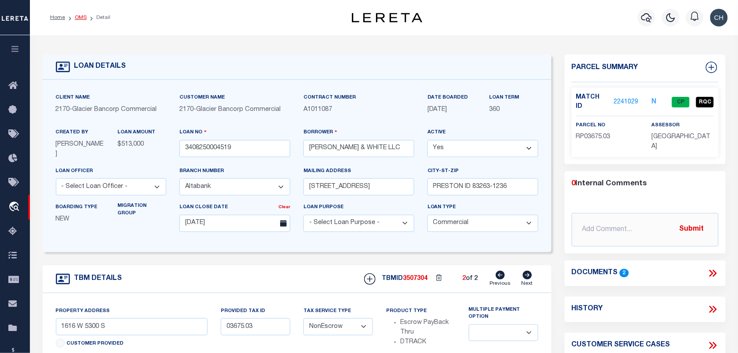
click at [82, 18] on link "OMS" at bounding box center [81, 17] width 12 height 5
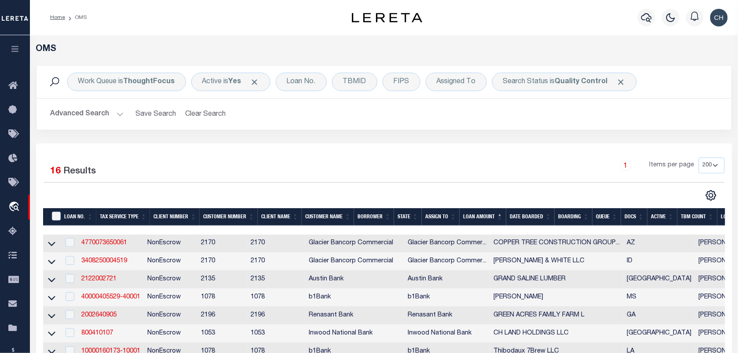
click at [108, 115] on button "Advanced Search" at bounding box center [87, 114] width 73 height 17
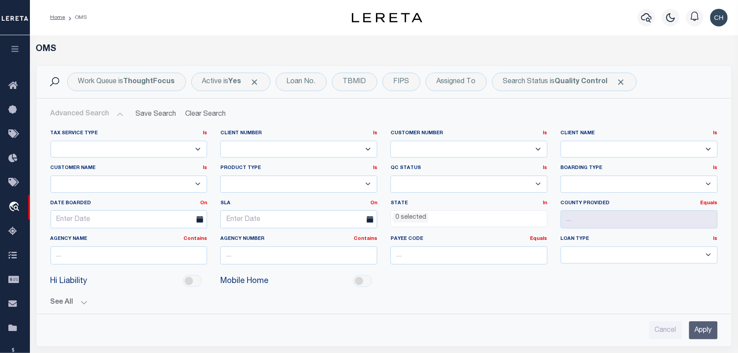
click at [700, 327] on input "Apply" at bounding box center [703, 330] width 29 height 18
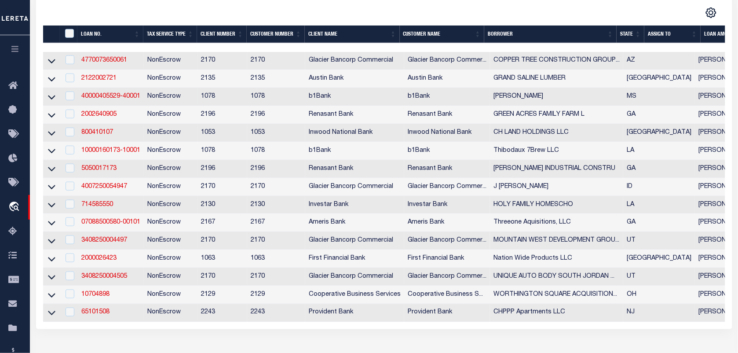
scroll to position [165, 0]
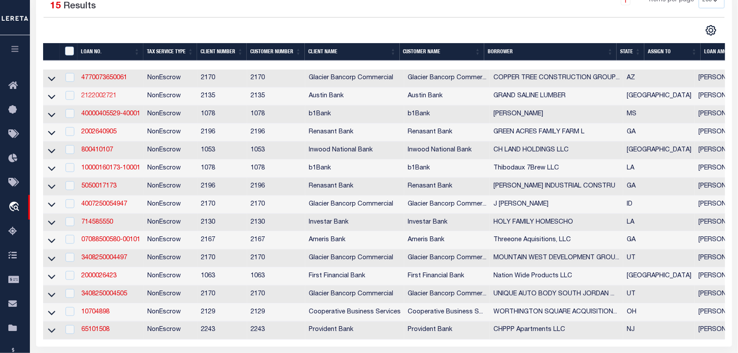
click at [112, 99] on link "2122002721" at bounding box center [98, 96] width 35 height 6
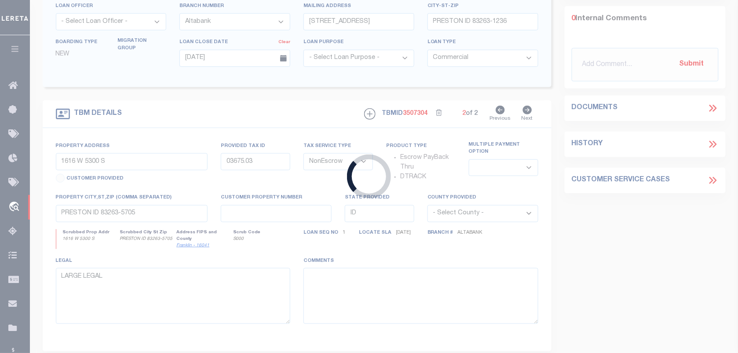
type input "2122002721"
type input "GRAND SALINE LUMBER"
select select
type input "1912 W FRANK ST"
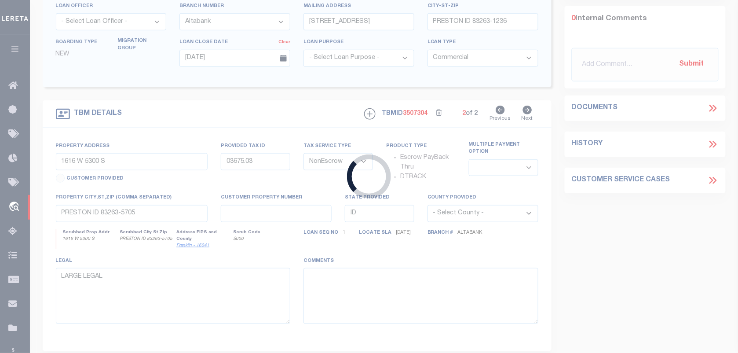
type input "GRAND SALINE, TX 75140"
select select "400"
select select
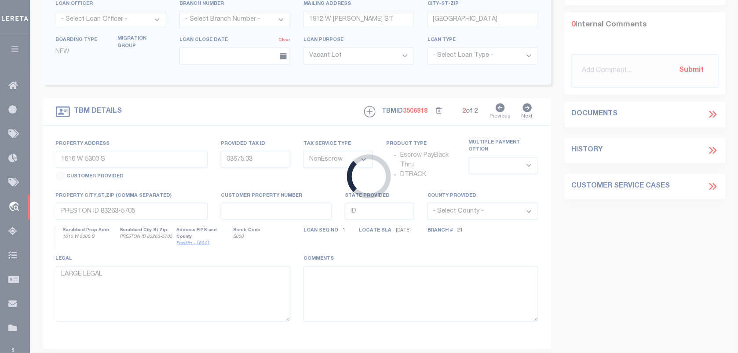
select select "44005"
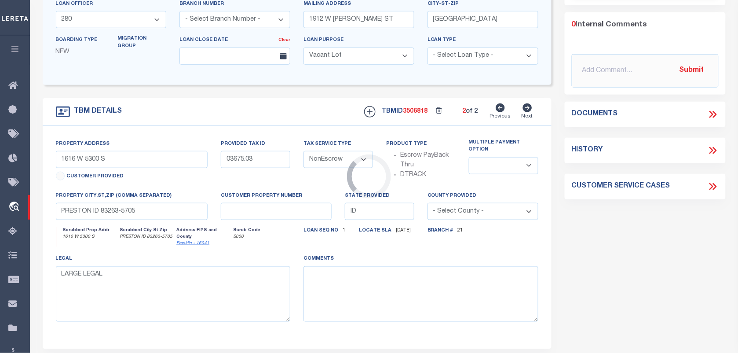
scroll to position [10, 0]
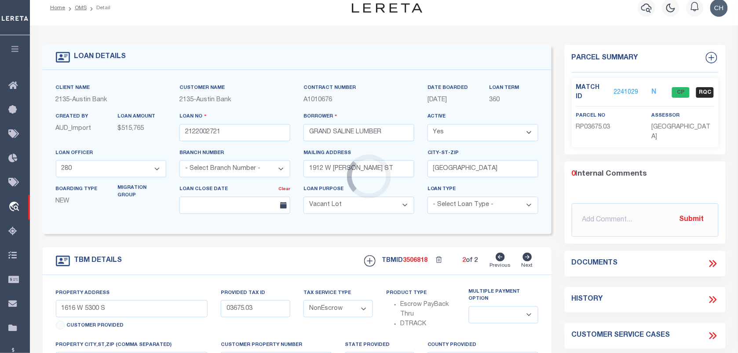
select select "2601"
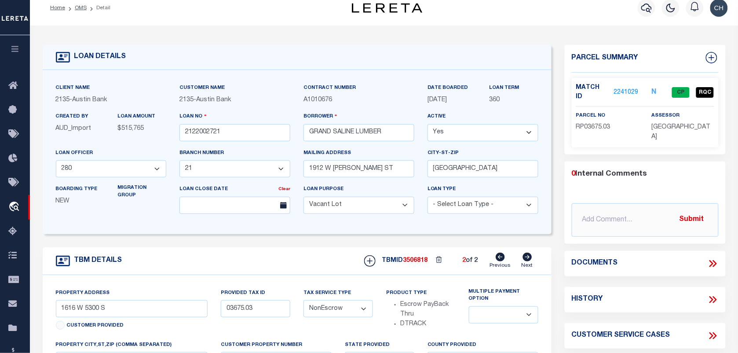
scroll to position [0, 0]
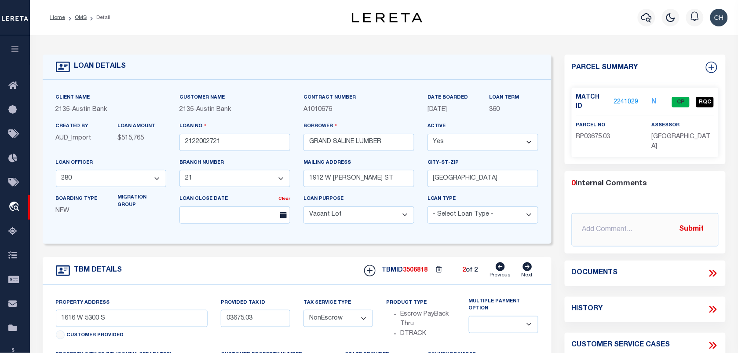
type input "1911 WEST FRANK STREET"
select select
type input "GRAND SALINE TX 75140"
type input "[GEOGRAPHIC_DATA]"
select select
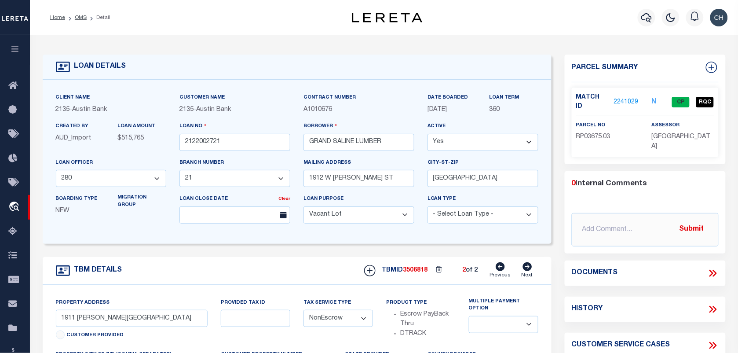
type textarea "(CP) DT 4.396 AC J MINCHEW LH BAUGHMAN A BENTON SVY A-548"
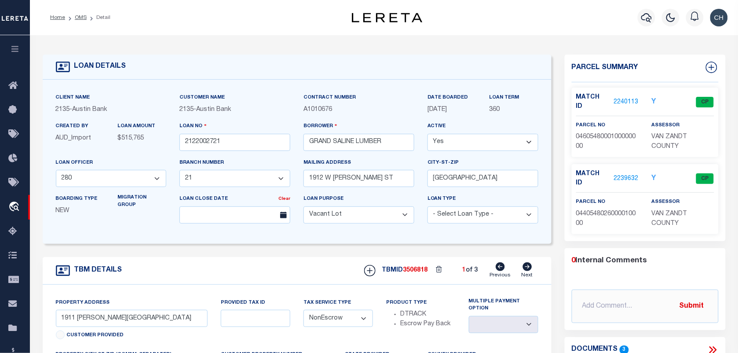
click at [529, 269] on icon at bounding box center [528, 266] width 10 height 9
type input "1912 WEST FRANK"
select select
type textarea "(CP) DOT 4.467 AC L H BAUGHMAN SVY A-76 AND J MINCHEW"
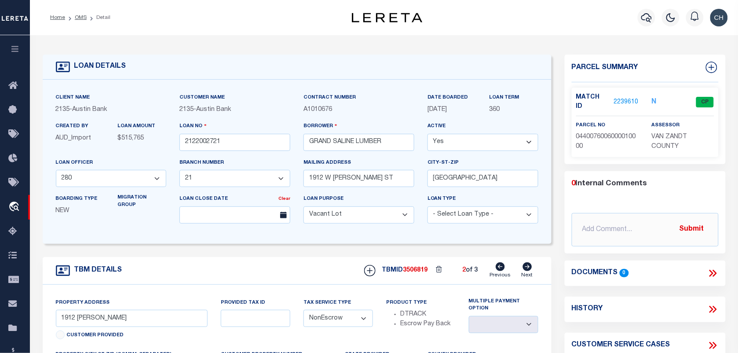
click at [529, 269] on icon at bounding box center [528, 266] width 10 height 9
type input "TBD WEST FRANK STREET"
select select
type textarea "(CP) DT 1.110 AC SAM BELL SVY A-46"
click at [504, 267] on icon at bounding box center [500, 266] width 9 height 9
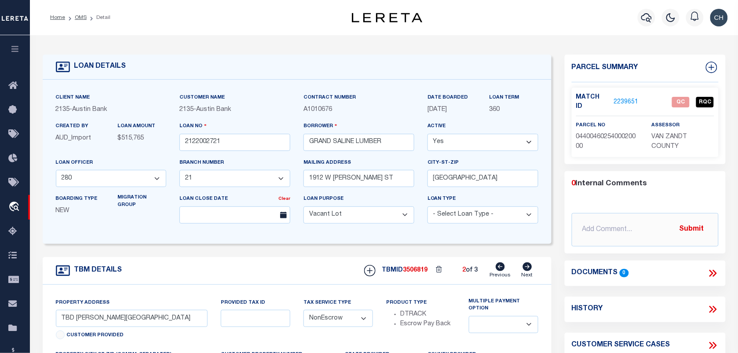
type input "1912 WEST FRANK"
select select
type input "[GEOGRAPHIC_DATA]"
select select
type textarea "(CP) DOT 4.467 AC L H BAUGHMAN SVY A-76 AND J MINCHEW"
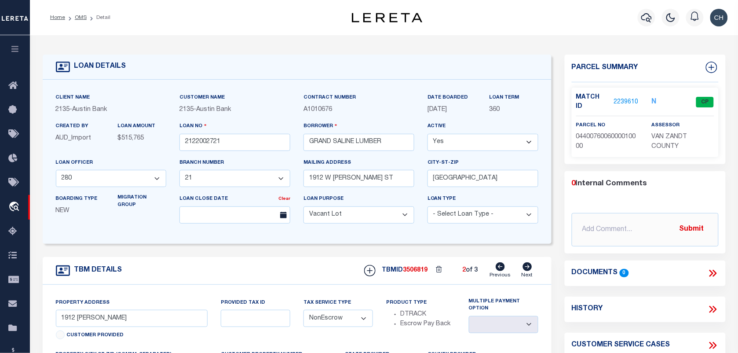
click at [504, 267] on icon at bounding box center [500, 266] width 9 height 9
type input "1911 WEST FRANK STREET"
select select
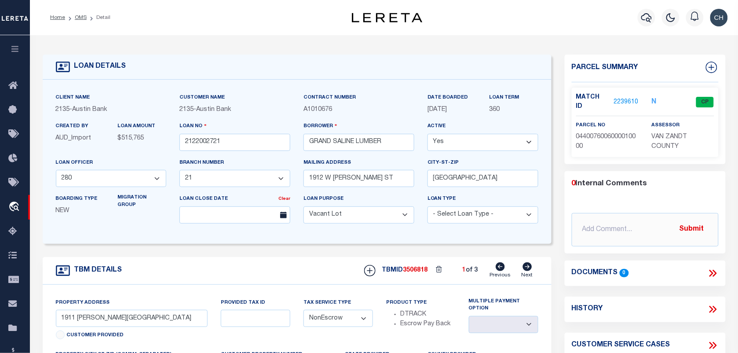
type textarea "(CP) DT 4.396 AC J MINCHEW LH BAUGHMAN A BENTON SVY A-548"
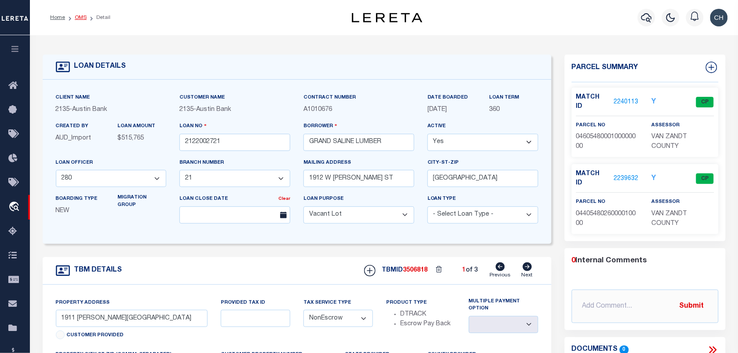
click at [80, 17] on link "OMS" at bounding box center [81, 17] width 12 height 5
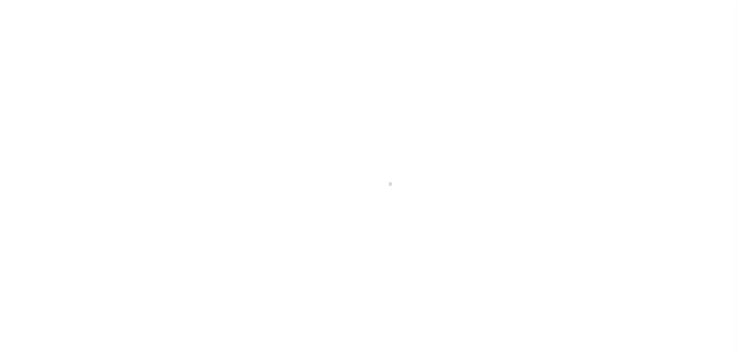
select select "20"
select select "NonEscrow"
select select "2"
select select "4581"
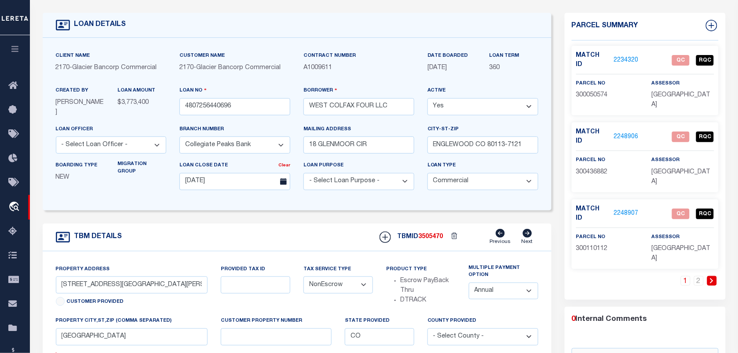
scroll to position [31, 0]
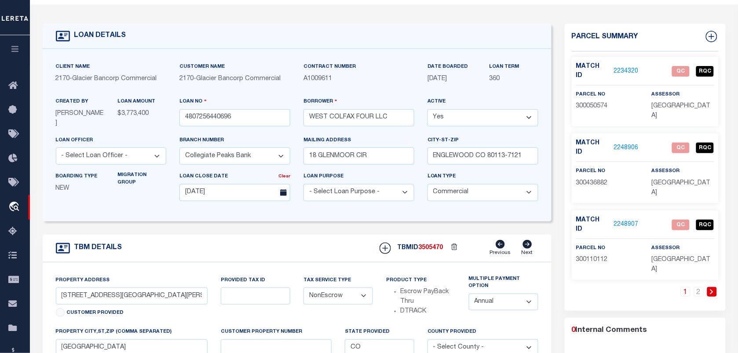
click at [584, 103] on div "parcel no 300050574" at bounding box center [608, 105] width 76 height 31
copy span "300050574"
click at [583, 180] on span "300436882" at bounding box center [592, 183] width 32 height 6
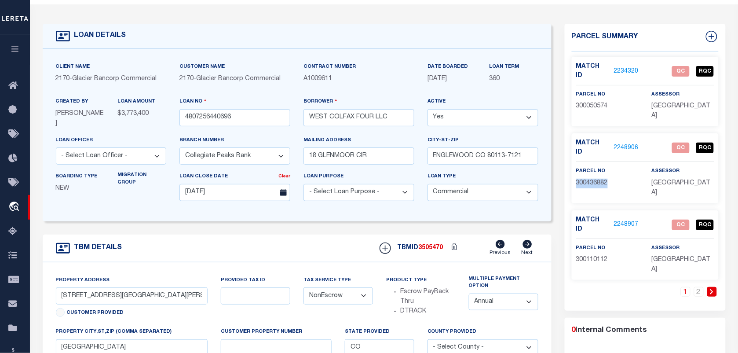
copy span "300436882"
click at [598, 256] on span "300110112" at bounding box center [592, 259] width 32 height 6
copy span "300110112"
click at [696, 287] on link "2" at bounding box center [699, 292] width 10 height 10
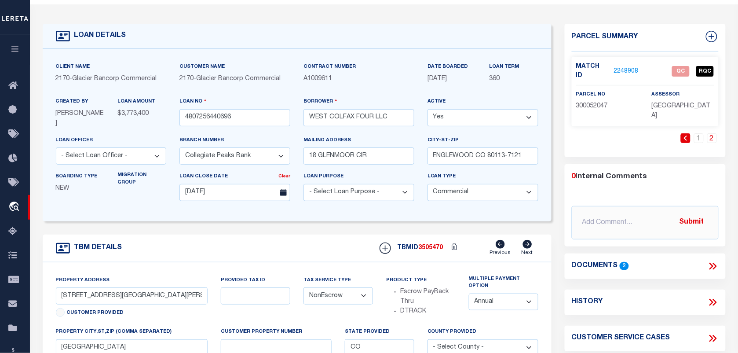
click at [597, 102] on p "300052047" at bounding box center [607, 107] width 62 height 10
copy span "300052047"
click at [698, 133] on link "1" at bounding box center [699, 138] width 10 height 10
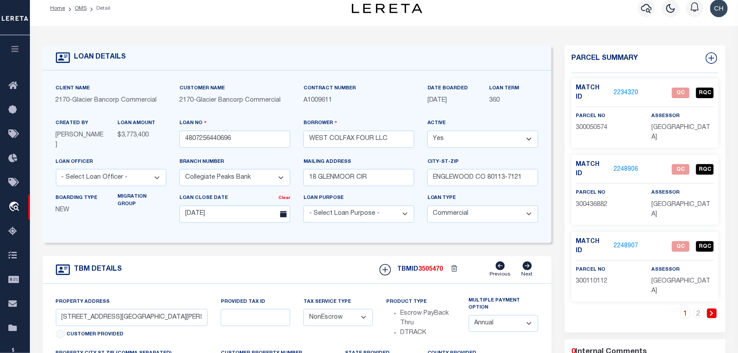
scroll to position [0, 0]
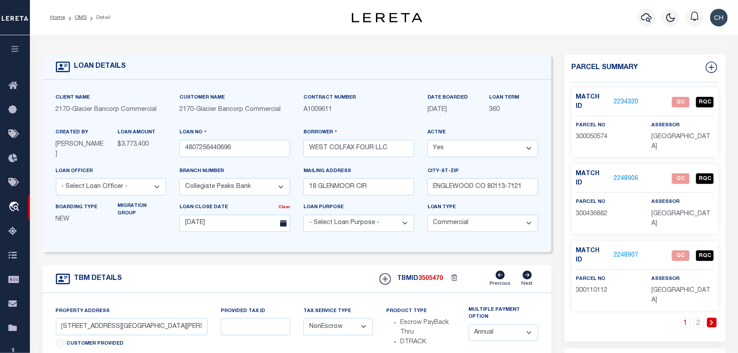
click at [582, 134] on span "300050574" at bounding box center [592, 137] width 32 height 6
copy span "300050574"
click at [629, 98] on link "2234320" at bounding box center [626, 102] width 25 height 9
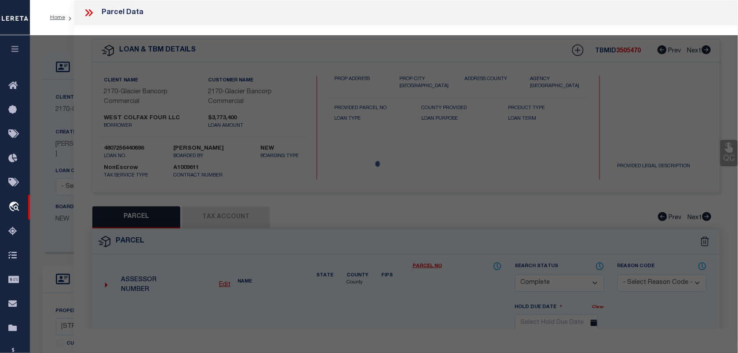
select select "AS"
select select
checkbox input "false"
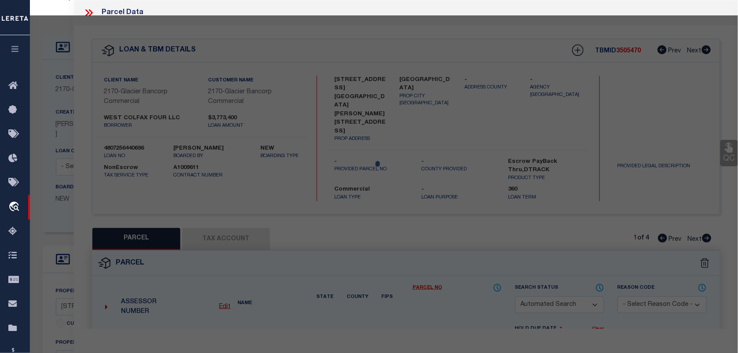
scroll to position [55, 0]
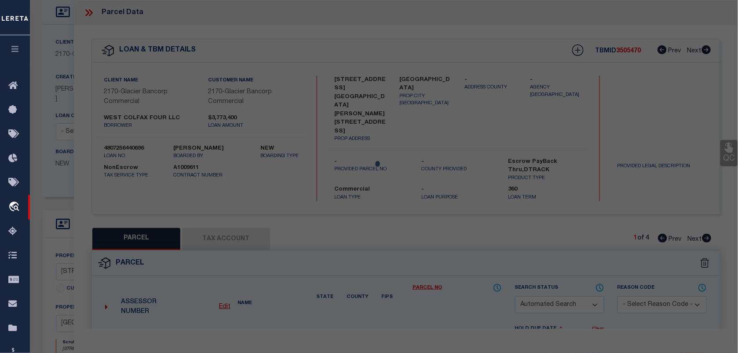
select select "QC"
type input "SHAFFSTALL CYNDIE"
select select "AGW"
select select "LEG"
type input "1445 LAMAR ST"
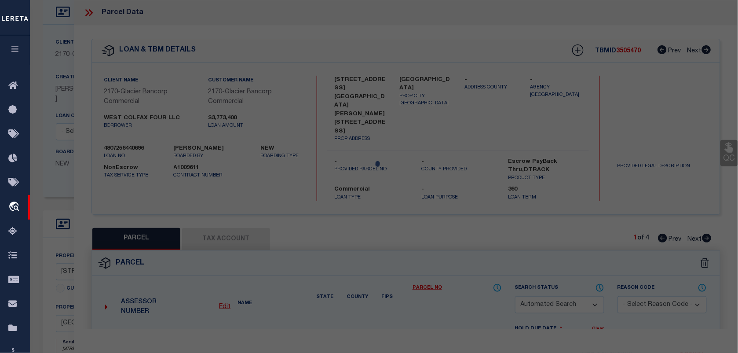
type input "LAKEWOOD, CO 80214"
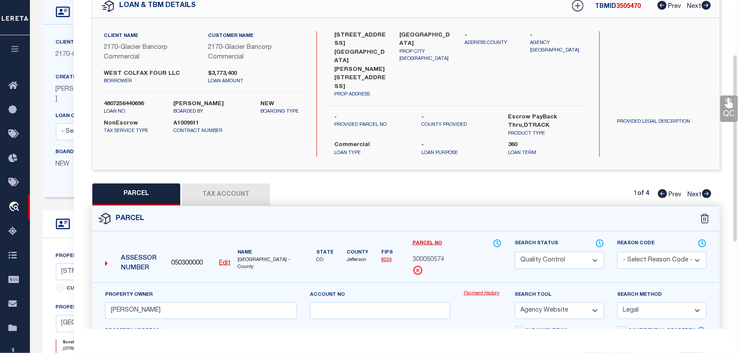
scroll to position [110, 0]
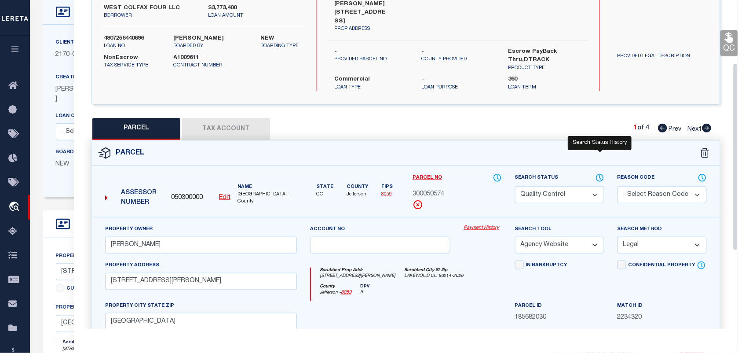
click at [596, 173] on icon at bounding box center [600, 178] width 9 height 10
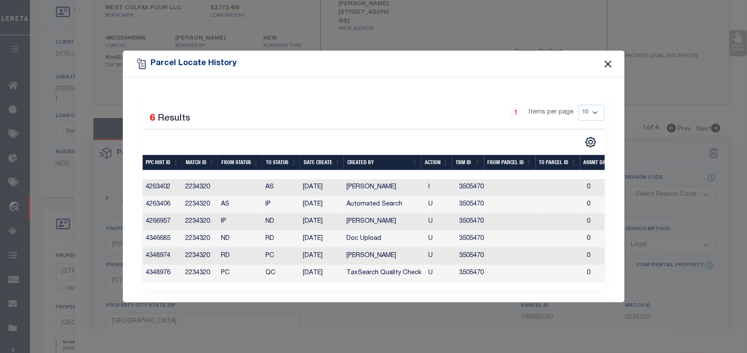
click at [604, 59] on button "Close" at bounding box center [607, 63] width 11 height 11
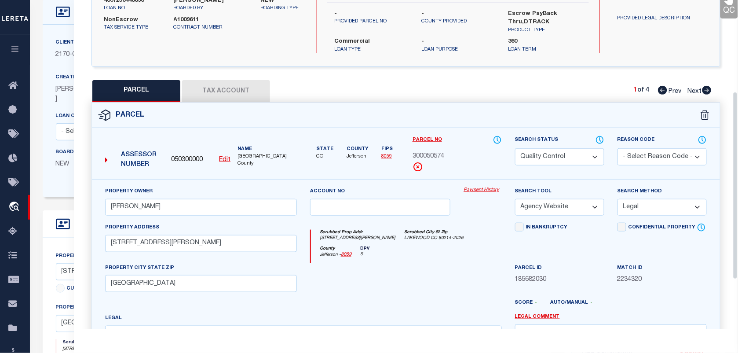
scroll to position [165, 0]
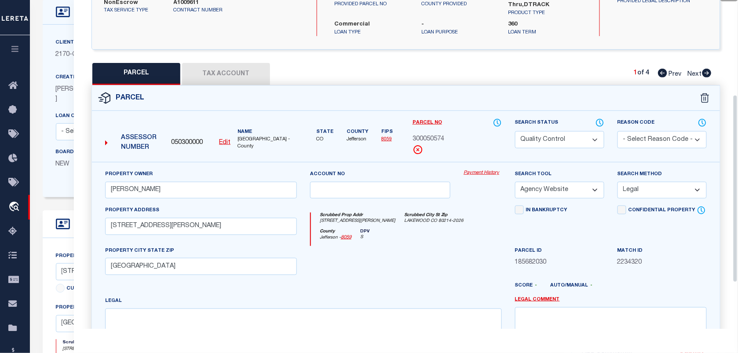
click at [576, 131] on select "Automated Search Bad Parcel Complete Duplicate Parcel High Dollar Reporting In …" at bounding box center [559, 139] width 89 height 17
select select "CP"
click at [515, 131] on select "Automated Search Bad Parcel Complete Duplicate Parcel High Dollar Reporting In …" at bounding box center [559, 139] width 89 height 17
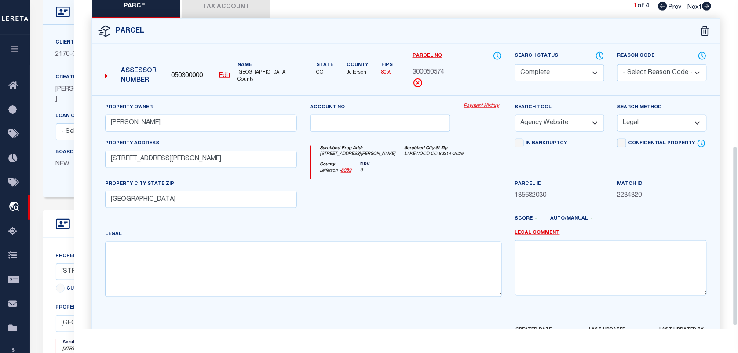
scroll to position [271, 0]
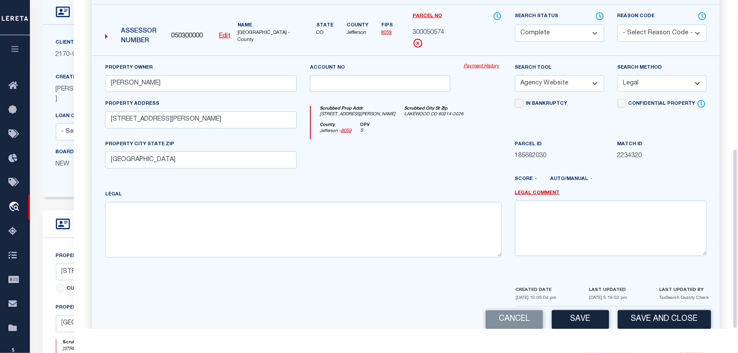
click at [593, 315] on div "Cancel Save Save and Close" at bounding box center [406, 320] width 628 height 26
click at [592, 310] on button "Save" at bounding box center [580, 319] width 57 height 19
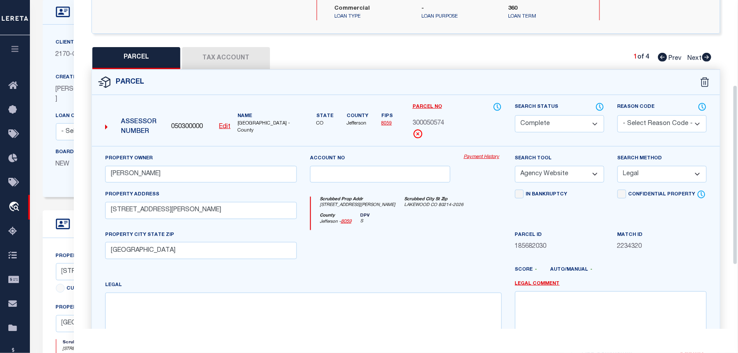
scroll to position [106, 0]
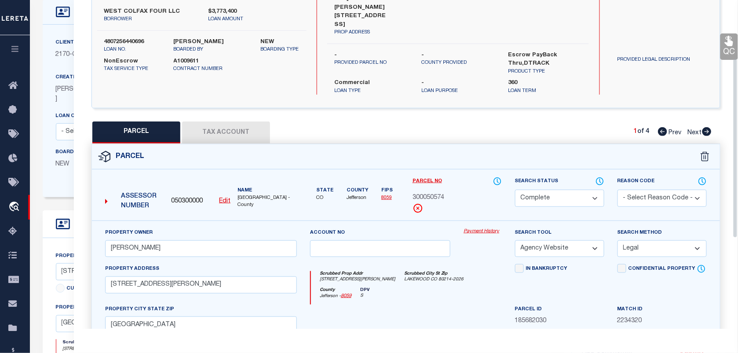
click at [240, 121] on button "Tax Account" at bounding box center [226, 132] width 88 height 22
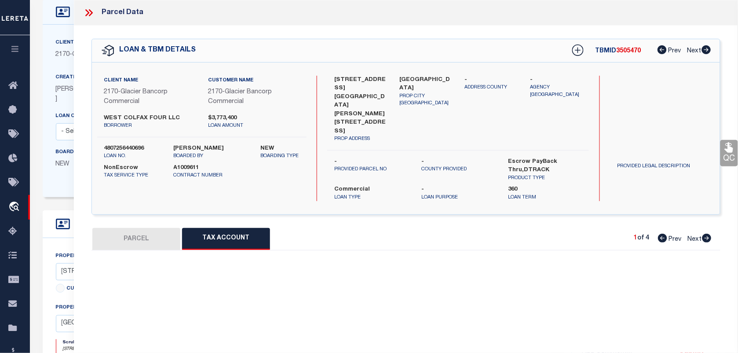
select select "100"
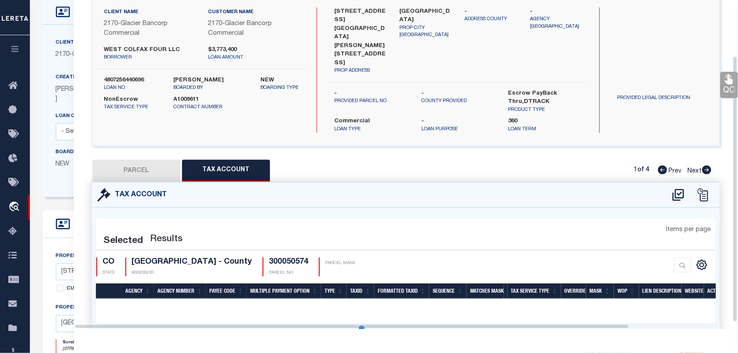
scroll to position [69, 0]
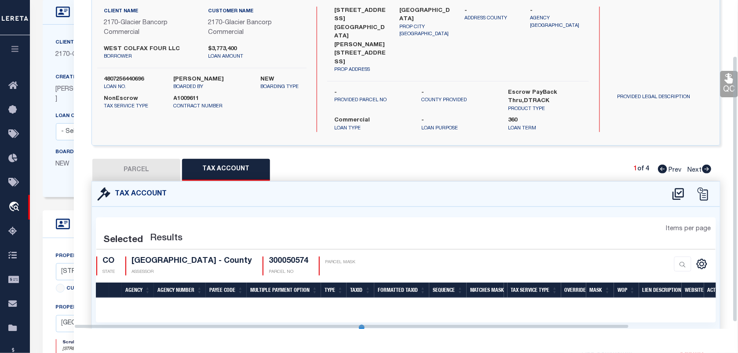
select select "100"
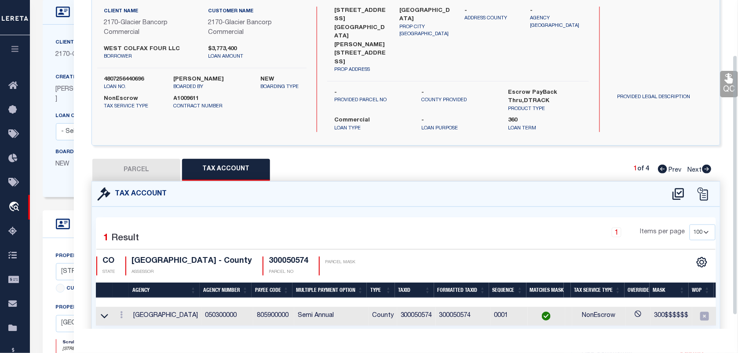
click at [727, 85] on link "QC" at bounding box center [730, 84] width 18 height 26
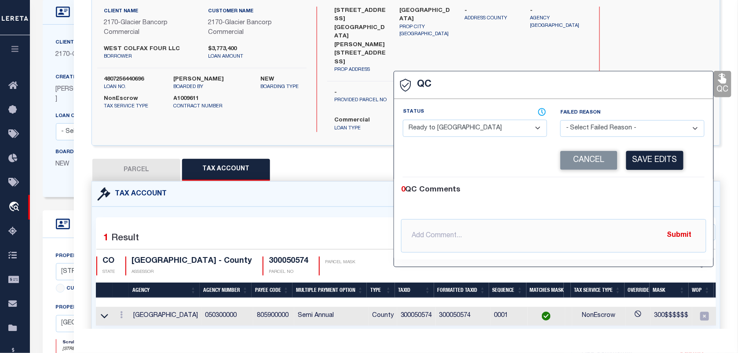
click at [500, 134] on select "- Select Status - Ready to QC Correct Incorrect" at bounding box center [475, 128] width 144 height 17
click at [403, 121] on select "- Select Status - Ready to QC Correct Incorrect" at bounding box center [475, 128] width 144 height 17
click at [653, 151] on div "Corrected Search Value Cancel Save Edits" at bounding box center [554, 160] width 302 height 33
click at [653, 161] on button "Save Edits" at bounding box center [654, 160] width 57 height 19
click at [142, 78] on label "4807256440696" at bounding box center [132, 79] width 56 height 9
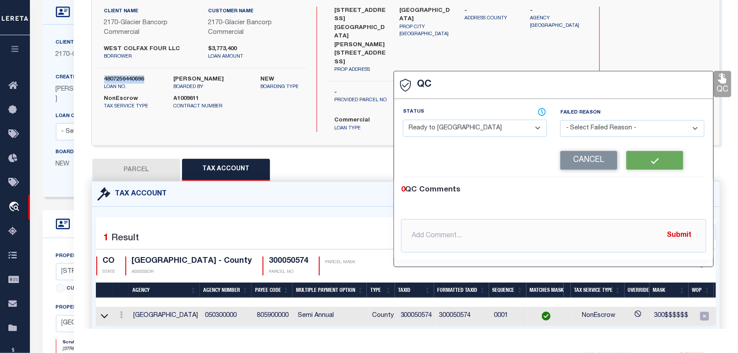
click at [142, 78] on label "4807256440696" at bounding box center [132, 79] width 56 height 9
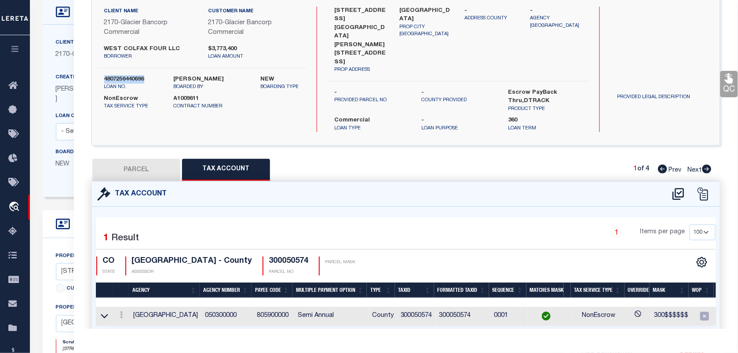
copy label "4807256440696"
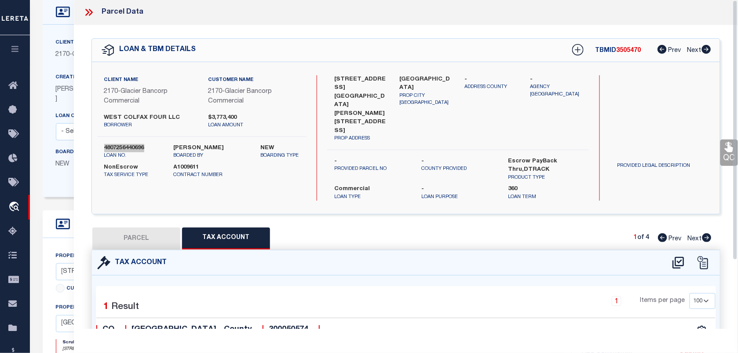
scroll to position [0, 0]
click at [625, 53] on span "3505470" at bounding box center [629, 51] width 25 height 6
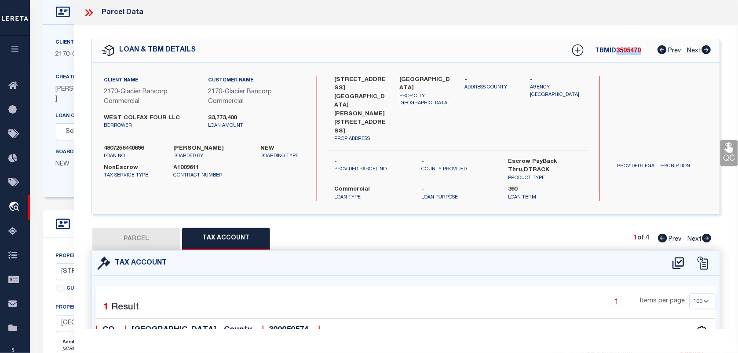
copy span "3505470"
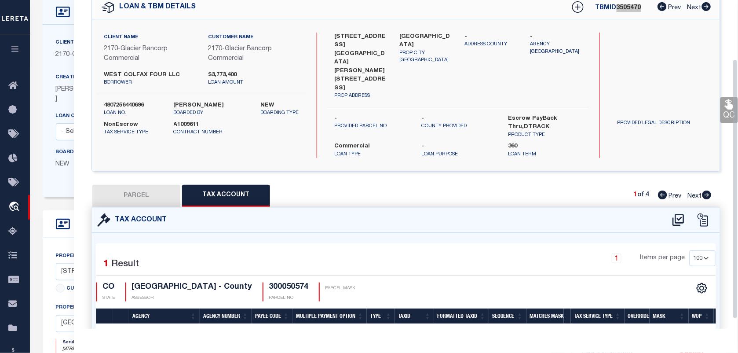
scroll to position [87, 0]
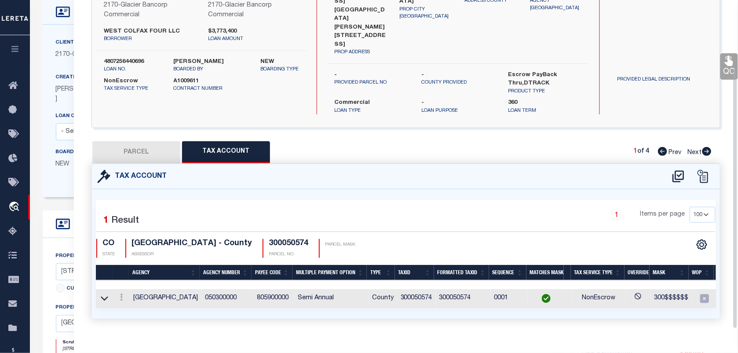
click at [278, 239] on h4 "300050574" at bounding box center [289, 244] width 40 height 10
copy h4 "300050574"
drag, startPoint x: 216, startPoint y: 225, endPoint x: 131, endPoint y: 226, distance: 85.4
click at [131, 239] on div "JEFFERSON COUNTY - County ASSESSOR" at bounding box center [188, 248] width 127 height 19
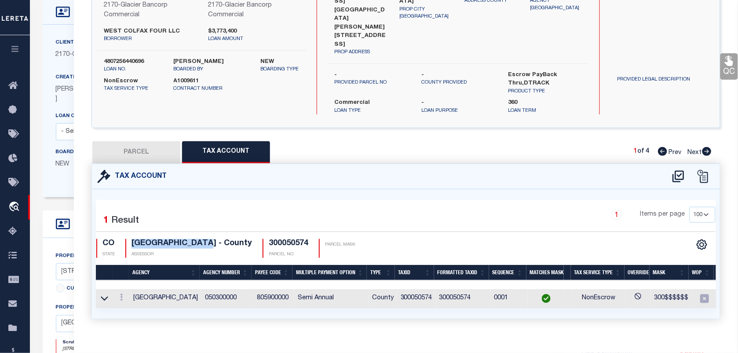
copy h4 "[GEOGRAPHIC_DATA]"
click at [731, 58] on icon at bounding box center [729, 60] width 11 height 11
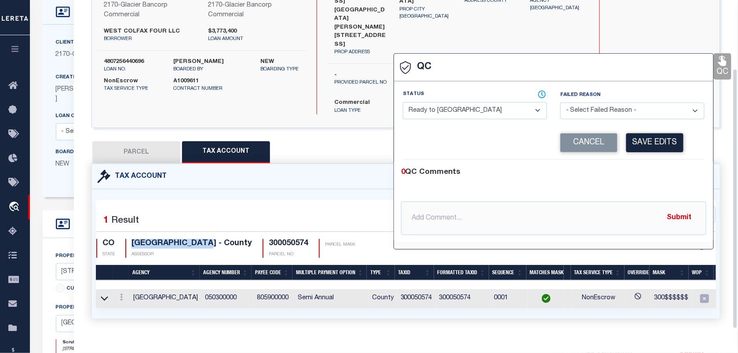
select select "COR"
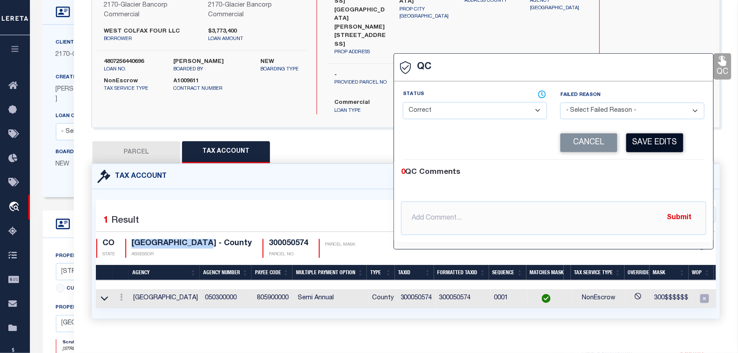
click at [643, 147] on button "Save Edits" at bounding box center [654, 142] width 57 height 19
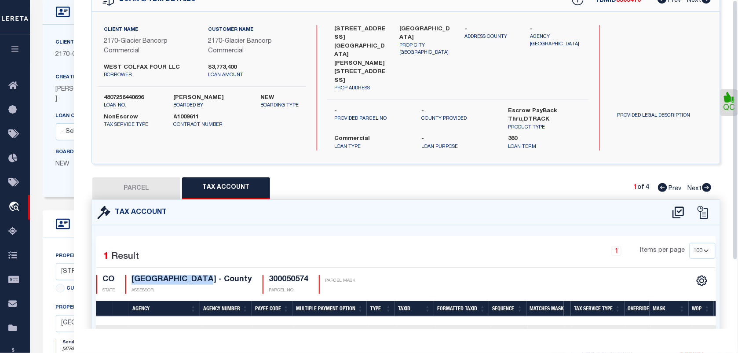
scroll to position [0, 0]
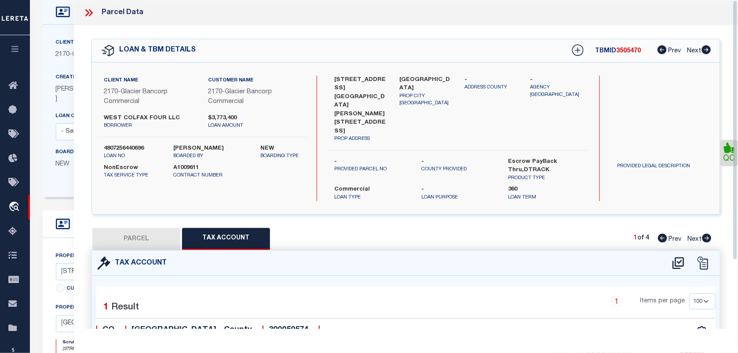
click at [91, 14] on icon at bounding box center [91, 12] width 4 height 7
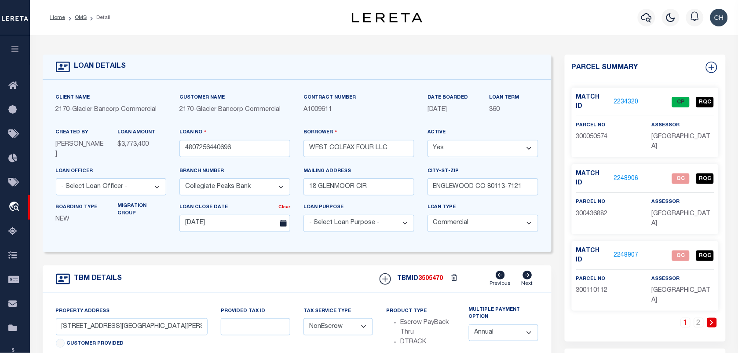
click at [625, 174] on link "2248906" at bounding box center [626, 178] width 25 height 9
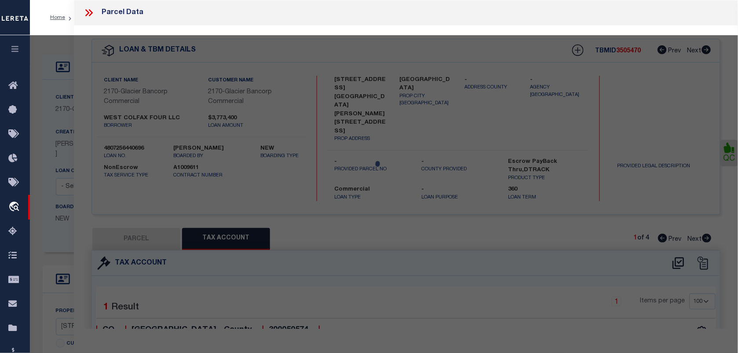
select select "AS"
select select
checkbox input "false"
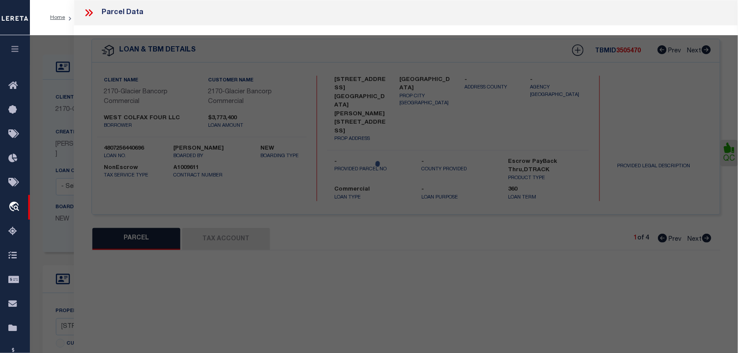
select select "QC"
type input "BEYER DAVID M"
select select "AGW"
select select "LEG"
type input "6540 W COLFAX AVE"
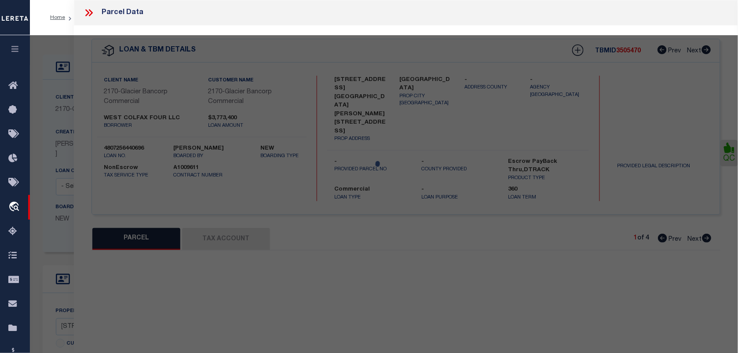
type input "LAKEWOOD, CO 80214"
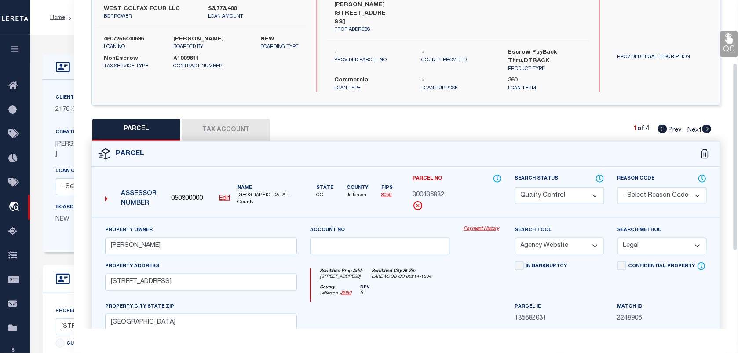
scroll to position [110, 0]
click at [435, 190] on span "300436882" at bounding box center [429, 195] width 32 height 10
copy span "300436882"
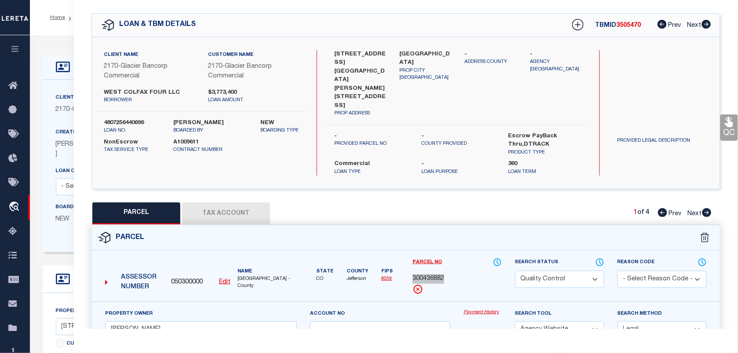
scroll to position [190, 0]
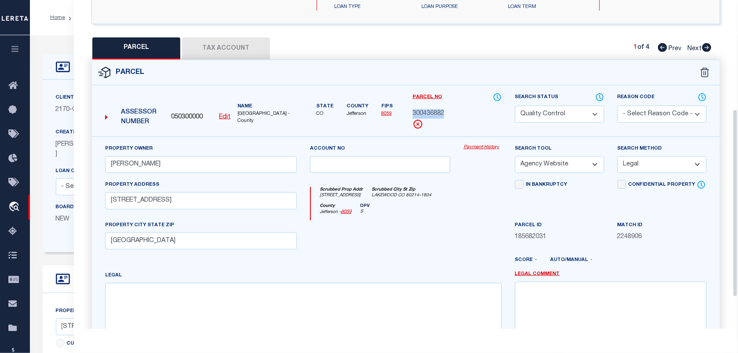
click at [575, 106] on select "Automated Search Bad Parcel Complete Duplicate Parcel High Dollar Reporting In …" at bounding box center [559, 114] width 89 height 17
select select "CP"
click at [515, 106] on select "Automated Search Bad Parcel Complete Duplicate Parcel High Dollar Reporting In …" at bounding box center [559, 114] width 89 height 17
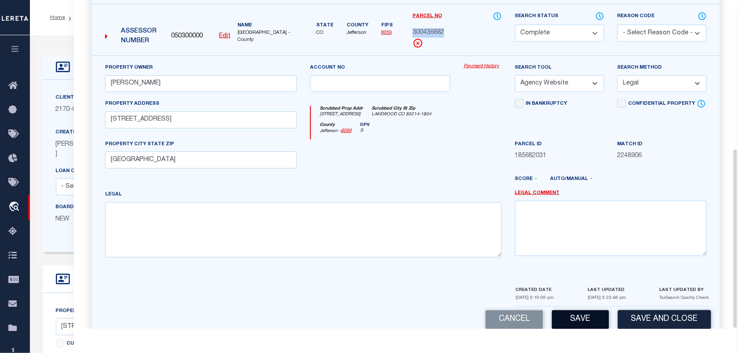
click at [592, 310] on button "Save" at bounding box center [580, 319] width 57 height 19
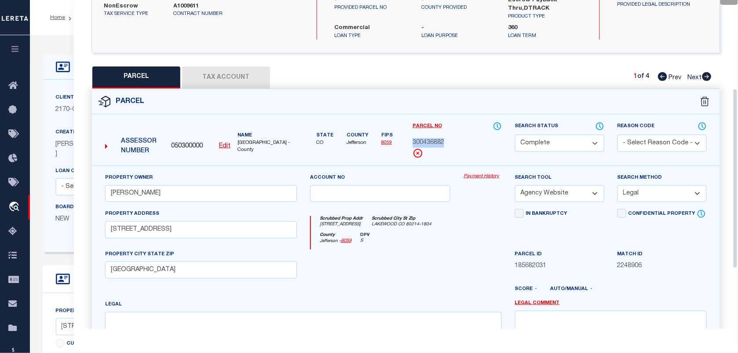
click at [208, 66] on button "Tax Account" at bounding box center [226, 77] width 88 height 22
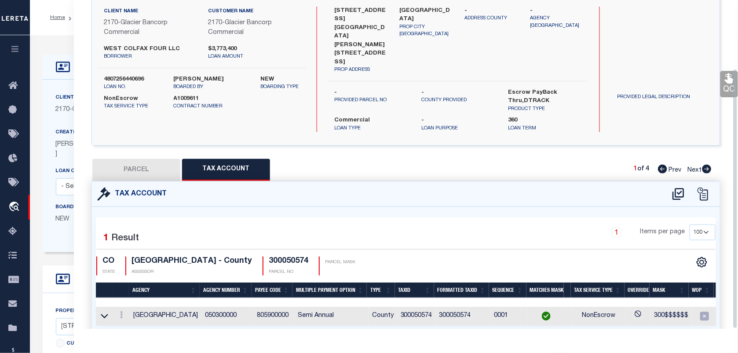
select select "100"
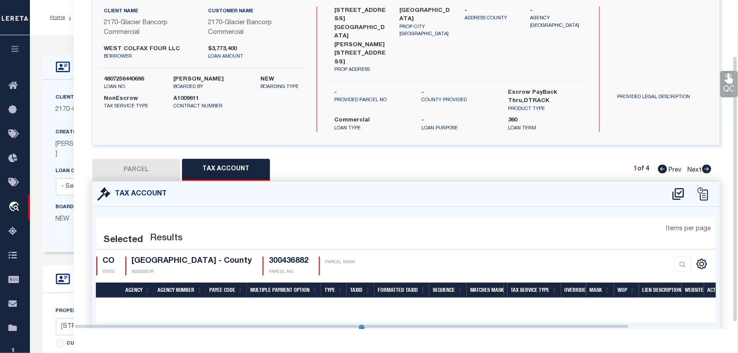
select select "100"
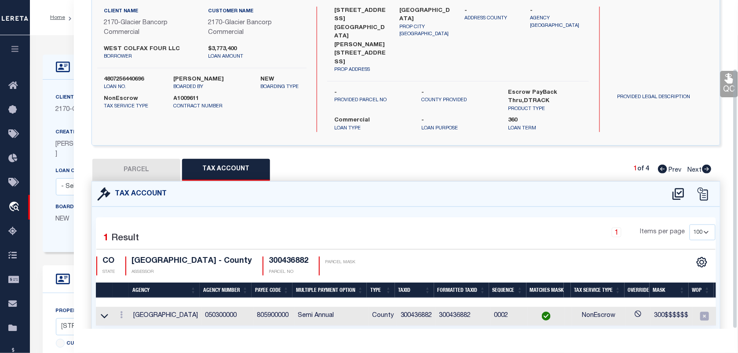
scroll to position [87, 0]
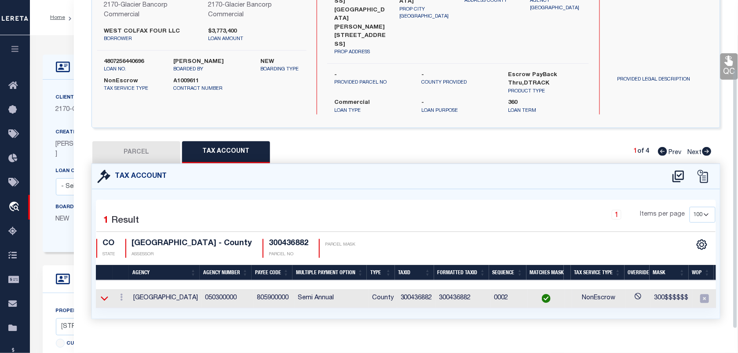
click at [107, 293] on icon at bounding box center [104, 297] width 7 height 9
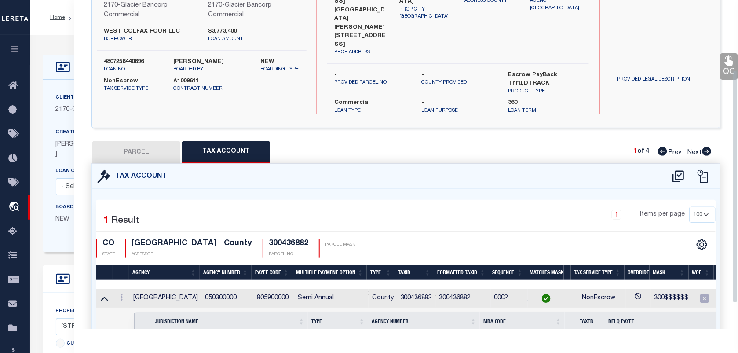
scroll to position [135, 0]
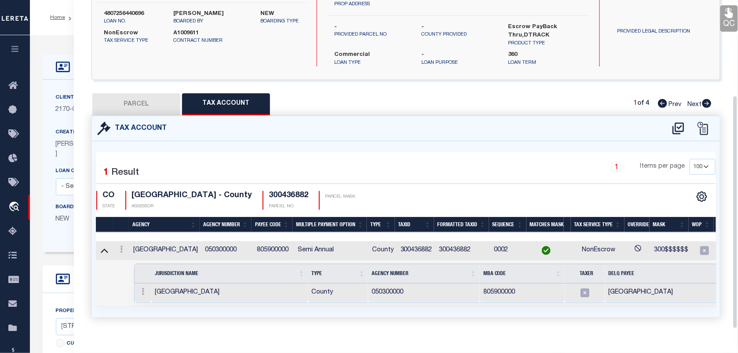
click at [723, 21] on link "QC" at bounding box center [730, 18] width 18 height 26
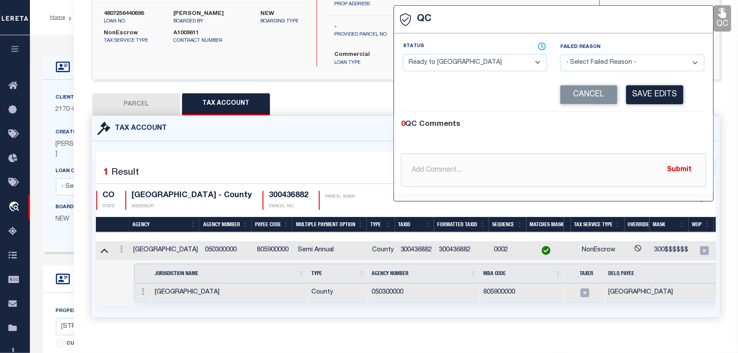
click at [498, 60] on select "- Select Status - Ready to QC Correct Incorrect" at bounding box center [475, 62] width 144 height 17
select select "COR"
click at [403, 55] on select "- Select Status - Ready to QC Correct Incorrect" at bounding box center [475, 62] width 144 height 17
click at [658, 100] on button "Save Edits" at bounding box center [654, 94] width 57 height 19
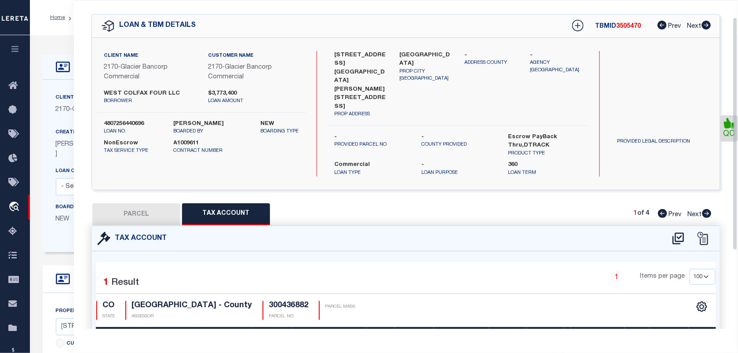
scroll to position [0, 0]
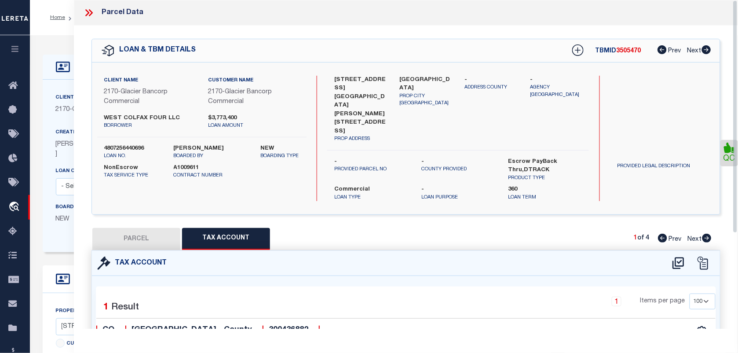
drag, startPoint x: 91, startPoint y: 13, endPoint x: 155, endPoint y: 30, distance: 65.9
click at [91, 12] on icon at bounding box center [88, 12] width 11 height 11
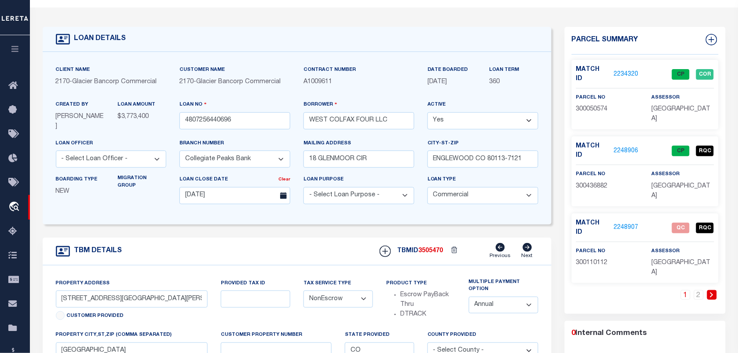
scroll to position [55, 0]
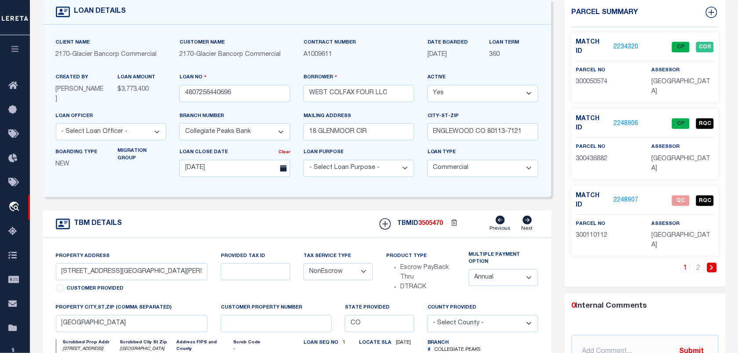
click at [630, 196] on link "2248907" at bounding box center [626, 200] width 25 height 9
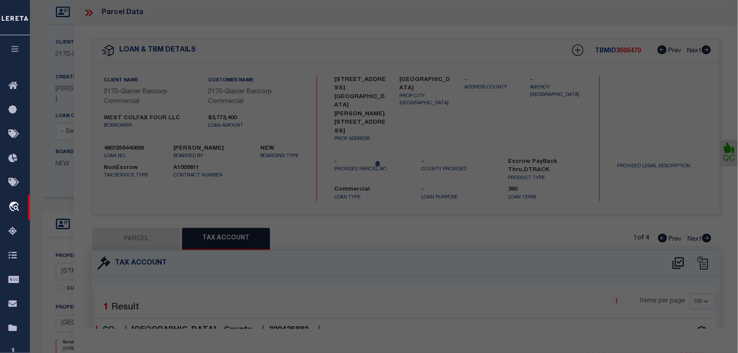
select select "AS"
select select
checkbox input "false"
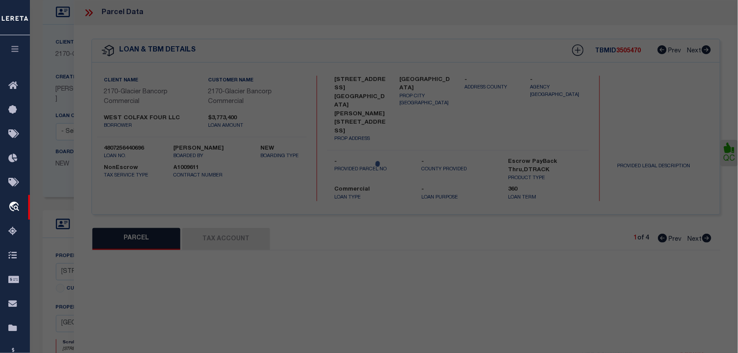
select select "QC"
type input "DAVENPORT DALE A"
select select "AGW"
select select "LEG"
type input "6400 W COLFAX AVE"
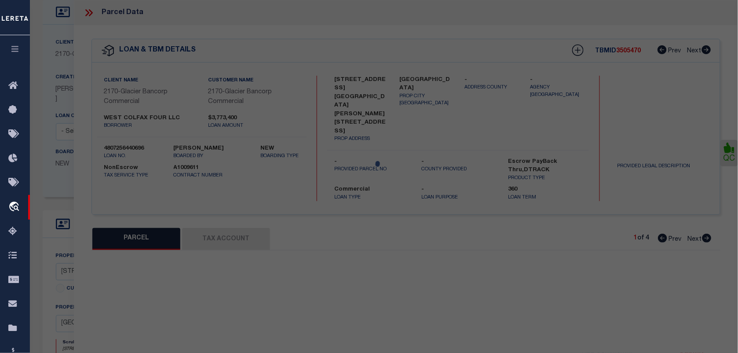
type input "LAKEWOOD, CO 80214"
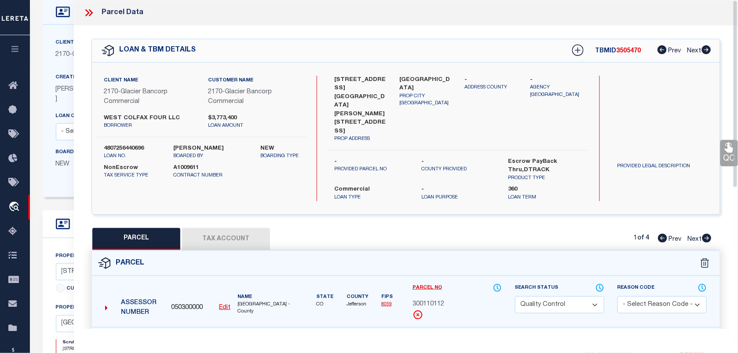
click at [480, 192] on div "Client Name 2170 - Glacier Bancorp Commercial Customer Name 2170 - Glacier Banc…" at bounding box center [406, 138] width 628 height 152
click at [435, 300] on span "300110112" at bounding box center [429, 305] width 32 height 10
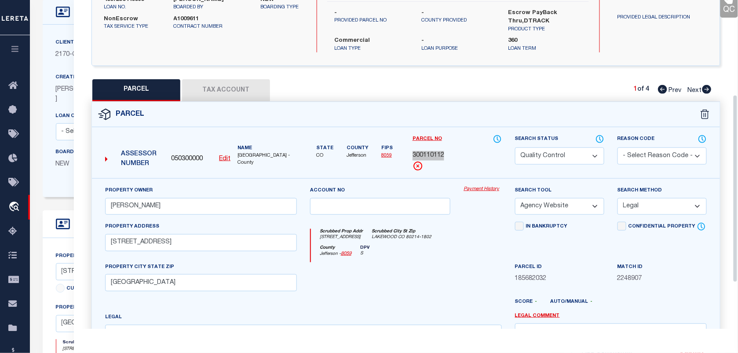
scroll to position [165, 0]
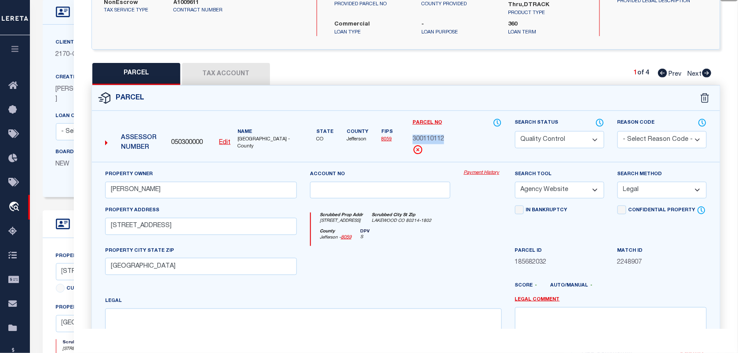
click at [535, 131] on select "Automated Search Bad Parcel Complete Duplicate Parcel High Dollar Reporting In …" at bounding box center [559, 139] width 89 height 17
click at [515, 131] on select "Automated Search Bad Parcel Complete Duplicate Parcel High Dollar Reporting In …" at bounding box center [559, 139] width 89 height 17
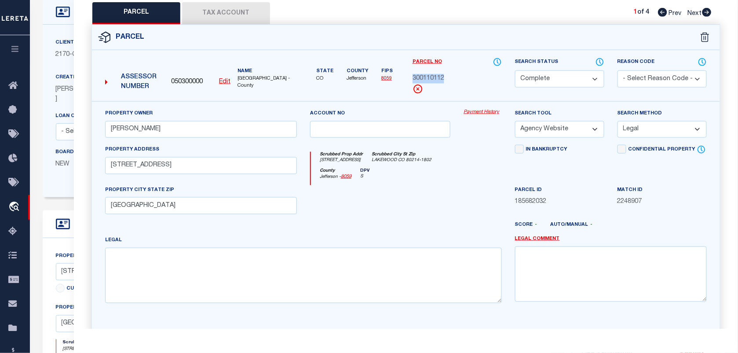
scroll to position [271, 0]
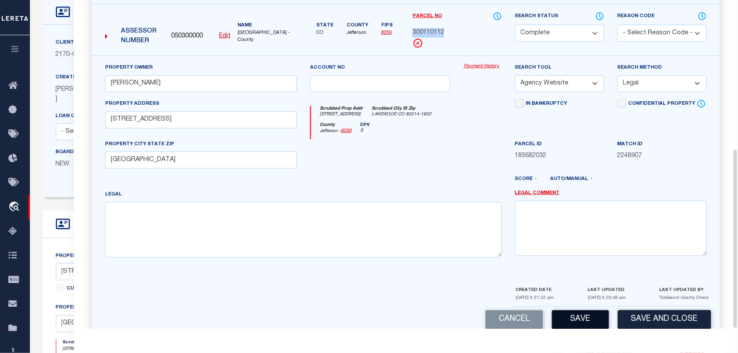
click at [576, 310] on button "Save" at bounding box center [580, 319] width 57 height 19
select select "AS"
select select
checkbox input "false"
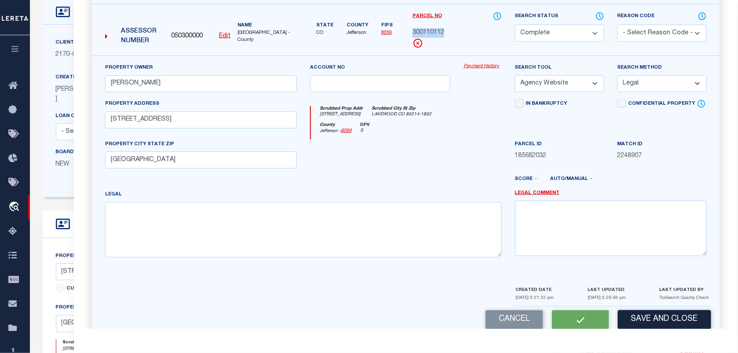
checkbox input "false"
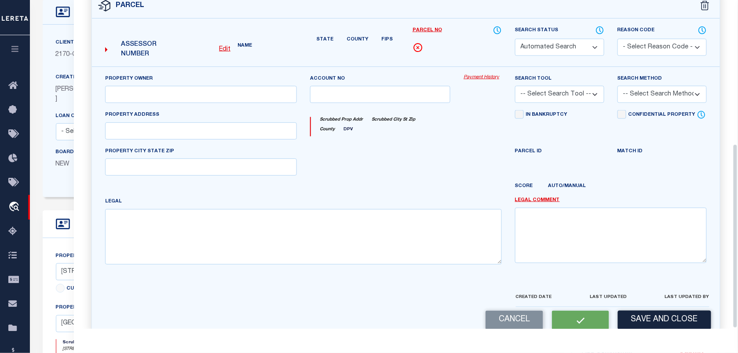
select select "CP"
type input "DAVENPORT DALE A"
select select "AGW"
select select "LEG"
type input "6400 W COLFAX AVE"
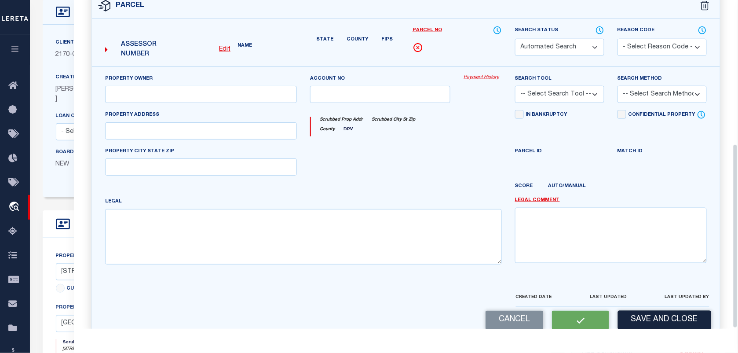
type input "LAKEWOOD, CO 80214"
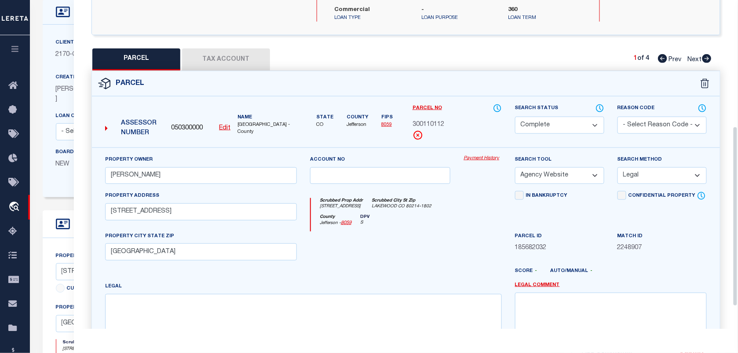
scroll to position [106, 0]
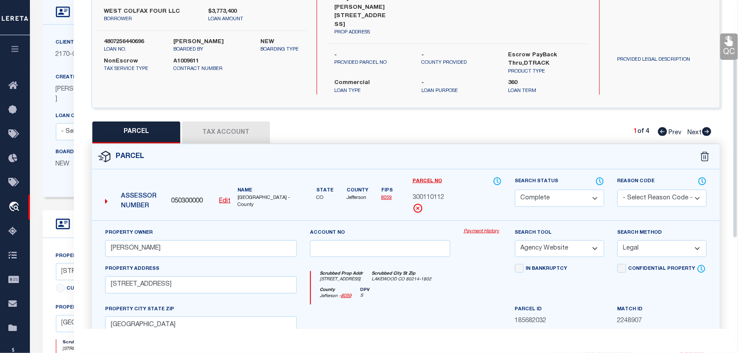
click at [242, 121] on button "Tax Account" at bounding box center [226, 132] width 88 height 22
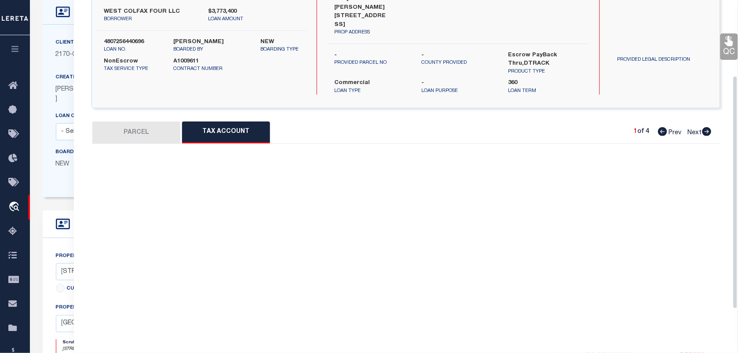
select select "100"
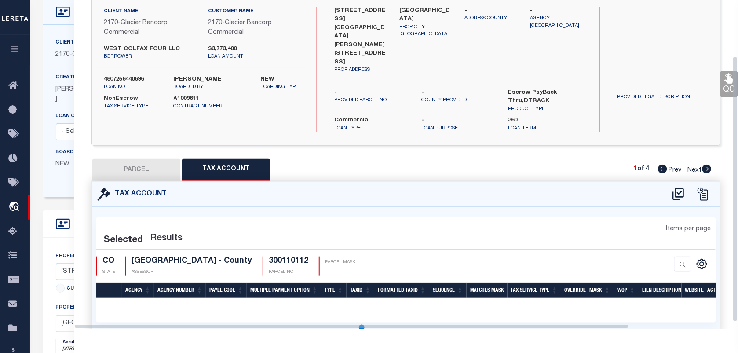
scroll to position [87, 0]
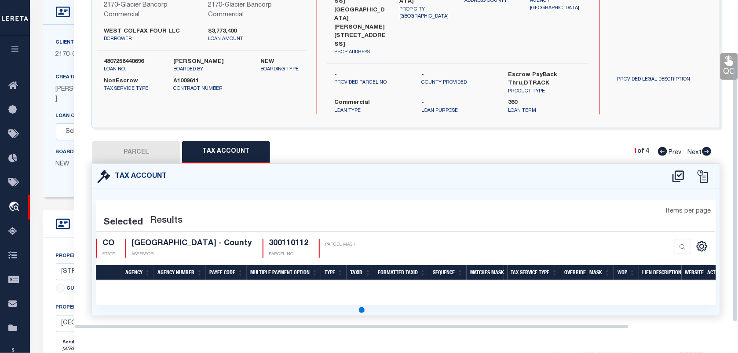
select select "100"
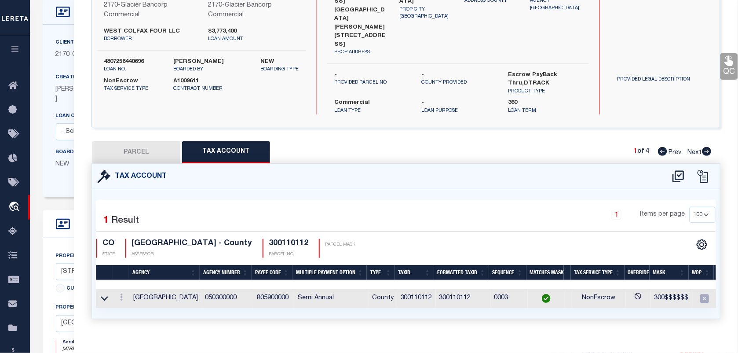
click at [725, 69] on link "QC" at bounding box center [730, 66] width 18 height 26
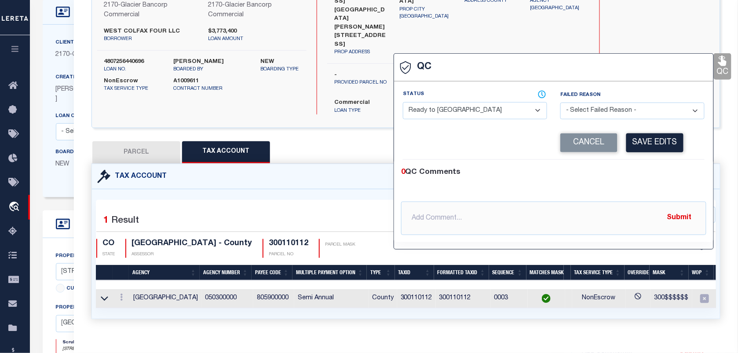
drag, startPoint x: 483, startPoint y: 104, endPoint x: 478, endPoint y: 111, distance: 8.5
click at [478, 111] on select "- Select Status - Ready to QC Correct Incorrect" at bounding box center [475, 110] width 144 height 17
select select "COR"
click at [403, 103] on select "- Select Status - Ready to QC Correct Incorrect" at bounding box center [475, 110] width 144 height 17
click at [650, 150] on button "Save Edits" at bounding box center [654, 142] width 57 height 19
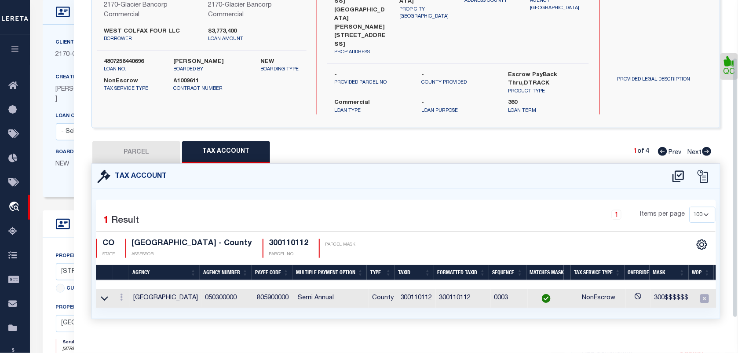
scroll to position [0, 0]
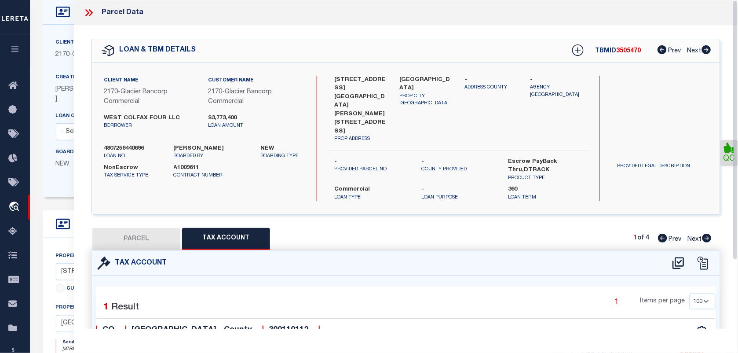
click at [93, 15] on icon at bounding box center [88, 12] width 11 height 11
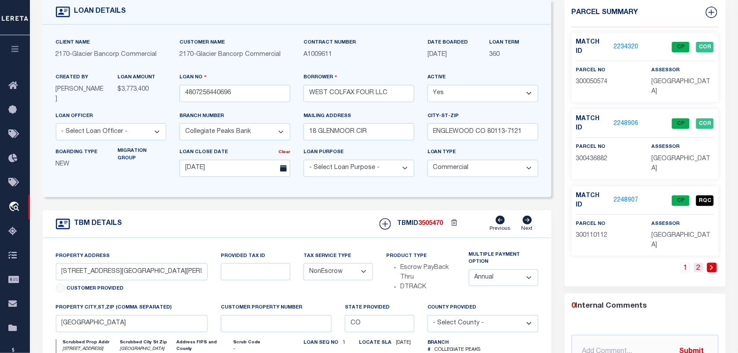
click at [698, 263] on link "2" at bounding box center [699, 268] width 10 height 10
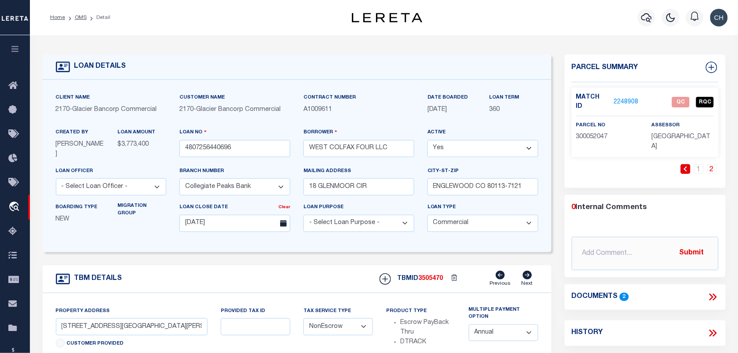
click at [621, 98] on link "2248908" at bounding box center [626, 102] width 25 height 9
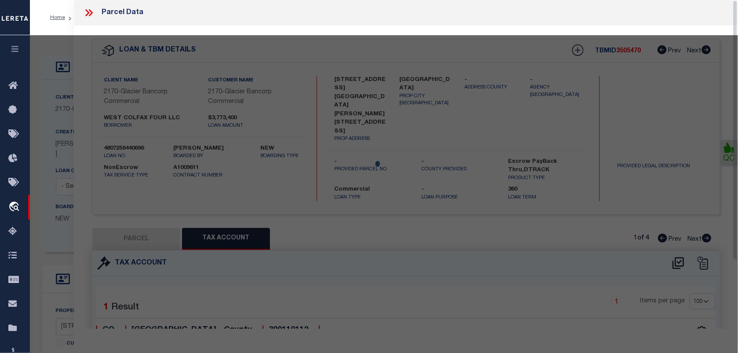
select select "AS"
select select
checkbox input "false"
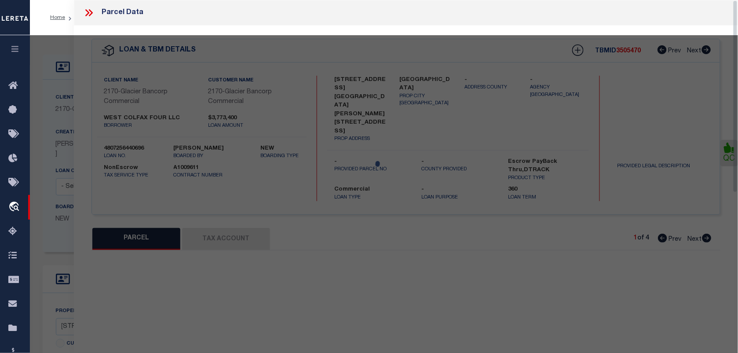
select select "QC"
type input "8691 CORP"
select select "AGW"
select select "LEG"
type input "6560 W COLFAX AVE"
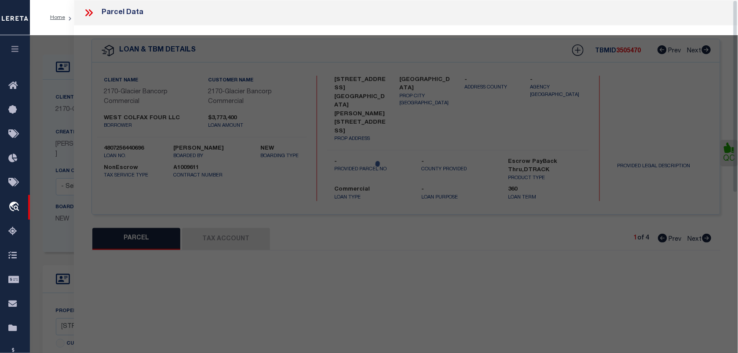
type input "LAKEWOOD, CO 80214"
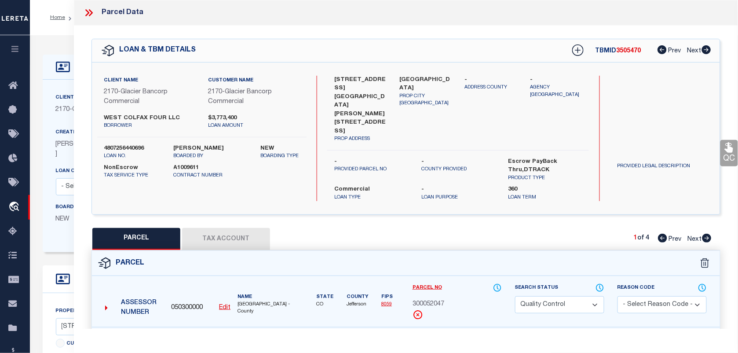
click at [436, 300] on span "300052047" at bounding box center [429, 305] width 32 height 10
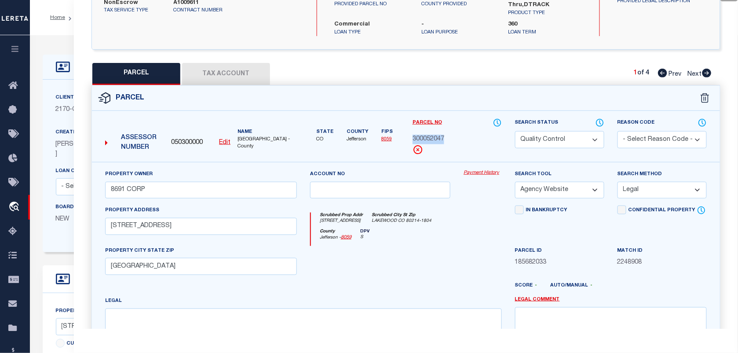
click at [542, 131] on select "Automated Search Bad Parcel Complete Duplicate Parcel High Dollar Reporting In …" at bounding box center [559, 139] width 89 height 17
click at [515, 131] on select "Automated Search Bad Parcel Complete Duplicate Parcel High Dollar Reporting In …" at bounding box center [559, 139] width 89 height 17
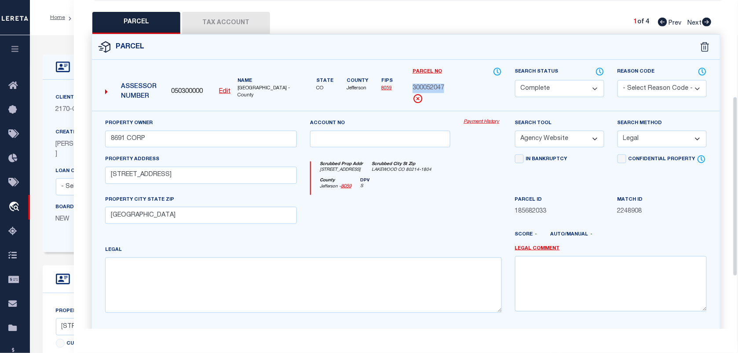
scroll to position [271, 0]
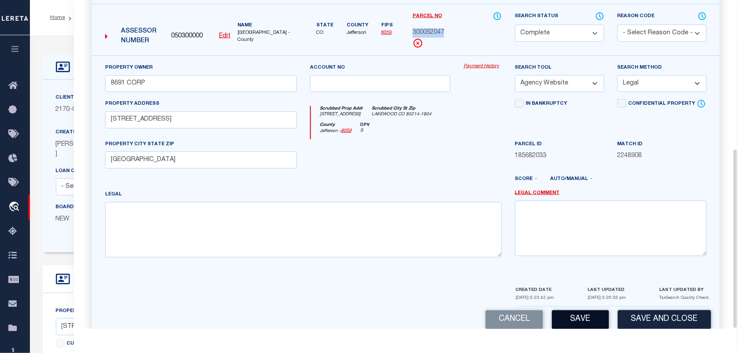
click at [588, 310] on button "Save" at bounding box center [580, 319] width 57 height 19
select select "AS"
select select
checkbox input "false"
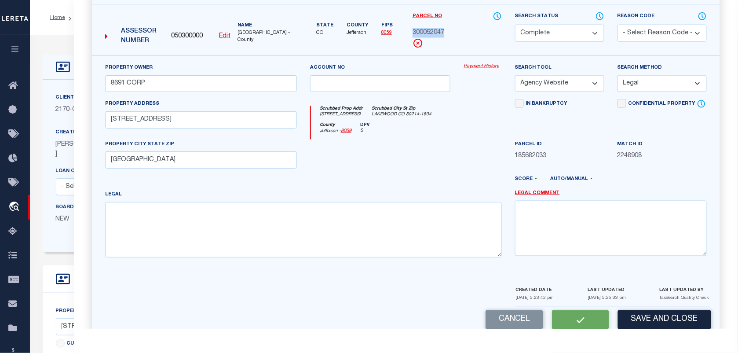
checkbox input "false"
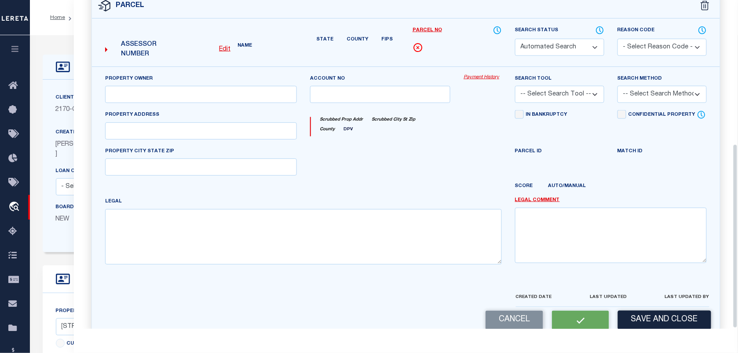
select select "CP"
type input "8691 CORP"
select select "AGW"
select select "LEG"
type input "6560 W COLFAX AVE"
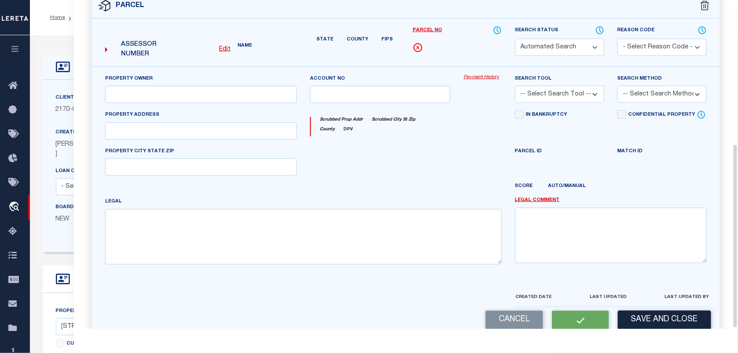
type input "LAKEWOOD, CO 80214"
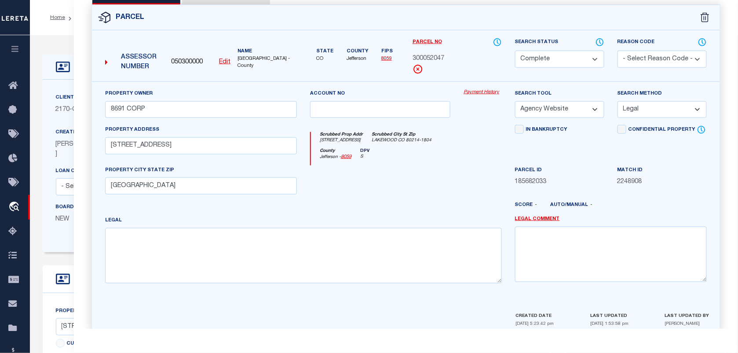
scroll to position [81, 0]
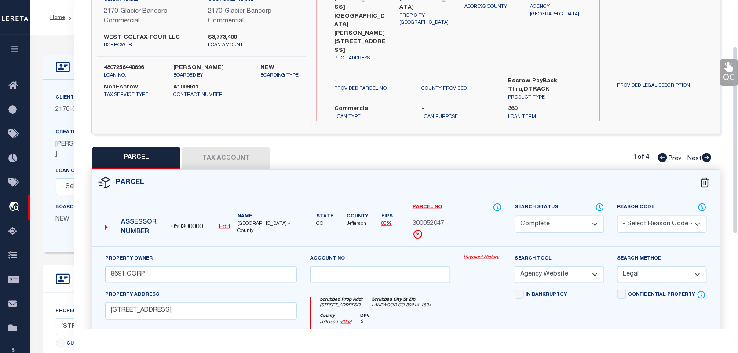
click at [212, 147] on button "Tax Account" at bounding box center [226, 158] width 88 height 22
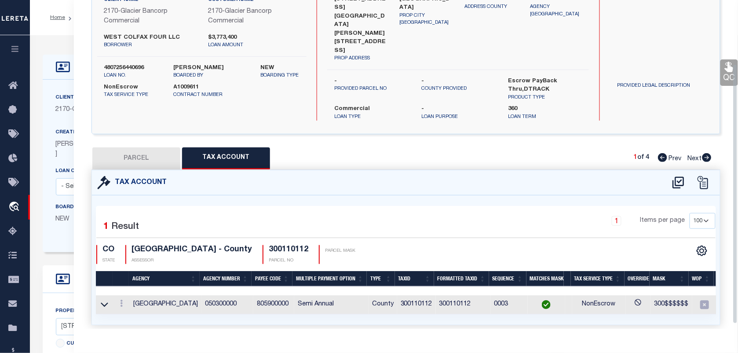
select select "100"
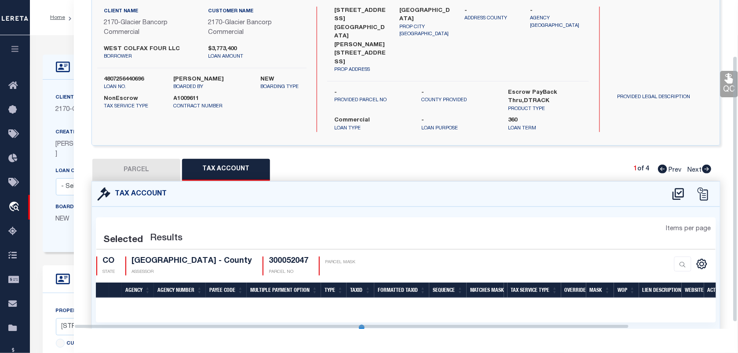
select select "100"
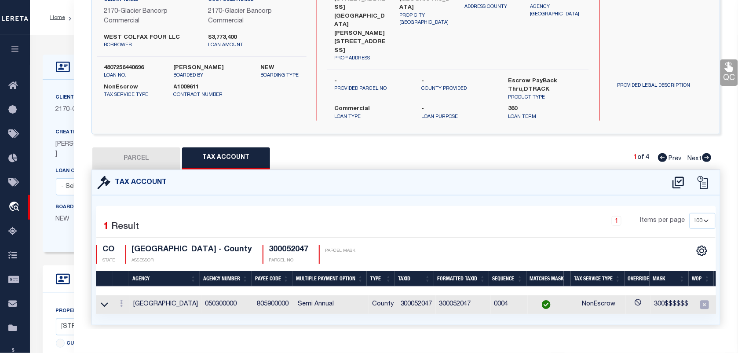
click at [718, 76] on div "PROVIDED LEGAL DESCRIPTION" at bounding box center [663, 70] width 118 height 37
click at [727, 78] on link "QC" at bounding box center [730, 72] width 18 height 26
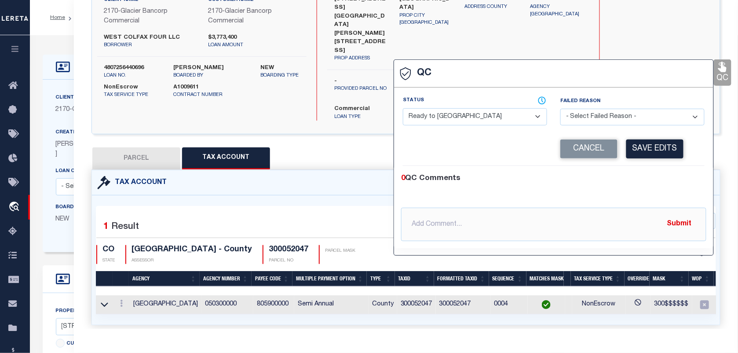
click at [443, 117] on select "- Select Status - Ready to QC Correct Incorrect" at bounding box center [475, 116] width 144 height 17
select select "COR"
click at [403, 109] on select "- Select Status - Ready to QC Correct Incorrect" at bounding box center [475, 116] width 144 height 17
click at [658, 142] on button "Save Edits" at bounding box center [654, 148] width 57 height 19
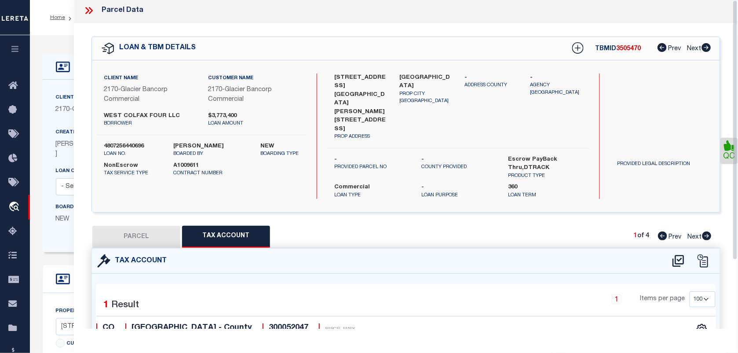
scroll to position [0, 0]
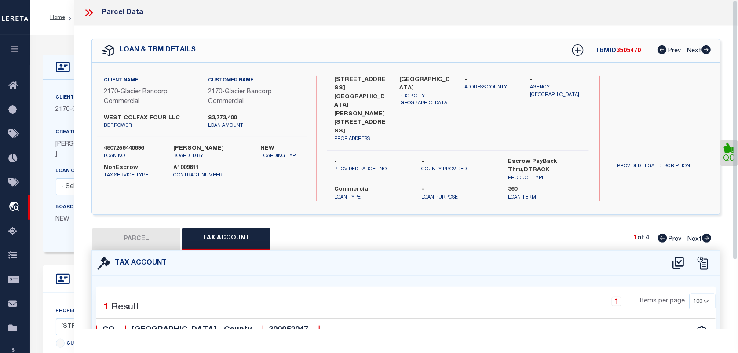
click at [131, 145] on label "4807256440696" at bounding box center [132, 148] width 56 height 9
click at [634, 53] on span "3505470" at bounding box center [629, 51] width 25 height 6
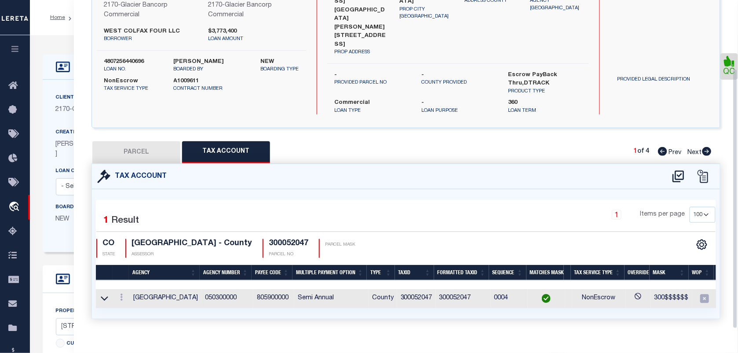
click at [275, 239] on h4 "300052047" at bounding box center [289, 244] width 40 height 10
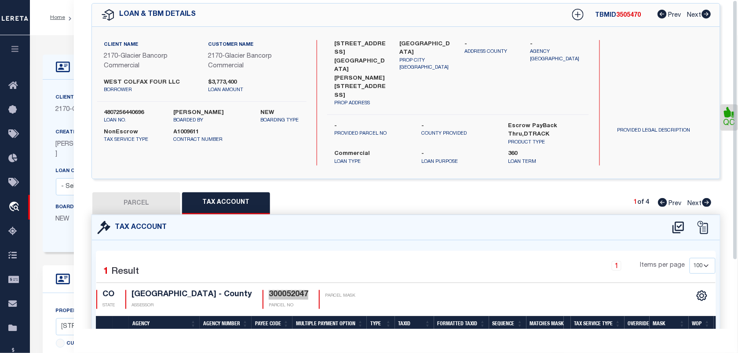
scroll to position [0, 0]
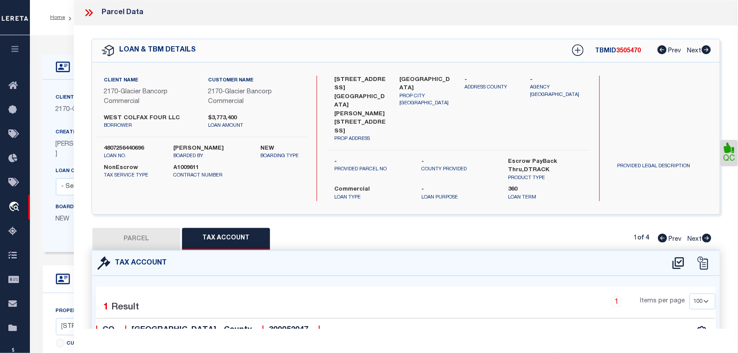
click at [91, 8] on icon at bounding box center [88, 12] width 11 height 11
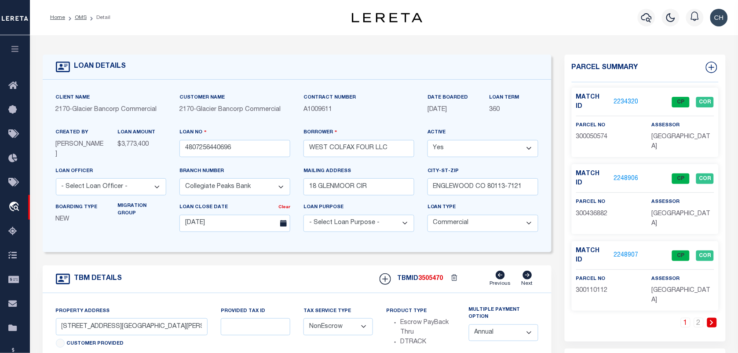
click at [606, 287] on span "300110112" at bounding box center [592, 290] width 32 height 6
click at [273, 153] on input "4807256440696" at bounding box center [234, 148] width 111 height 17
click at [436, 275] on span "3505470" at bounding box center [431, 278] width 25 height 6
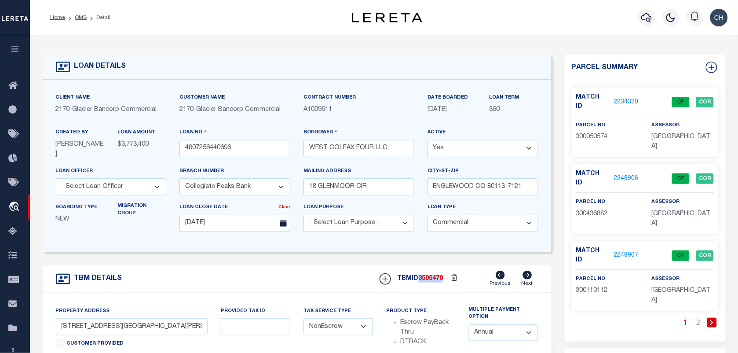
click at [436, 275] on span "3505470" at bounding box center [431, 278] width 25 height 6
click at [697, 318] on link "2" at bounding box center [699, 323] width 10 height 10
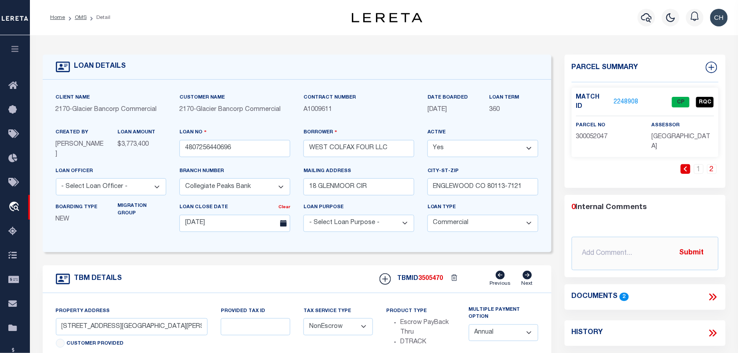
click at [597, 134] on span "300052047" at bounding box center [592, 137] width 32 height 6
click at [258, 150] on input "4807256440696" at bounding box center [234, 148] width 111 height 17
click at [425, 282] on span "3505470" at bounding box center [431, 278] width 25 height 6
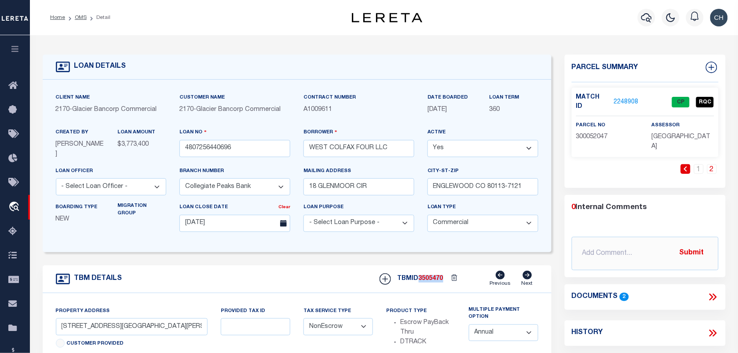
click at [425, 282] on span "3505470" at bounding box center [431, 278] width 25 height 6
click at [620, 98] on link "2248908" at bounding box center [626, 102] width 25 height 9
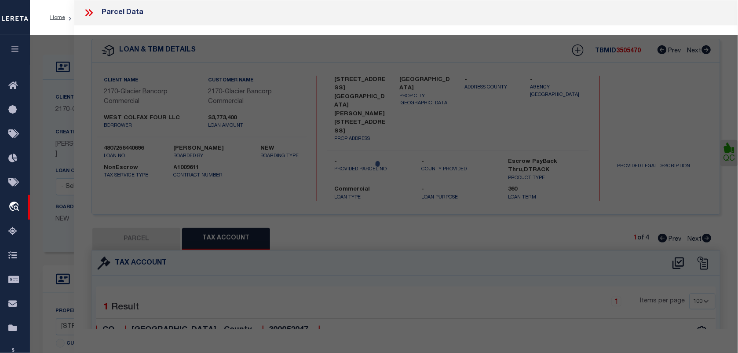
select select "AS"
select select
checkbox input "false"
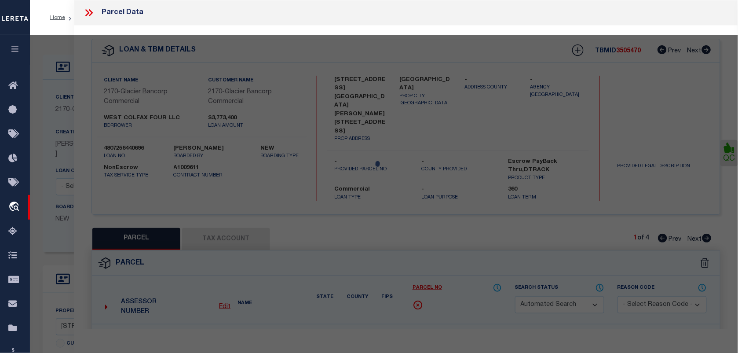
select select "CP"
type input "8691 CORP"
select select "AGW"
select select "LEG"
type input "6560 W COLFAX AVE"
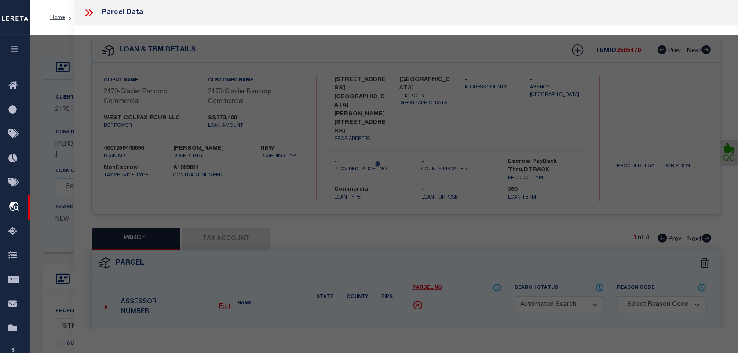
type input "LAKEWOOD, CO 80214"
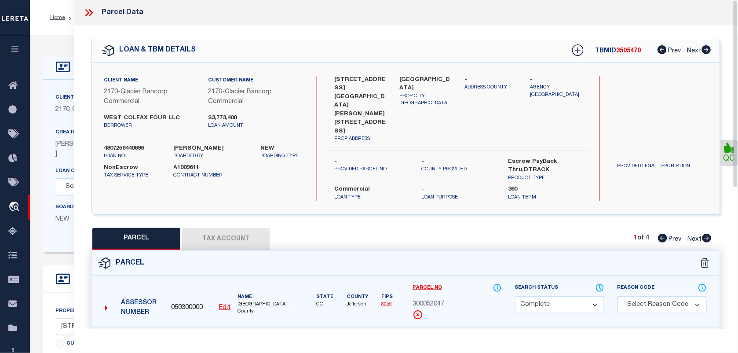
click at [89, 16] on icon at bounding box center [91, 12] width 4 height 7
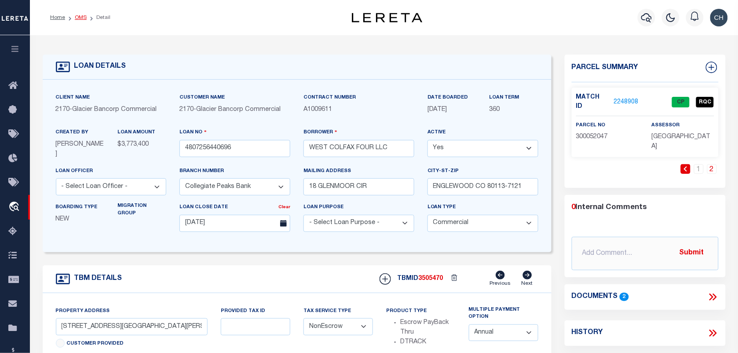
click at [80, 17] on link "OMS" at bounding box center [81, 17] width 12 height 5
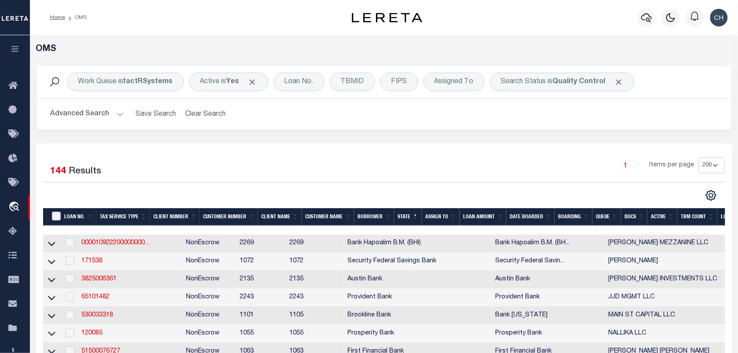
click at [119, 116] on button "Advanced Search" at bounding box center [87, 114] width 73 height 17
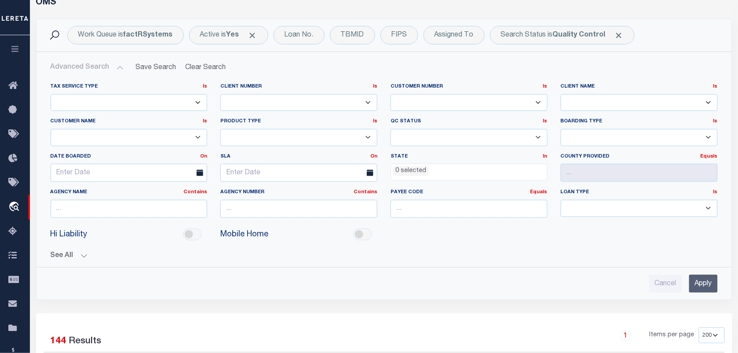
scroll to position [110, 0]
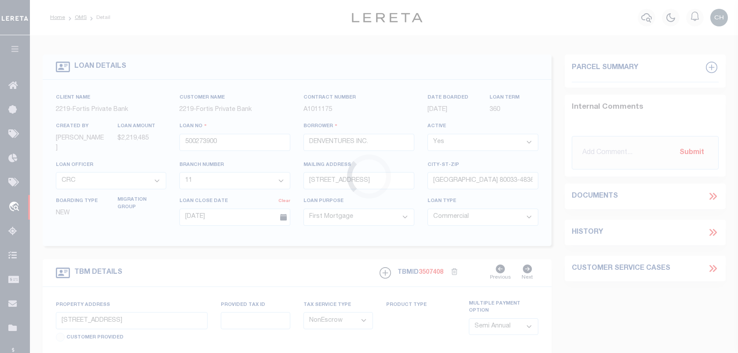
select select "17428"
select select "6171"
select select "10"
select select "20"
select select "NonEscrow"
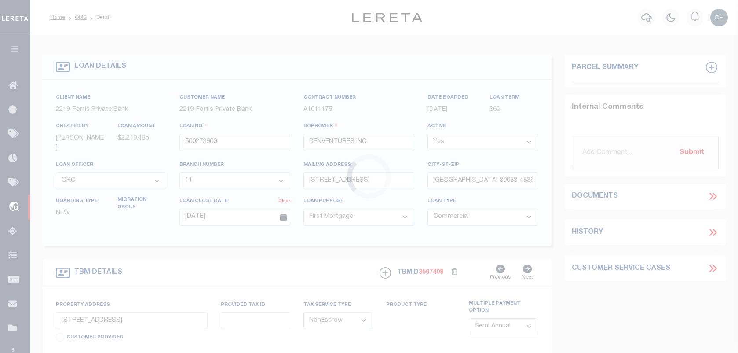
select select "2"
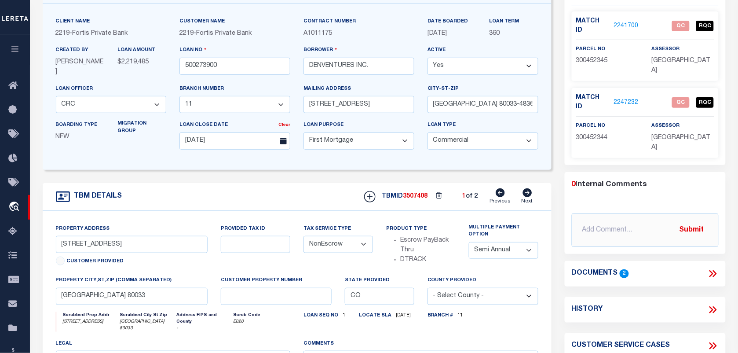
scroll to position [110, 0]
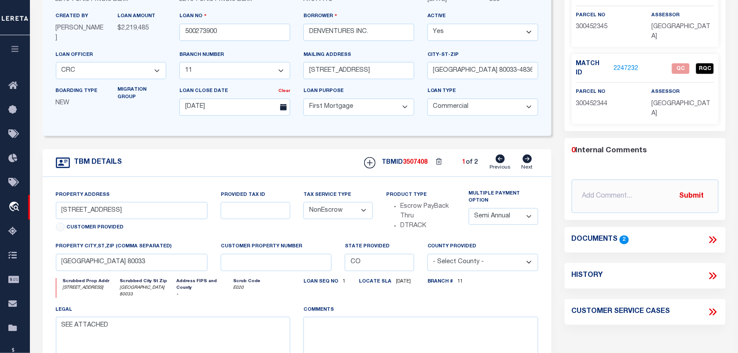
click at [709, 234] on icon at bounding box center [712, 239] width 11 height 11
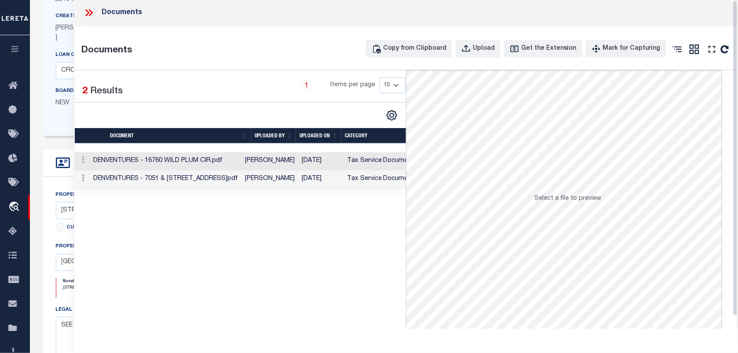
click at [376, 168] on td "Tax Service Documents" at bounding box center [383, 161] width 78 height 18
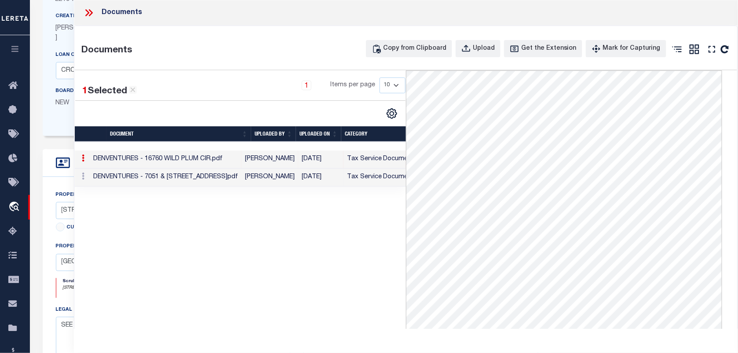
click at [315, 187] on td "[DATE]" at bounding box center [320, 177] width 45 height 18
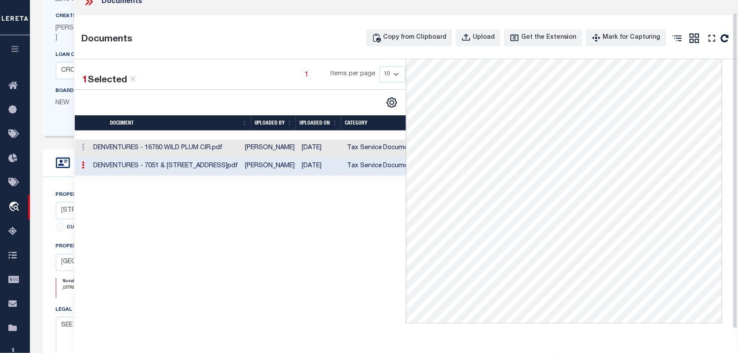
scroll to position [14, 0]
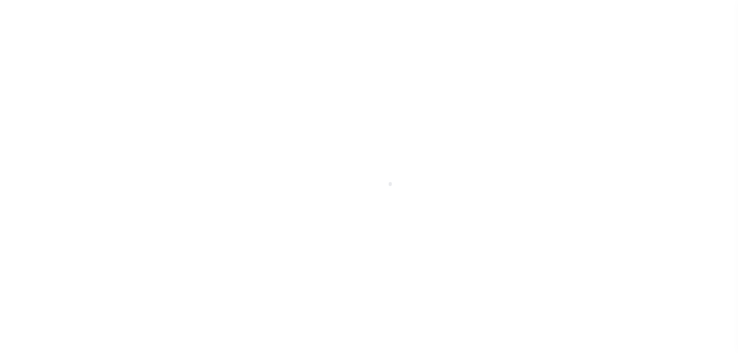
select select "10"
select select "20"
select select "NonEscrow"
select select "2"
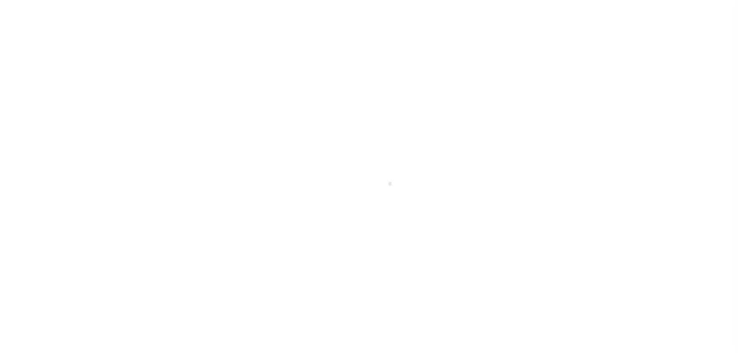
select select "17428"
select select "6171"
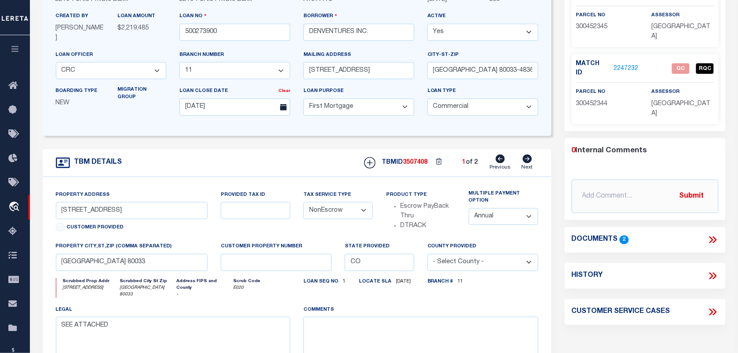
click at [524, 159] on icon at bounding box center [527, 158] width 9 height 9
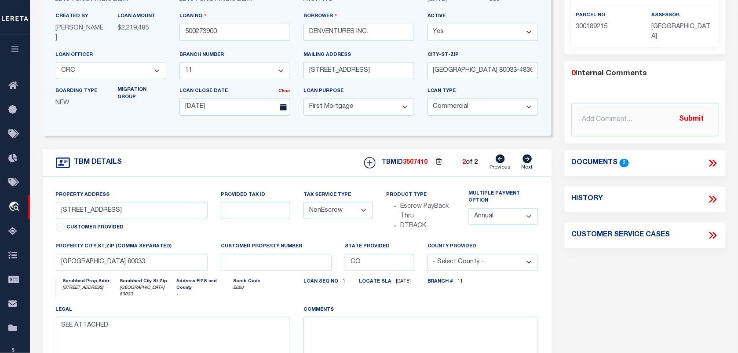
type input "16760 WILD PLUM CIR"
type input "[PERSON_NAME] CO 80465-2137"
select select
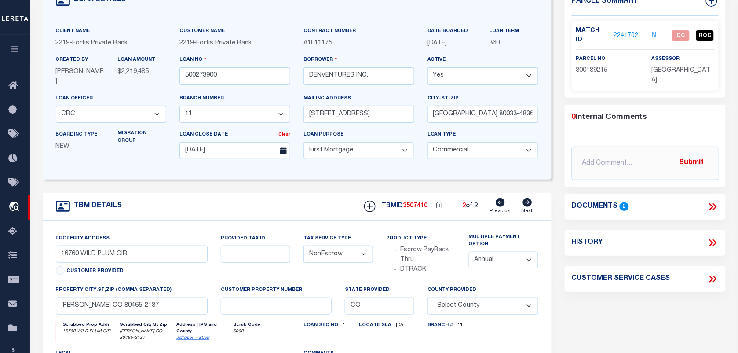
scroll to position [0, 0]
